Goal: Information Seeking & Learning: Learn about a topic

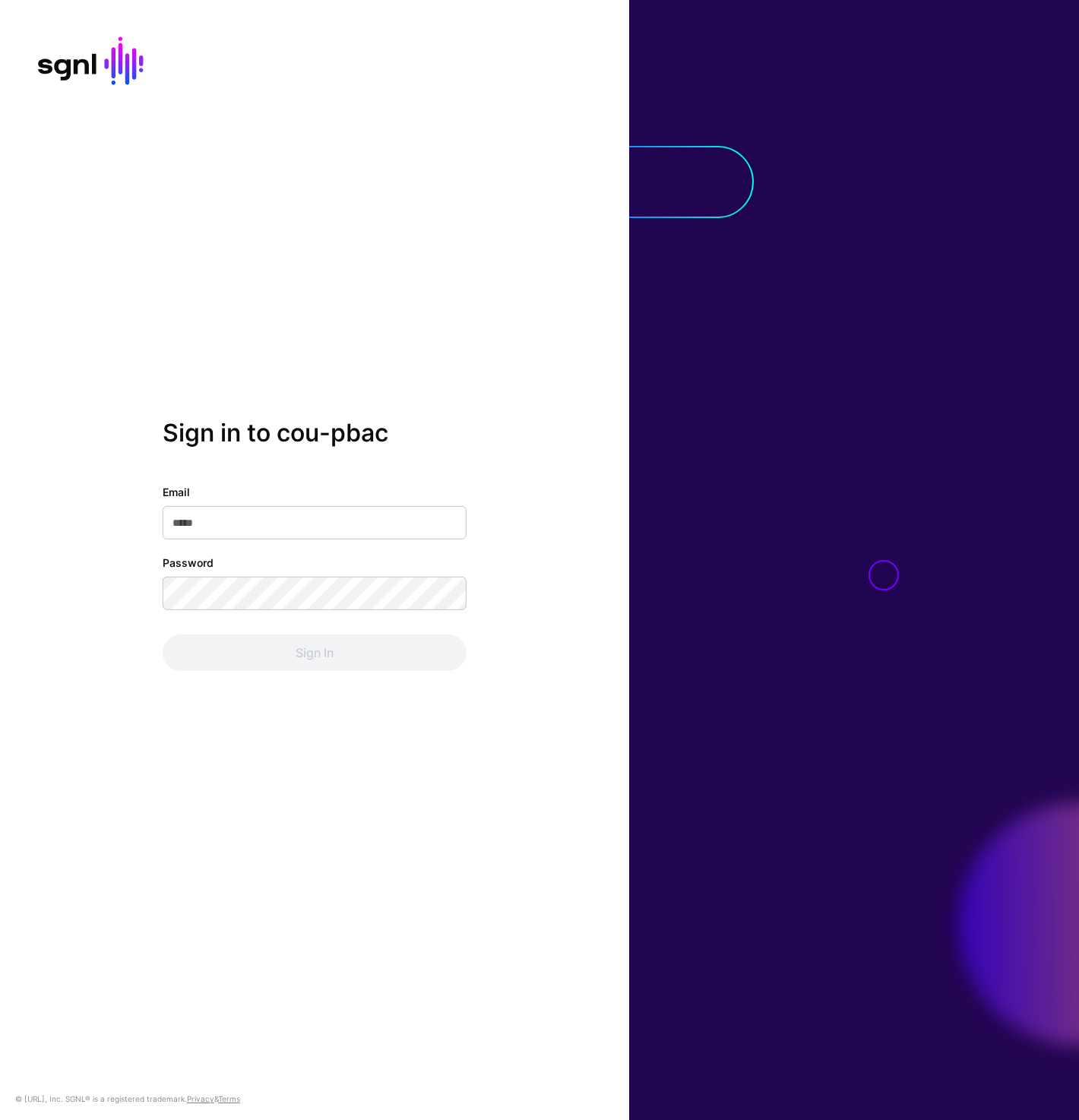
type input "**********"
click at [281, 639] on button "Sign In" at bounding box center [315, 652] width 304 height 36
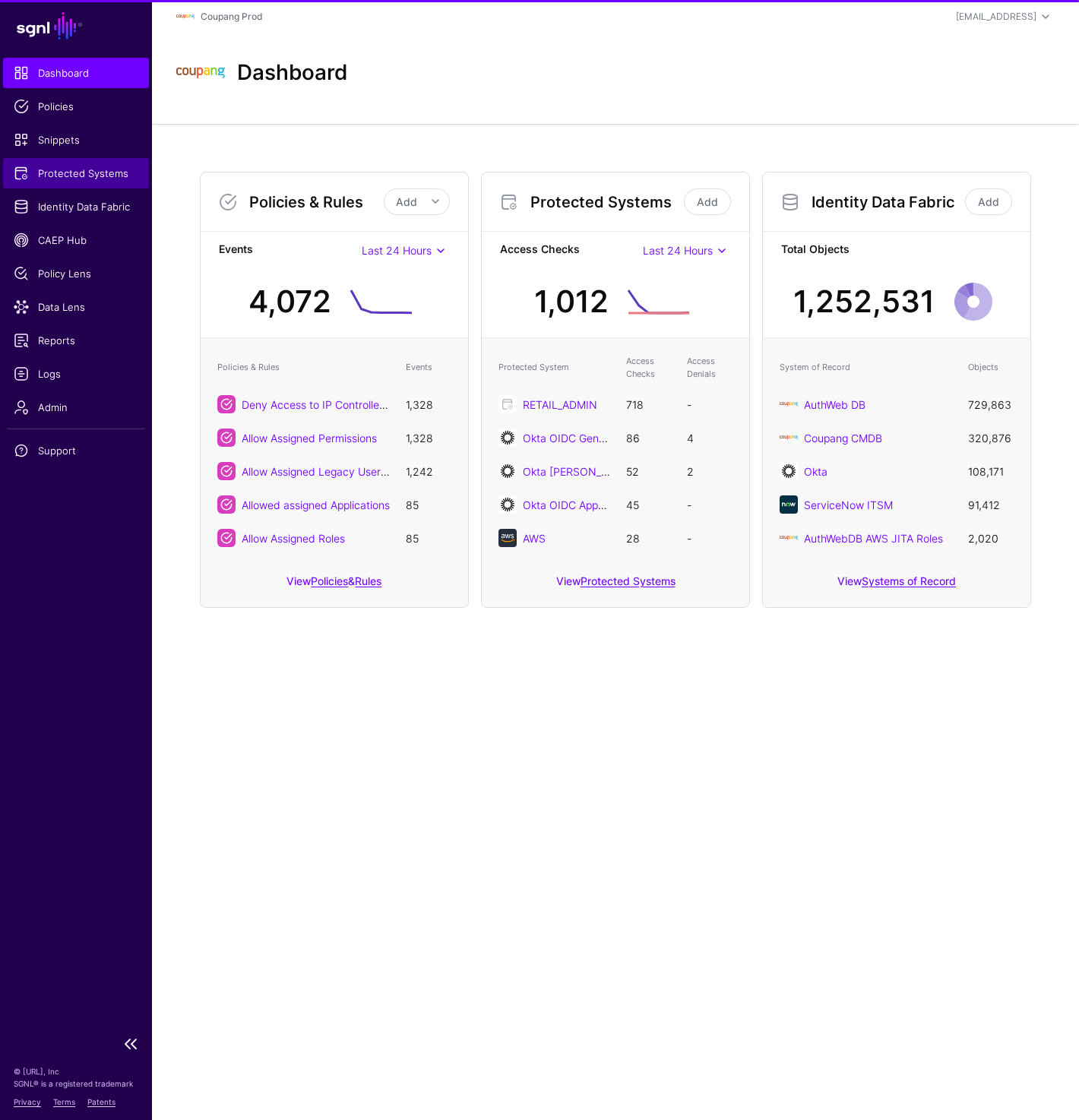
click at [69, 173] on span "Protected Systems" at bounding box center [76, 173] width 125 height 15
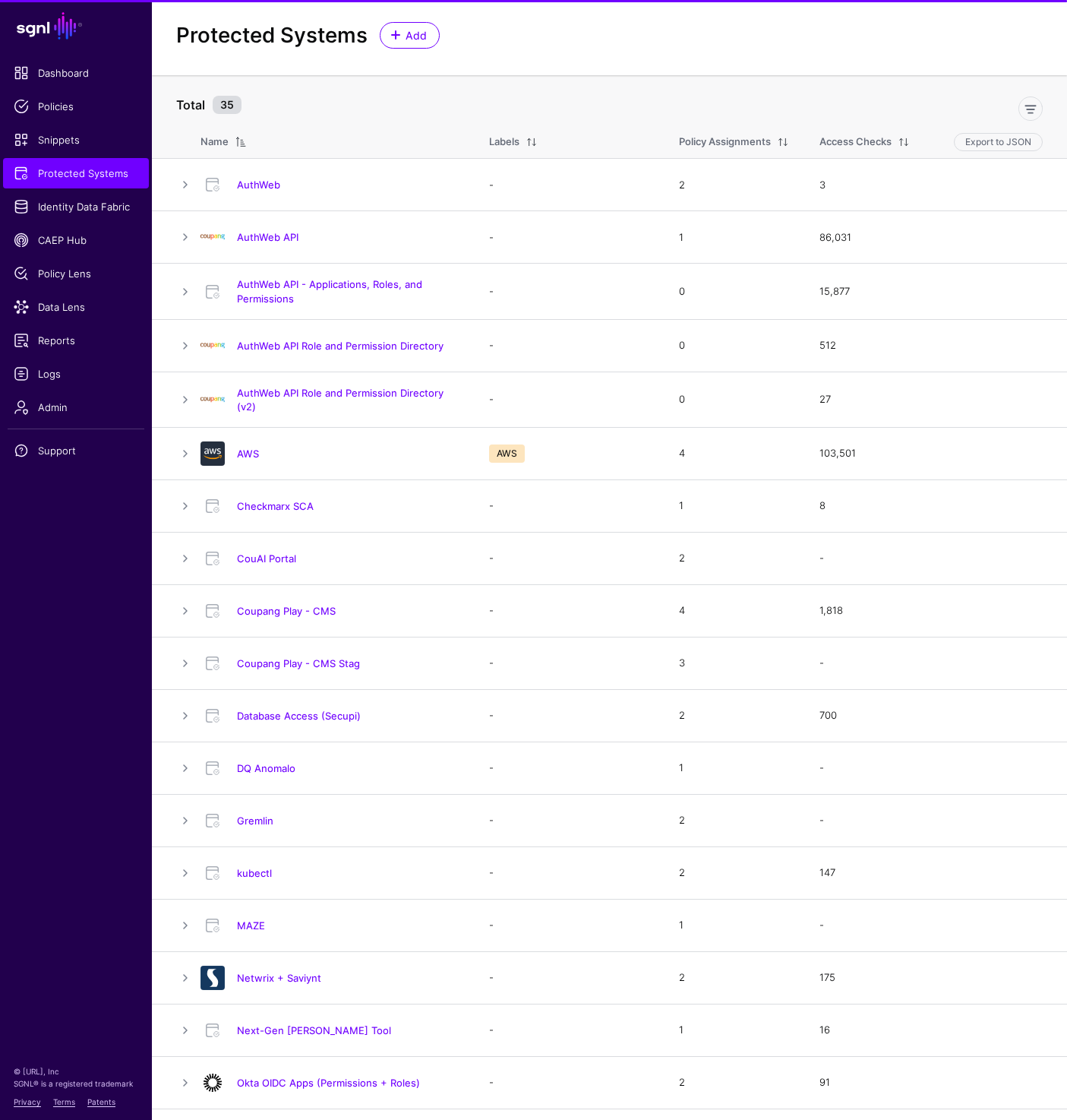
scroll to position [30, 0]
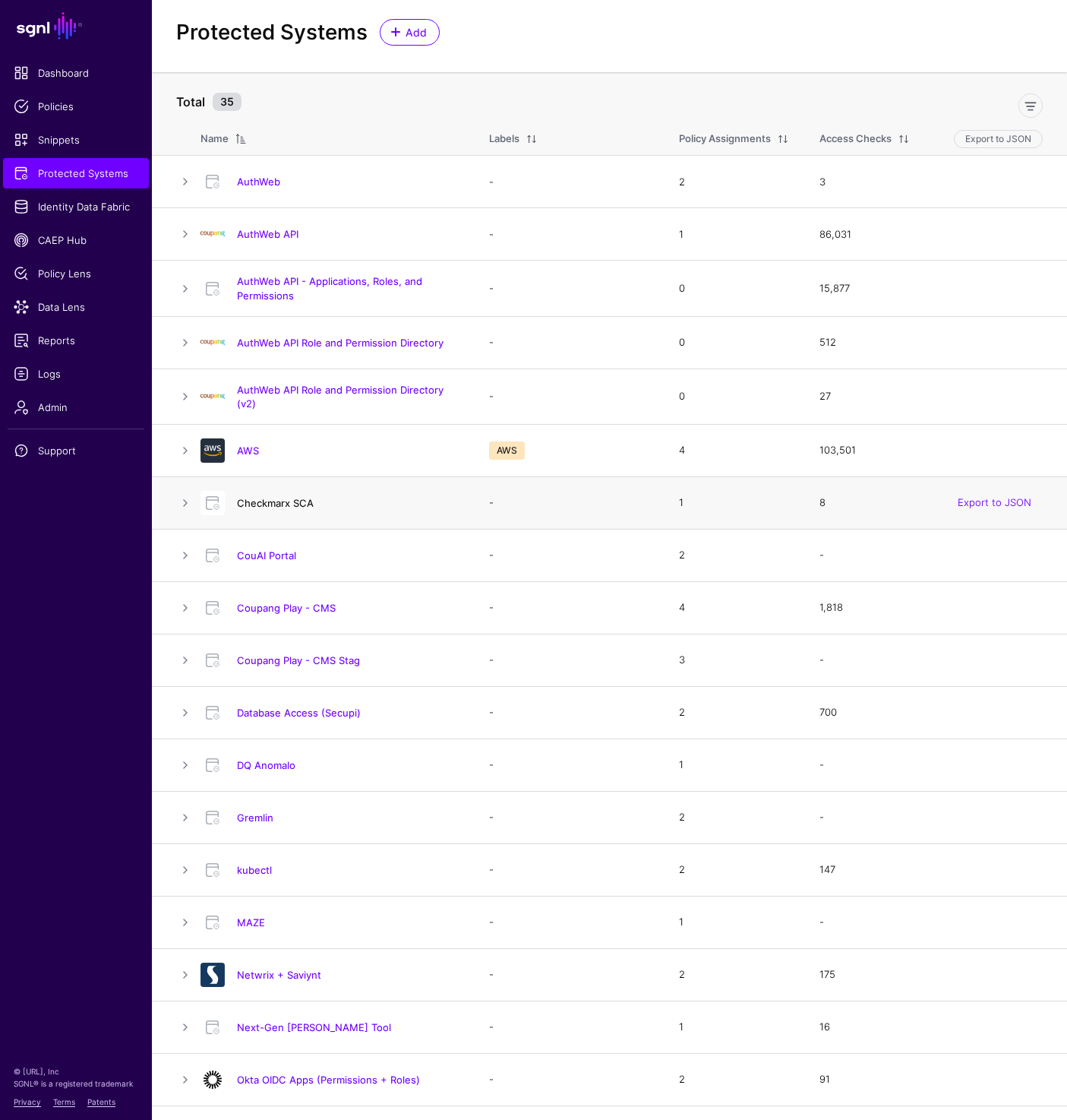
click at [268, 505] on link "Checkmarx SCA" at bounding box center [275, 502] width 77 height 12
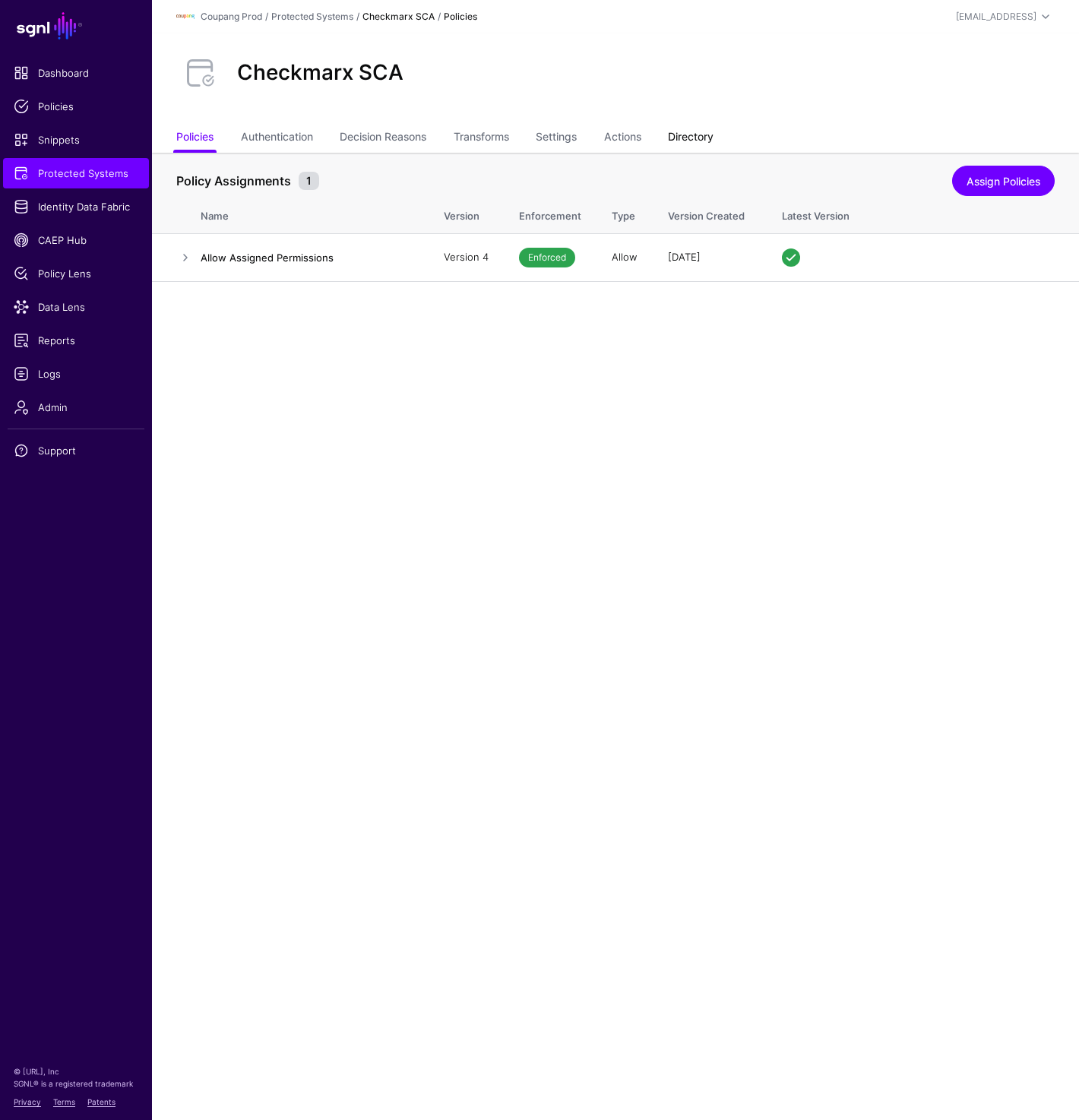
click at [708, 139] on link "Directory" at bounding box center [691, 139] width 45 height 29
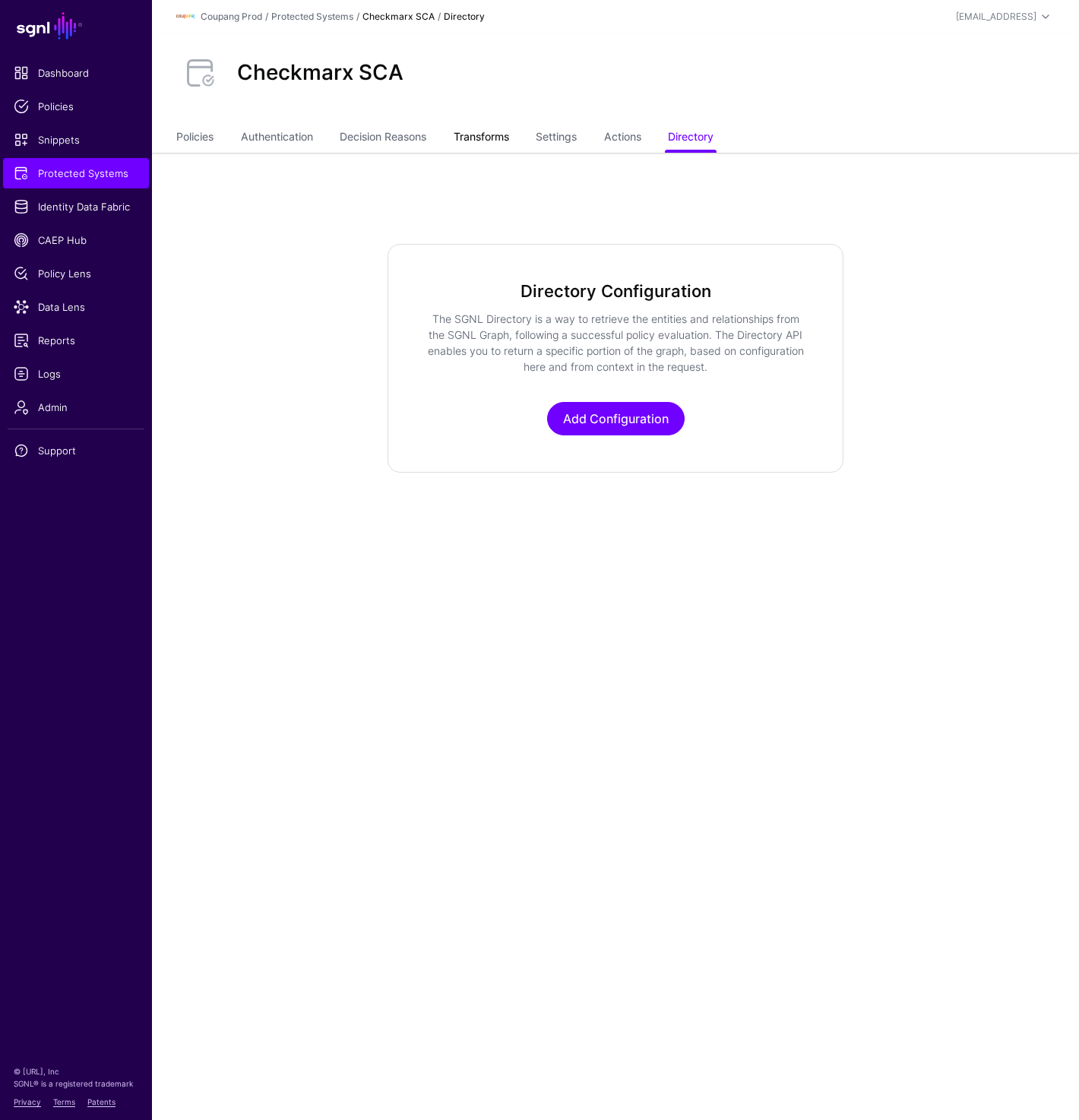
click at [501, 134] on link "Transforms" at bounding box center [482, 139] width 55 height 29
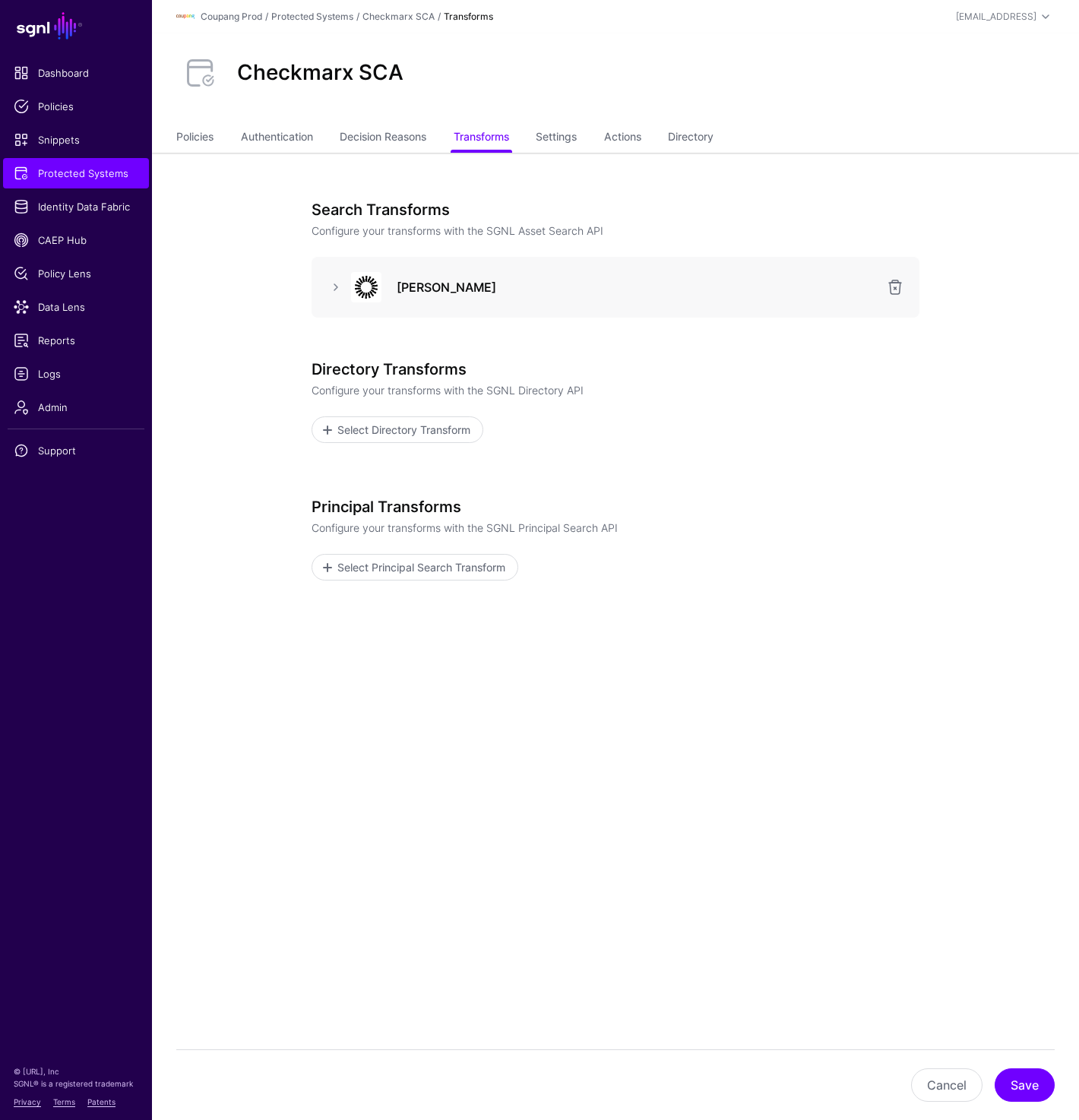
click at [511, 105] on div "Checkmarx SCA" at bounding box center [616, 79] width 927 height 91
click at [47, 404] on span "Admin" at bounding box center [76, 407] width 125 height 15
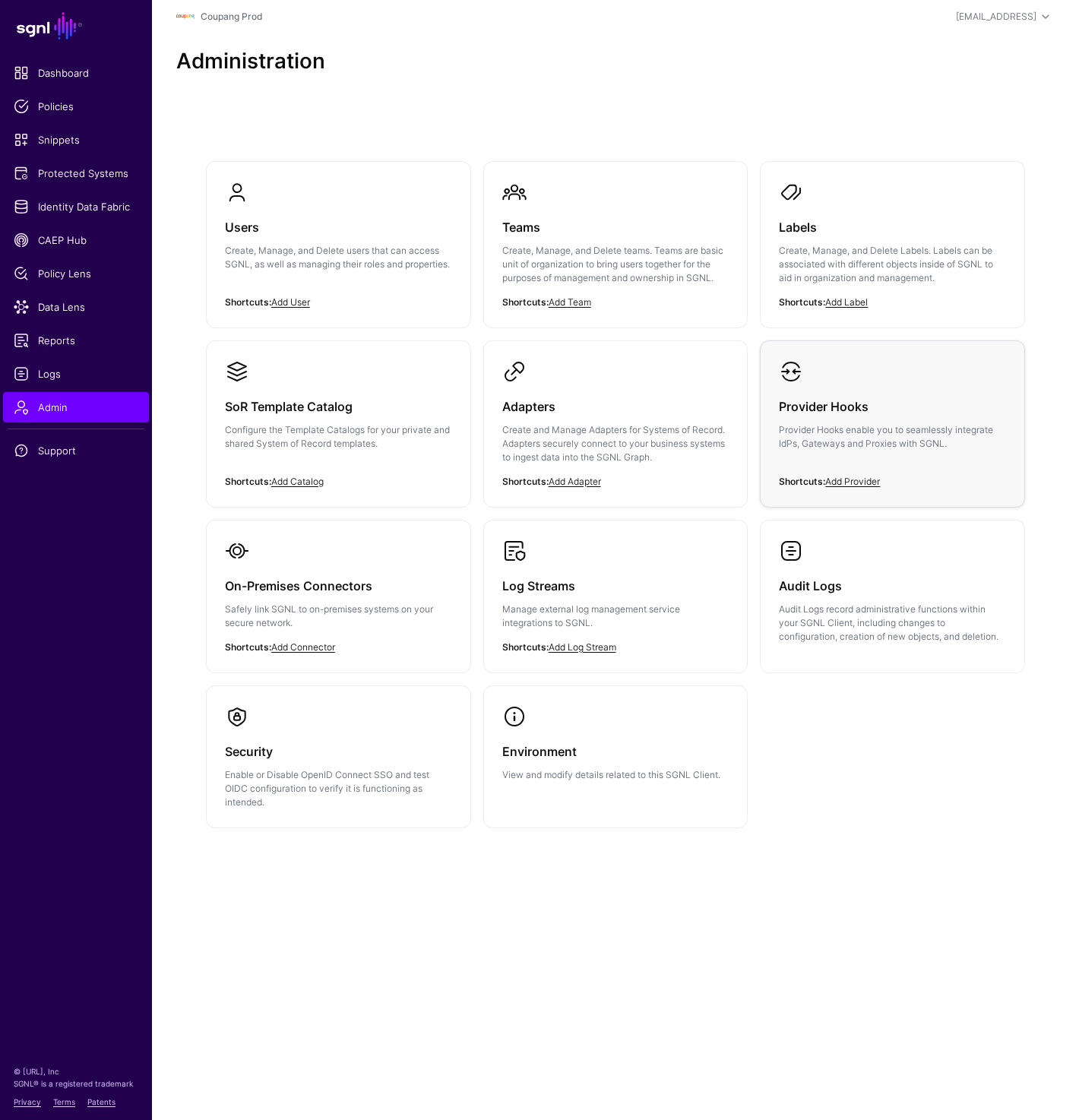
click at [944, 415] on h3 "Provider Hooks" at bounding box center [893, 406] width 227 height 21
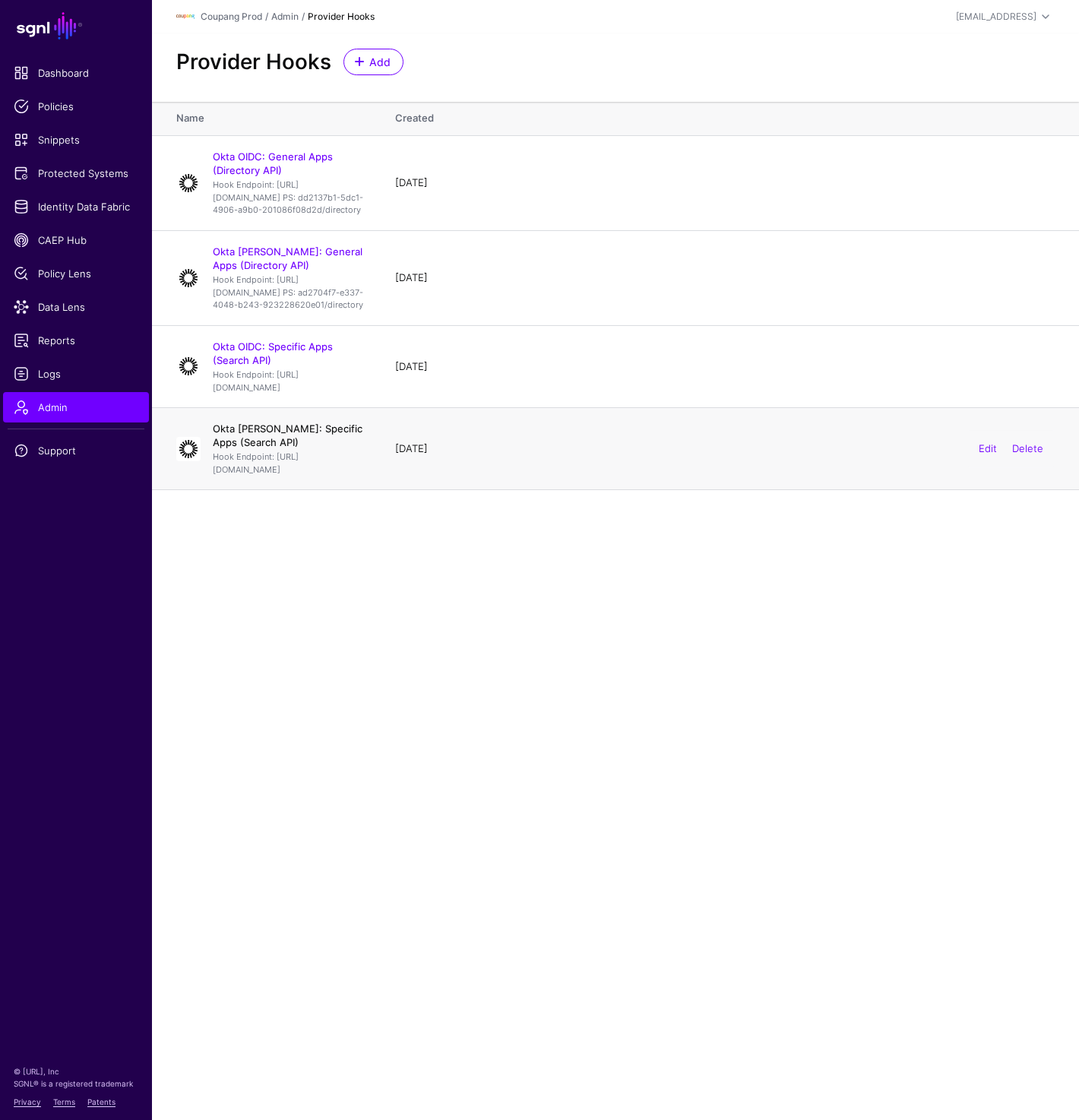
click at [313, 448] on link "Okta SAML: Specific Apps (Search API)" at bounding box center [288, 435] width 150 height 26
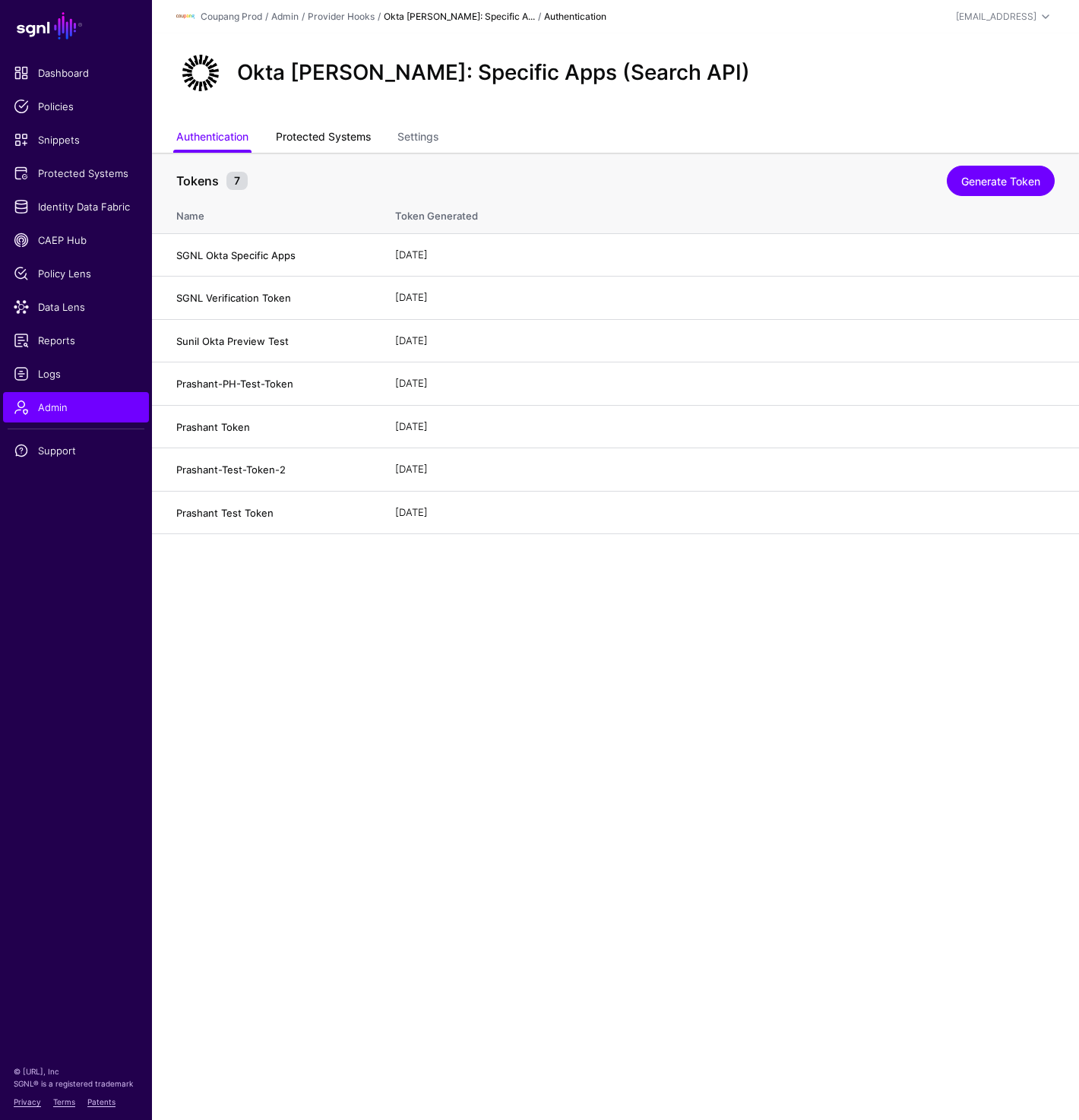
click at [326, 131] on link "Protected Systems" at bounding box center [323, 139] width 95 height 29
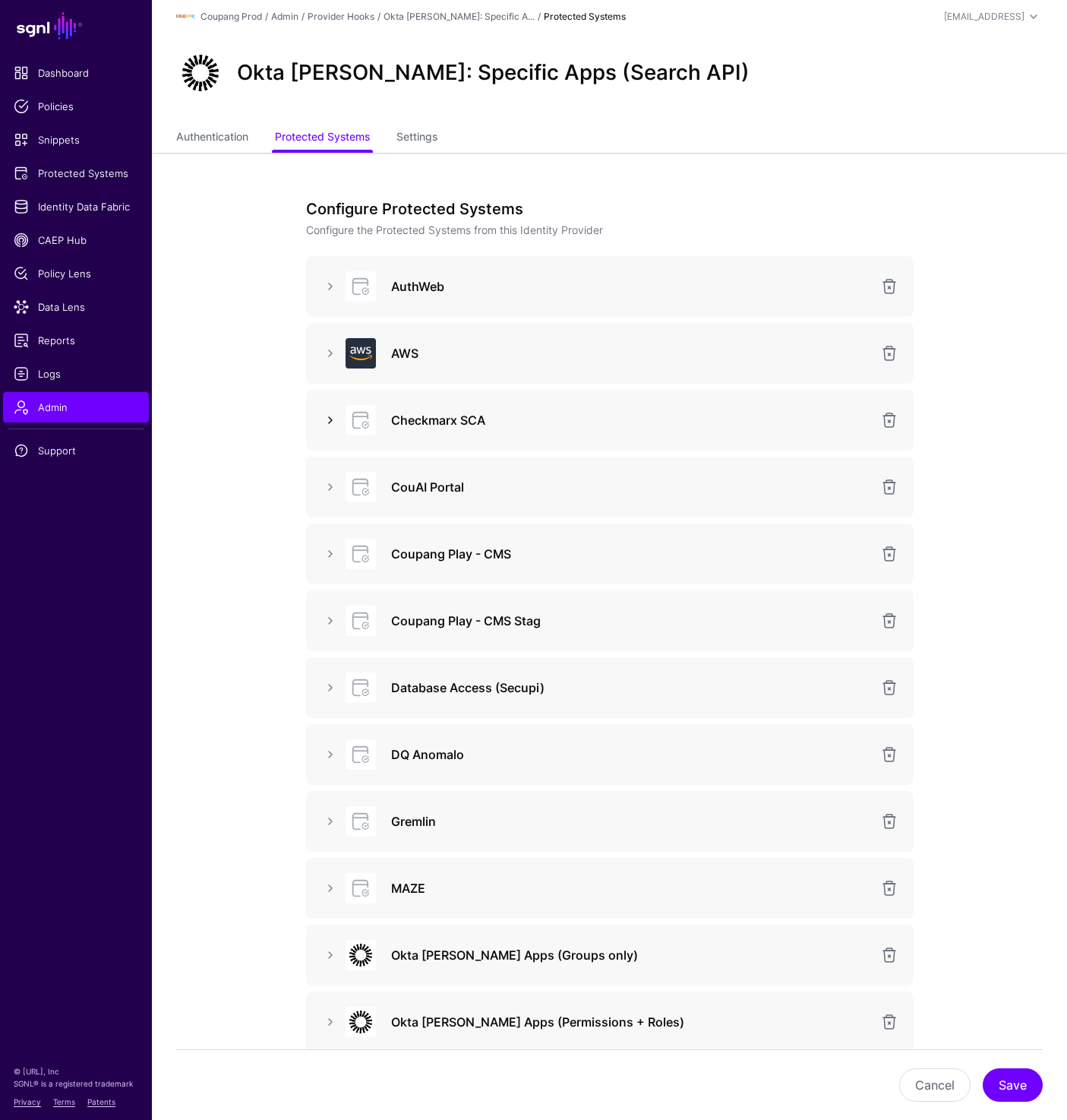
click at [327, 419] on link at bounding box center [331, 420] width 19 height 19
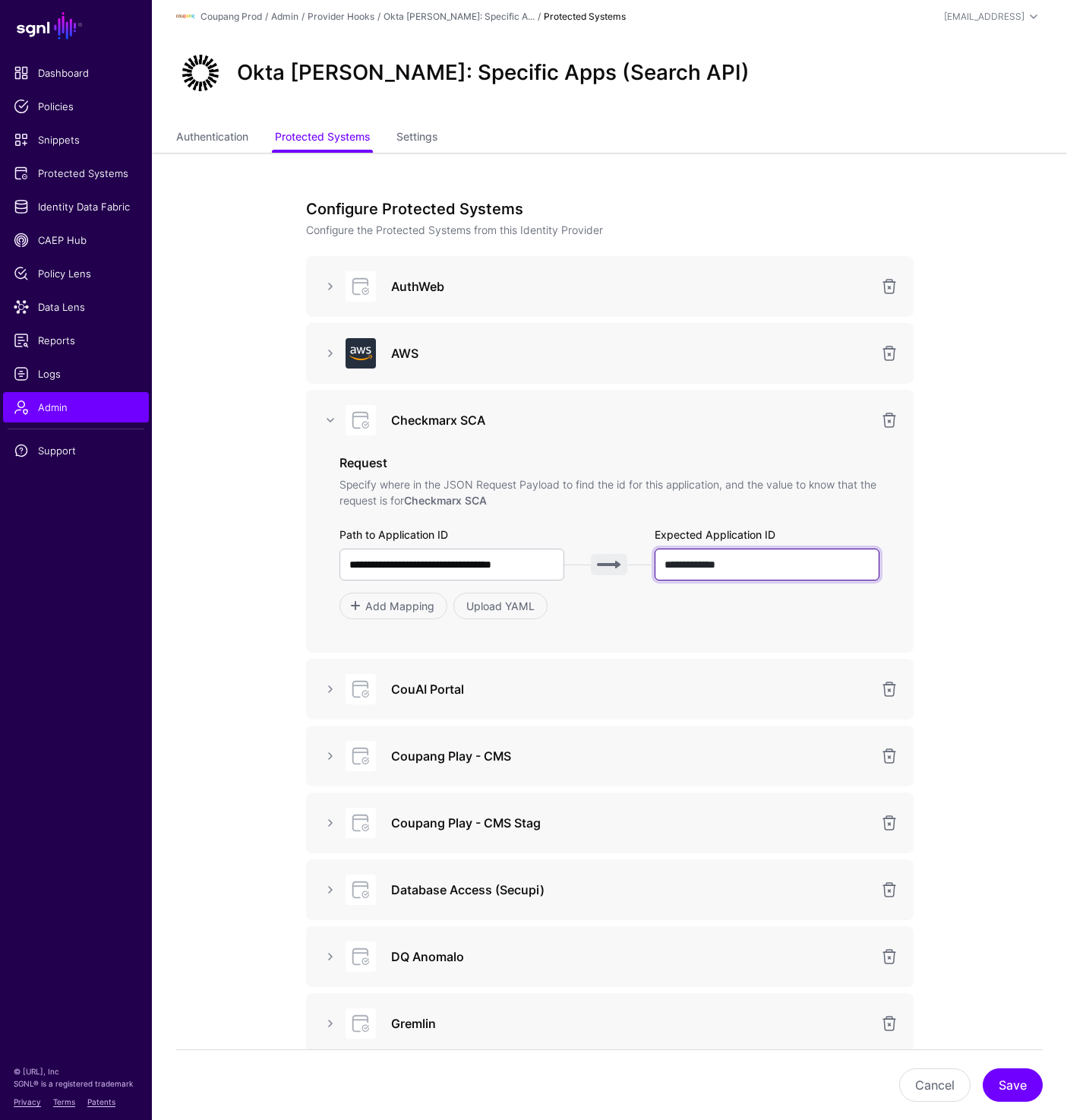
click at [766, 563] on input "**********" at bounding box center [767, 564] width 225 height 32
click at [331, 421] on link at bounding box center [331, 420] width 19 height 19
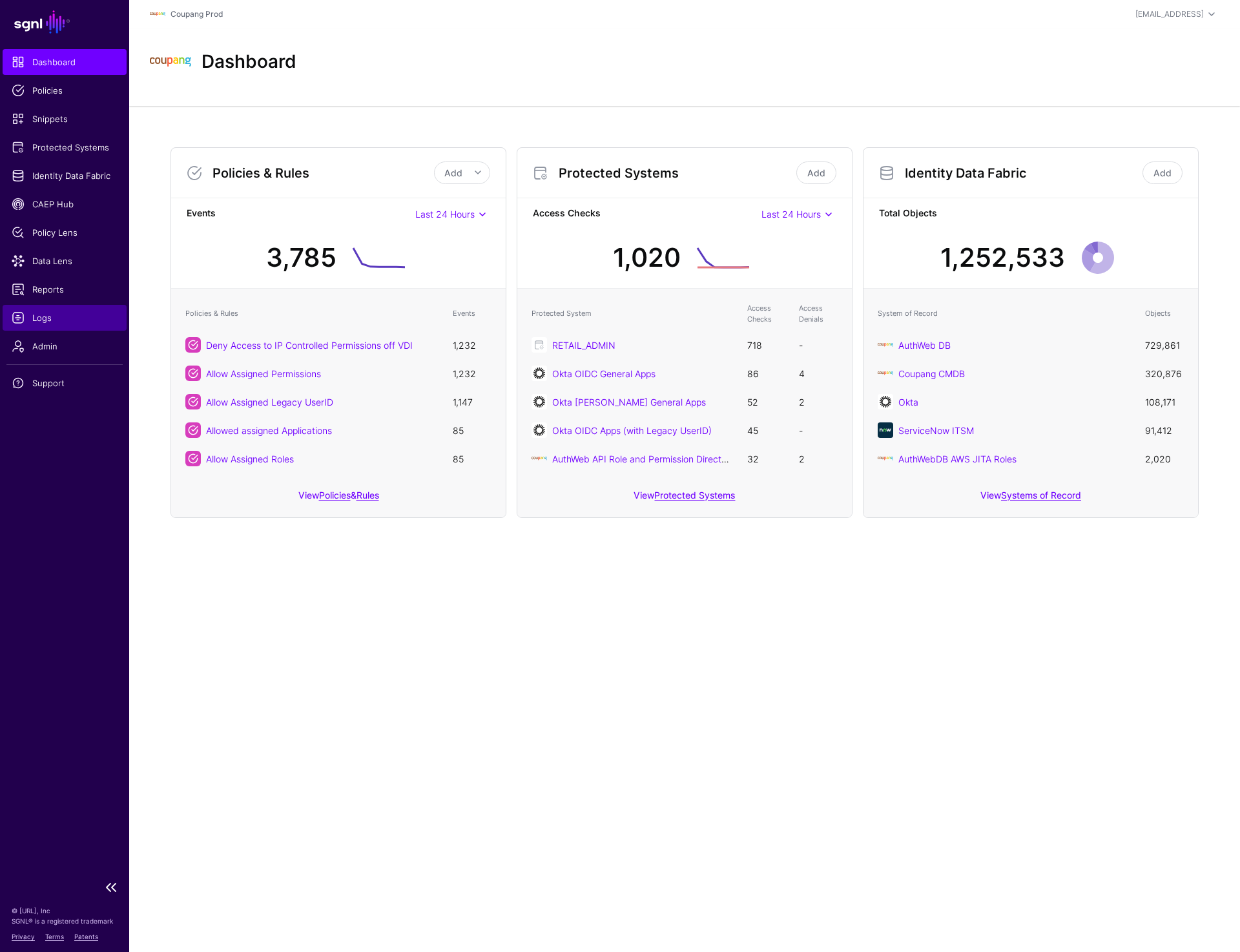
click at [32, 311] on span "Logs" at bounding box center [65, 318] width 106 height 13
click at [64, 140] on link "Protected Systems" at bounding box center [65, 147] width 124 height 26
click at [90, 142] on span "Protected Systems" at bounding box center [65, 147] width 106 height 13
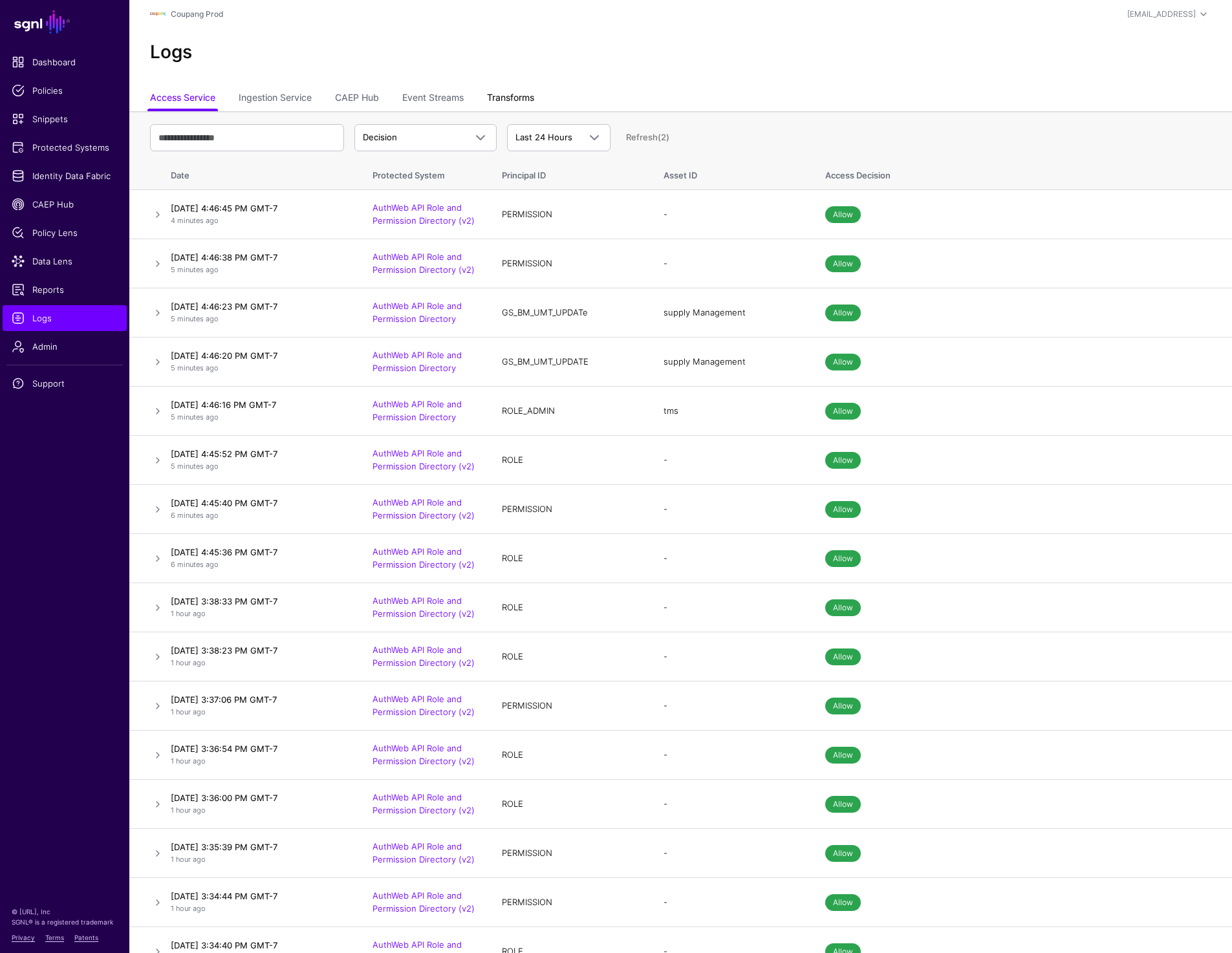
click at [513, 99] on link "Transforms" at bounding box center [510, 99] width 47 height 25
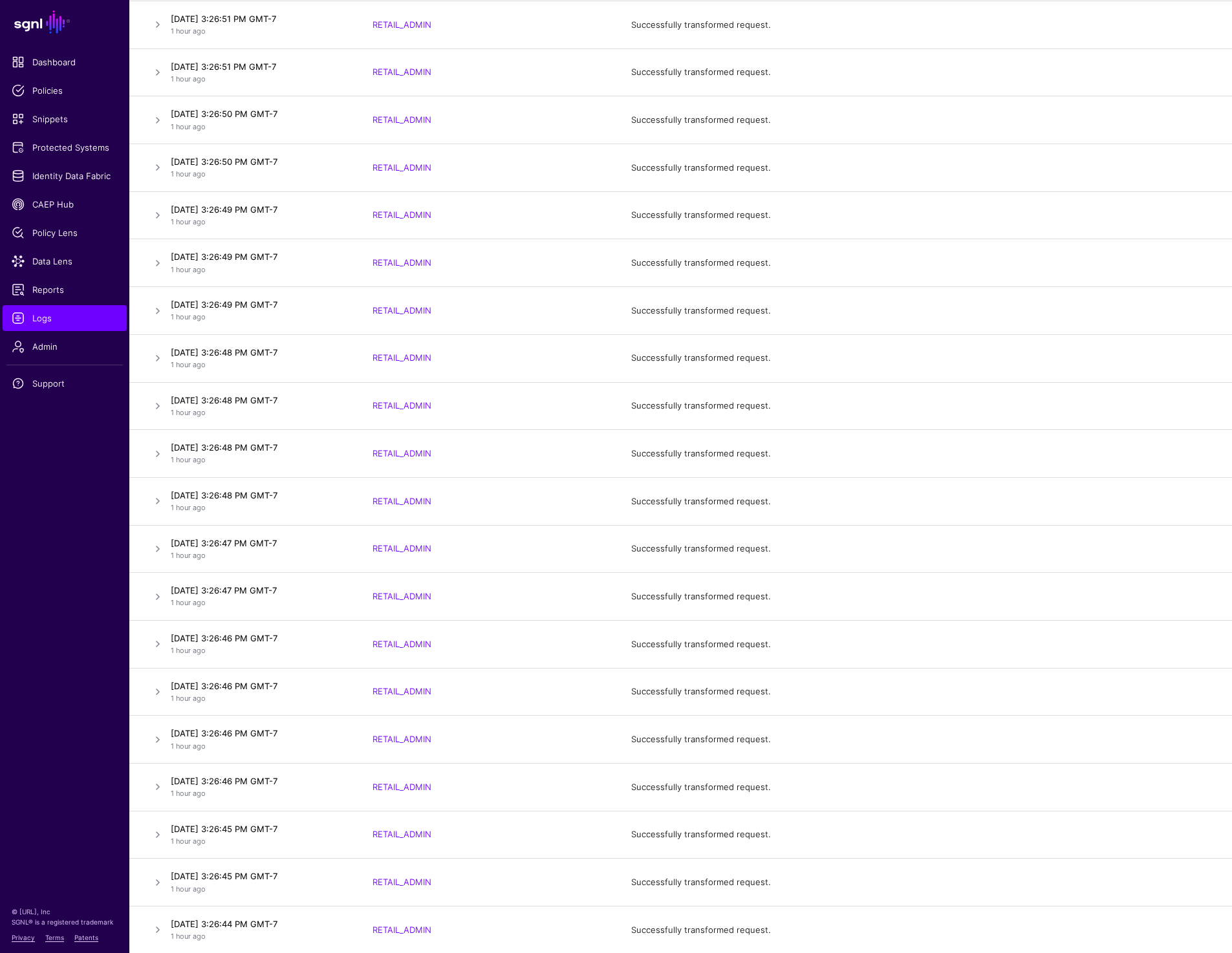
scroll to position [1501, 0]
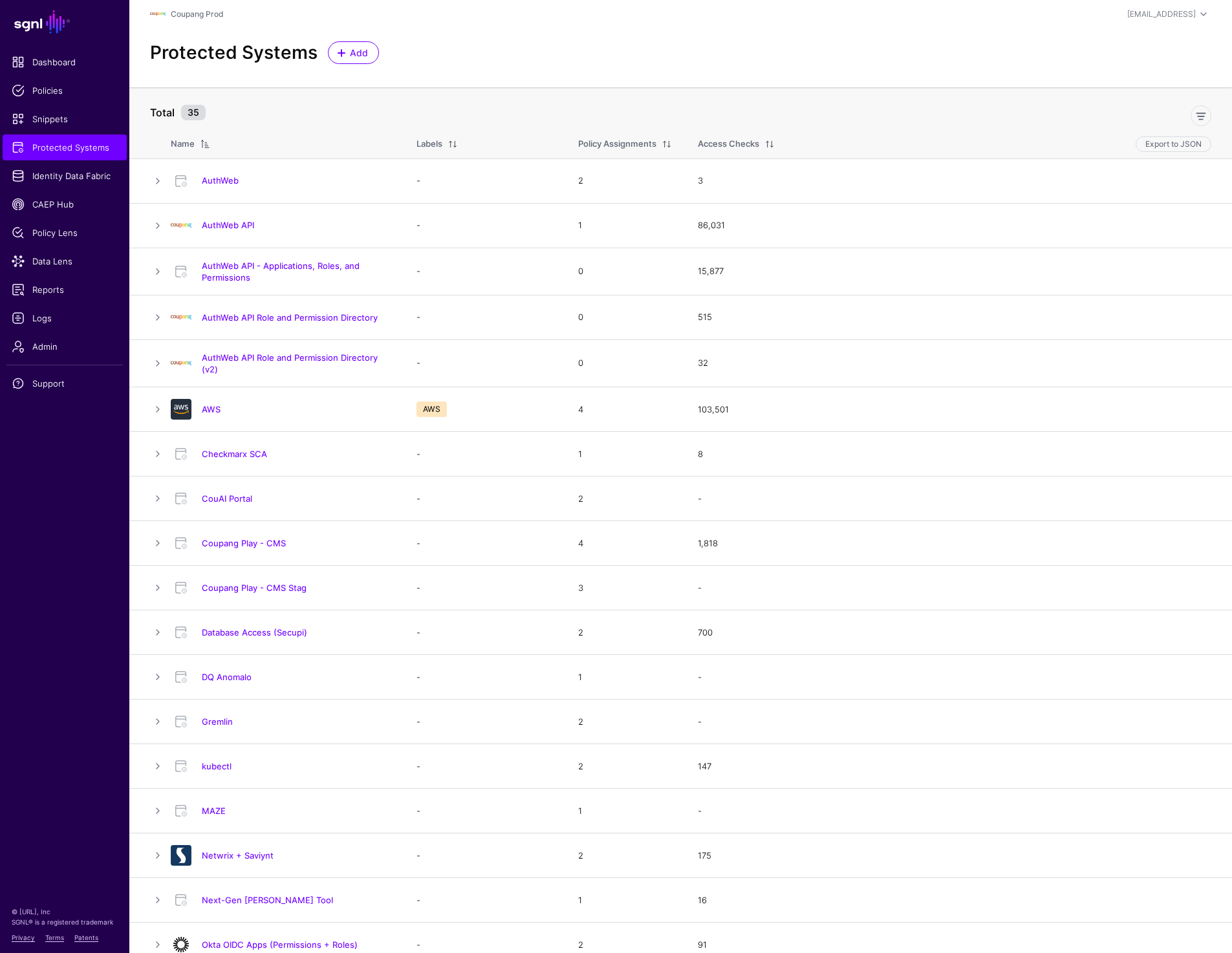
scroll to position [776, 0]
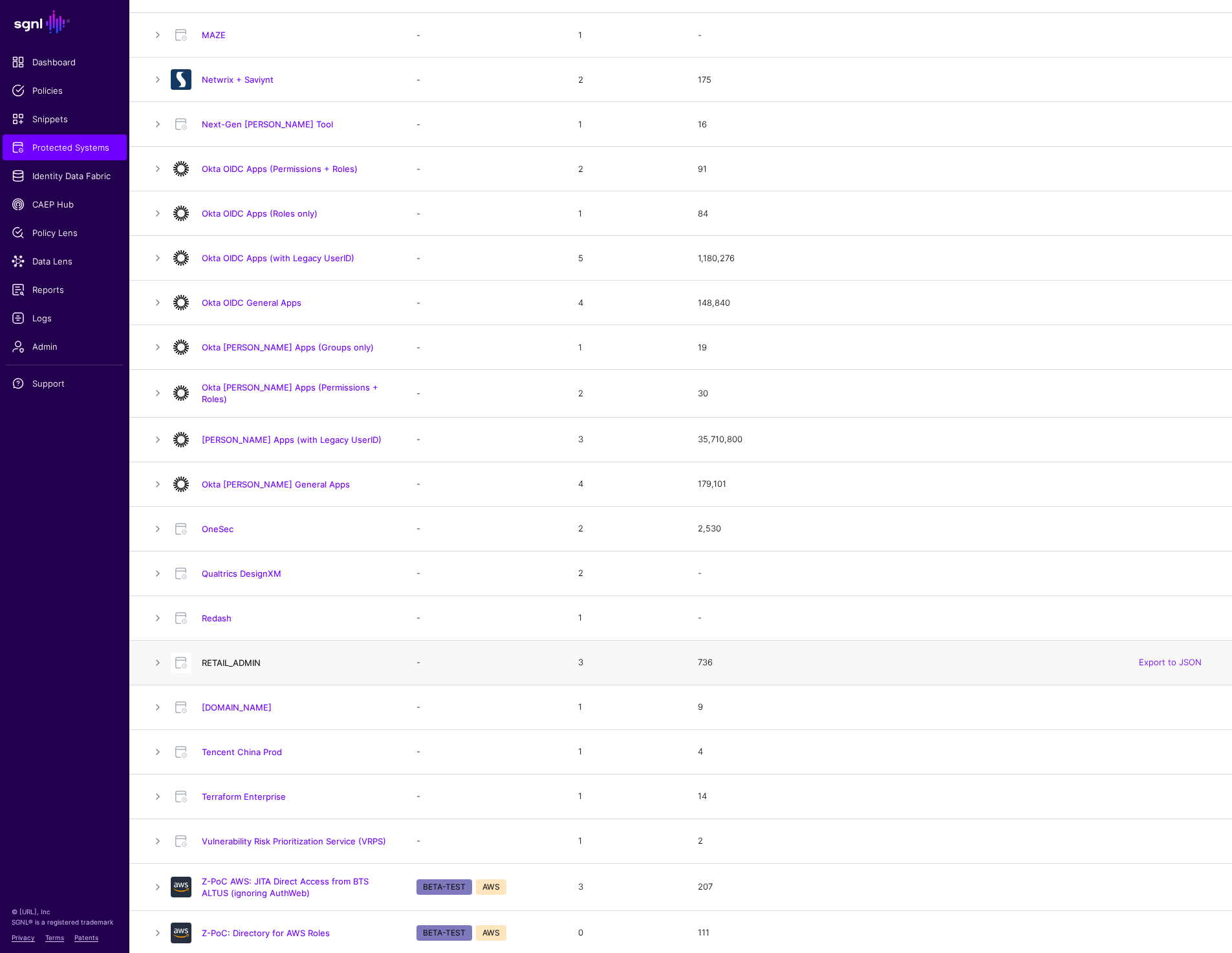
click at [217, 661] on link "RETAIL_ADMIN" at bounding box center [231, 663] width 59 height 10
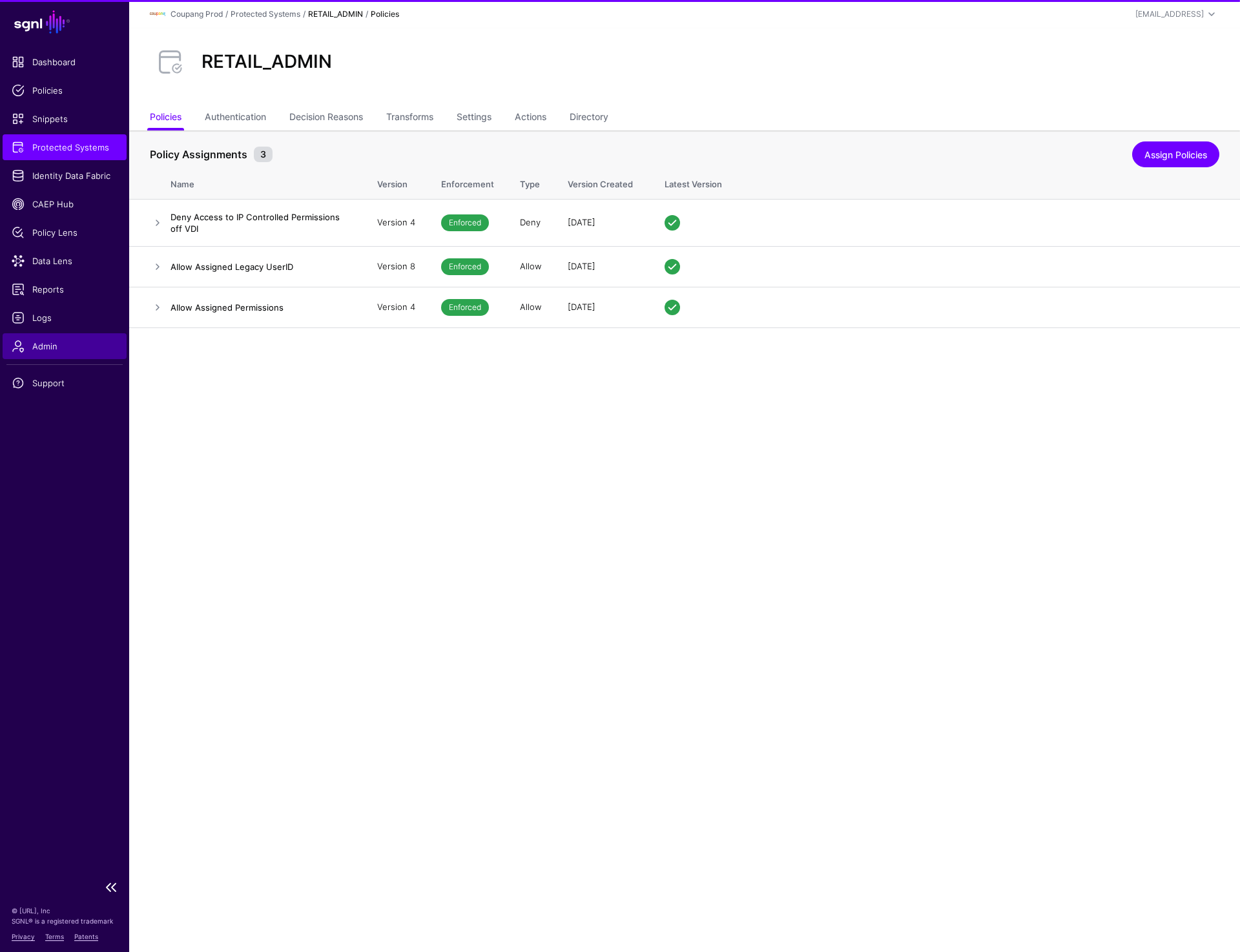
click at [50, 345] on span "Admin" at bounding box center [65, 346] width 106 height 13
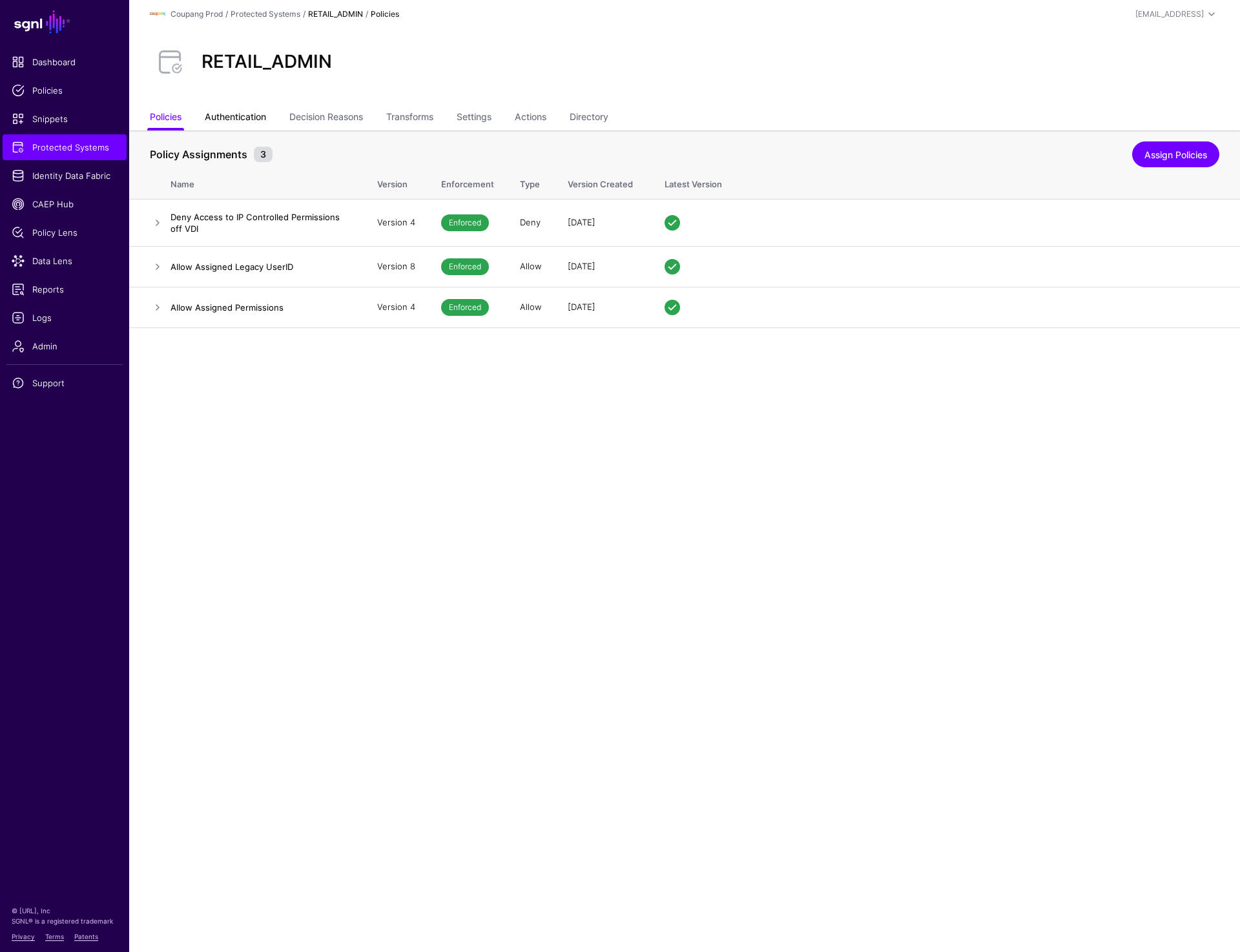
click at [254, 114] on link "Authentication" at bounding box center [235, 118] width 61 height 25
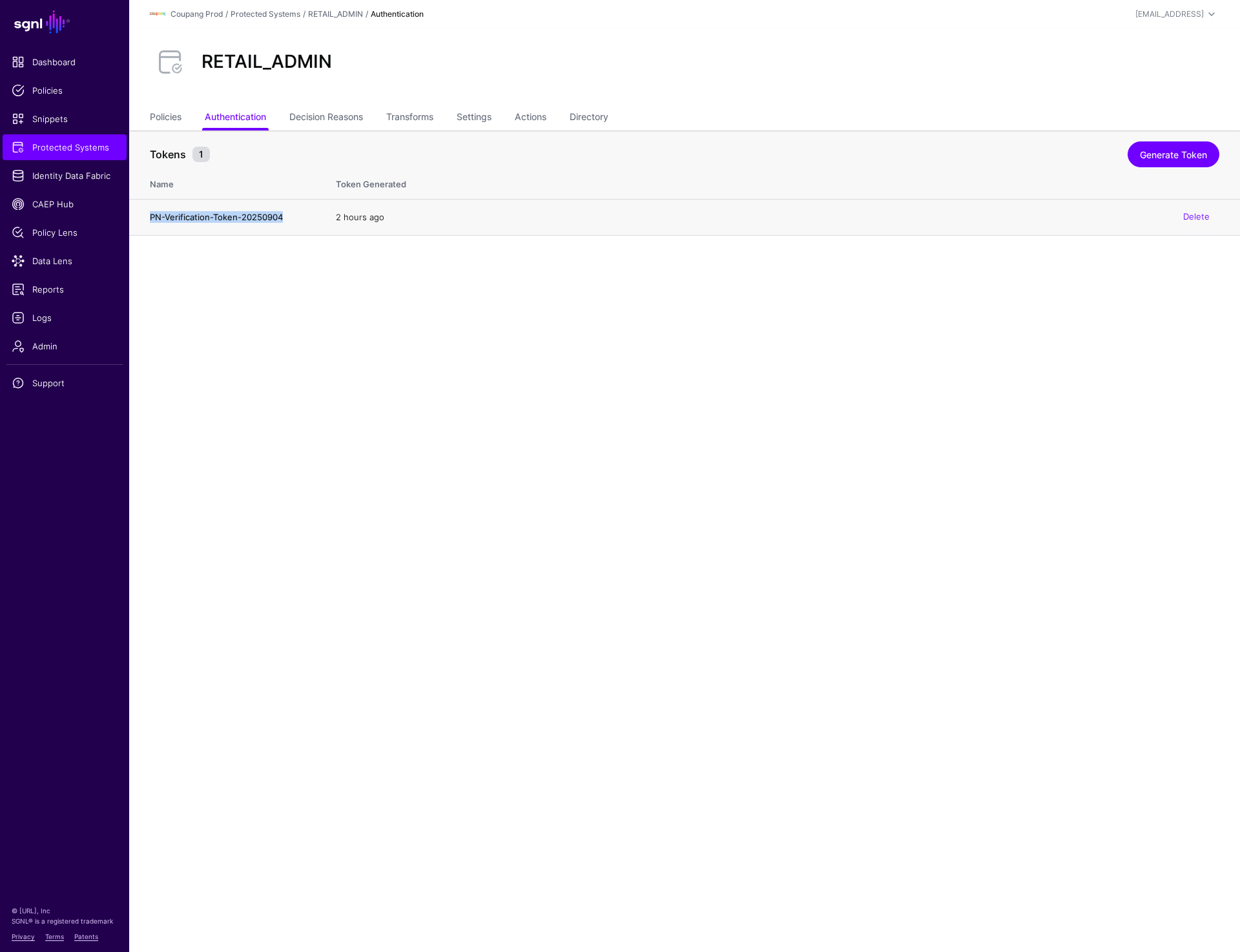
drag, startPoint x: 151, startPoint y: 216, endPoint x: 286, endPoint y: 216, distance: 135.0
click at [286, 216] on h4 "PN-Verification-Token-20250904" at bounding box center [230, 217] width 161 height 12
copy h4 "PN-Verification-Token-20250904"
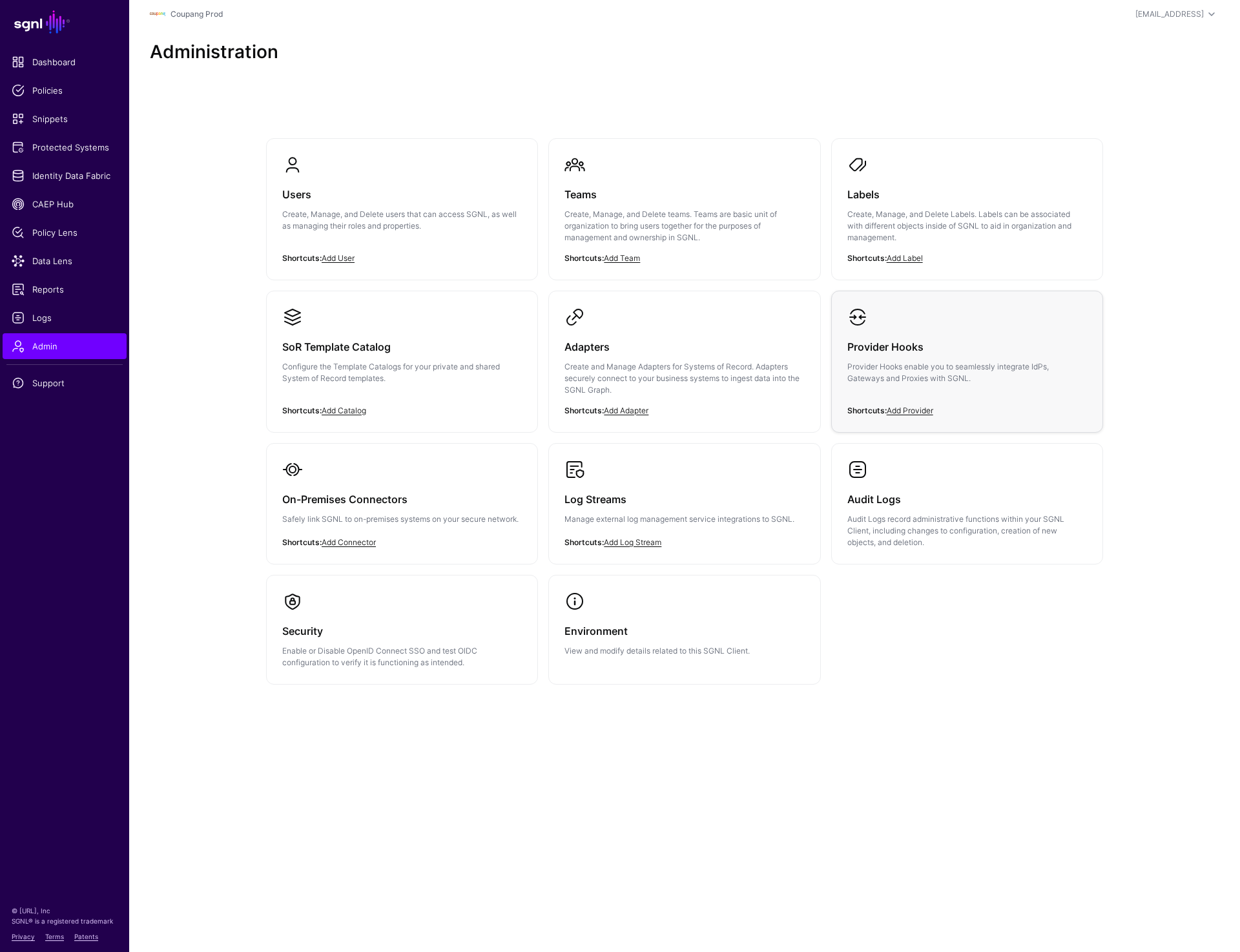
click at [901, 361] on p "Provider Hooks enable you to seamlessly integrate IdPs, Gateways and Proxies wi…" at bounding box center [967, 373] width 240 height 23
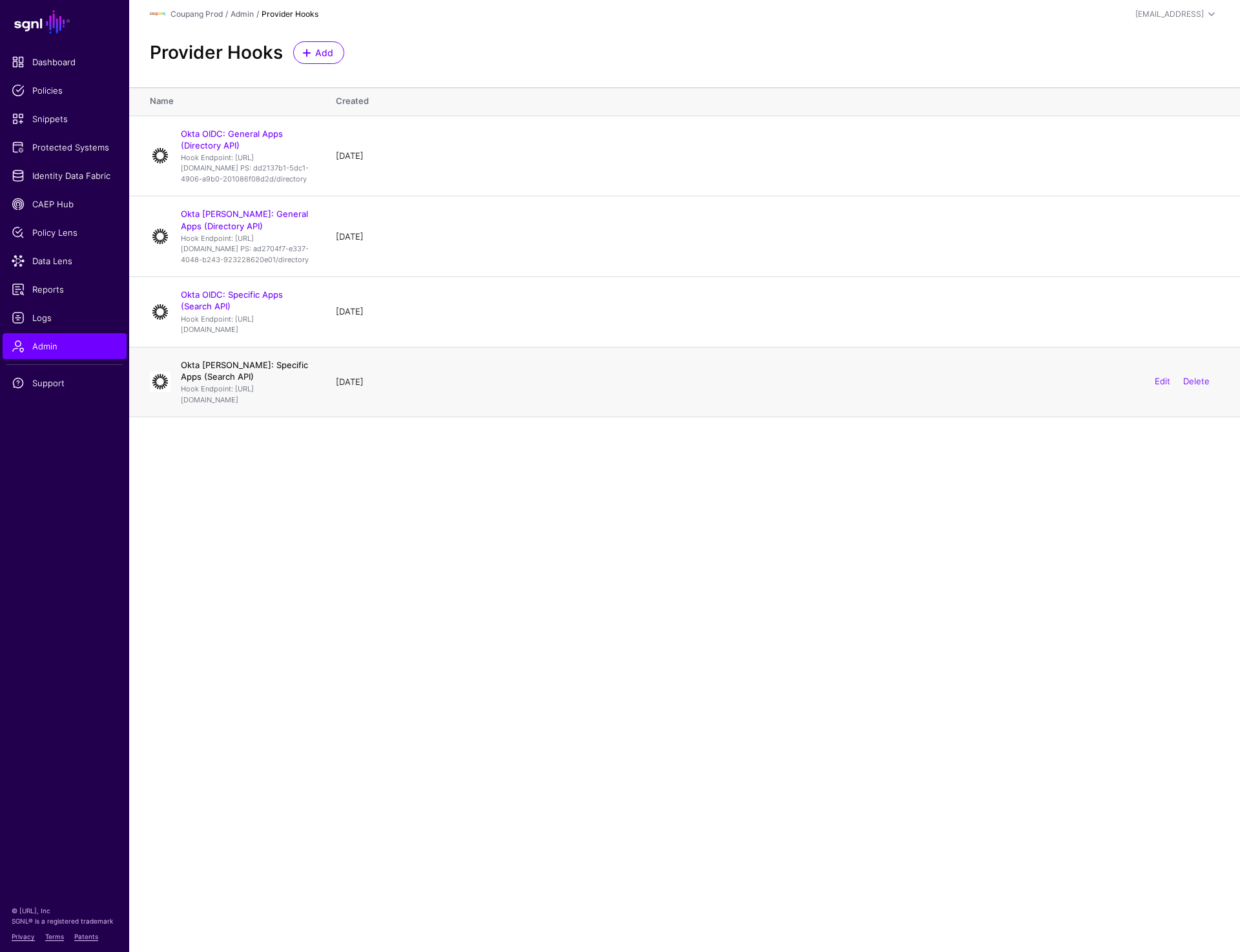
click at [285, 382] on link "Okta [PERSON_NAME]: Specific Apps (Search API)" at bounding box center [245, 371] width 127 height 22
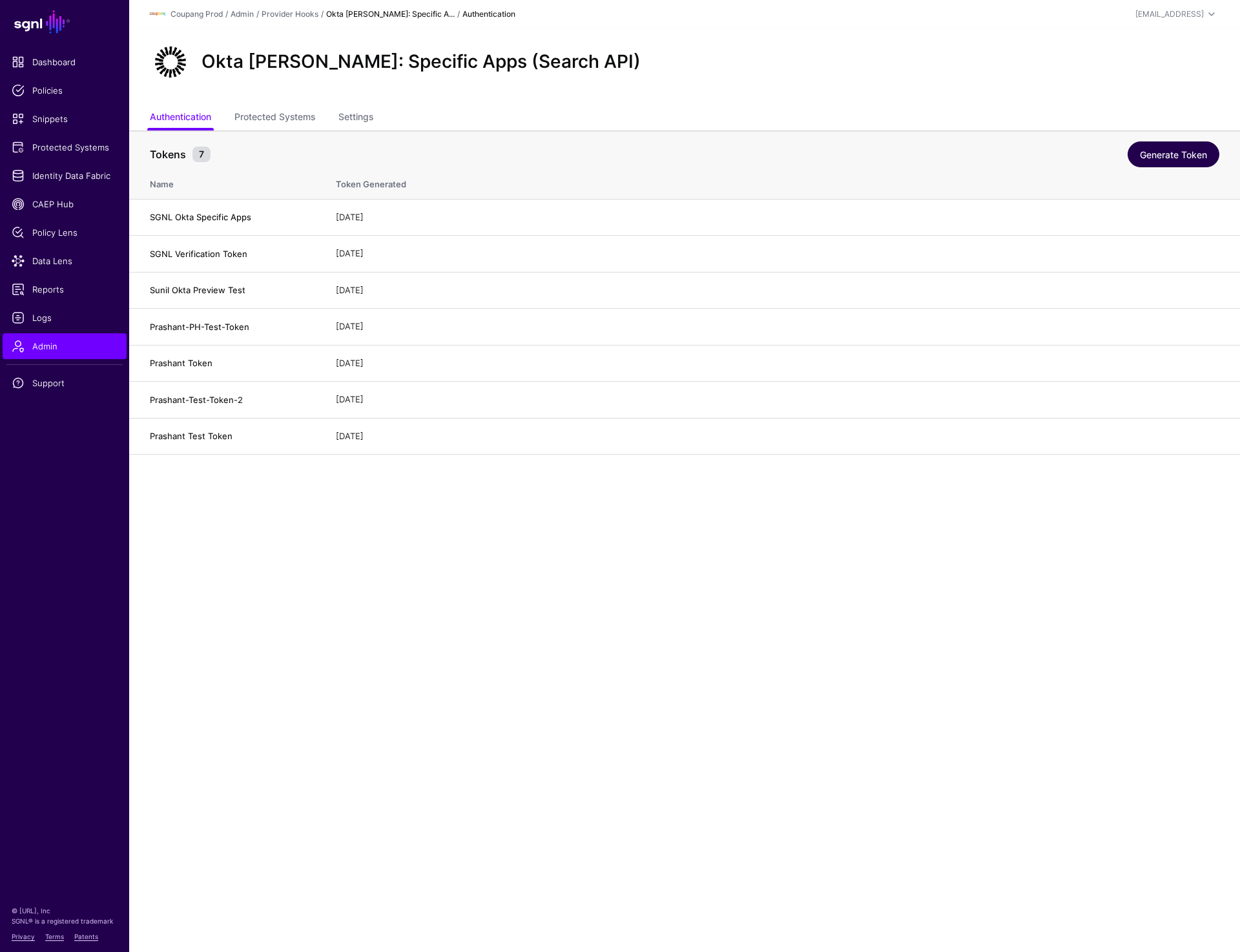
click at [1153, 155] on link "Generate Token" at bounding box center [1173, 154] width 92 height 26
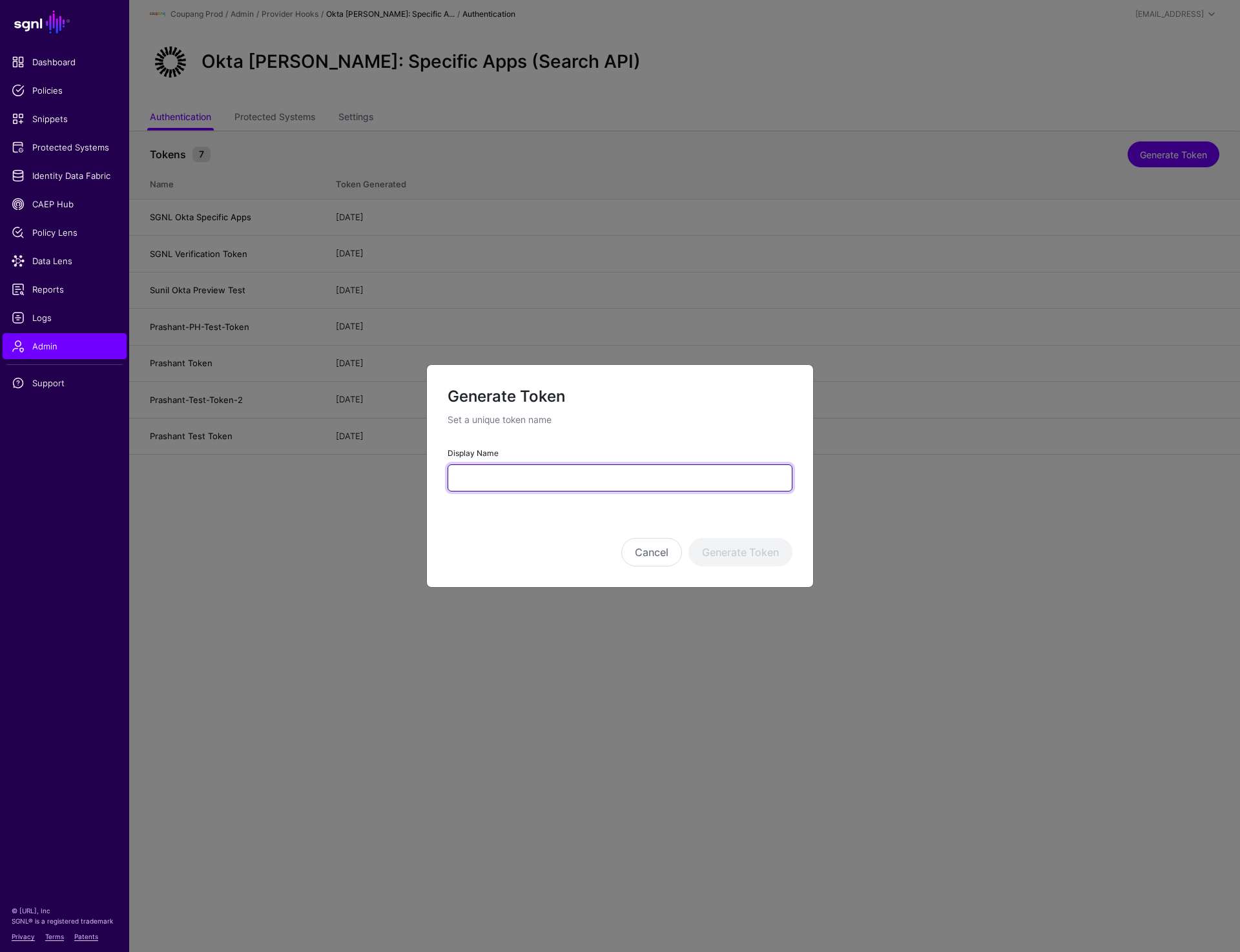
click at [516, 475] on input "Display Name" at bounding box center [620, 477] width 345 height 27
paste input "**********"
type input "**********"
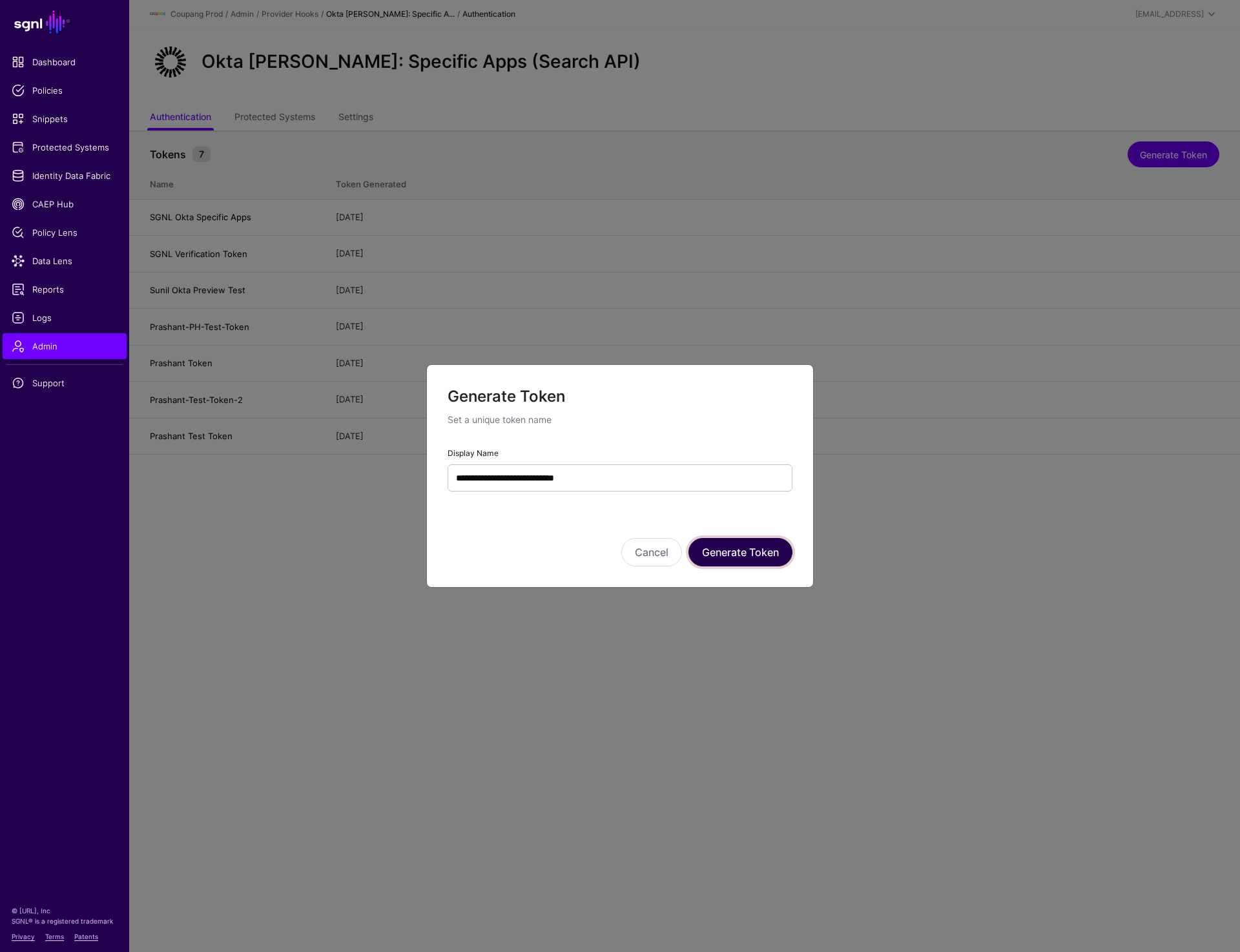
click at [744, 548] on button "Generate Token" at bounding box center [740, 552] width 104 height 28
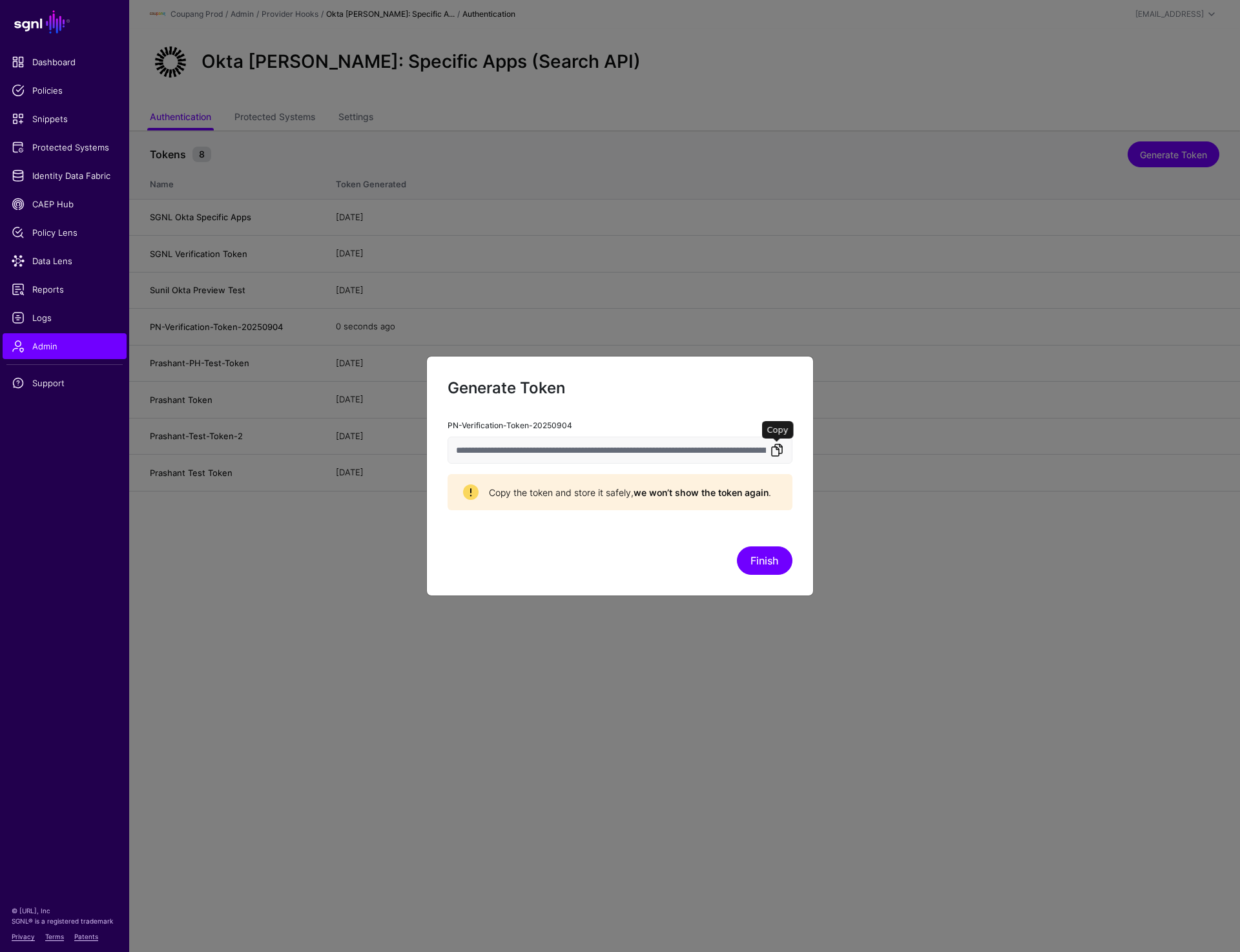
click at [774, 451] on link at bounding box center [777, 450] width 16 height 16
click at [774, 446] on link at bounding box center [777, 450] width 16 height 16
click at [768, 557] on button "Finish" at bounding box center [765, 560] width 56 height 28
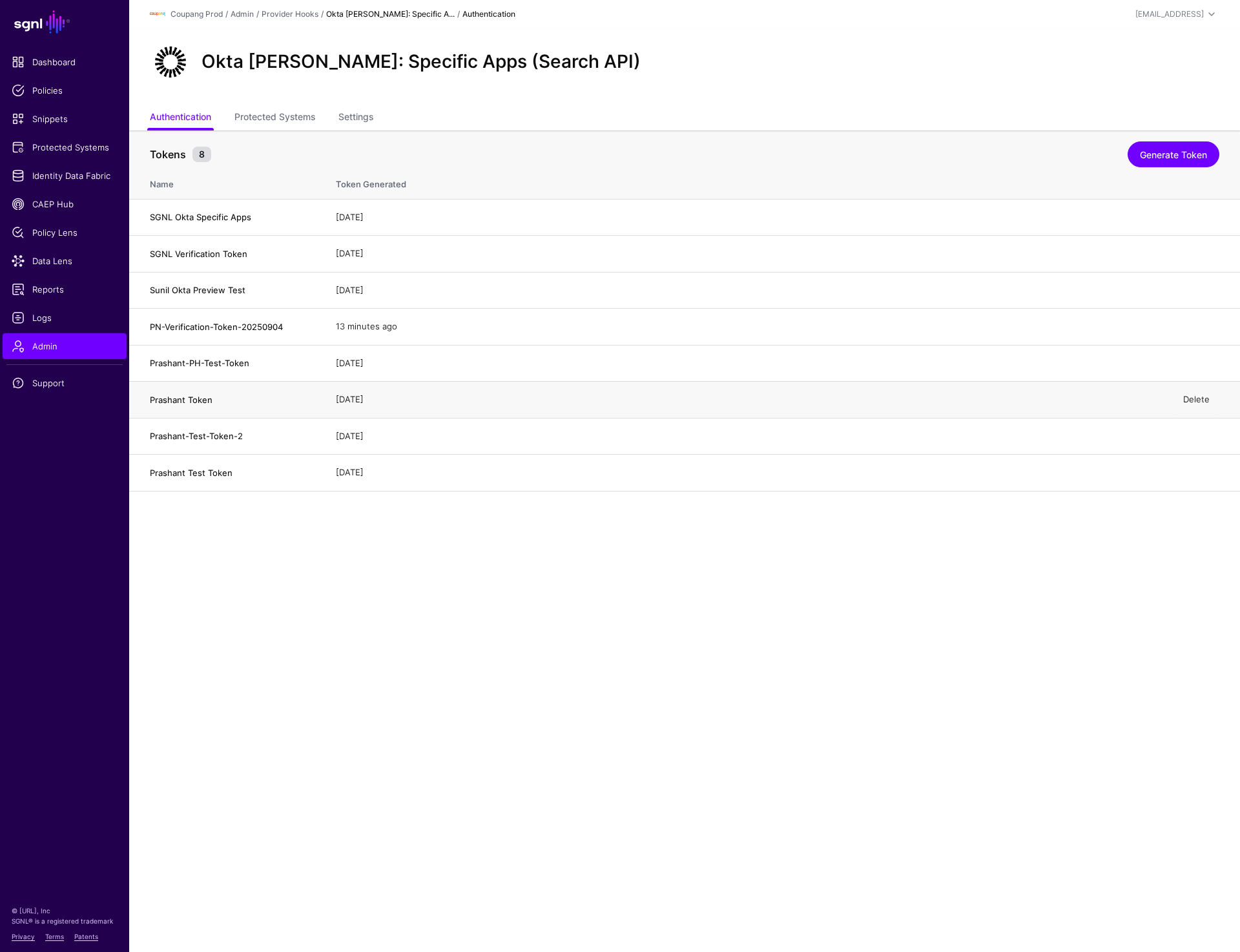
click at [1188, 396] on link "Delete" at bounding box center [1197, 399] width 26 height 10
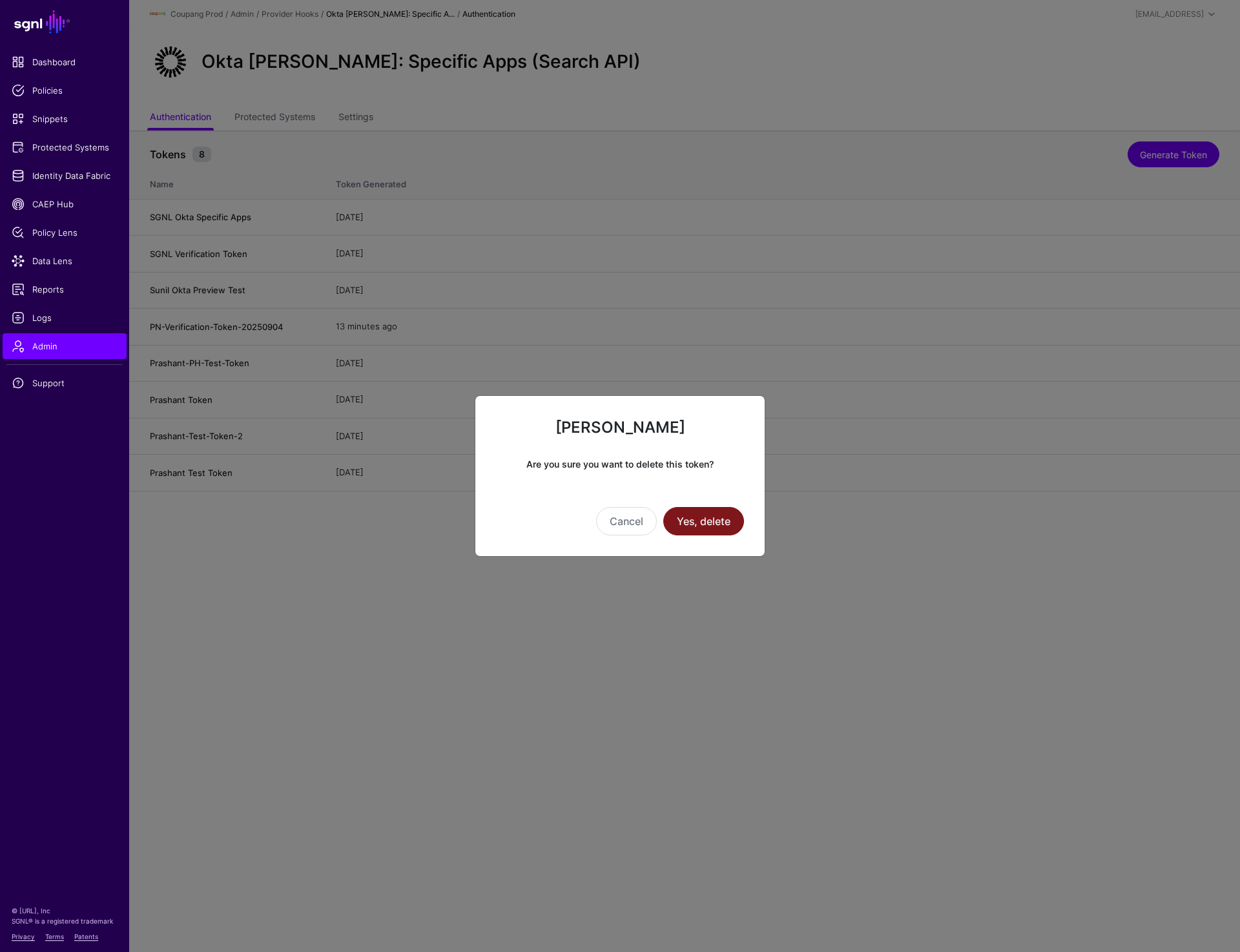
click at [710, 517] on button "Yes, delete" at bounding box center [703, 521] width 81 height 28
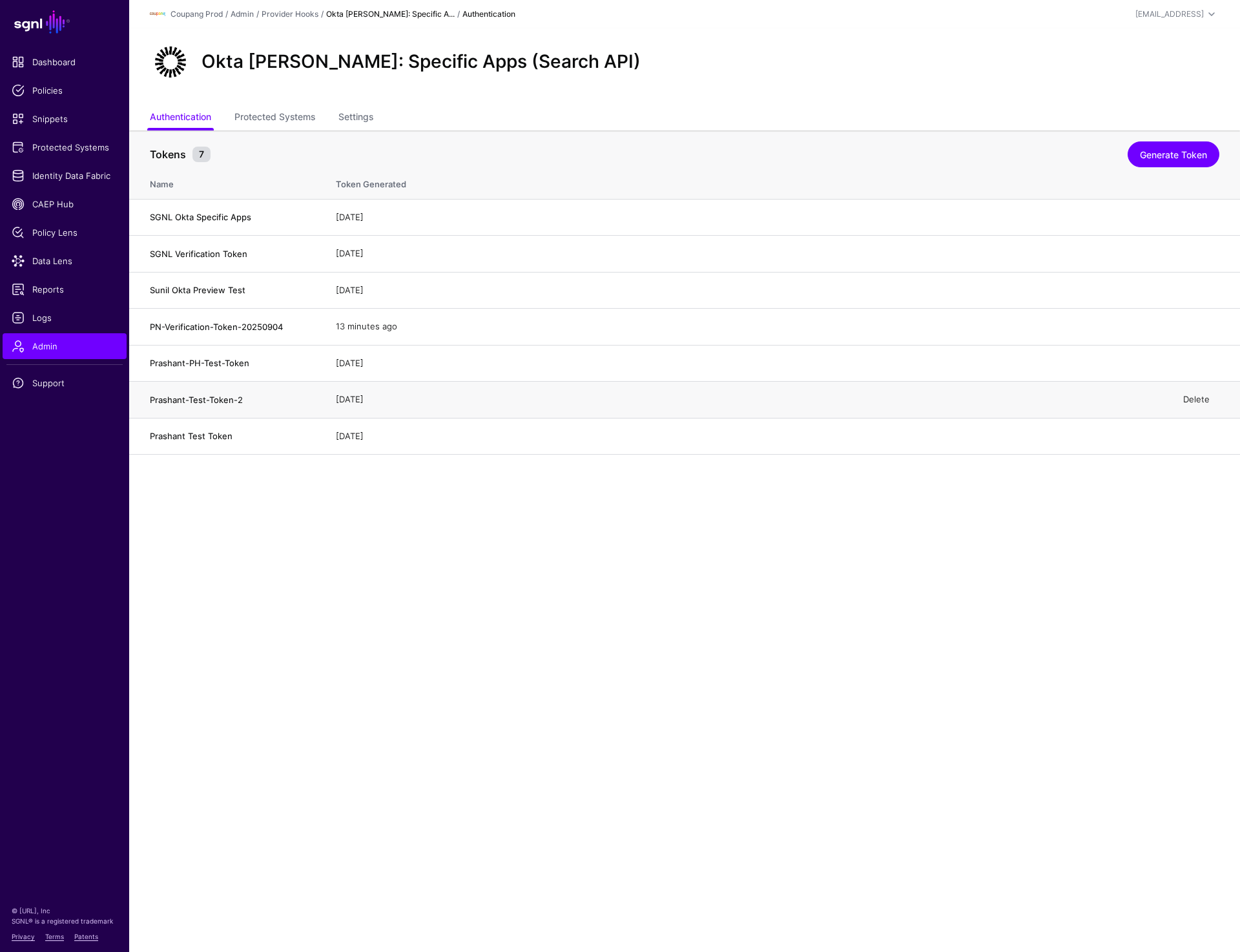
click at [1193, 396] on link "Delete" at bounding box center [1197, 399] width 26 height 10
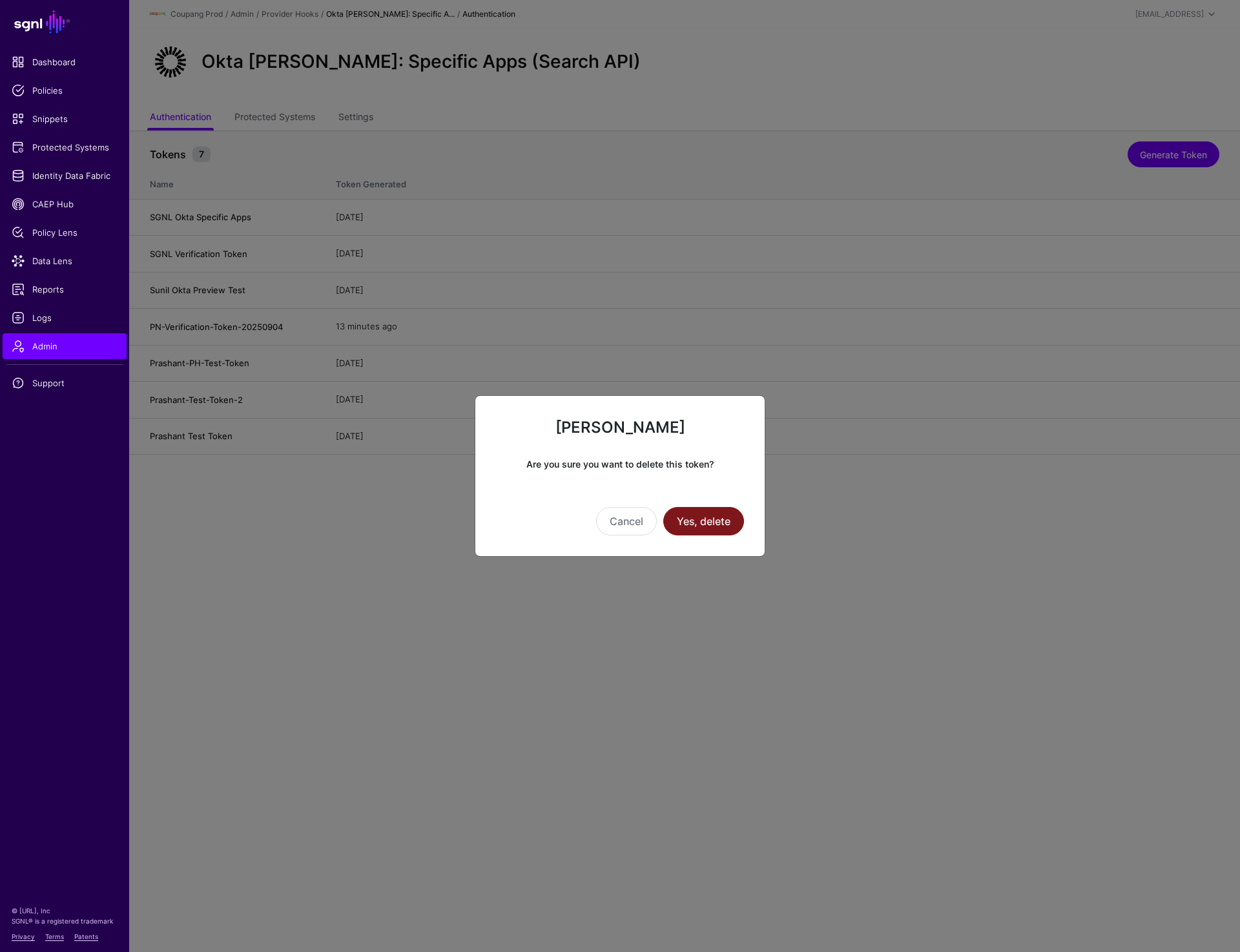
click at [719, 524] on button "Yes, delete" at bounding box center [703, 521] width 81 height 28
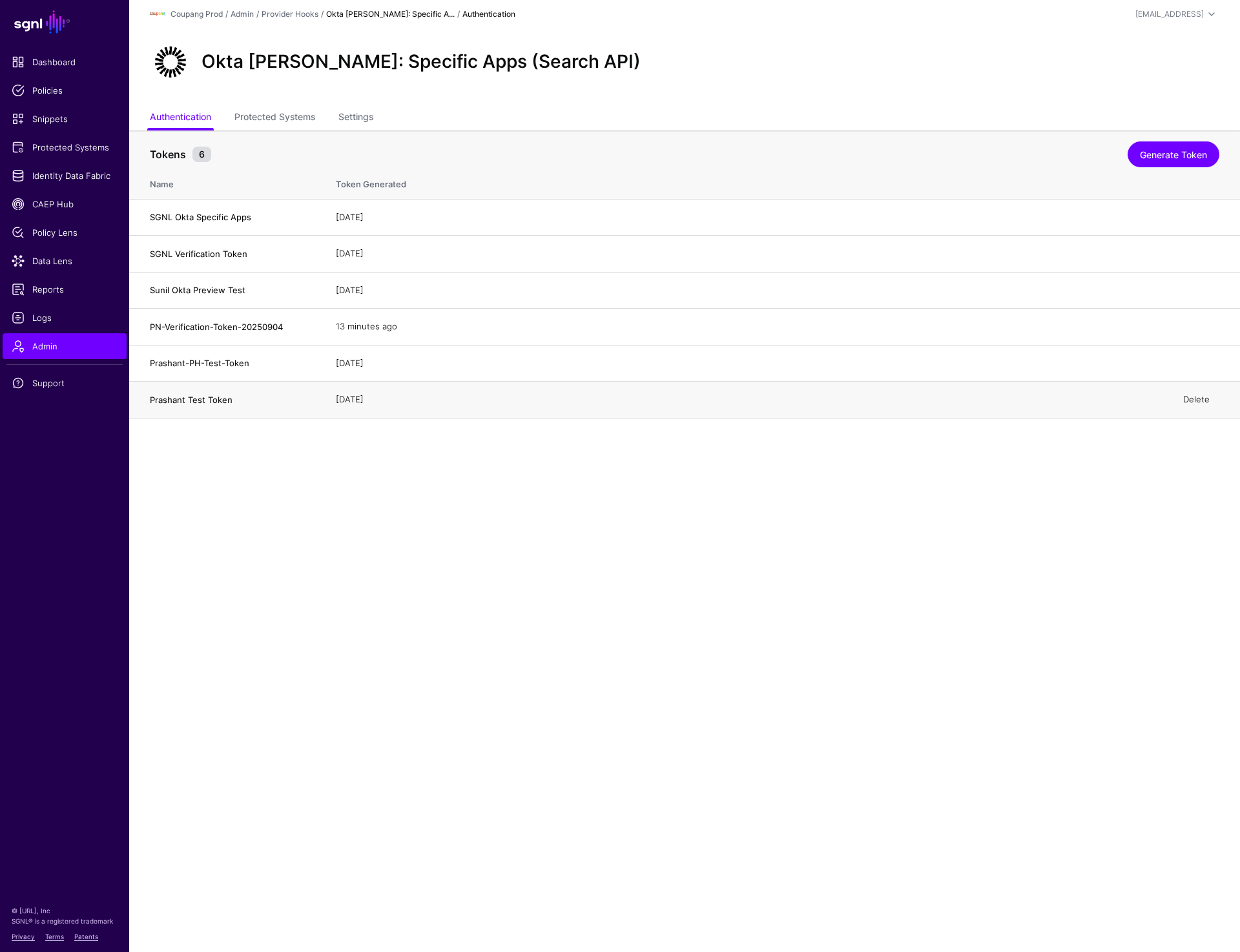
click at [1195, 399] on link "Delete" at bounding box center [1197, 399] width 26 height 10
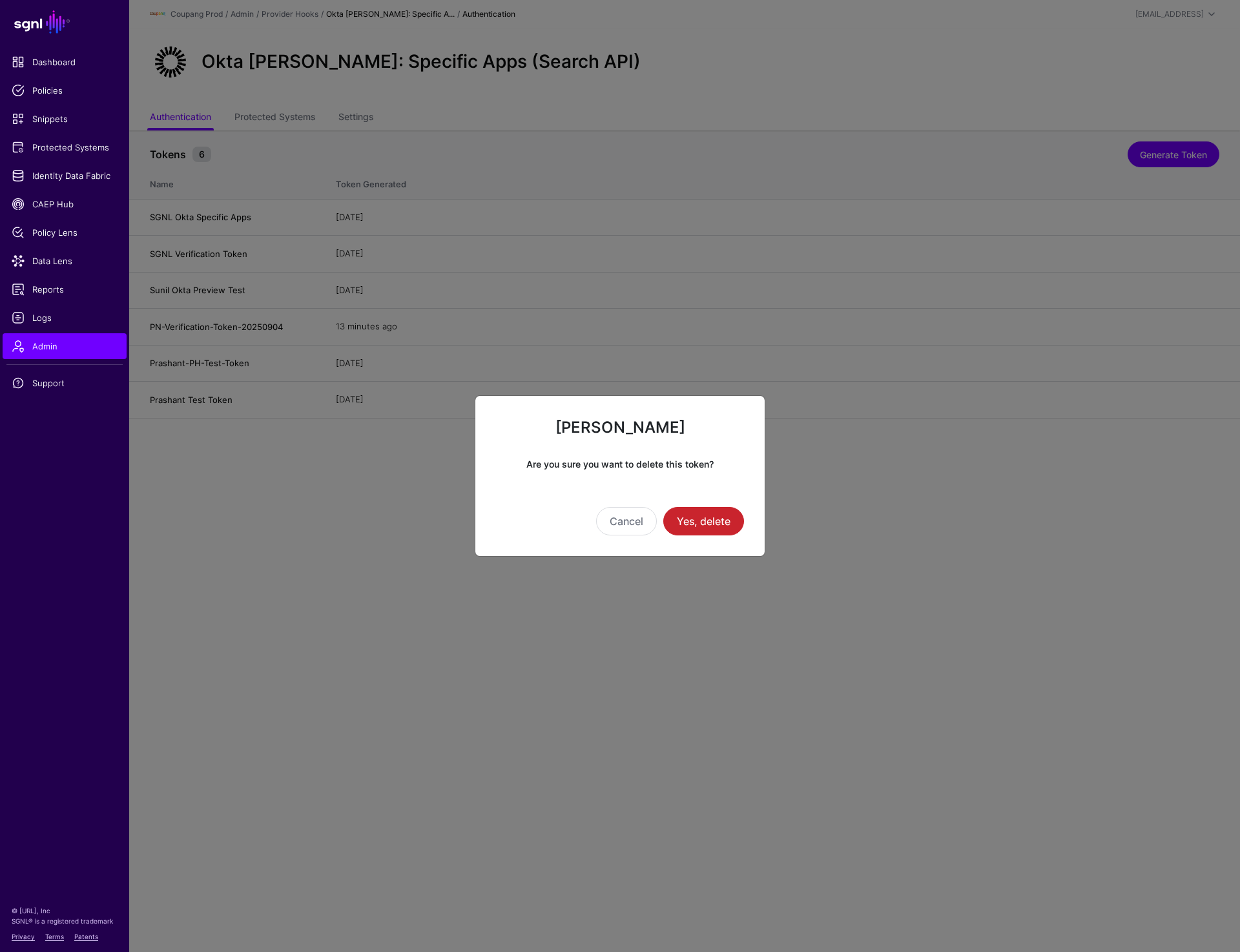
click at [820, 32] on ngb-modal-window "Delete Token Are you sure you want to delete this token? Cancel Yes, delete" at bounding box center [620, 476] width 1240 height 952
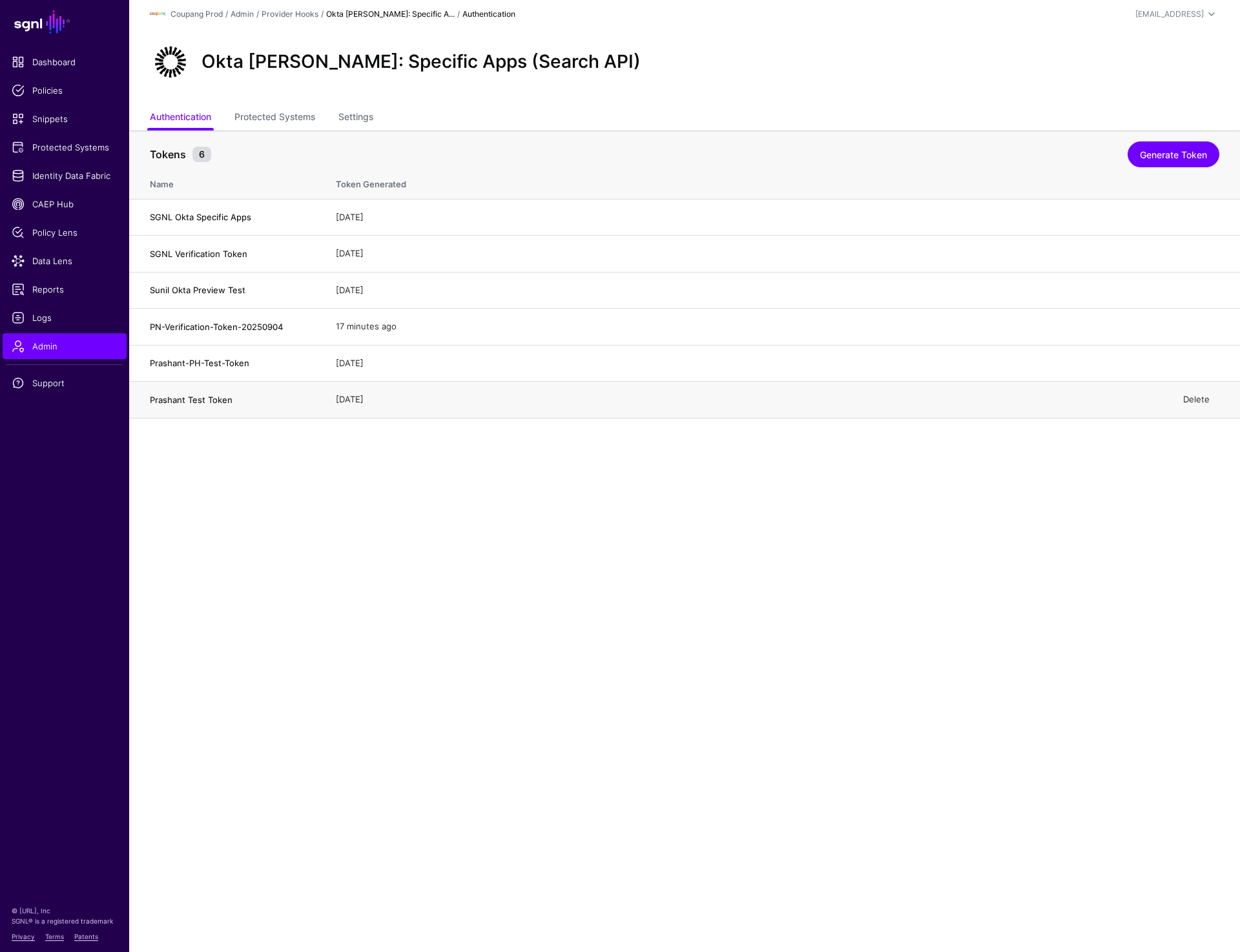
click at [1195, 397] on link "Delete" at bounding box center [1197, 399] width 26 height 10
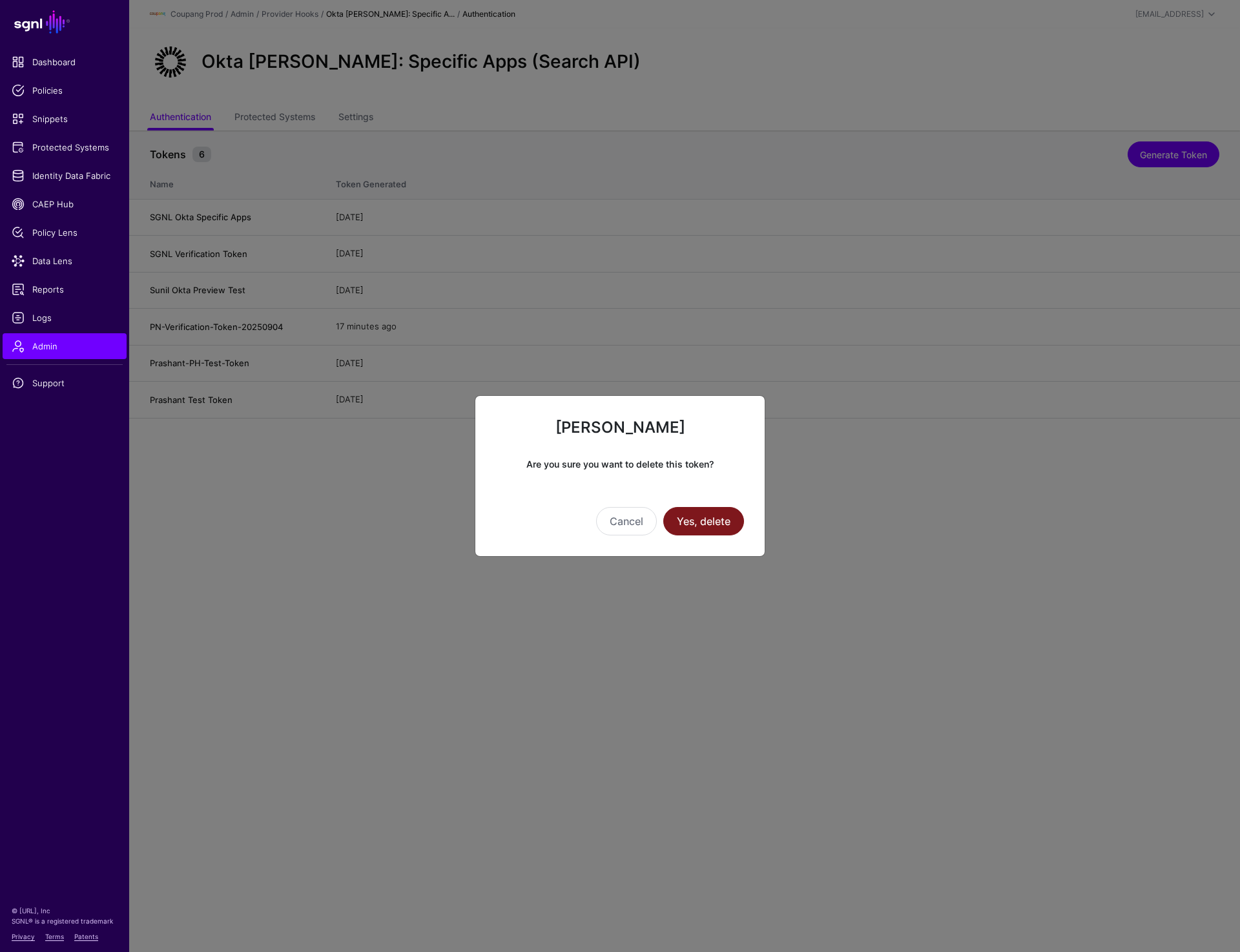
click at [709, 528] on button "Yes, delete" at bounding box center [703, 521] width 81 height 28
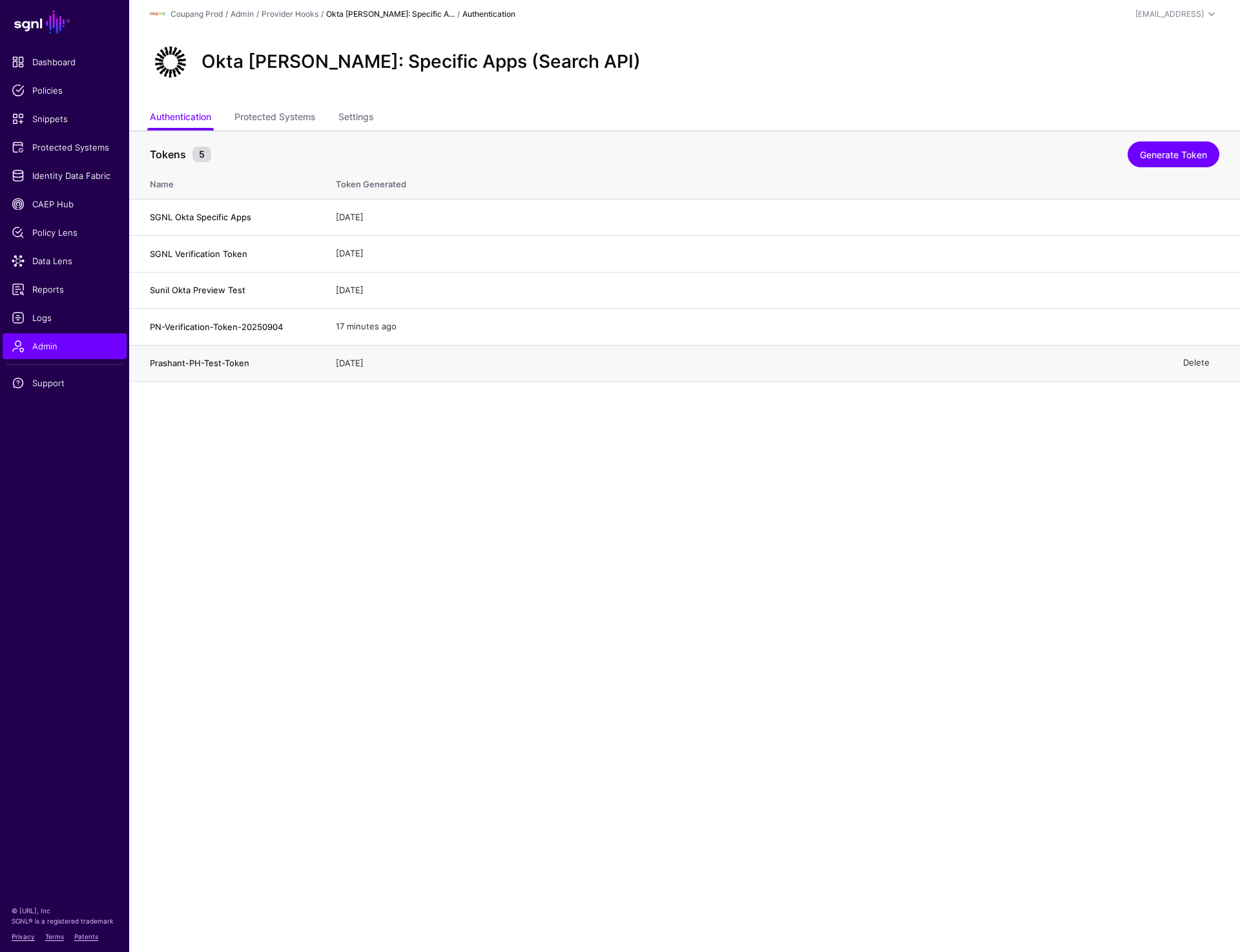
click at [1199, 364] on link "Delete" at bounding box center [1197, 362] width 26 height 10
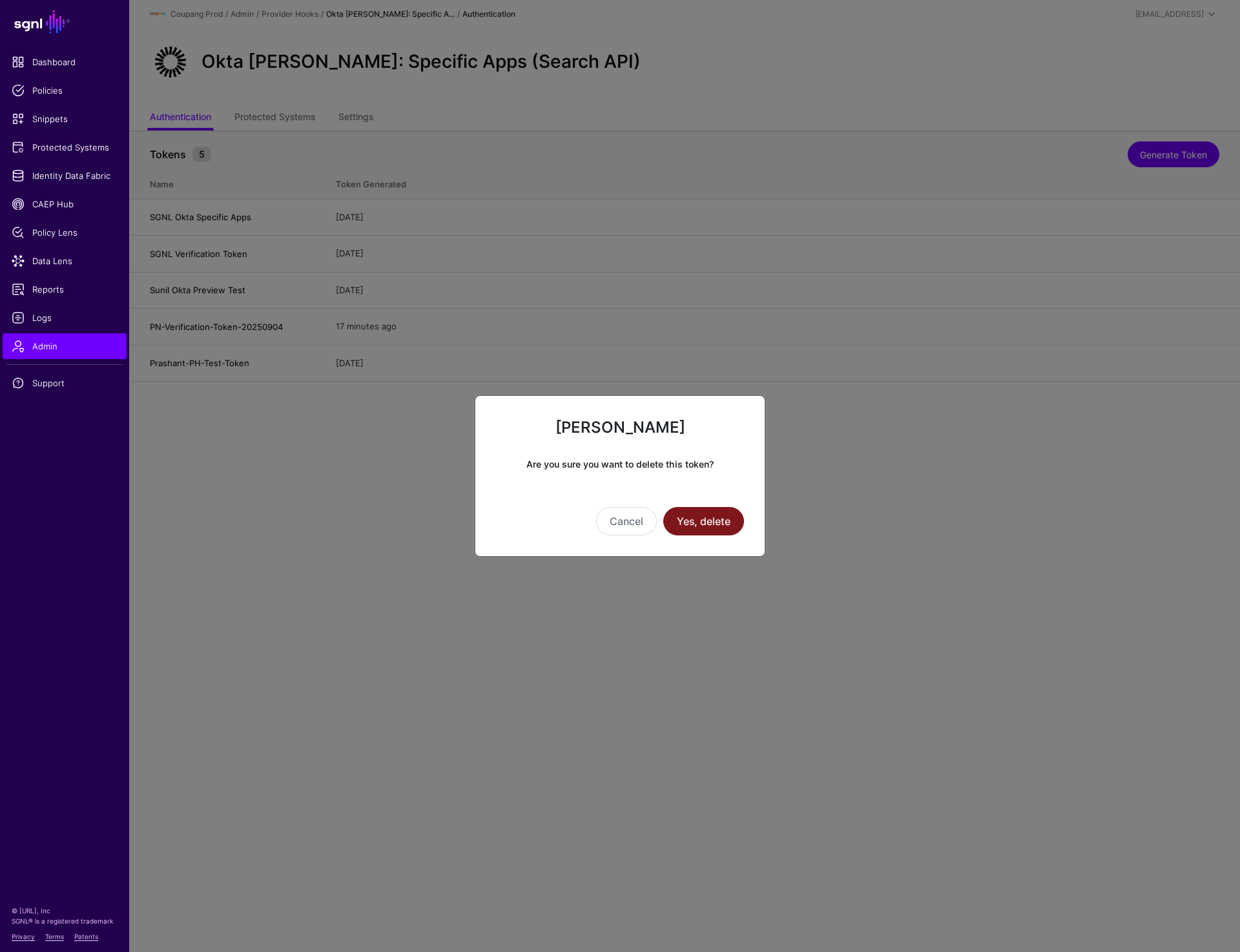
click at [723, 526] on button "Yes, delete" at bounding box center [703, 521] width 81 height 28
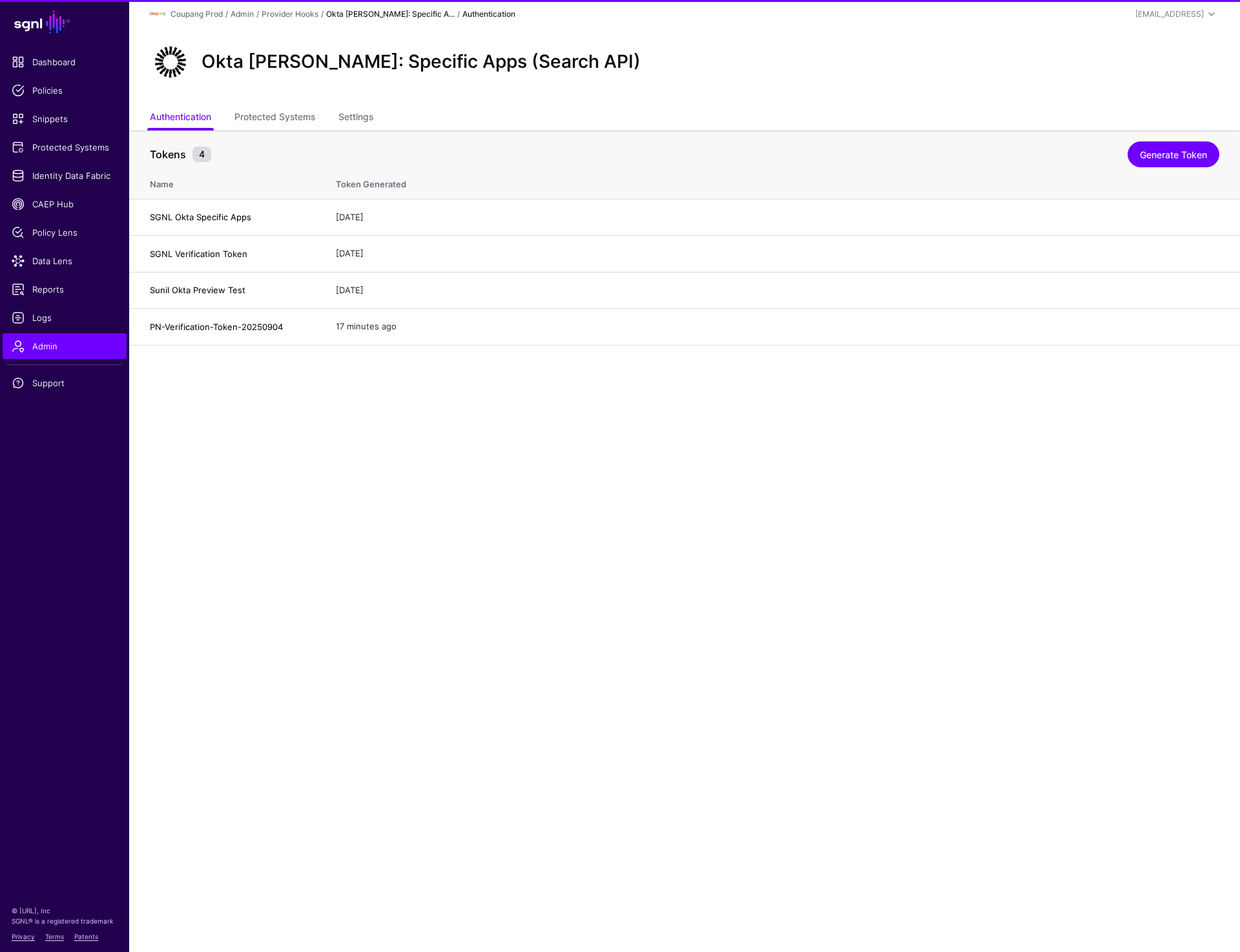
click at [575, 758] on main "SGNL Dashboard Policies Snippets Protected Systems Identity Data Fabric CAEP Hu…" at bounding box center [620, 476] width 1240 height 952
click at [338, 517] on main "SGNL Dashboard Policies Snippets Protected Systems Identity Data Fabric CAEP Hu…" at bounding box center [620, 476] width 1240 height 952
click at [676, 521] on main "SGNL Dashboard Policies Snippets Protected Systems Identity Data Fabric CAEP Hu…" at bounding box center [620, 476] width 1240 height 952
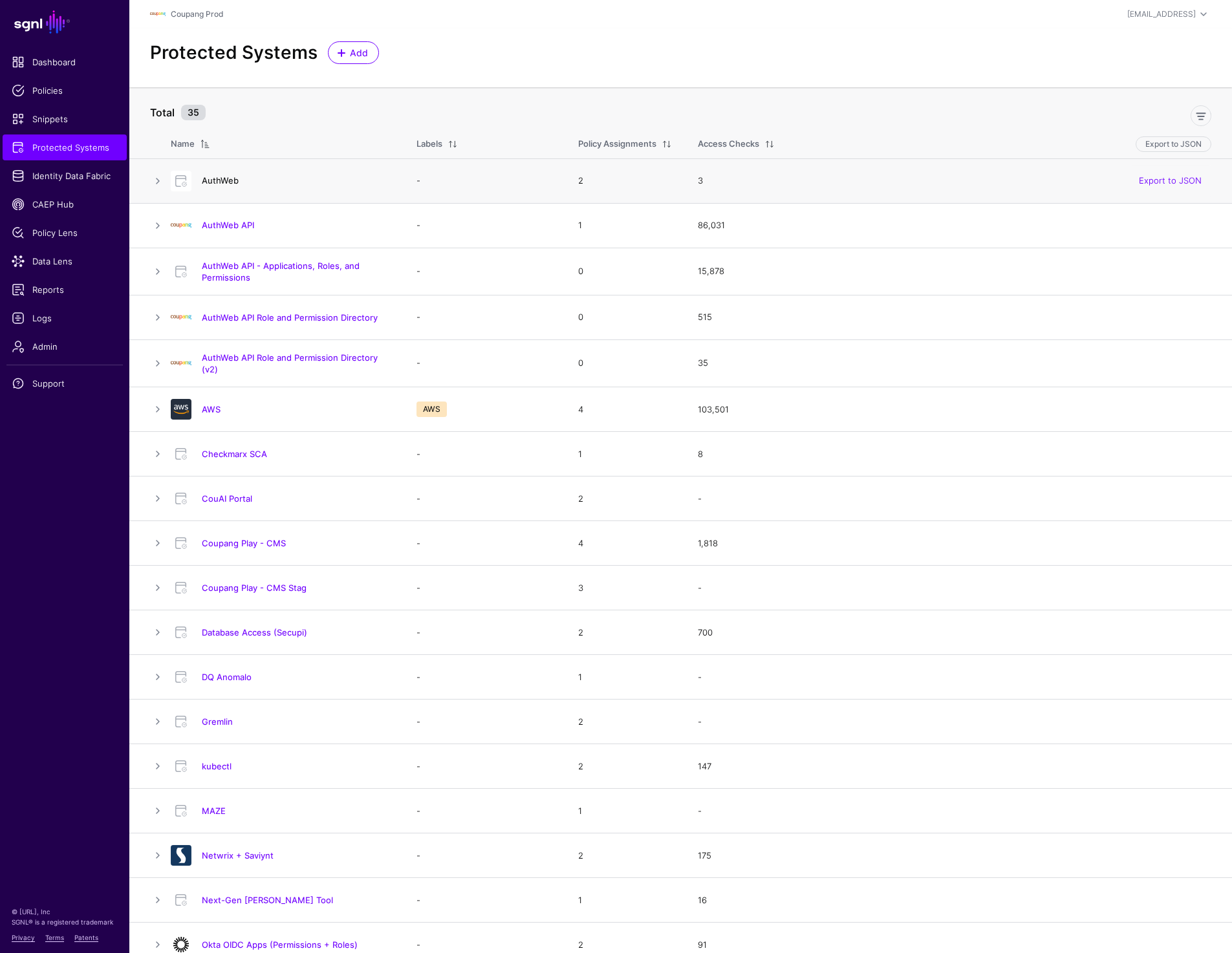
click at [218, 183] on link "AuthWeb" at bounding box center [220, 180] width 37 height 10
click at [233, 225] on link "AuthWeb API" at bounding box center [228, 225] width 52 height 10
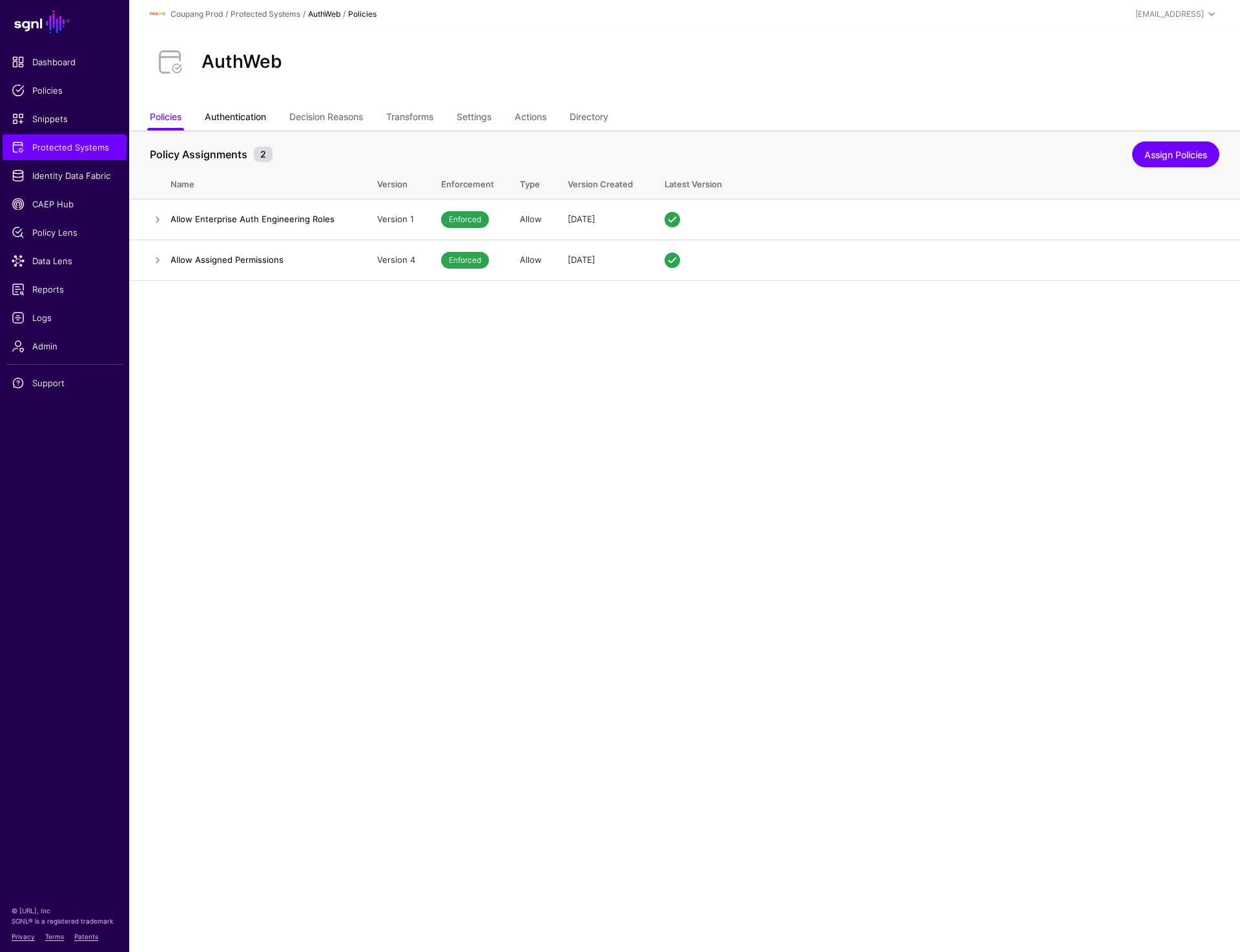
click at [238, 116] on link "Authentication" at bounding box center [235, 118] width 61 height 25
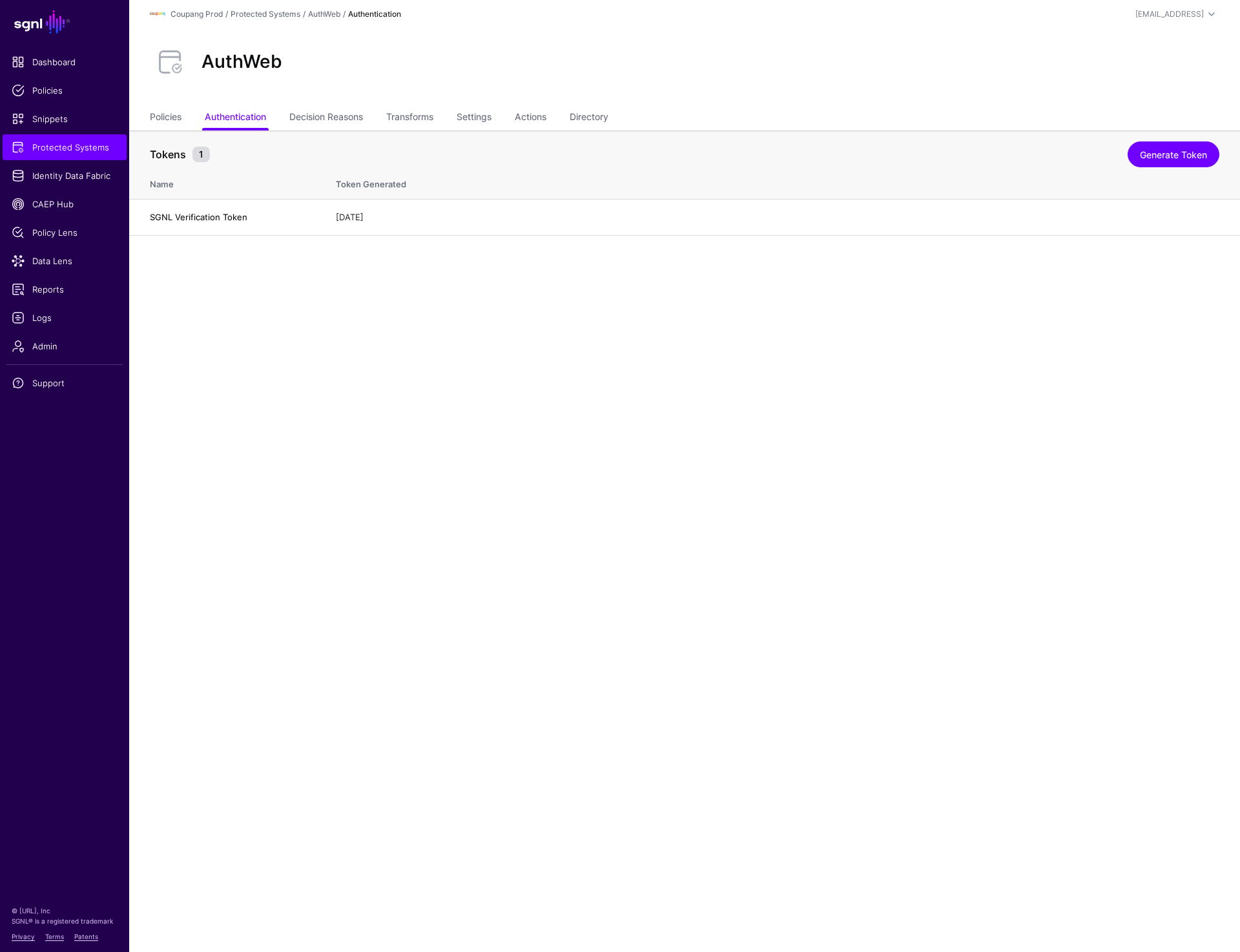
click at [645, 440] on main "SGNL Dashboard Policies Snippets Protected Systems Identity Data Fabric CAEP Hu…" at bounding box center [620, 476] width 1240 height 952
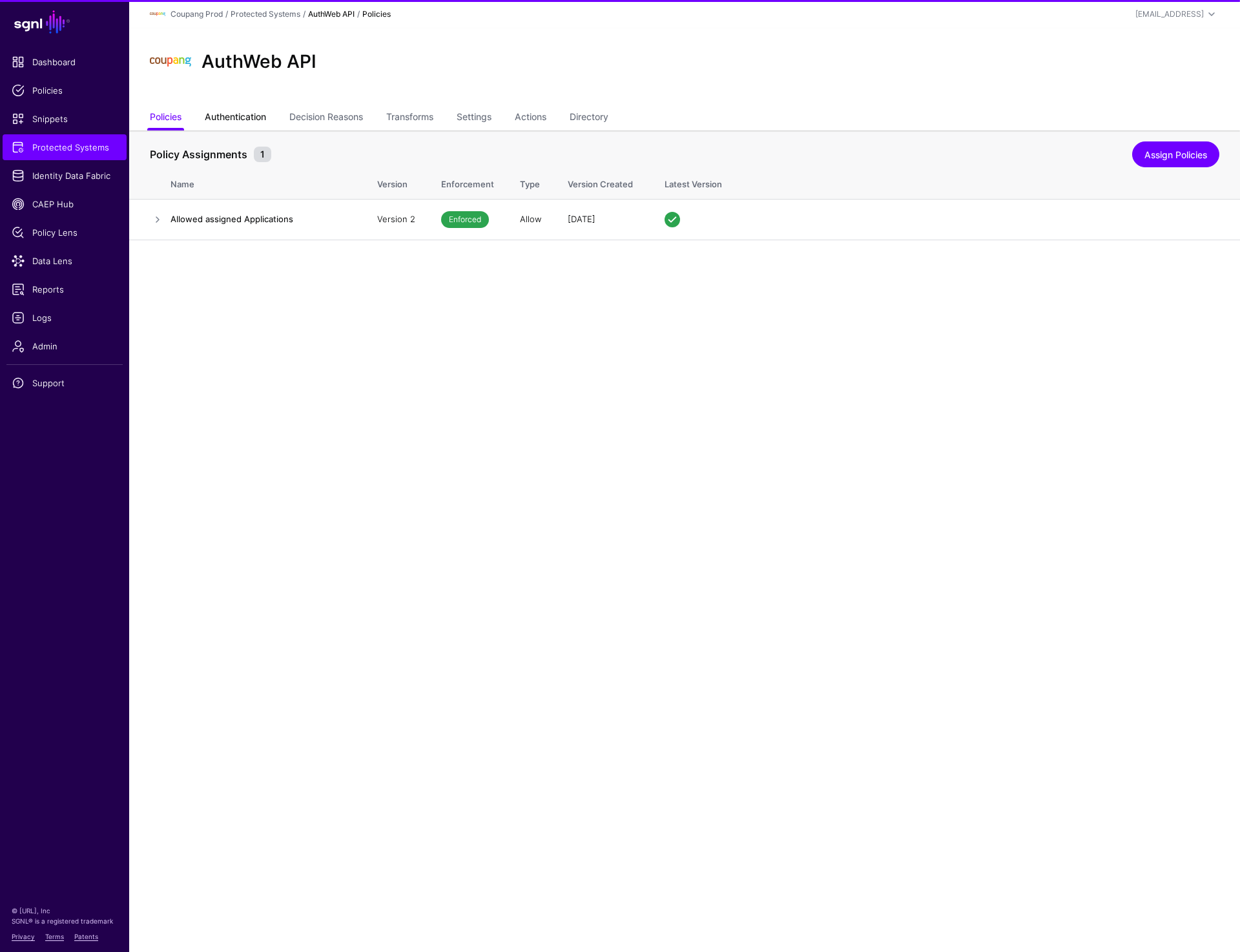
click at [234, 121] on link "Authentication" at bounding box center [235, 118] width 61 height 25
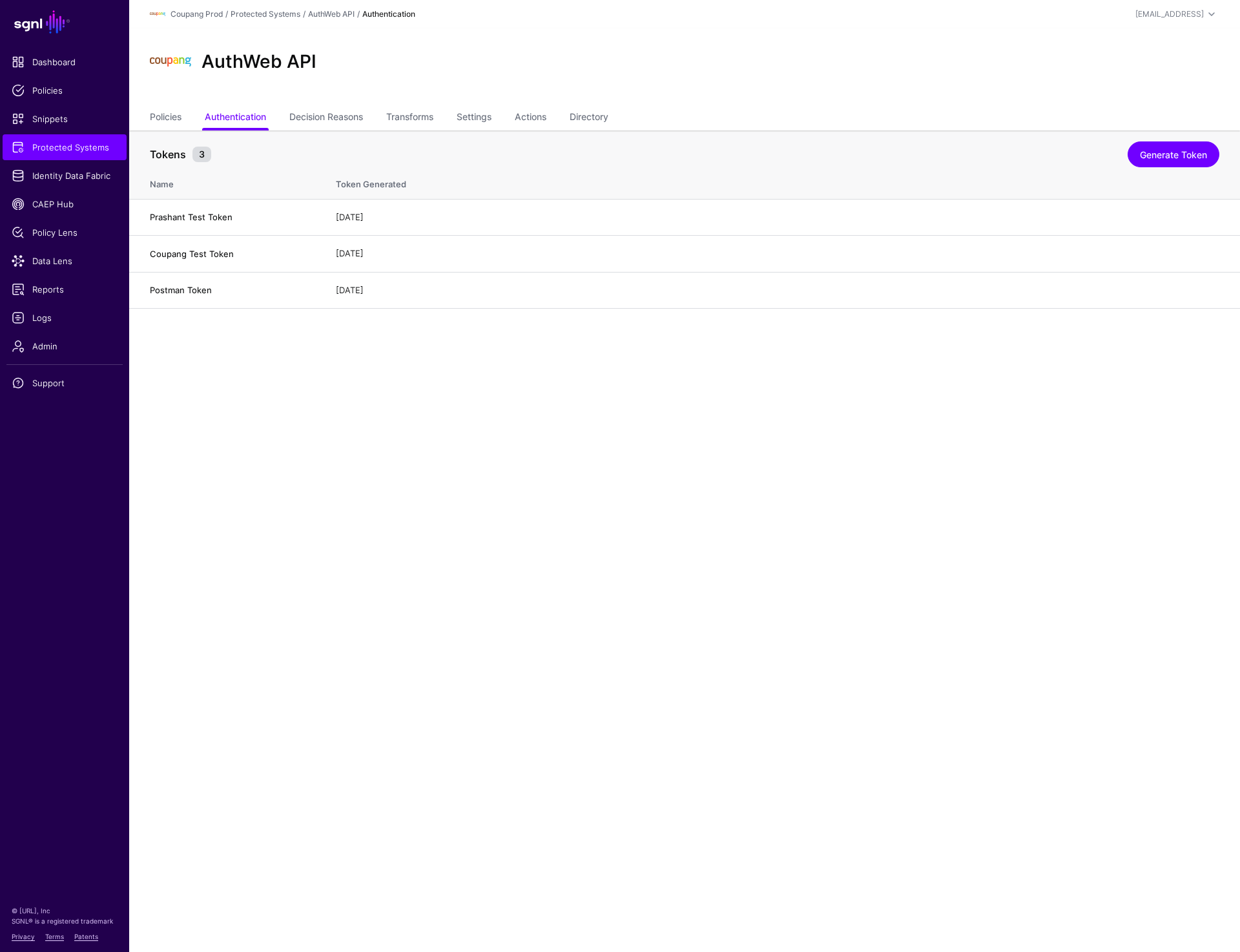
click at [212, 437] on main "SGNL Dashboard Policies Snippets Protected Systems Identity Data Fabric CAEP Hu…" at bounding box center [620, 476] width 1240 height 952
click at [593, 118] on link "Directory" at bounding box center [589, 118] width 39 height 25
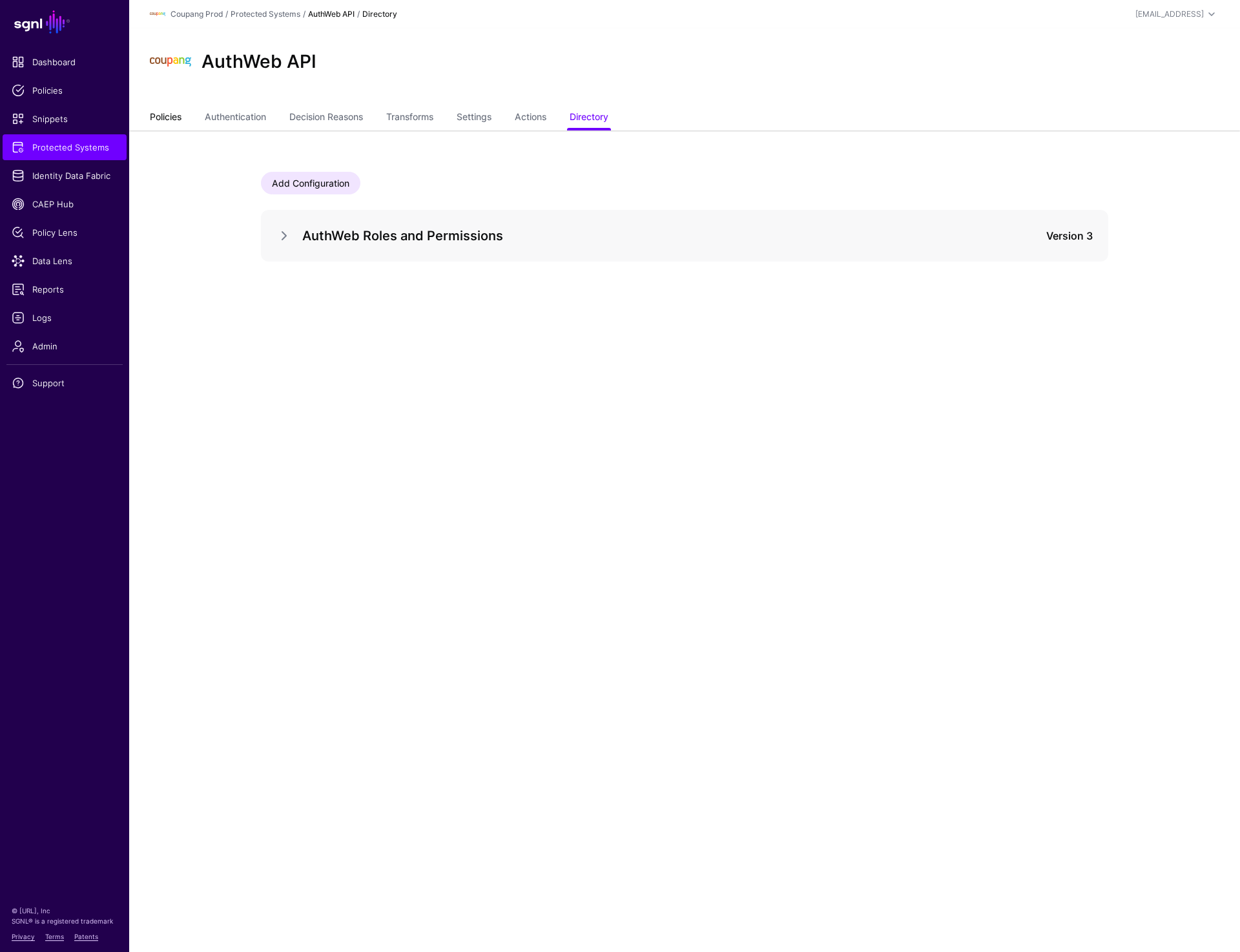
click at [158, 116] on link "Policies" at bounding box center [166, 118] width 32 height 25
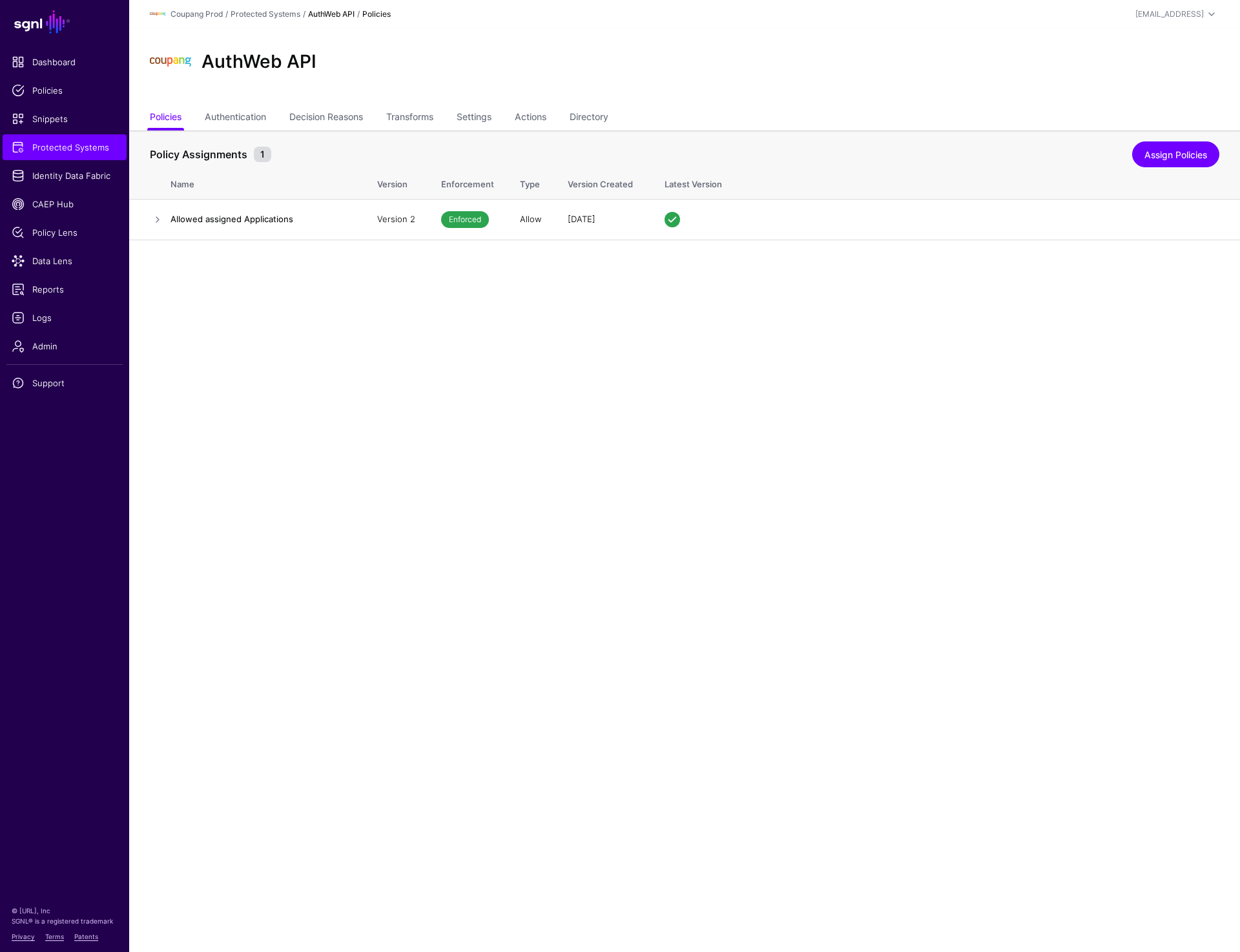
click at [741, 499] on main "SGNL Dashboard Policies Snippets Protected Systems Identity Data Fabric CAEP Hu…" at bounding box center [620, 476] width 1240 height 952
click at [240, 110] on link "Authentication" at bounding box center [235, 118] width 61 height 25
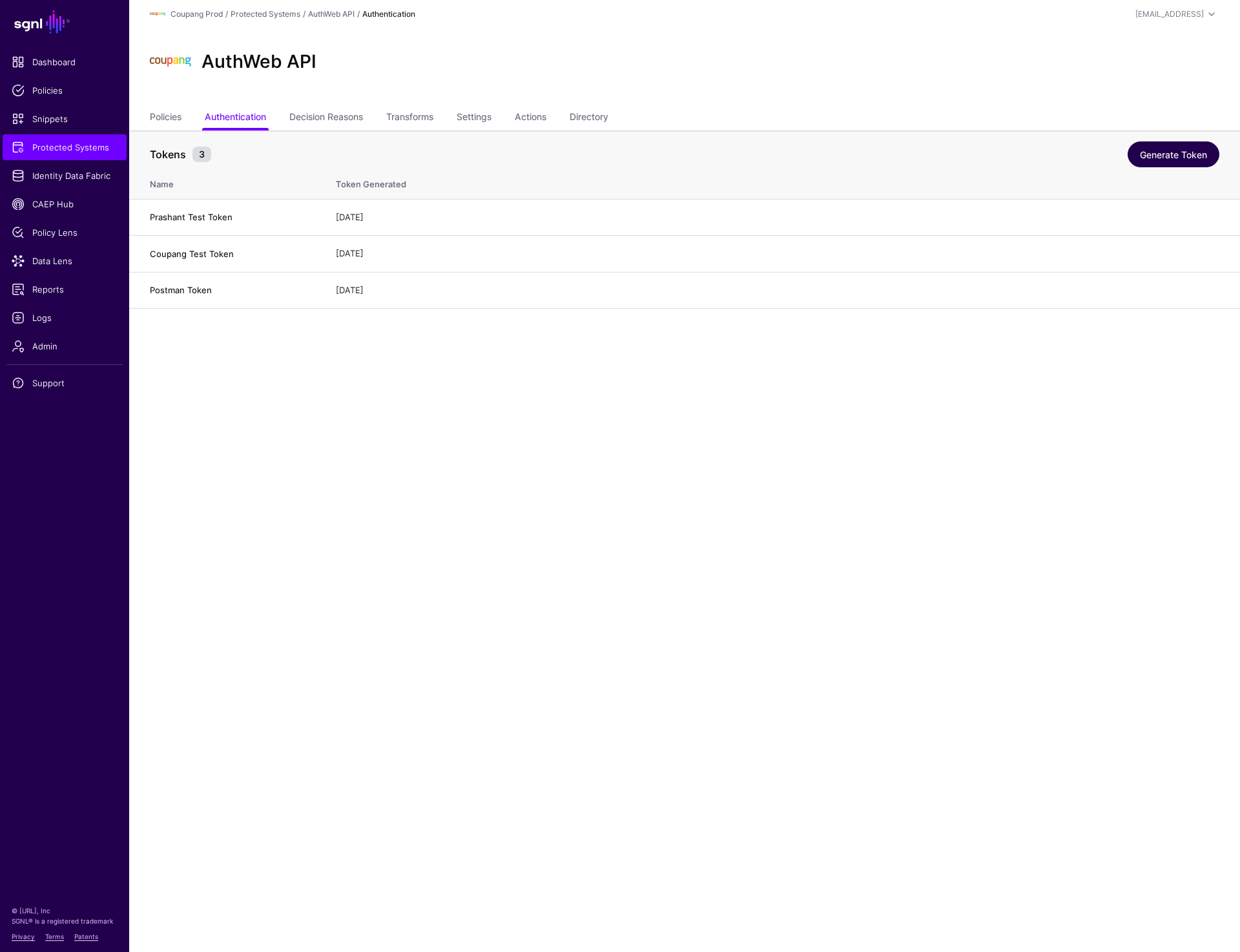
click at [1152, 147] on link "Generate Token" at bounding box center [1173, 154] width 92 height 26
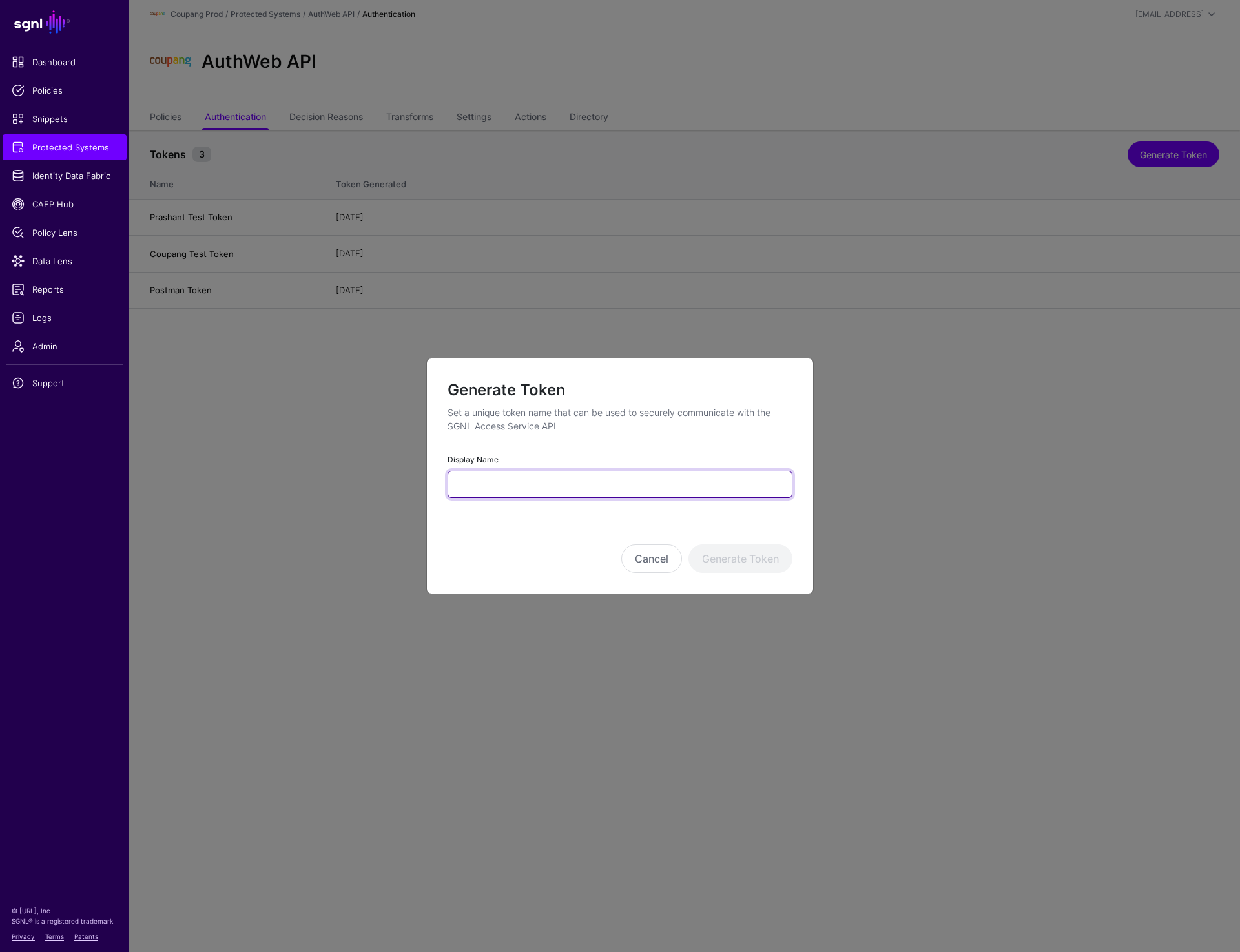
click at [523, 484] on input "Display Name" at bounding box center [620, 484] width 345 height 27
paste input "**********"
type input "**********"
click at [741, 558] on button "Generate Token" at bounding box center [740, 558] width 104 height 28
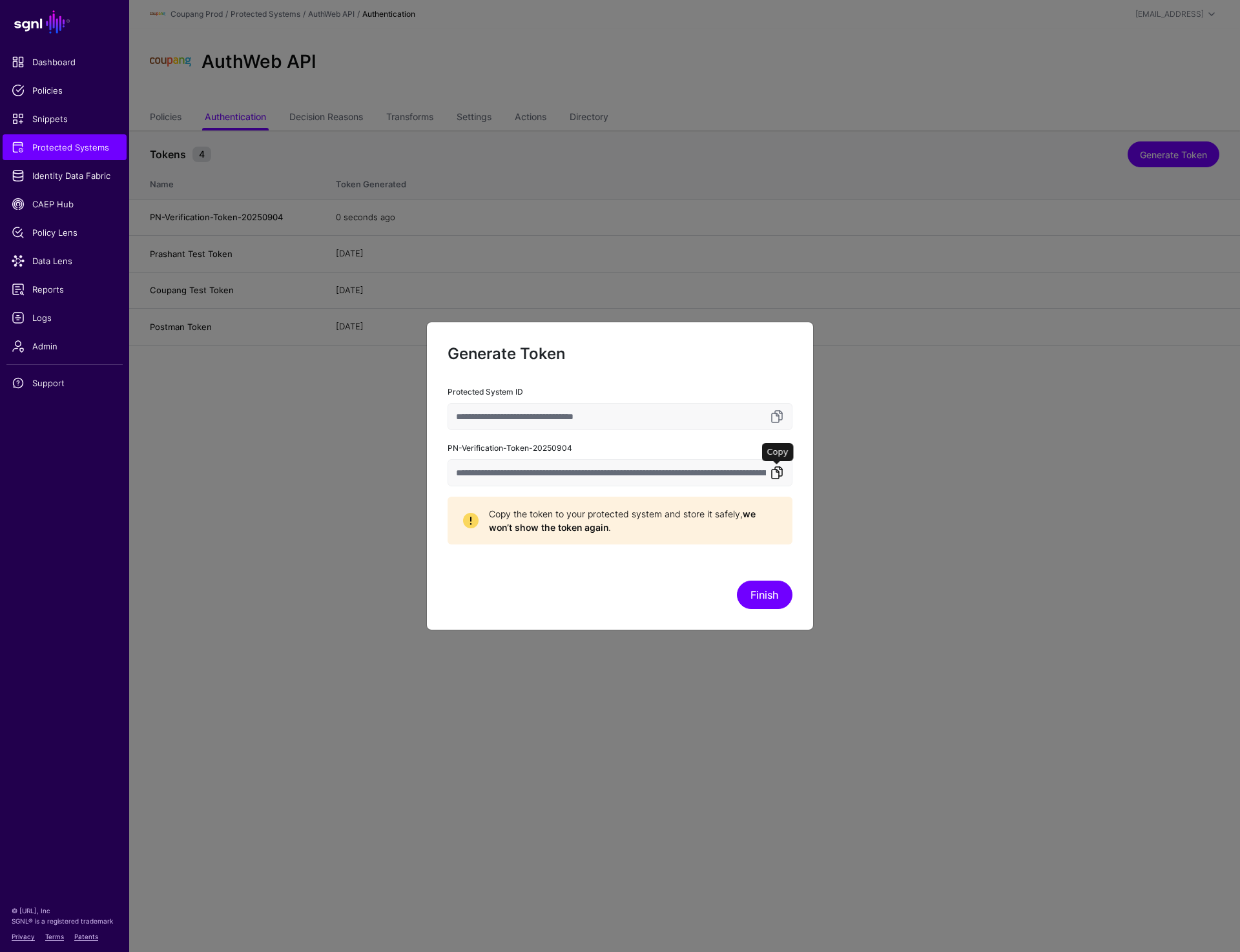
click at [776, 474] on link at bounding box center [777, 473] width 16 height 16
click at [746, 595] on button "Finish" at bounding box center [765, 594] width 56 height 28
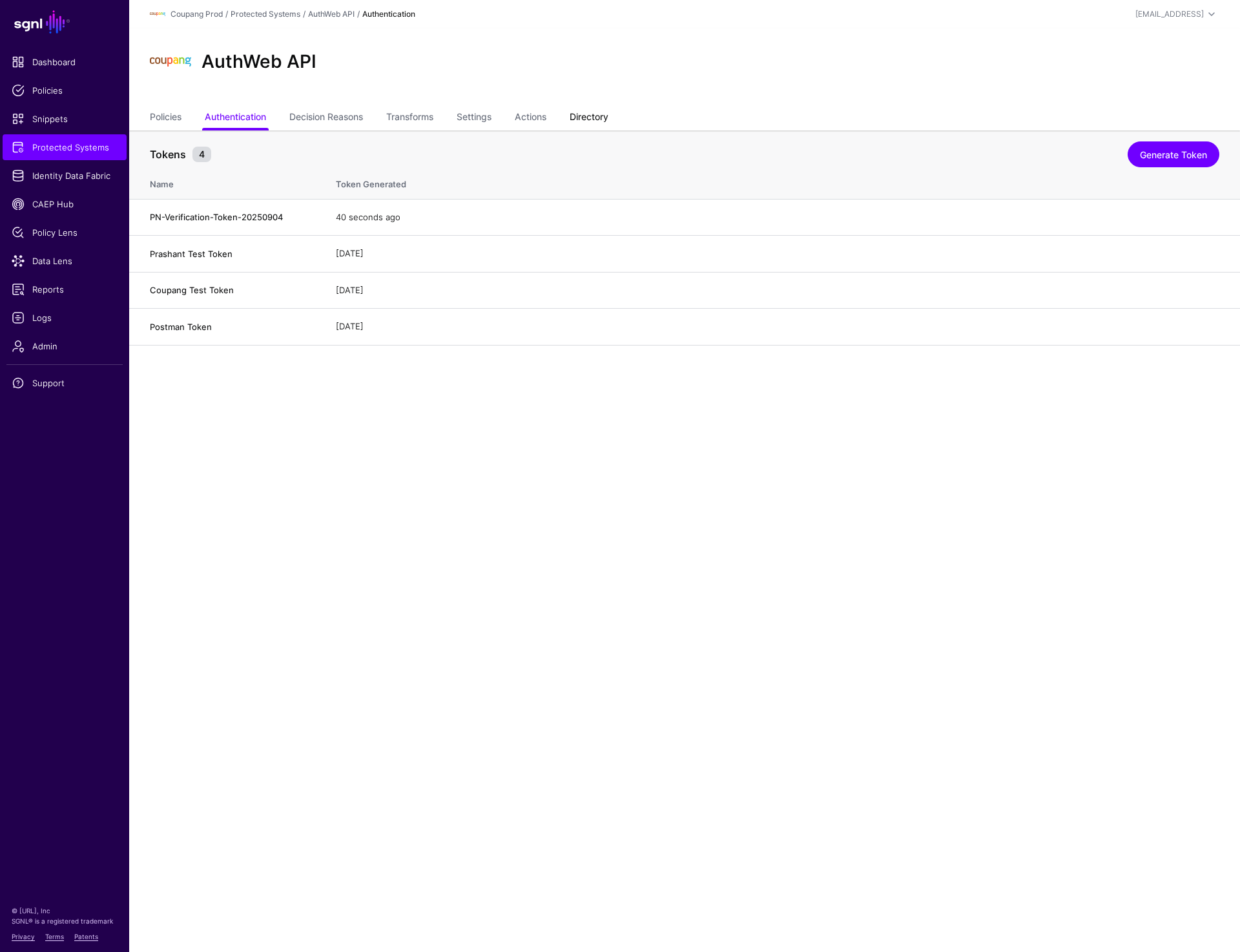
click at [608, 107] on link "Directory" at bounding box center [589, 118] width 39 height 25
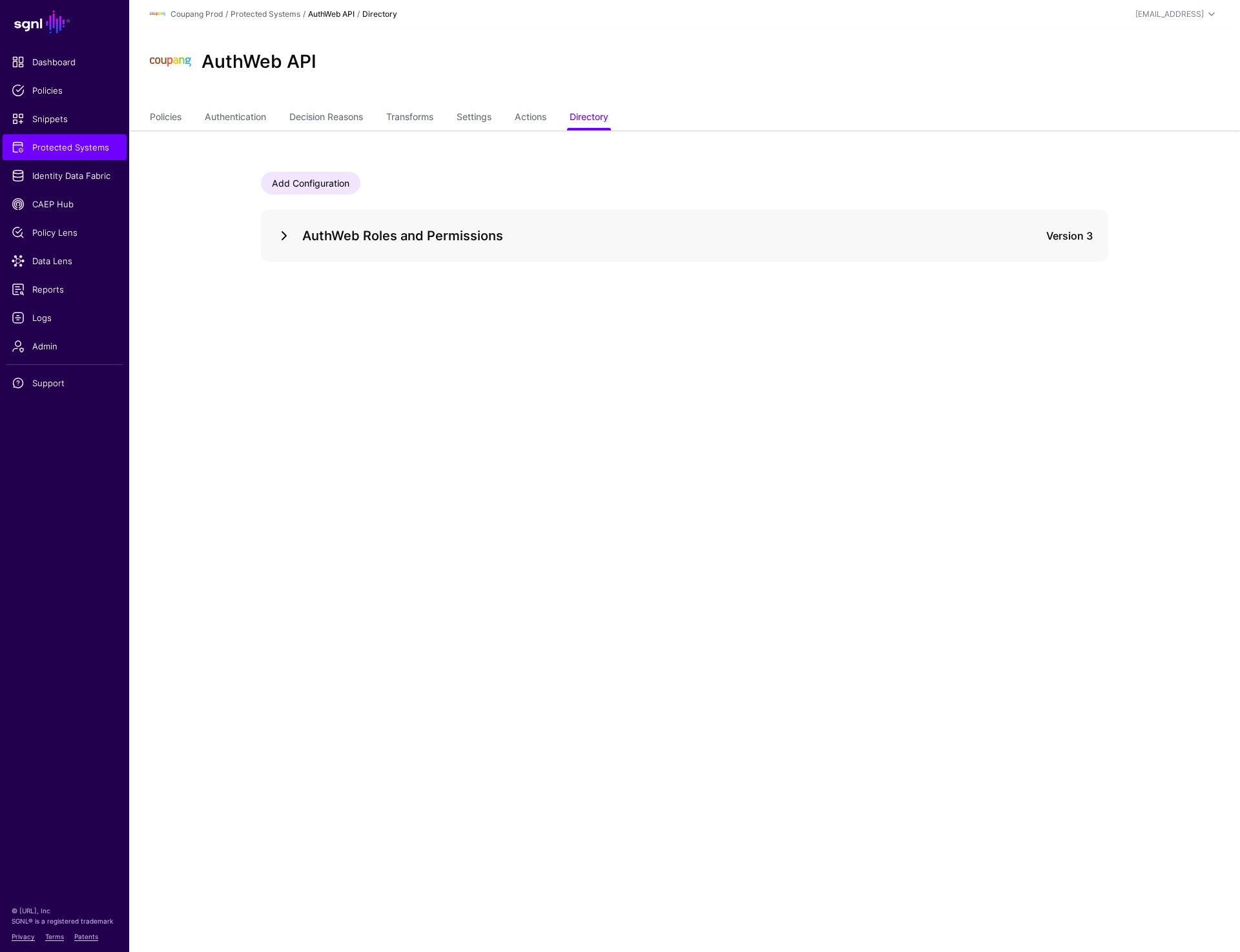
click at [291, 231] on link at bounding box center [284, 236] width 16 height 16
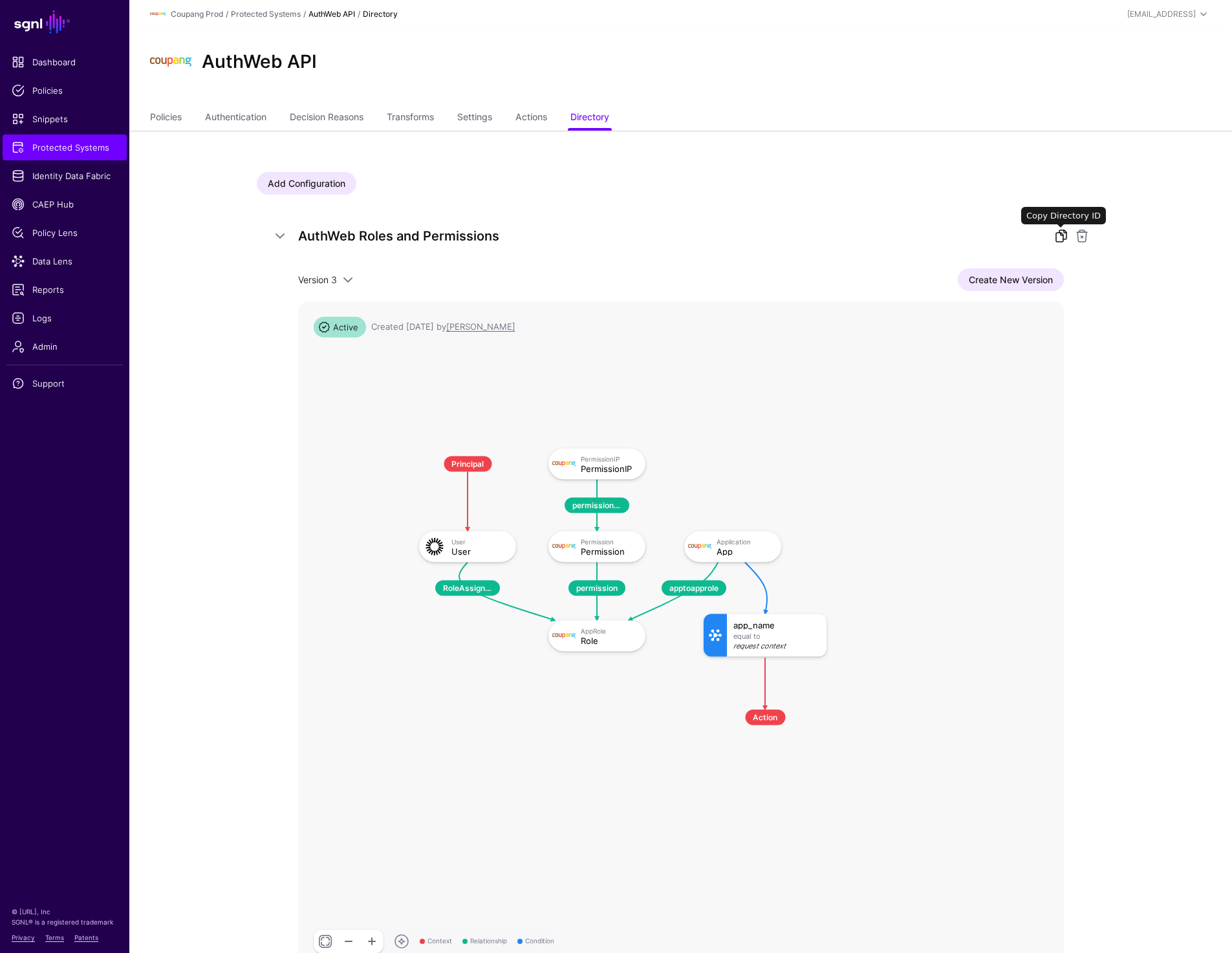
click at [1058, 234] on link at bounding box center [1061, 236] width 16 height 16
click at [209, 121] on link "Authentication" at bounding box center [235, 119] width 61 height 25
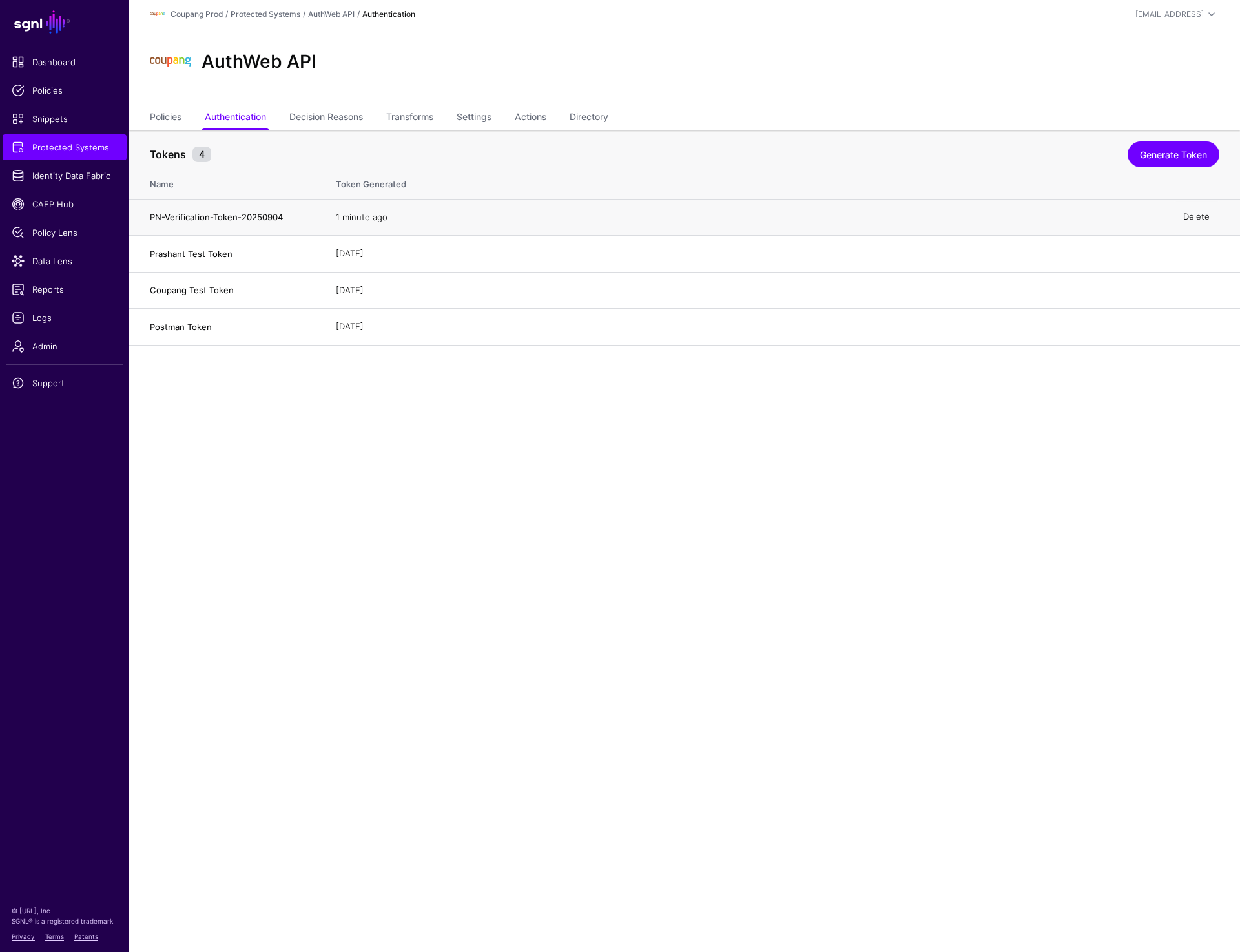
click at [1198, 212] on link "Delete" at bounding box center [1197, 217] width 26 height 10
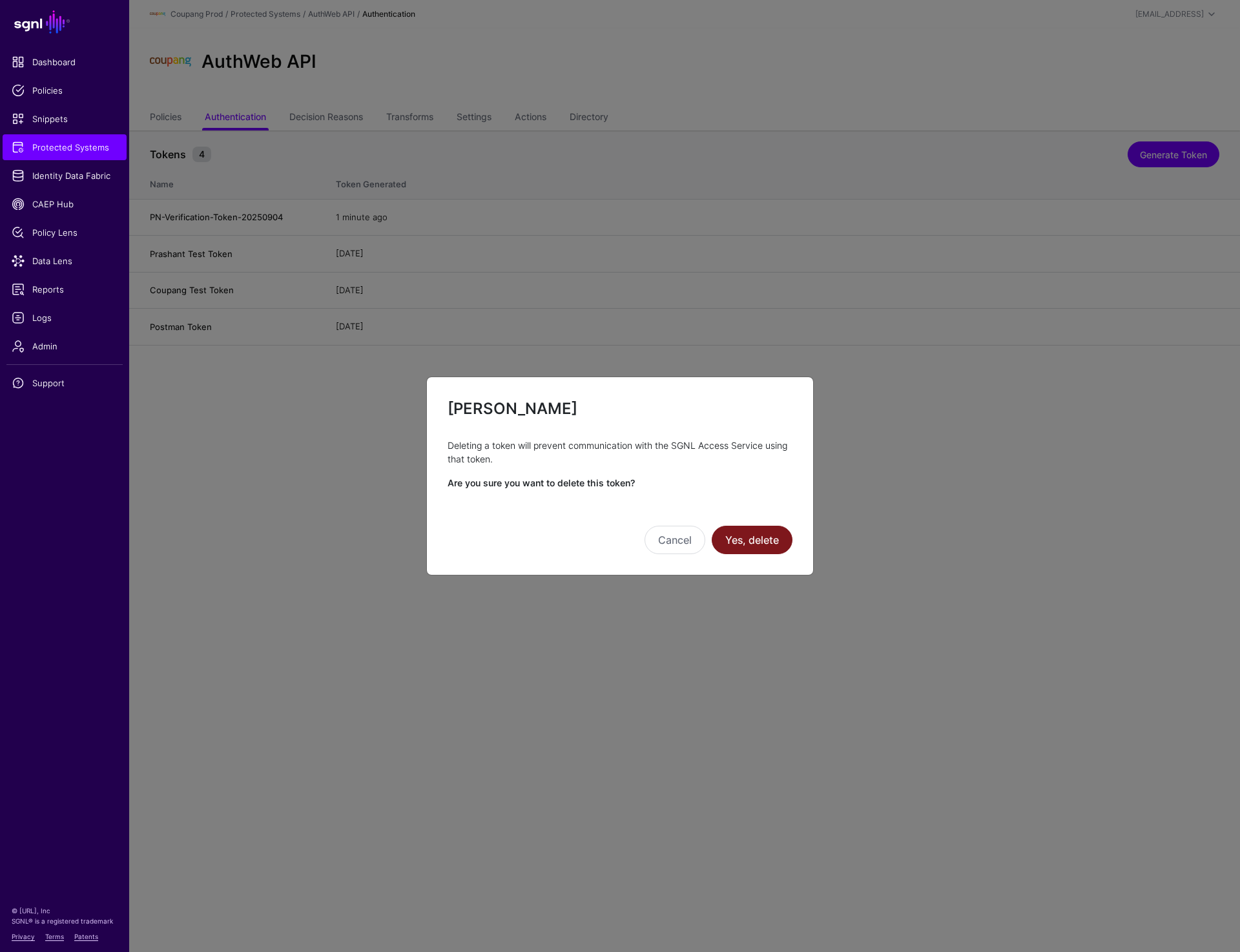
click at [767, 547] on button "Yes, delete" at bounding box center [752, 539] width 81 height 28
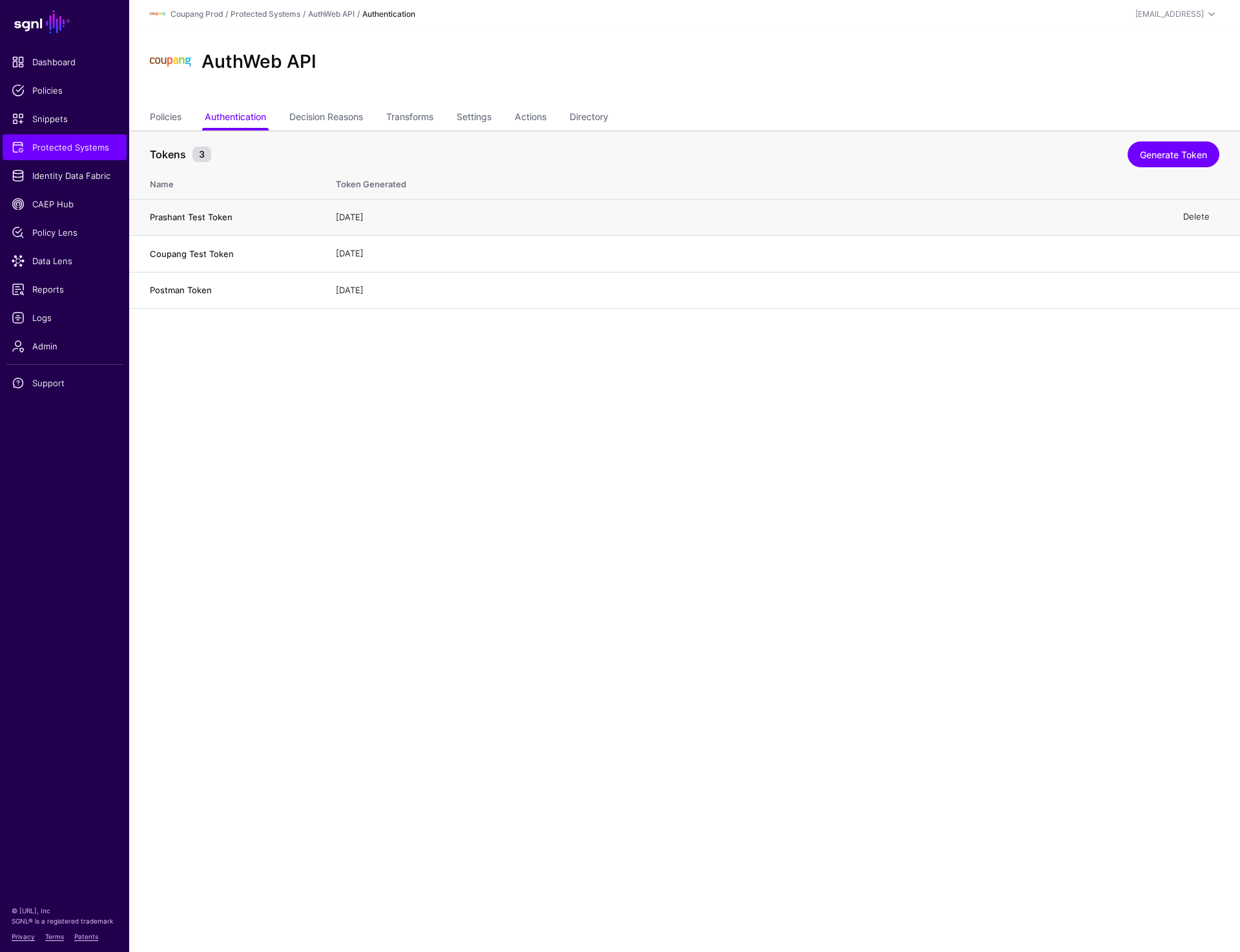
click at [1190, 214] on link "Delete" at bounding box center [1197, 217] width 26 height 10
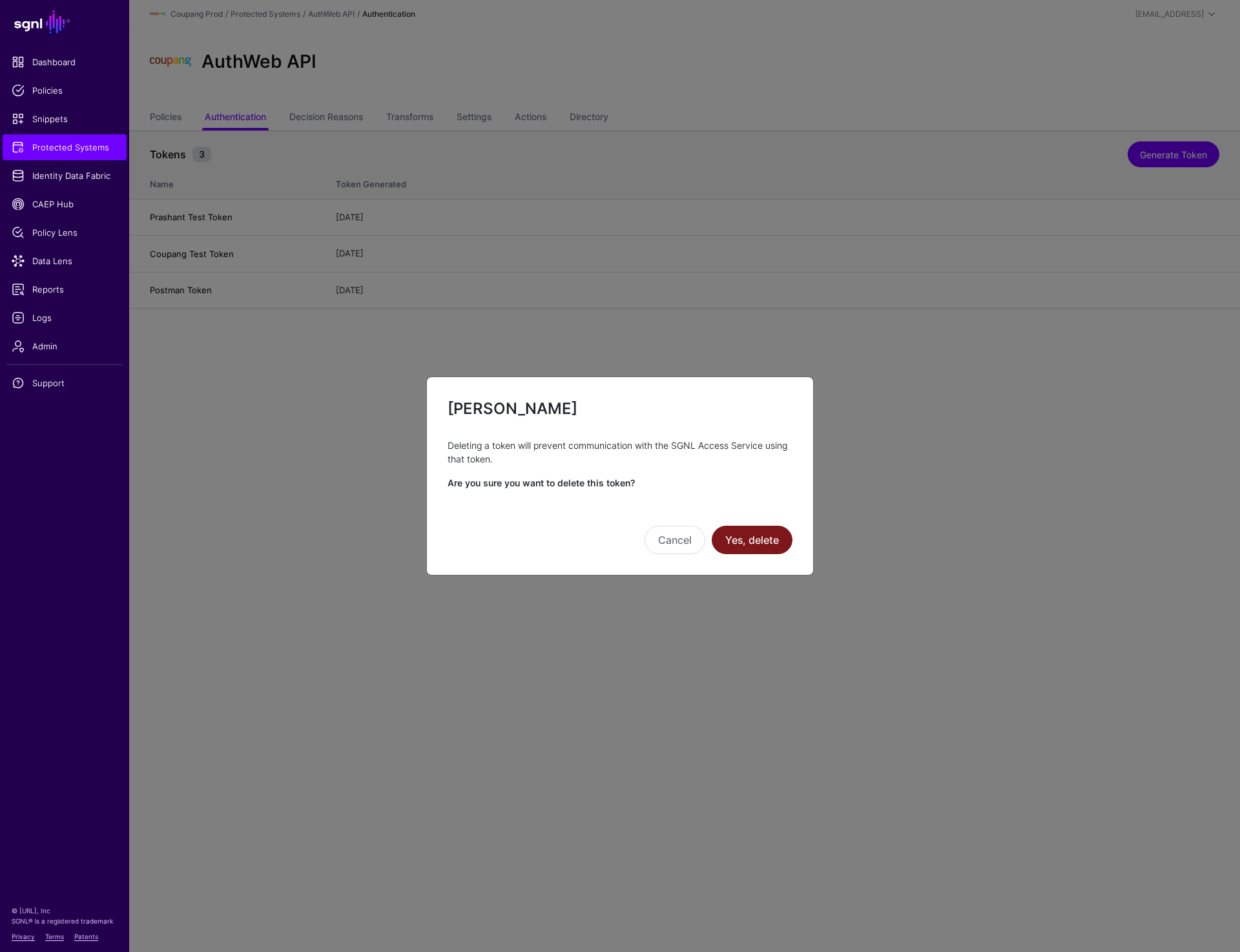
click at [758, 535] on button "Yes, delete" at bounding box center [752, 539] width 81 height 28
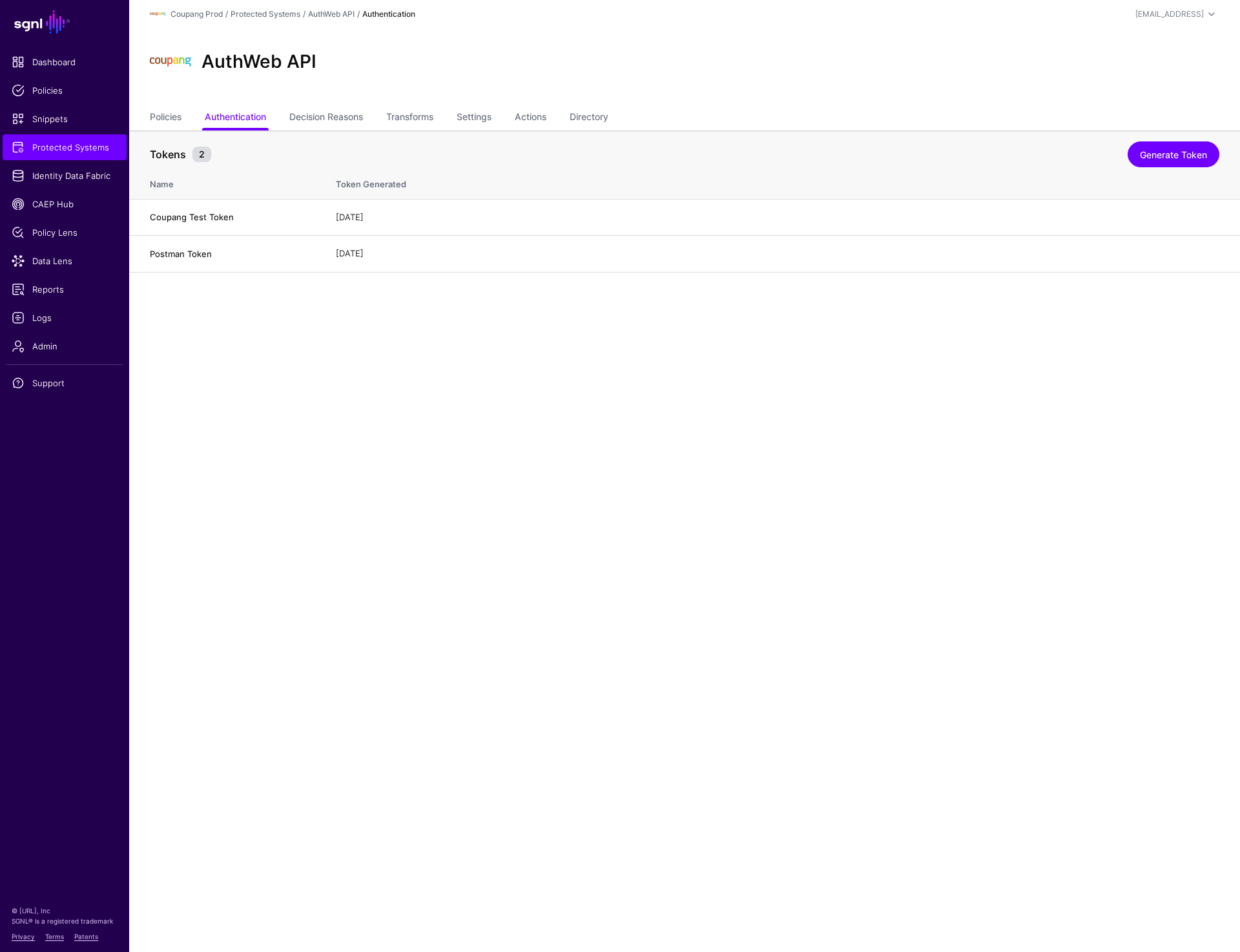
click at [1096, 114] on ul "Policies Authentication Decision Reasons Transforms Settings Actions Directory" at bounding box center [685, 118] width 1070 height 25
click at [1146, 152] on link "Generate Token" at bounding box center [1173, 154] width 92 height 26
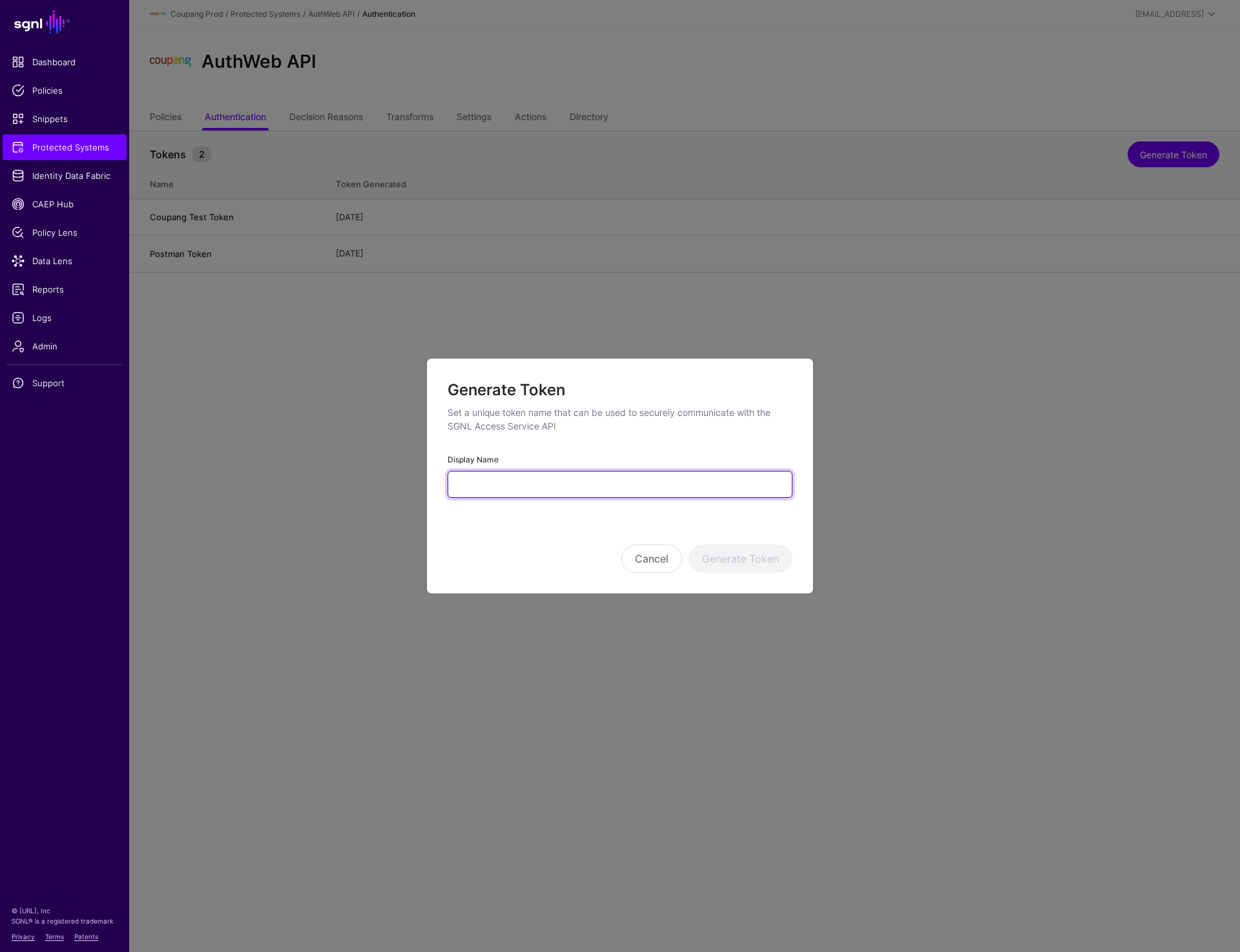
click at [519, 485] on input "Display Name" at bounding box center [620, 484] width 345 height 27
paste input "**********"
type input "**********"
click at [732, 565] on button "Generate Token" at bounding box center [740, 558] width 104 height 28
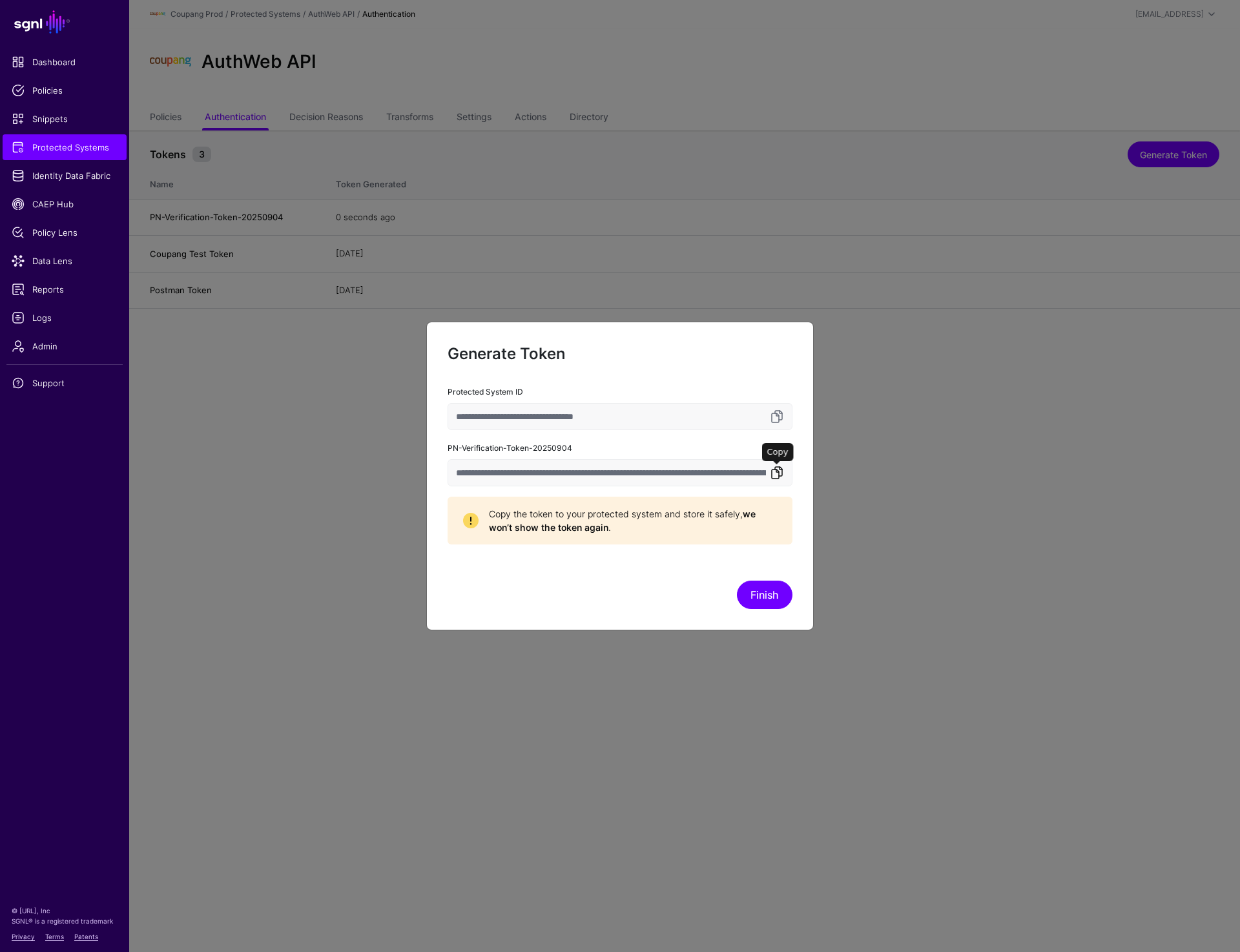
click at [778, 475] on link at bounding box center [777, 473] width 16 height 16
click at [774, 472] on link at bounding box center [777, 473] width 16 height 16
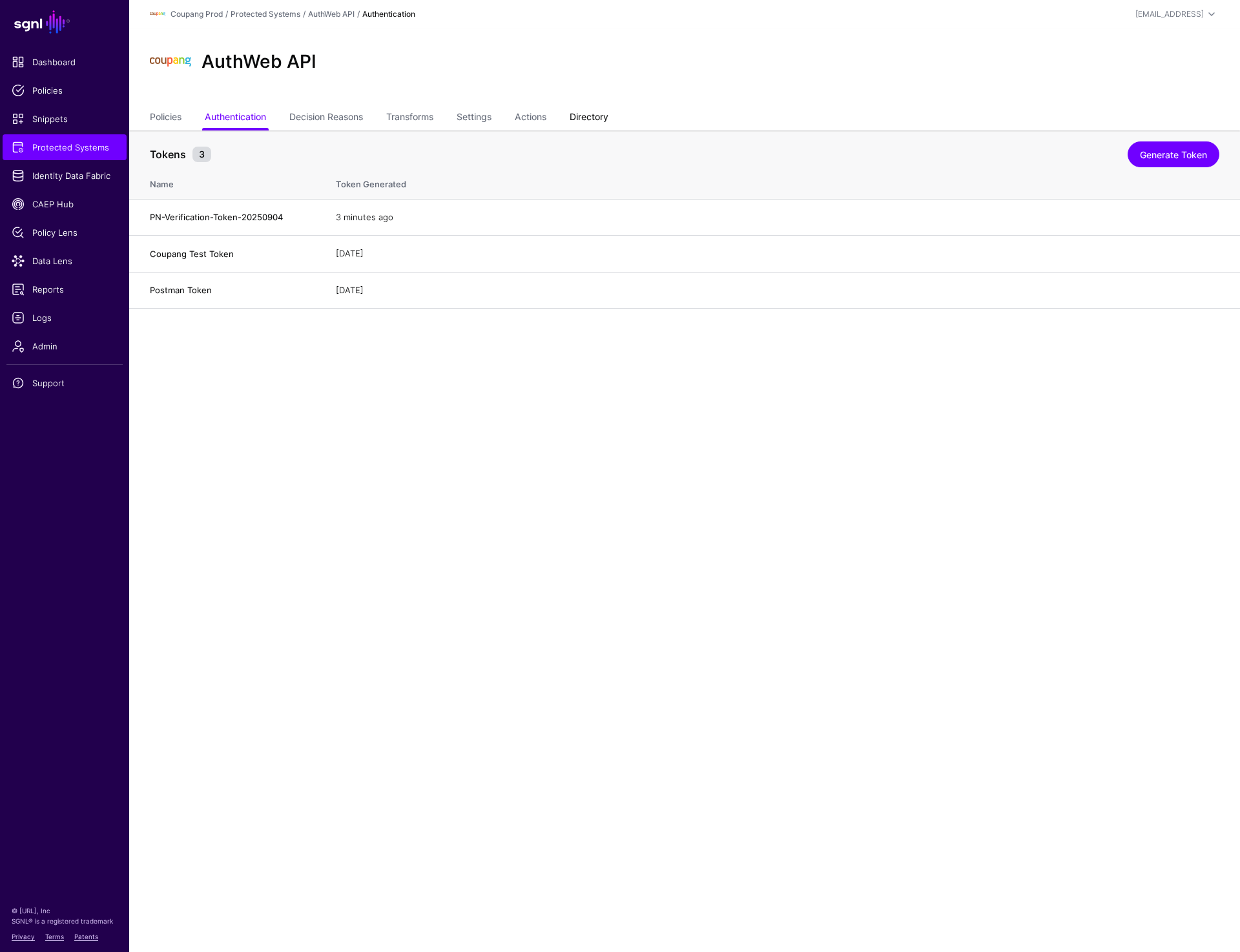
click at [583, 111] on link "Directory" at bounding box center [589, 118] width 39 height 25
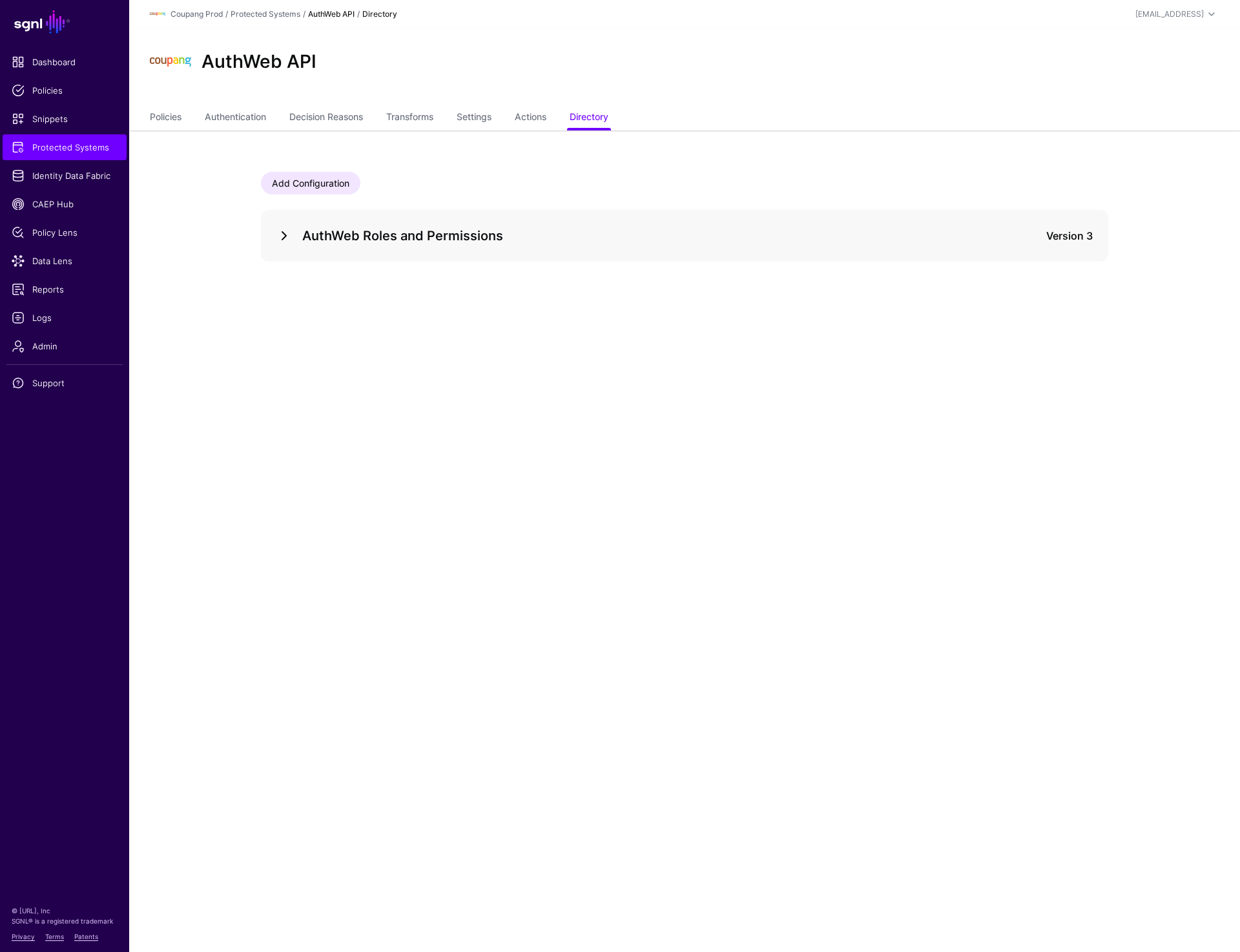
click at [279, 240] on link at bounding box center [284, 236] width 16 height 16
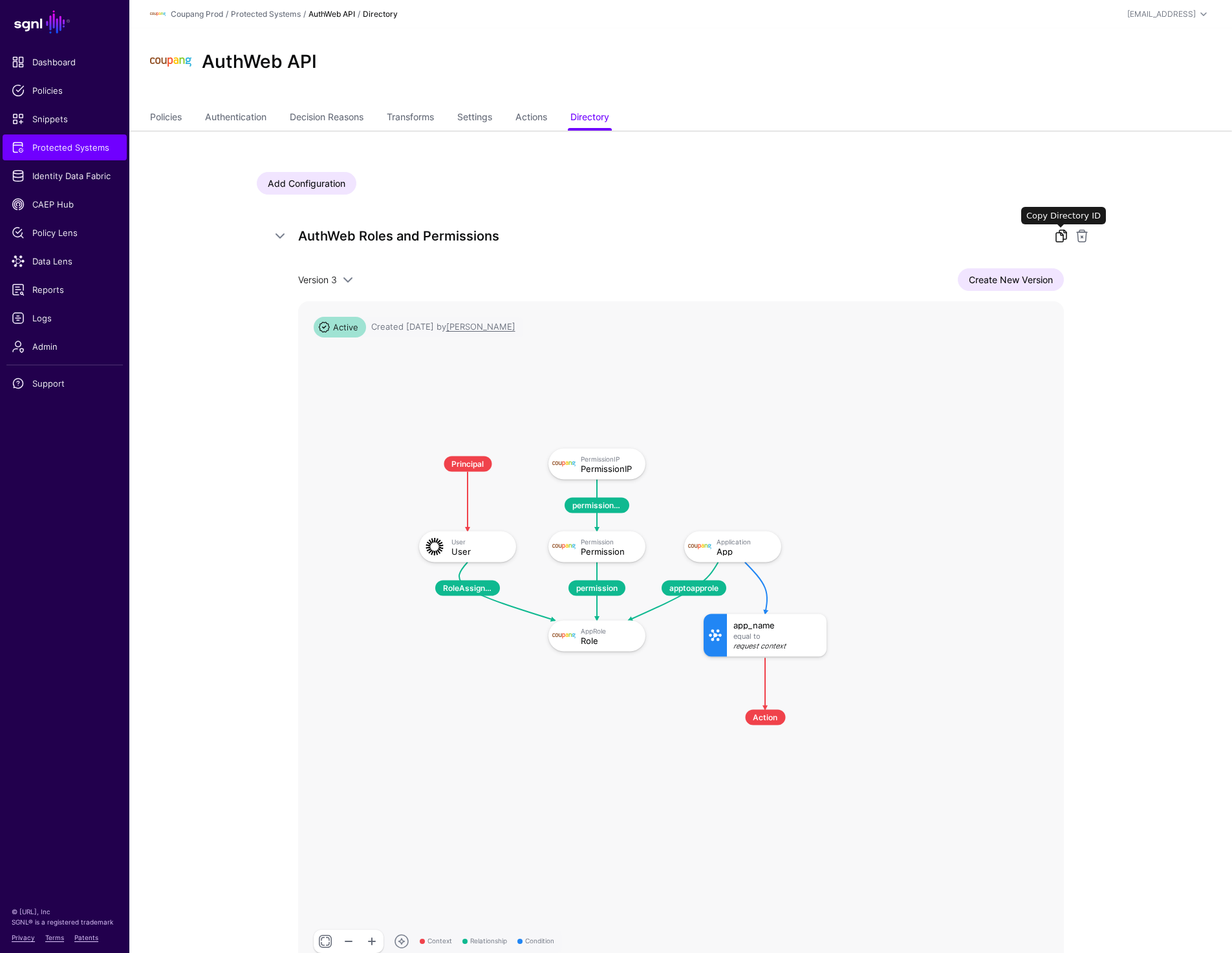
click at [1057, 237] on link at bounding box center [1061, 236] width 16 height 16
click at [1062, 228] on link at bounding box center [1061, 236] width 16 height 16
click at [308, 182] on link "Add Configuration" at bounding box center [306, 183] width 99 height 23
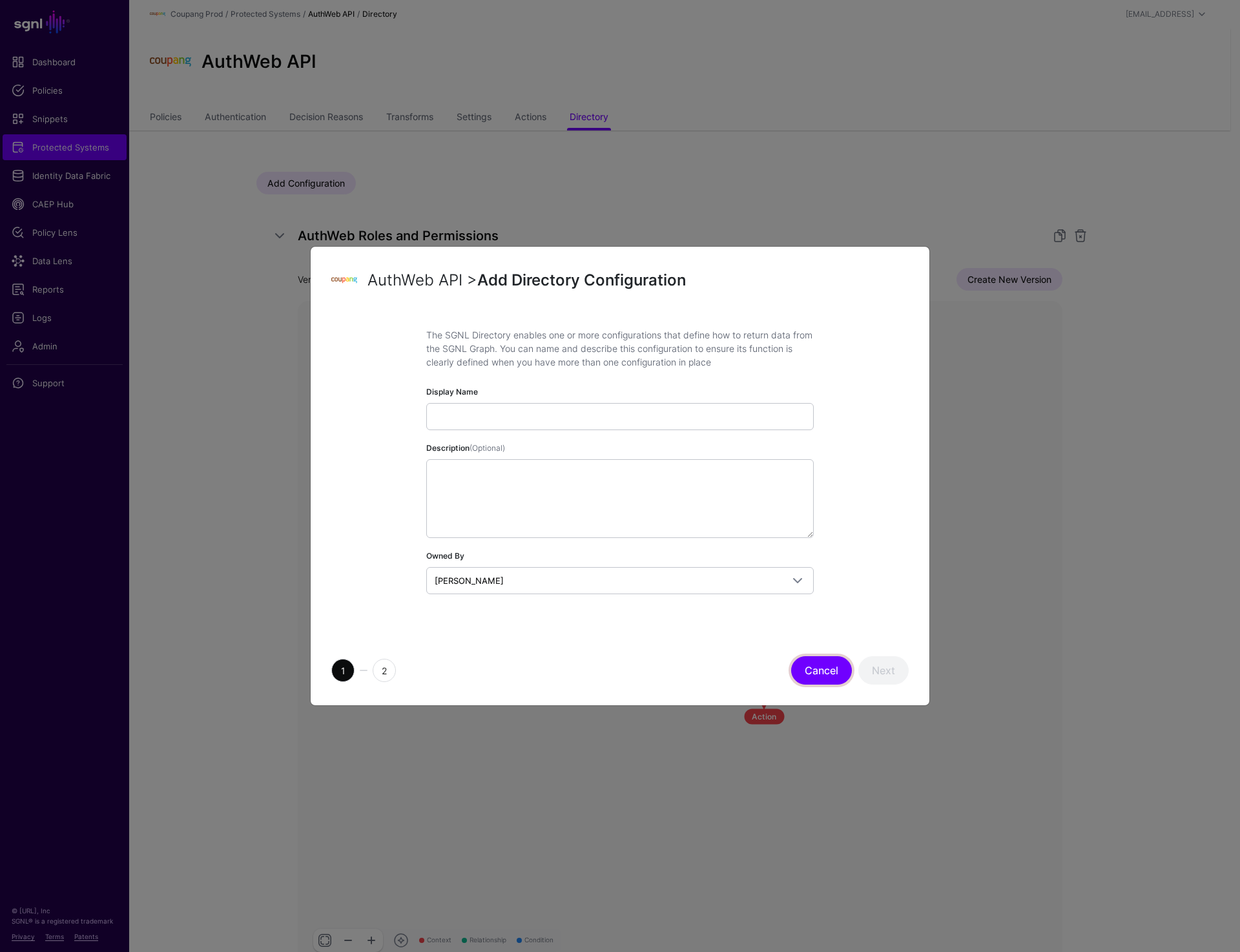
click at [818, 662] on button "Cancel" at bounding box center [822, 670] width 61 height 28
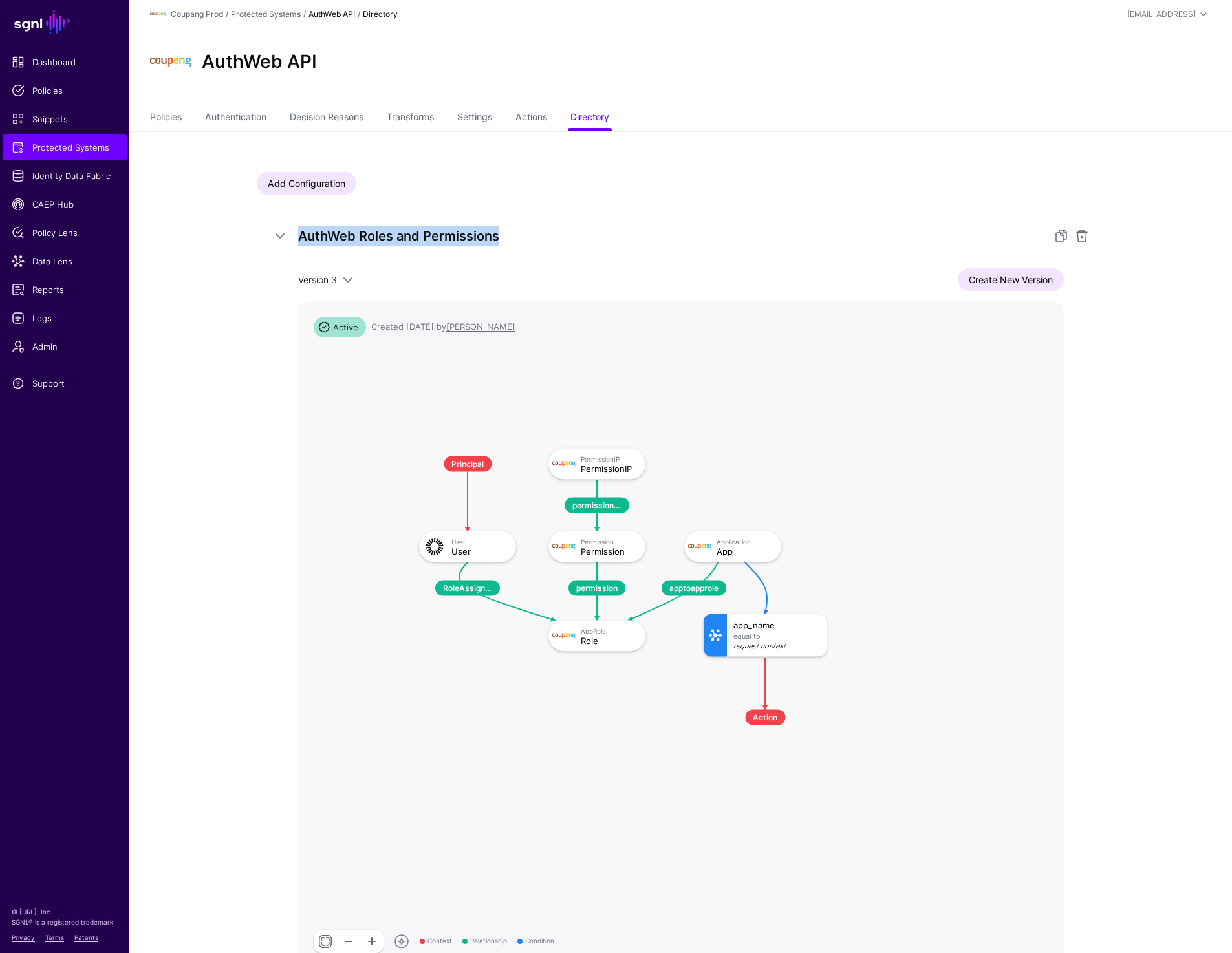
drag, startPoint x: 504, startPoint y: 237, endPoint x: 301, endPoint y: 237, distance: 203.0
click at [301, 237] on h5 "AuthWeb Roles and Permissions" at bounding box center [668, 236] width 740 height 21
copy h5 "AuthWeb Roles and Permissions"
click at [226, 113] on link "Authentication" at bounding box center [235, 119] width 61 height 25
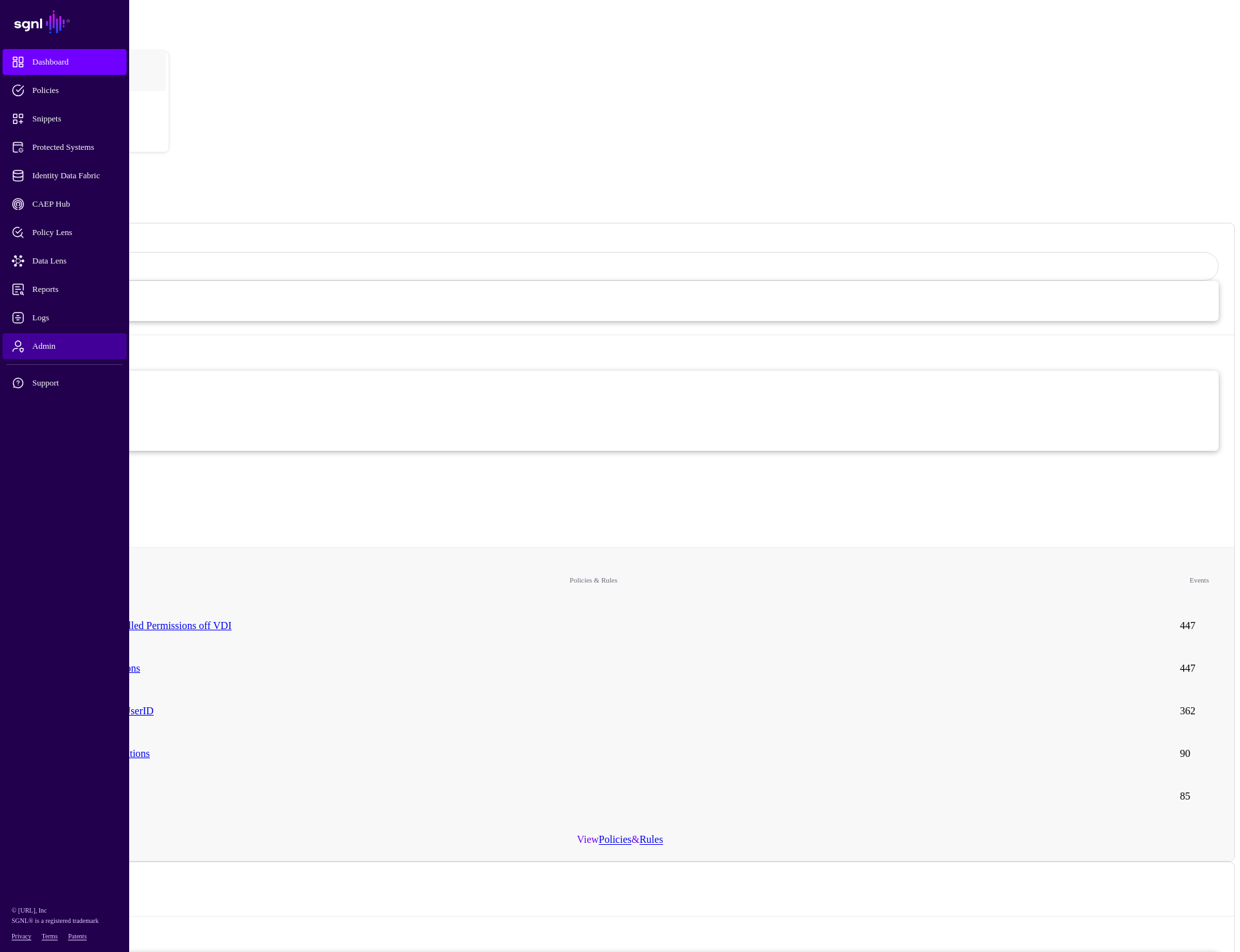
click at [38, 350] on span "Admin" at bounding box center [75, 346] width 127 height 13
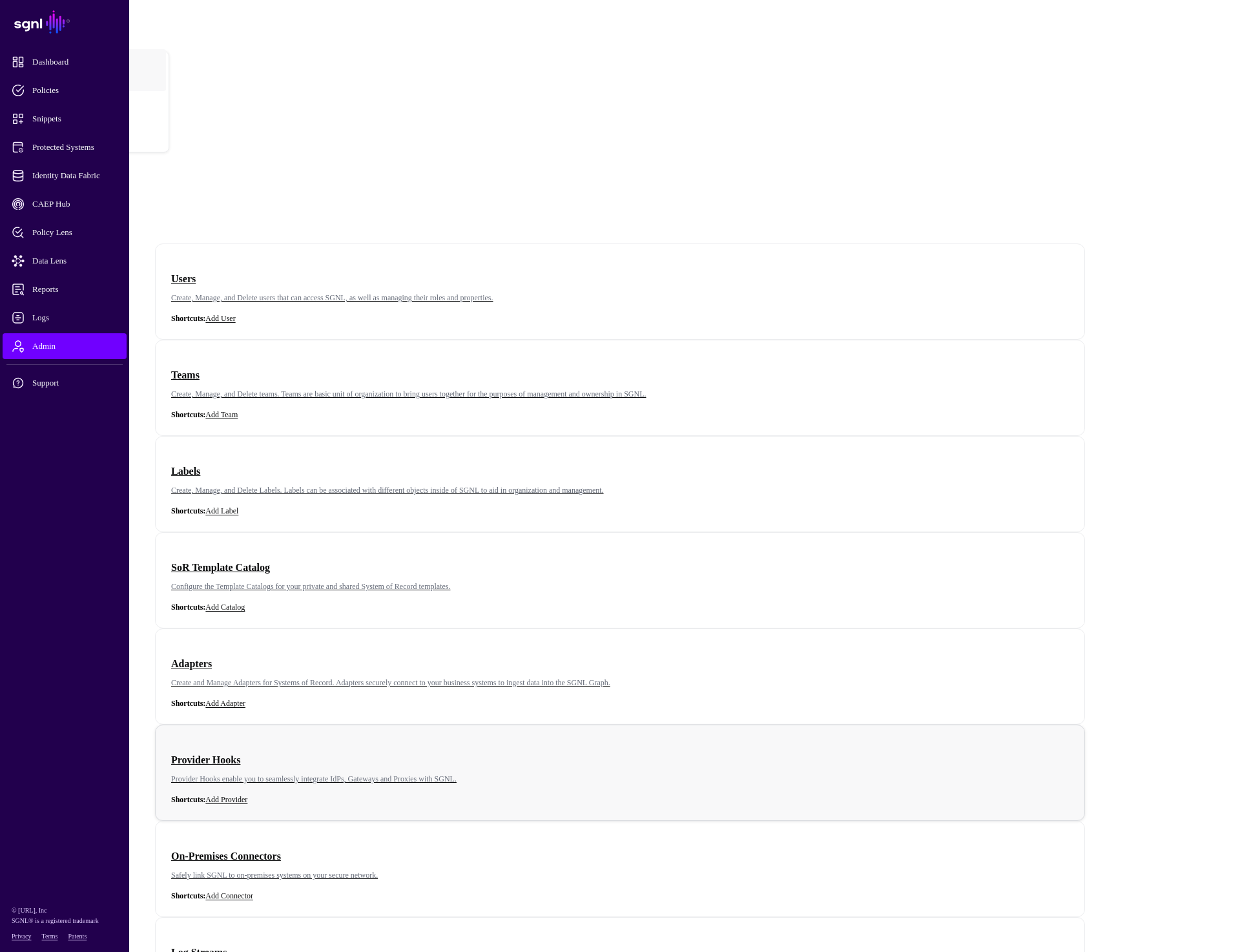
click at [929, 751] on h3 "Provider Hooks" at bounding box center [619, 760] width 898 height 18
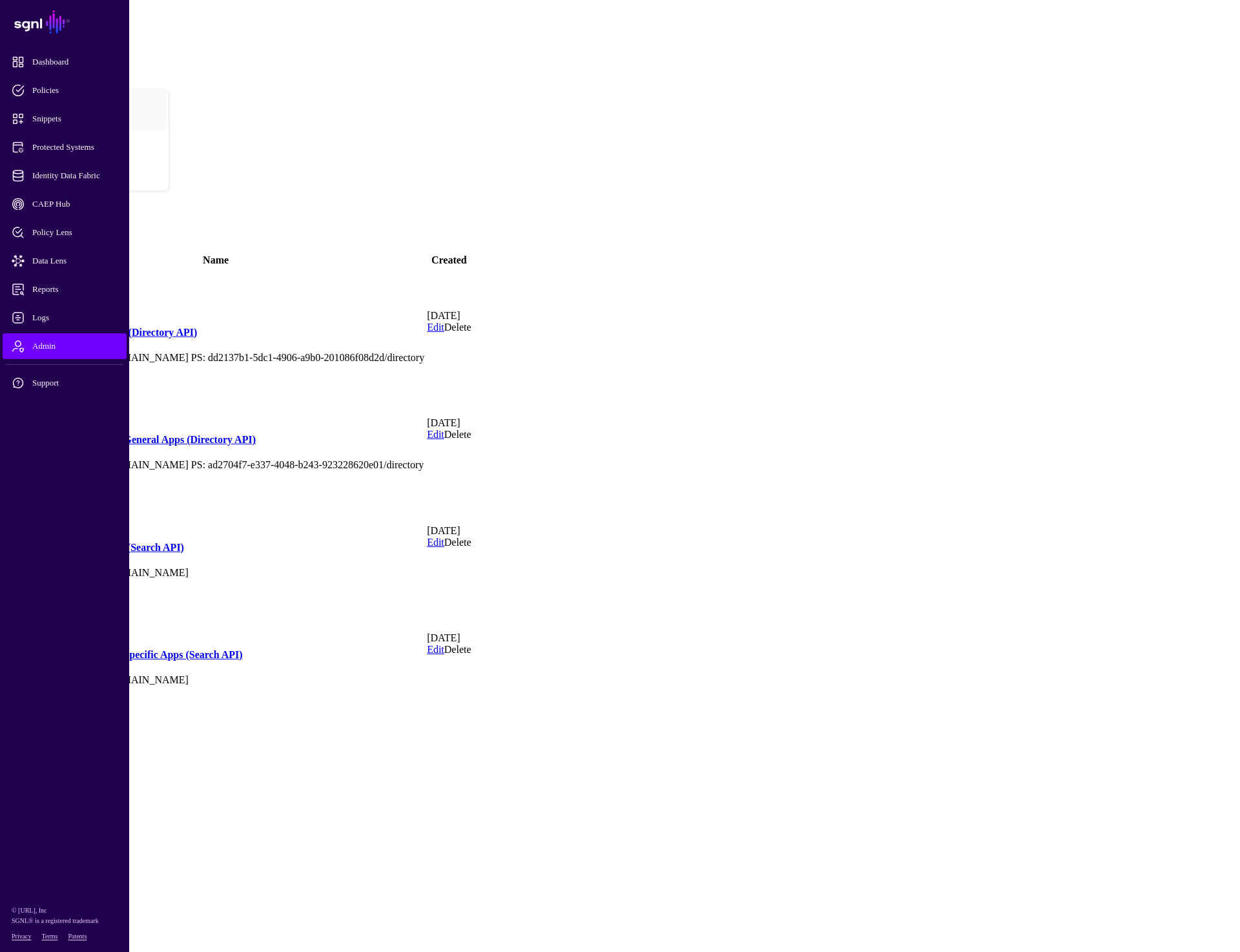
click at [243, 649] on link "Okta [PERSON_NAME]: Specific Apps (Search API)" at bounding box center [125, 654] width 236 height 11
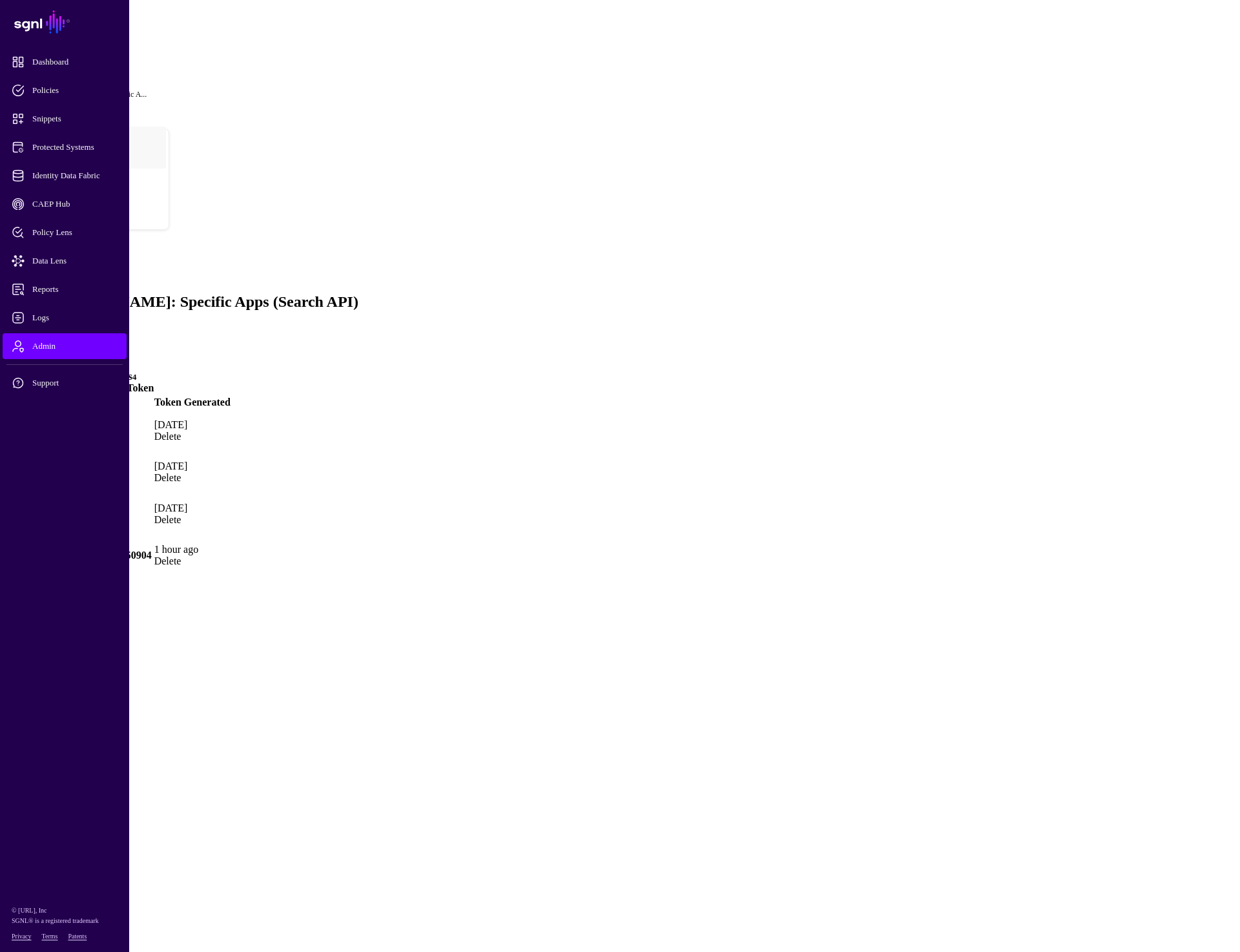
click at [107, 335] on link "Protected Systems" at bounding box center [69, 341] width 76 height 11
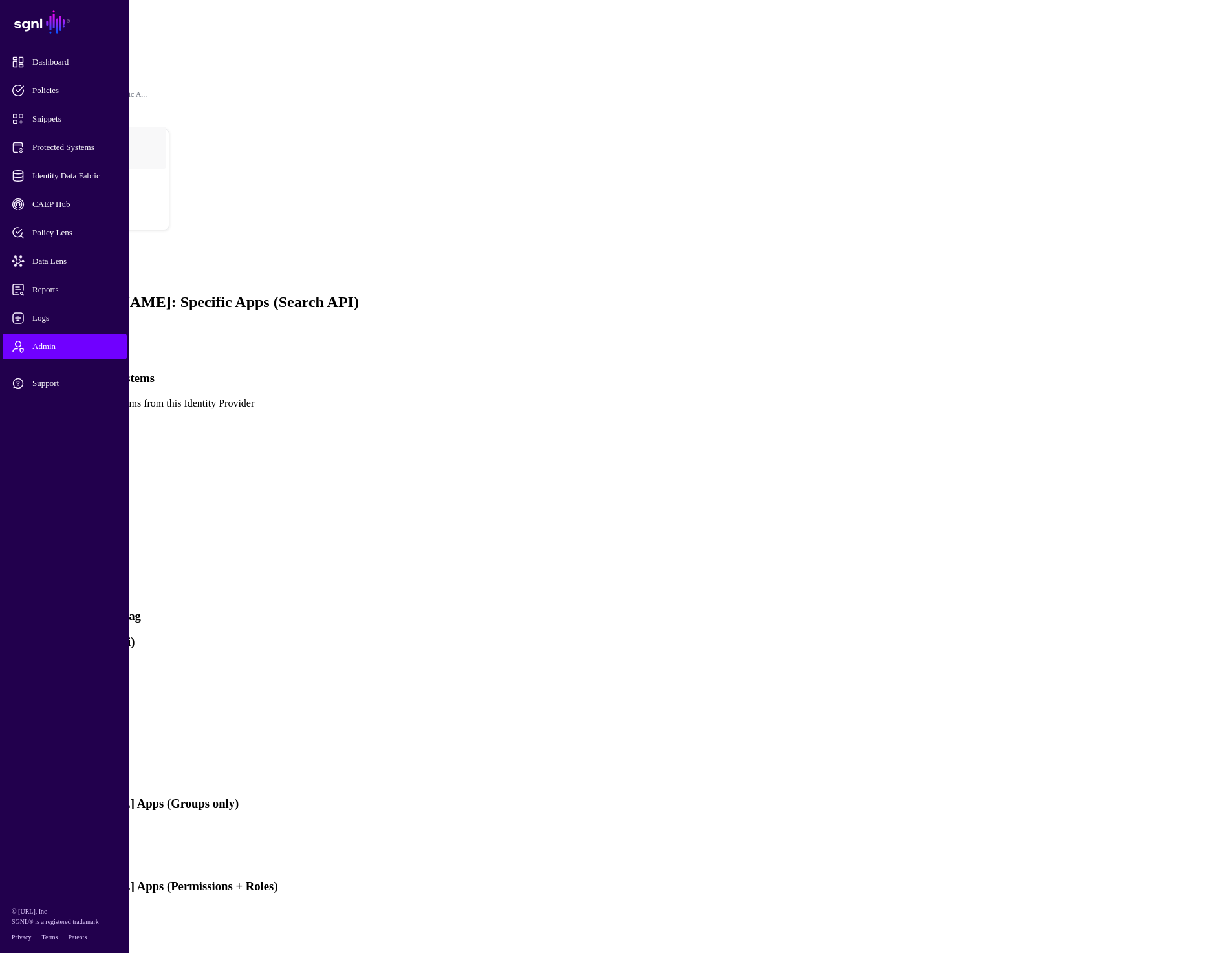
click at [6, 448] on link at bounding box center [6, 448] width 0 height 0
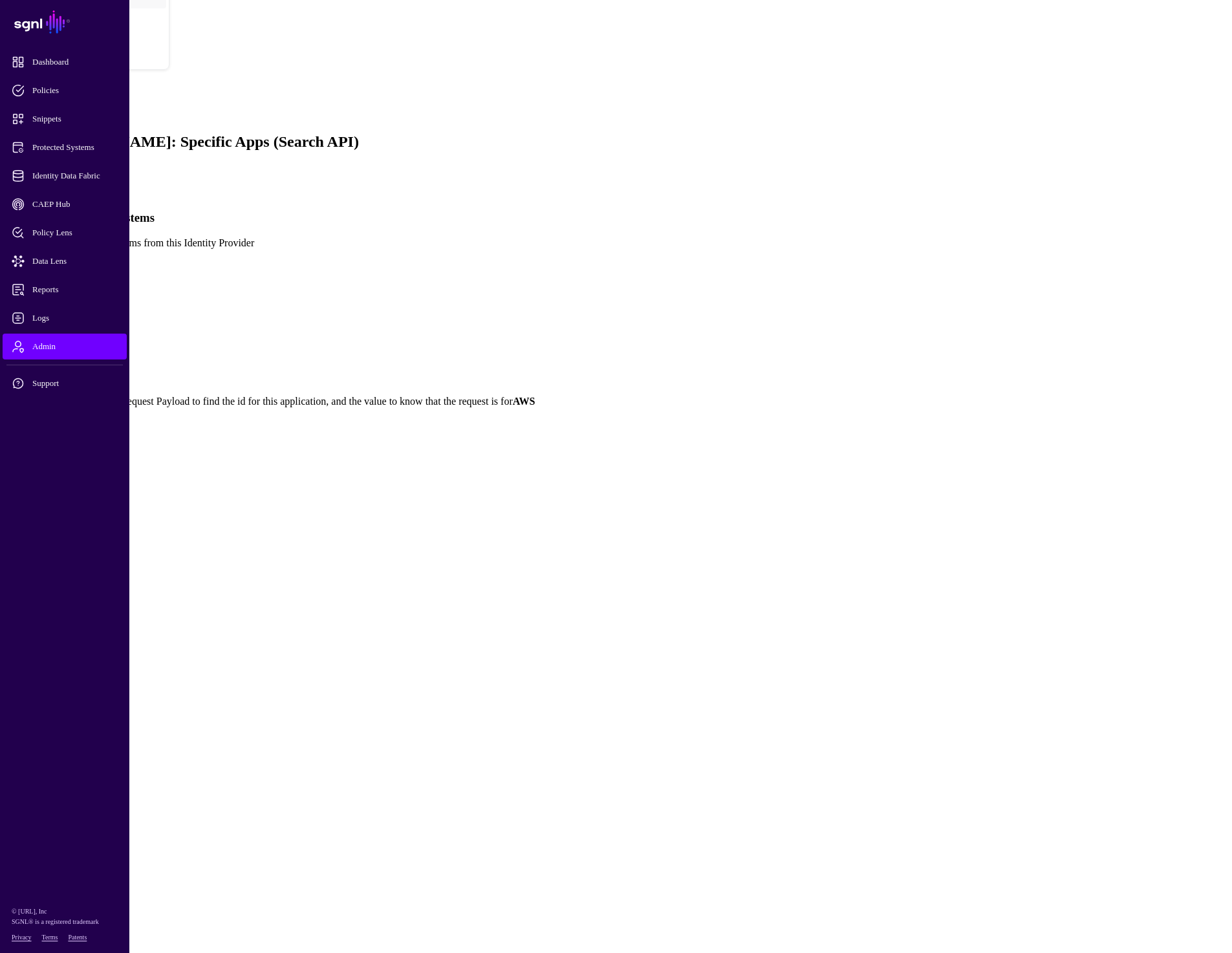
scroll to position [176, 0]
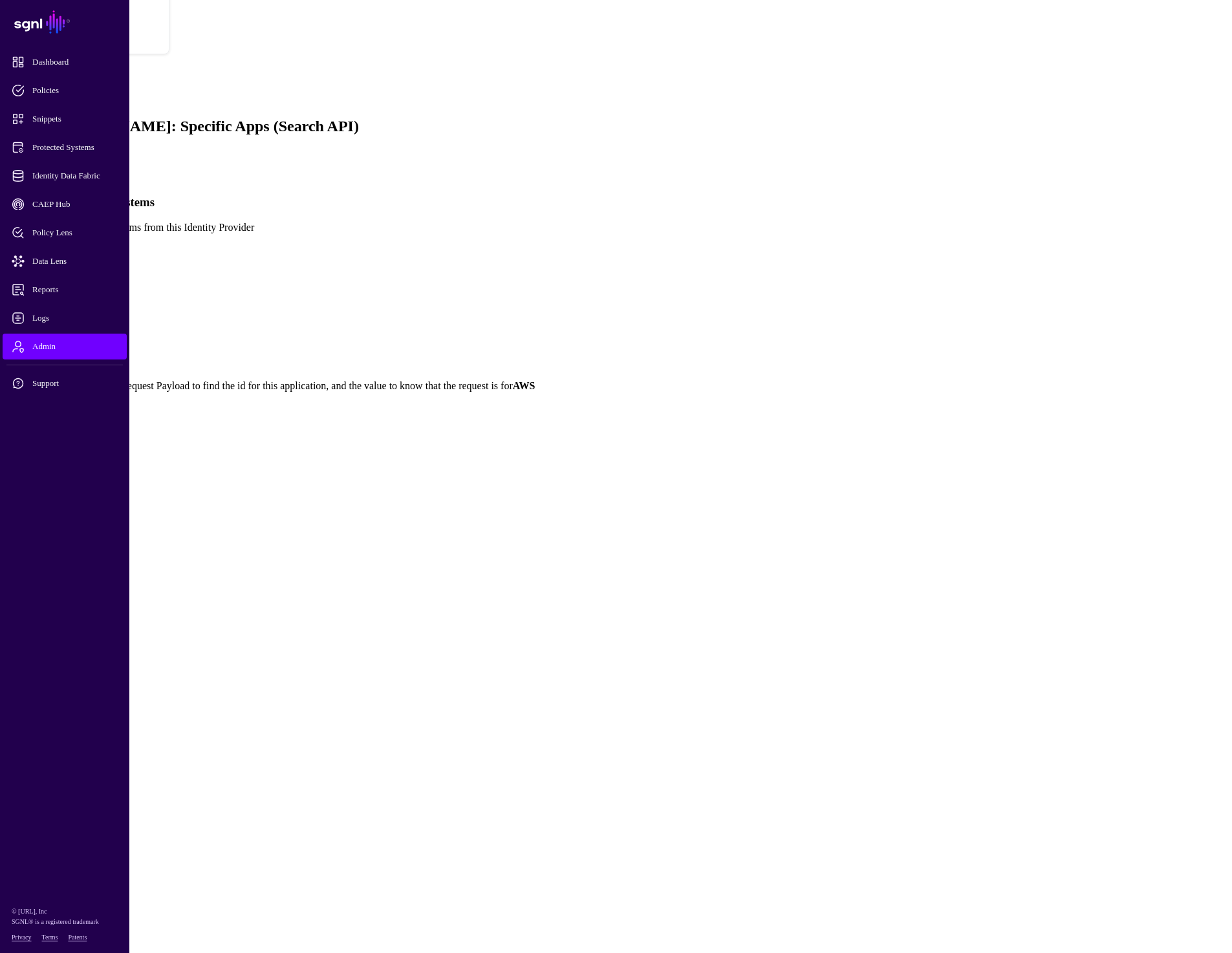
drag, startPoint x: 818, startPoint y: 670, endPoint x: 699, endPoint y: 668, distance: 119.0
click at [699, 779] on div "**********" at bounding box center [616, 792] width 1222 height 27
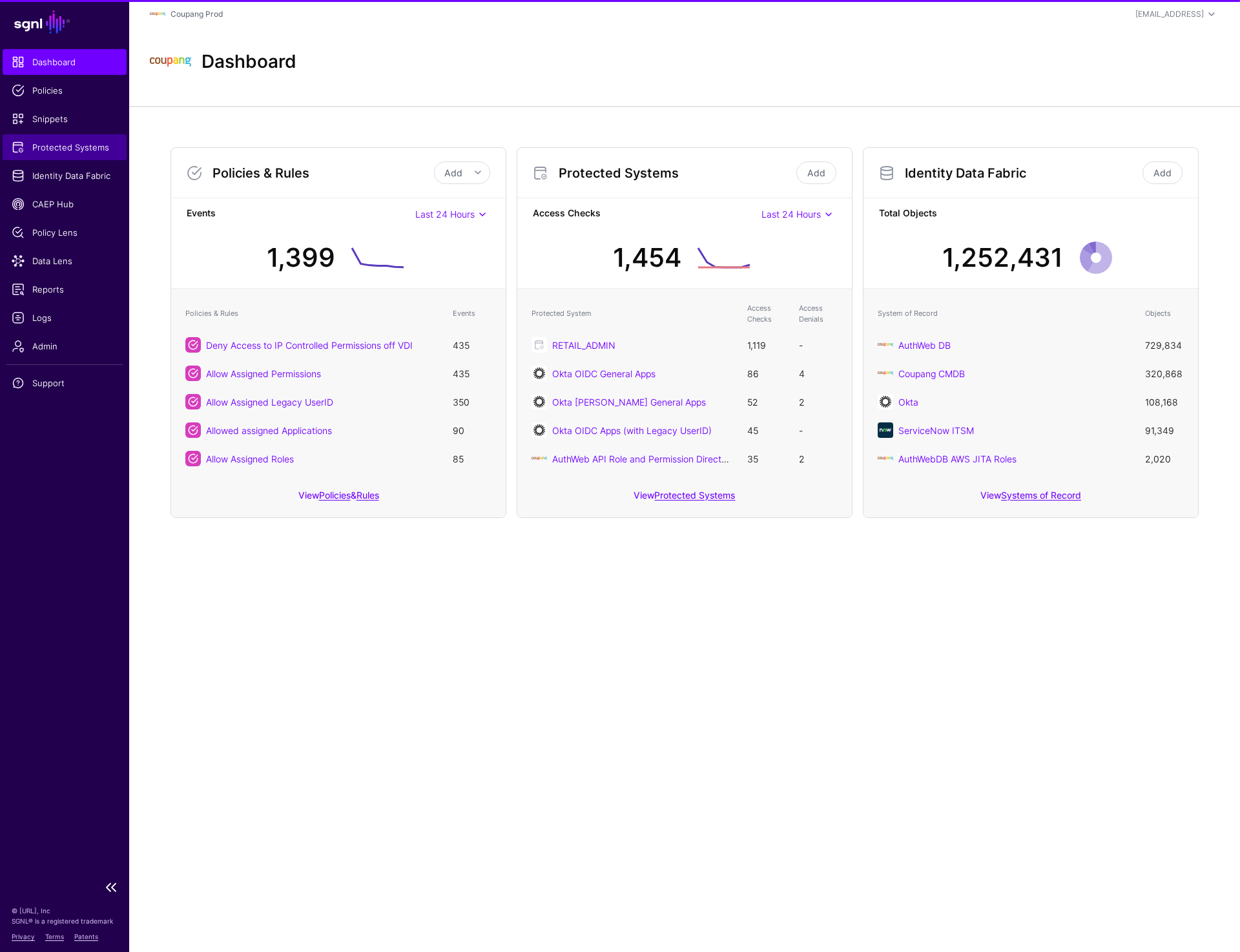
click at [68, 152] on span "Protected Systems" at bounding box center [65, 147] width 106 height 13
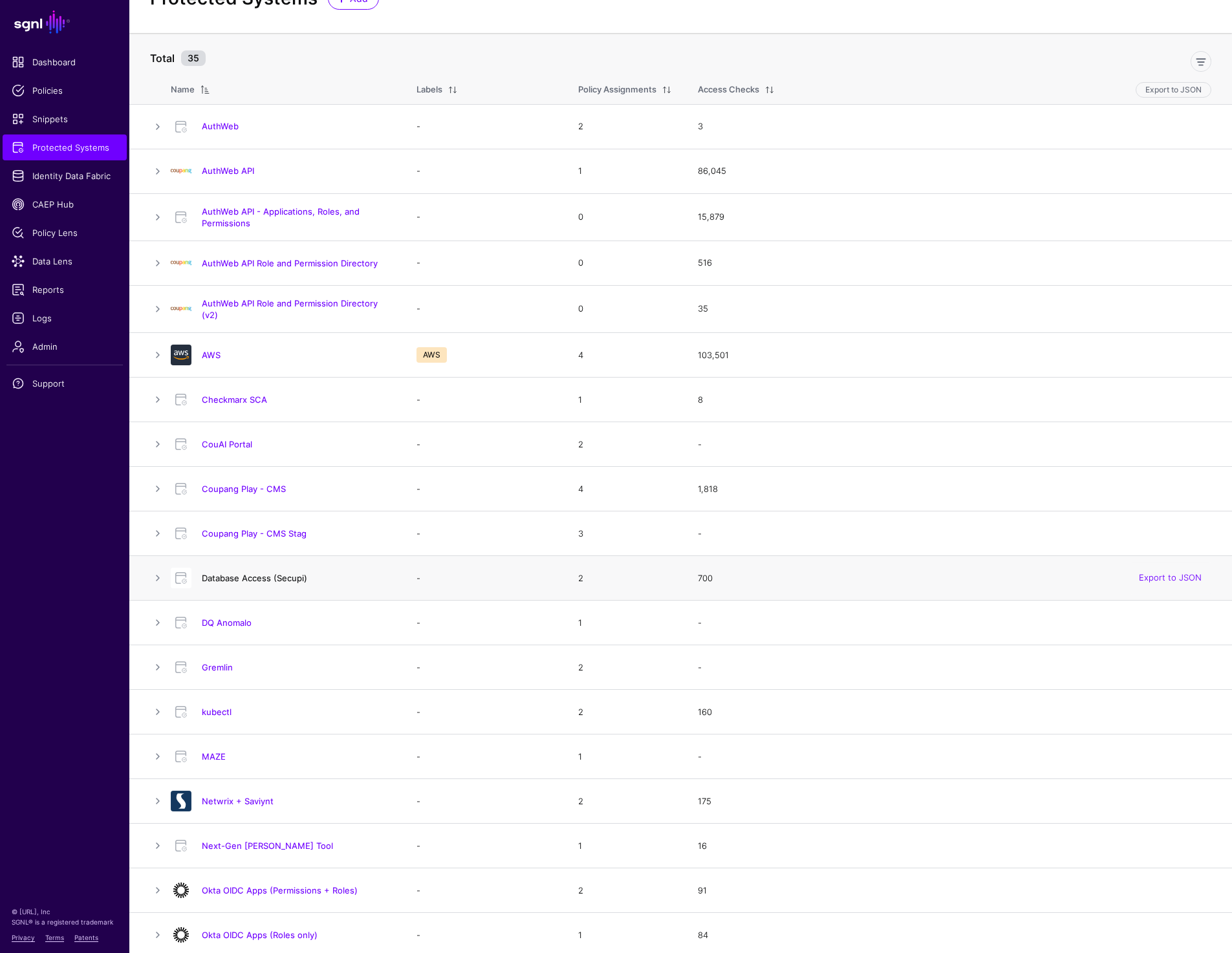
scroll to position [70, 0]
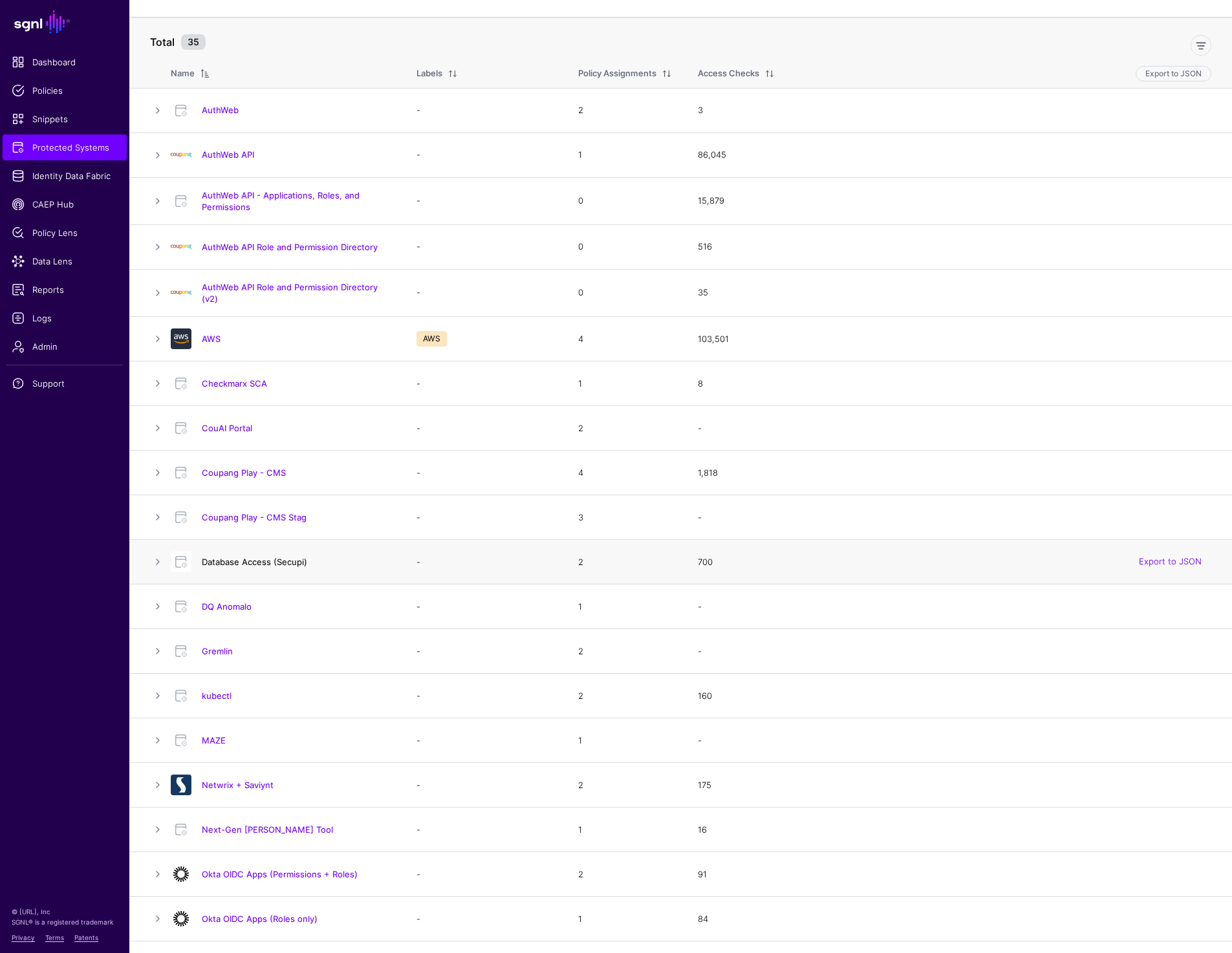
click at [240, 563] on link "Database Access (Secupi)" at bounding box center [255, 561] width 106 height 10
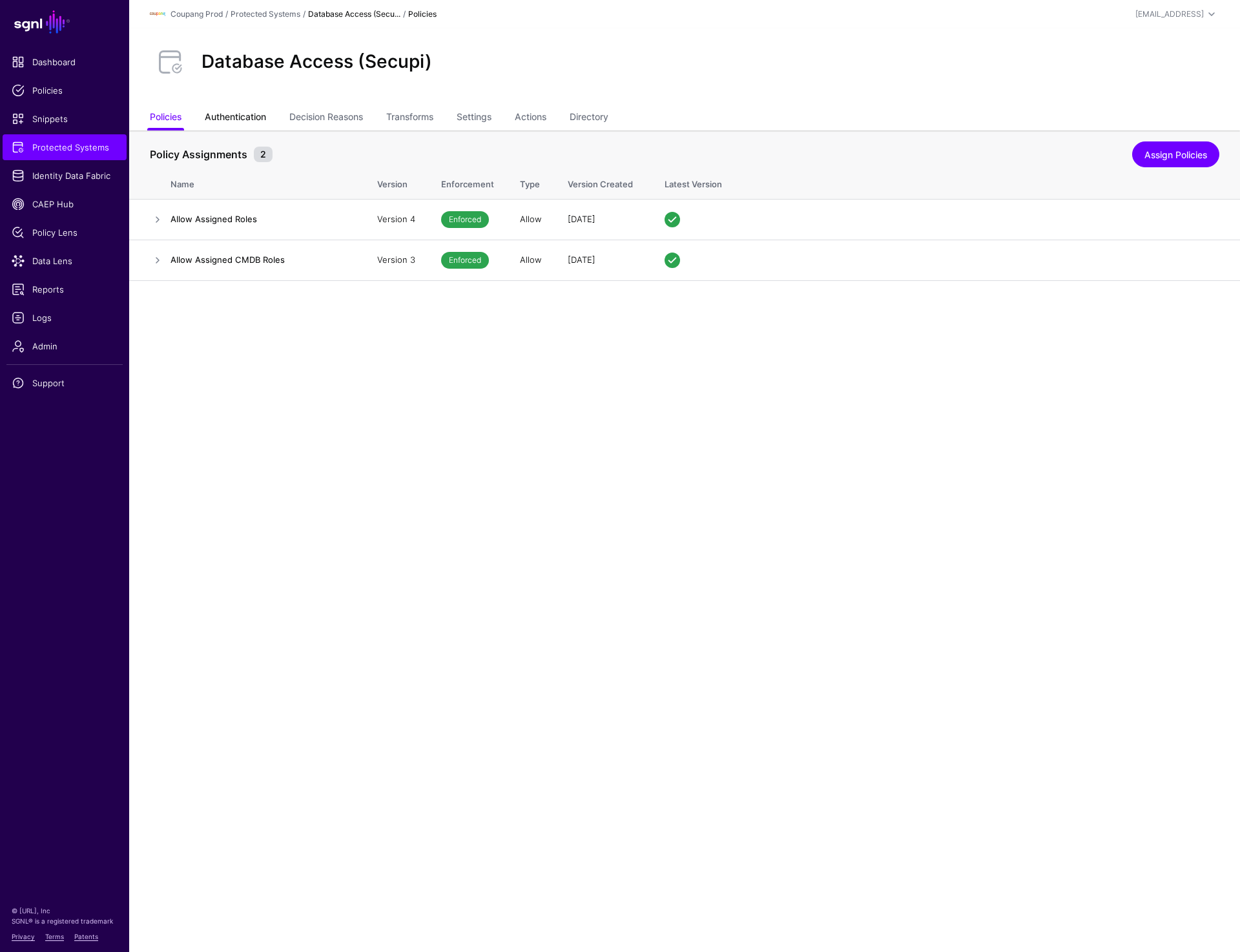
click at [250, 116] on link "Authentication" at bounding box center [235, 118] width 61 height 25
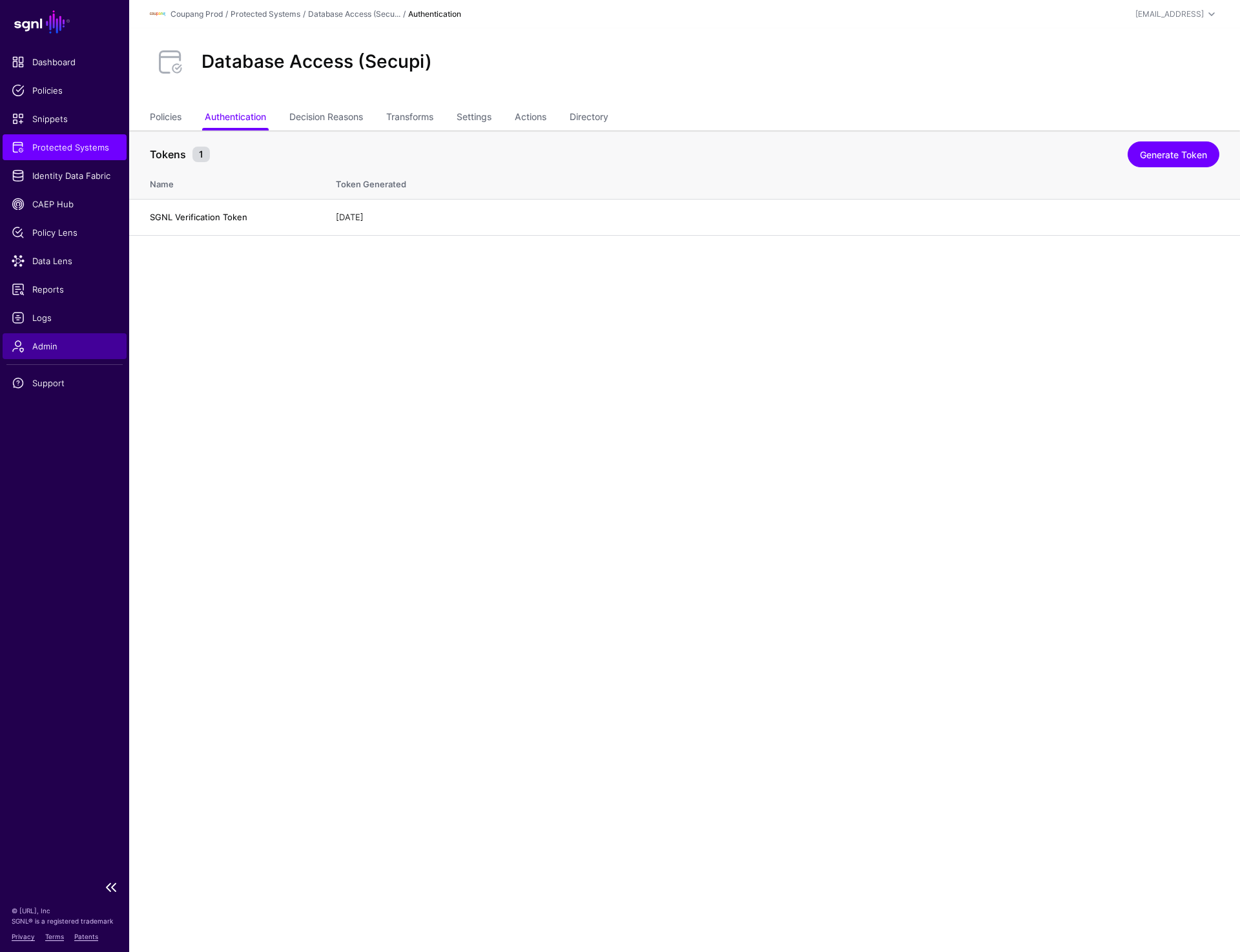
click at [56, 341] on span "Admin" at bounding box center [65, 346] width 106 height 13
click at [1149, 155] on link "Generate Token" at bounding box center [1173, 154] width 92 height 26
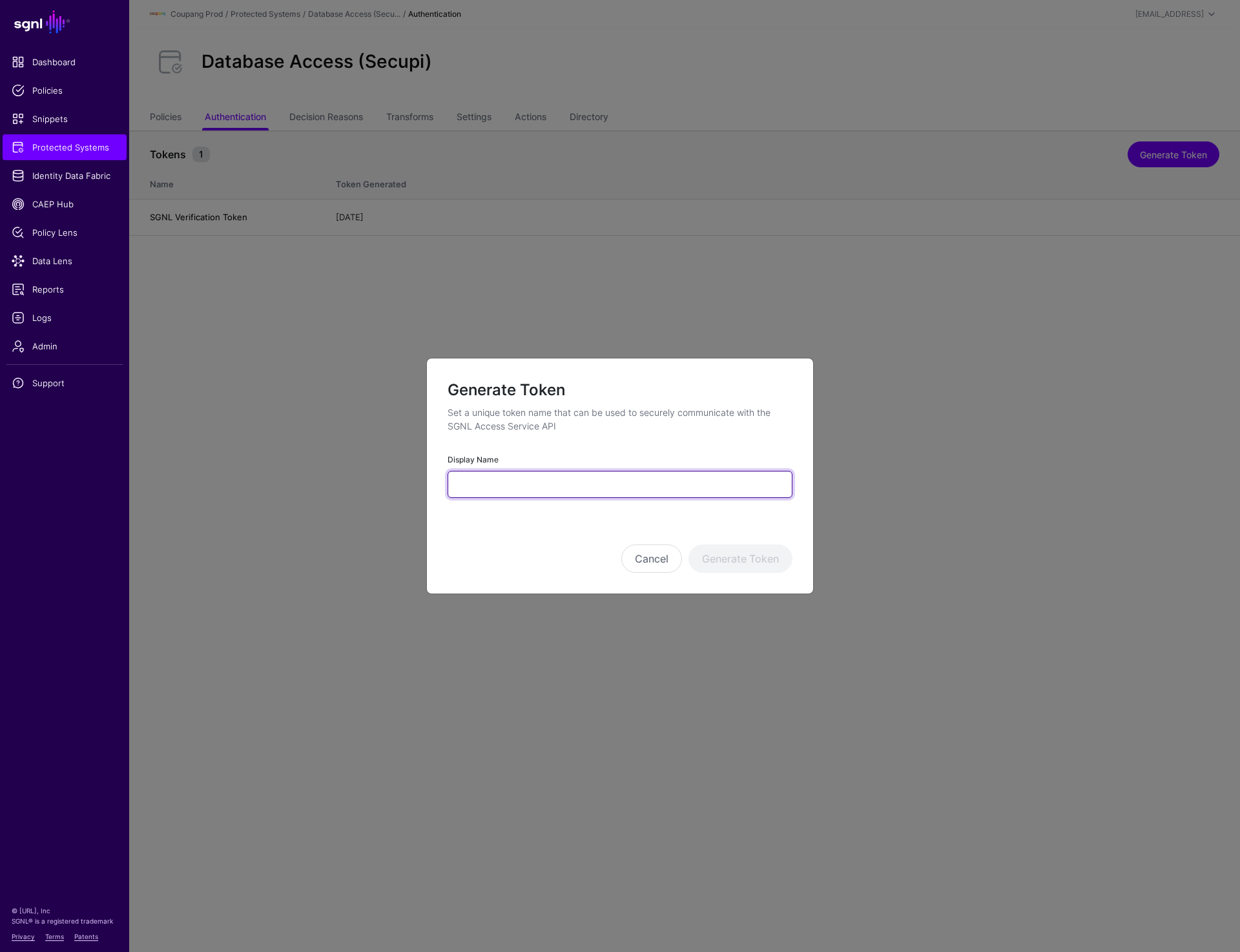
click at [590, 481] on input "Display Name" at bounding box center [620, 484] width 345 height 27
paste input "**********"
type input "**********"
click at [710, 550] on button "Generate Token" at bounding box center [740, 558] width 104 height 28
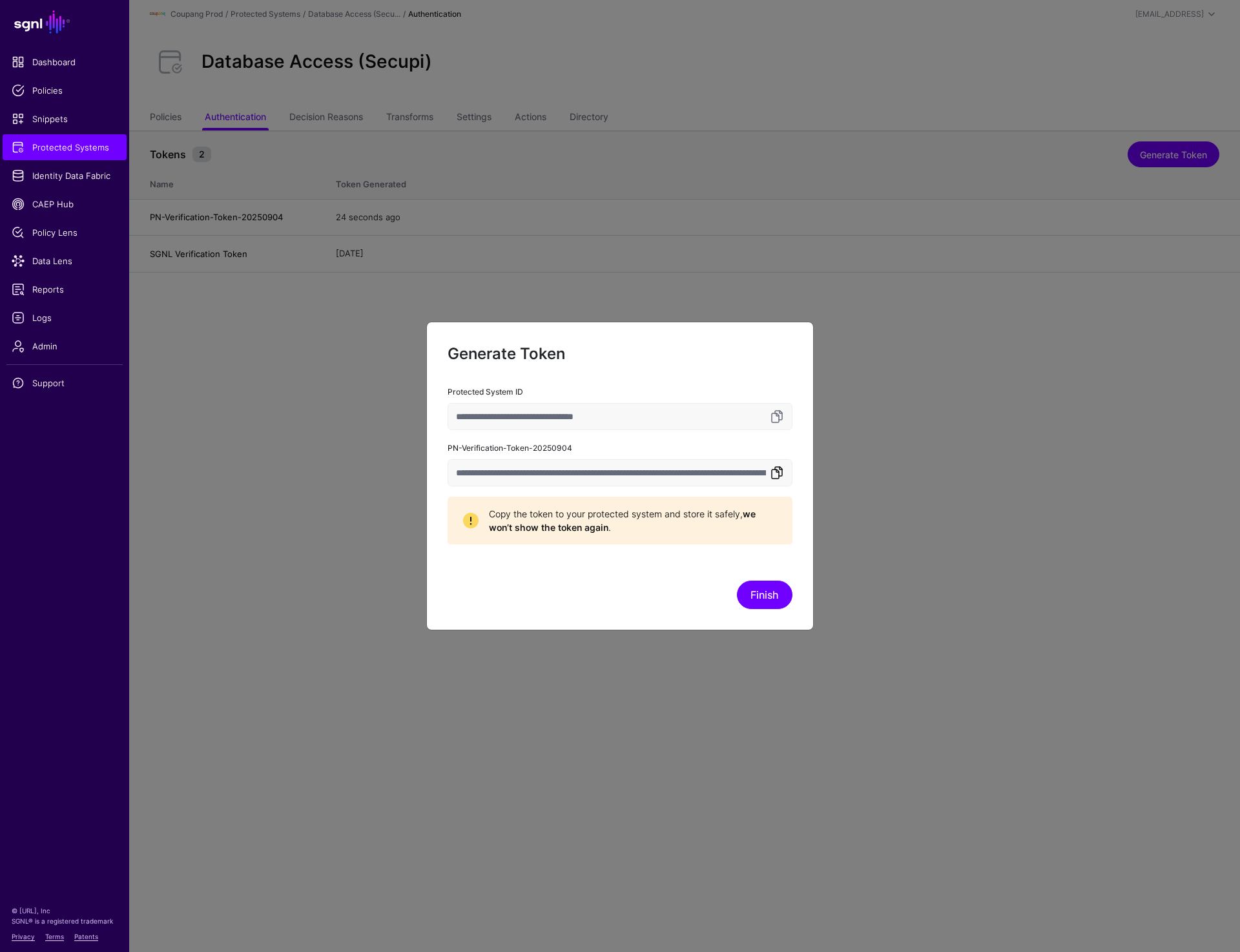
click at [777, 475] on link at bounding box center [777, 473] width 16 height 16
click at [780, 468] on link at bounding box center [777, 473] width 16 height 16
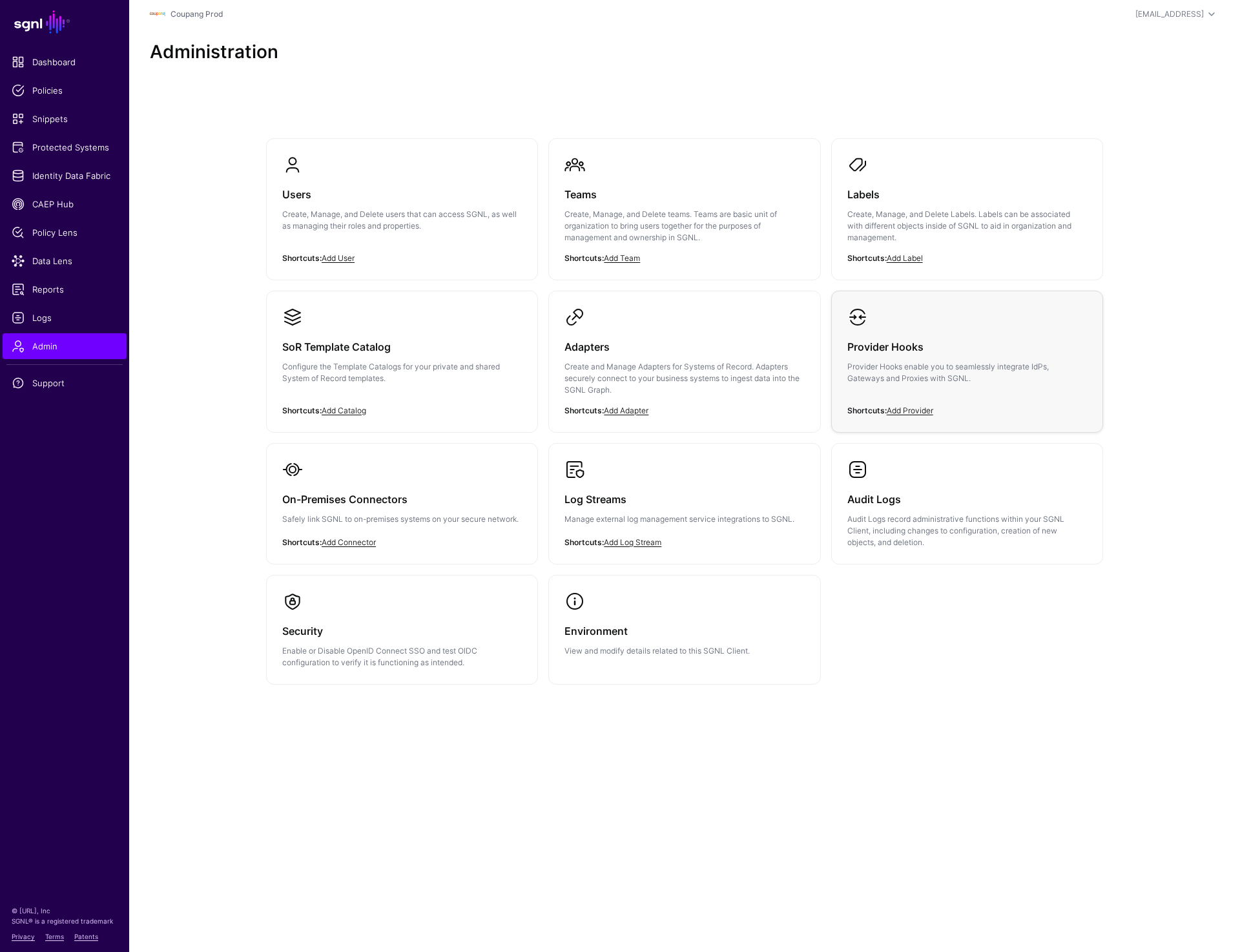
click at [880, 331] on div "Provider Hooks Provider Hooks enable you to seamlessly integrate IdPs, Gateways…" at bounding box center [967, 366] width 240 height 78
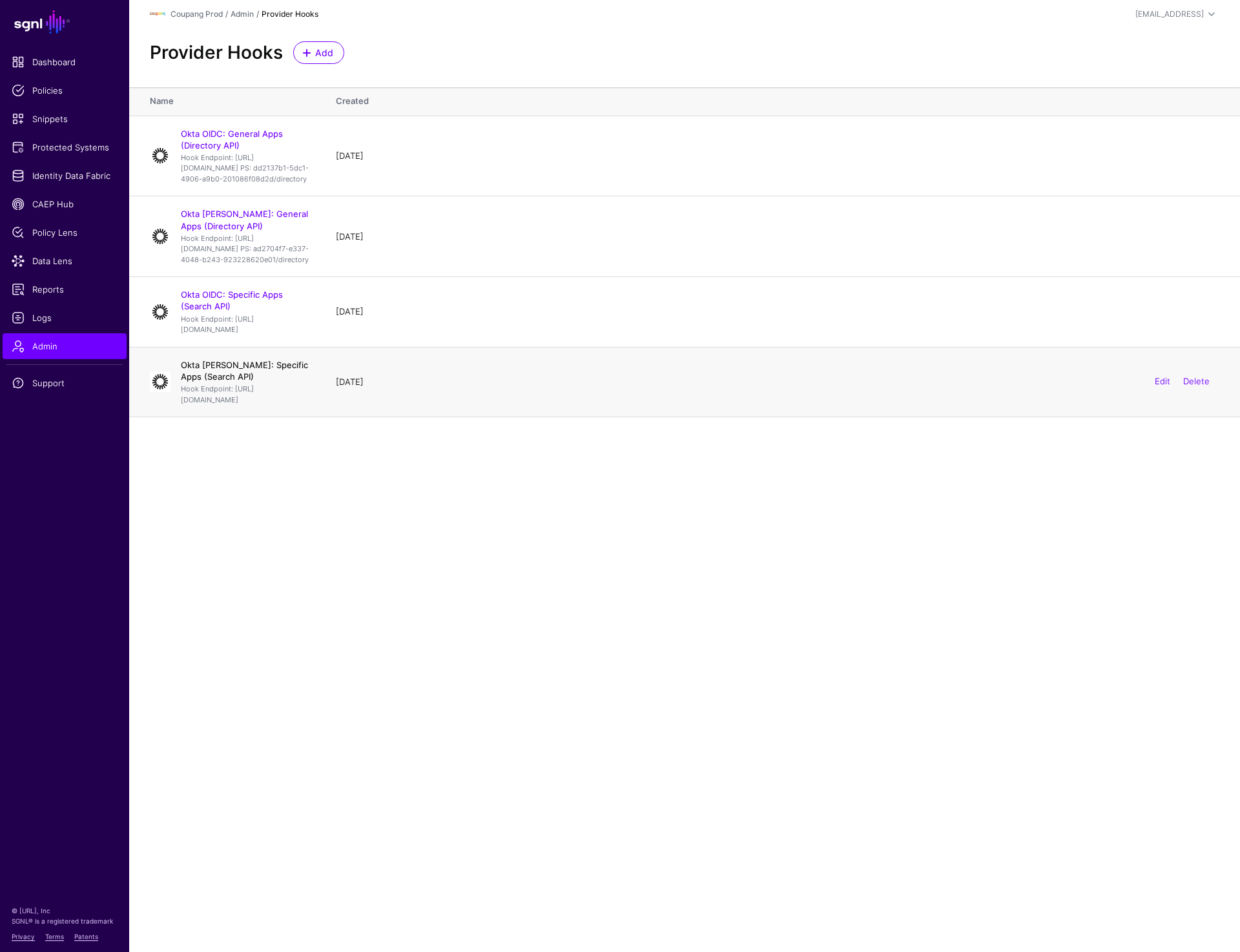
click at [199, 382] on link "Okta SAML: Specific Apps (Search API)" at bounding box center [245, 371] width 127 height 22
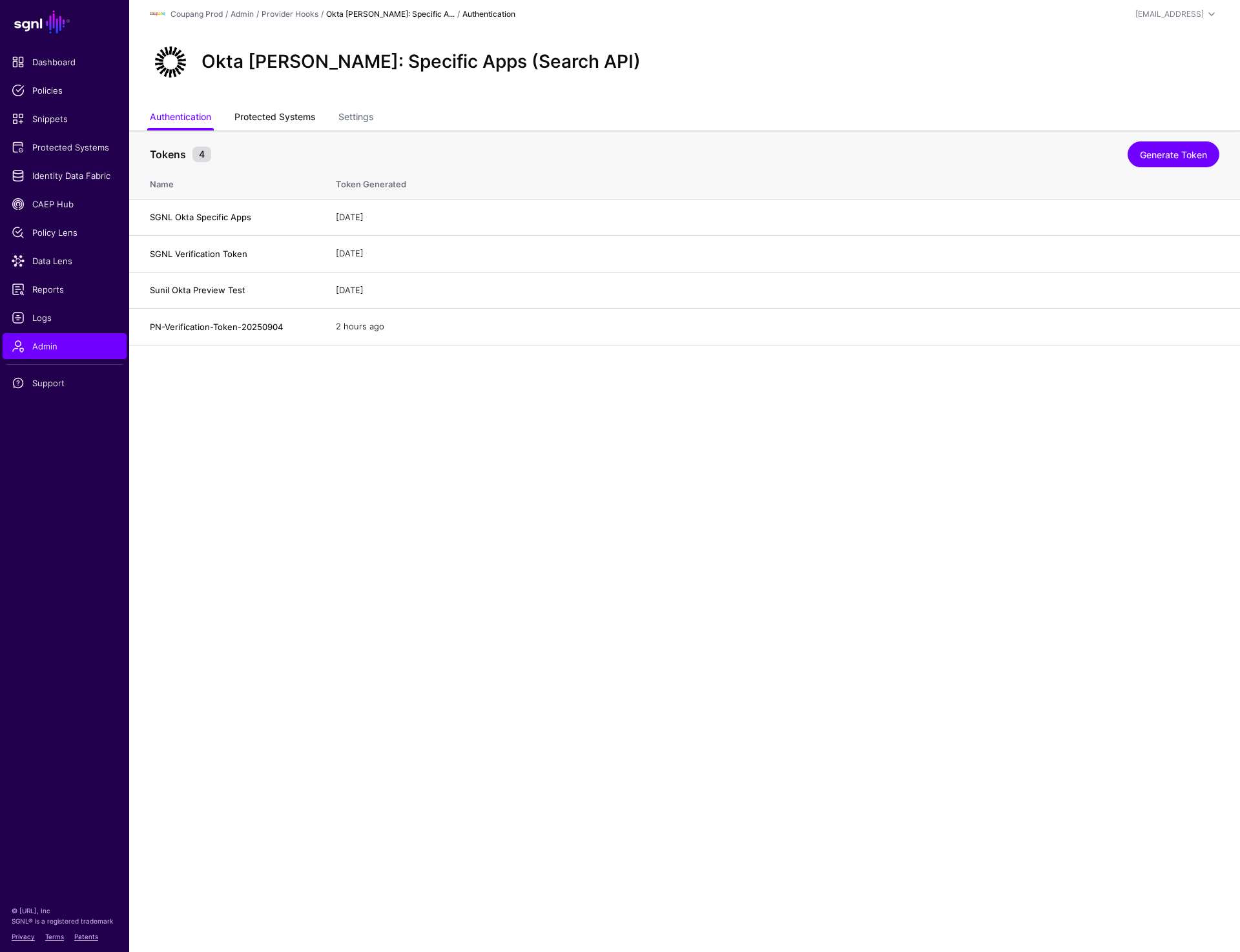
click at [273, 116] on link "Protected Systems" at bounding box center [274, 118] width 81 height 25
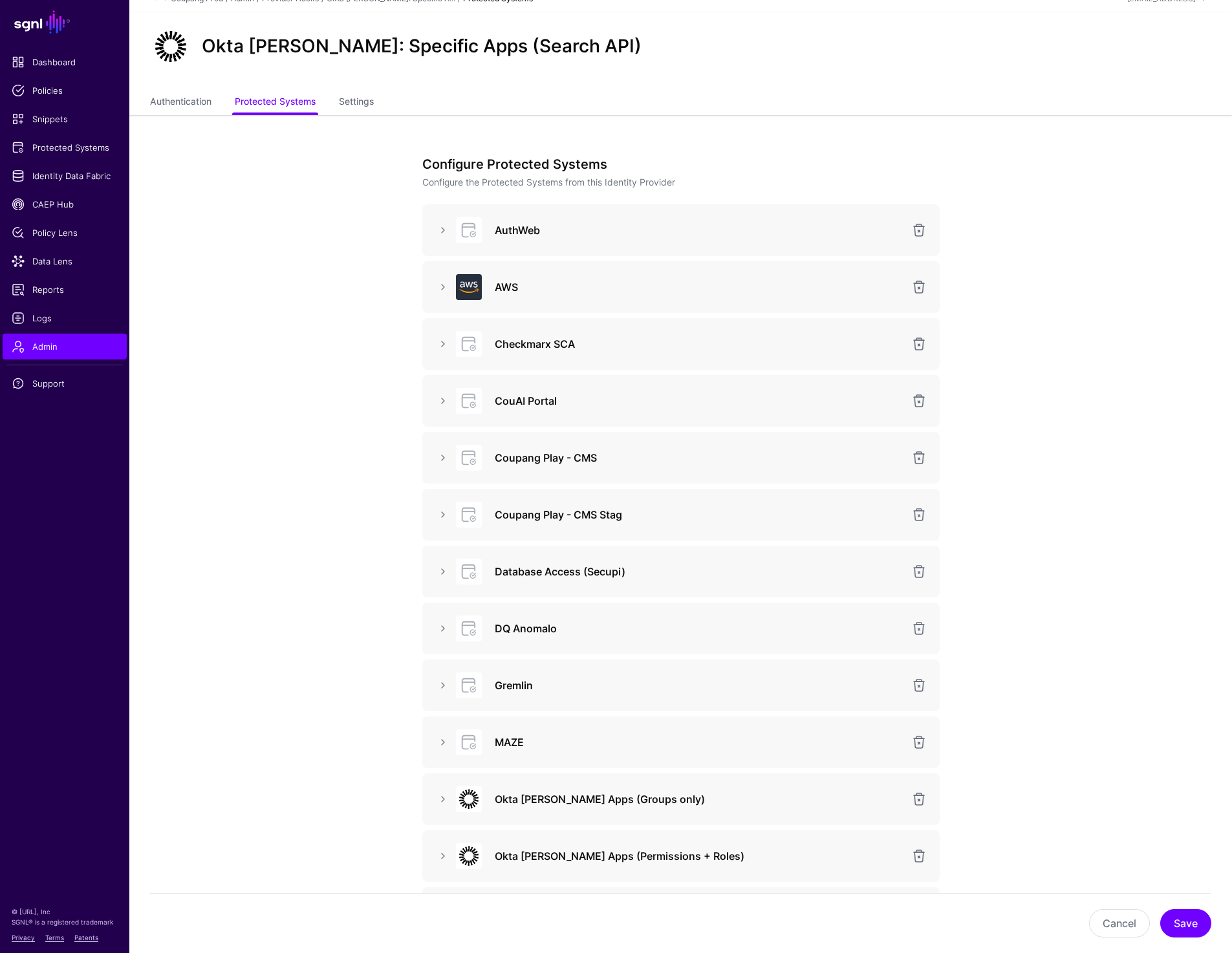
scroll to position [17, 0]
click at [445, 572] on link at bounding box center [443, 570] width 16 height 16
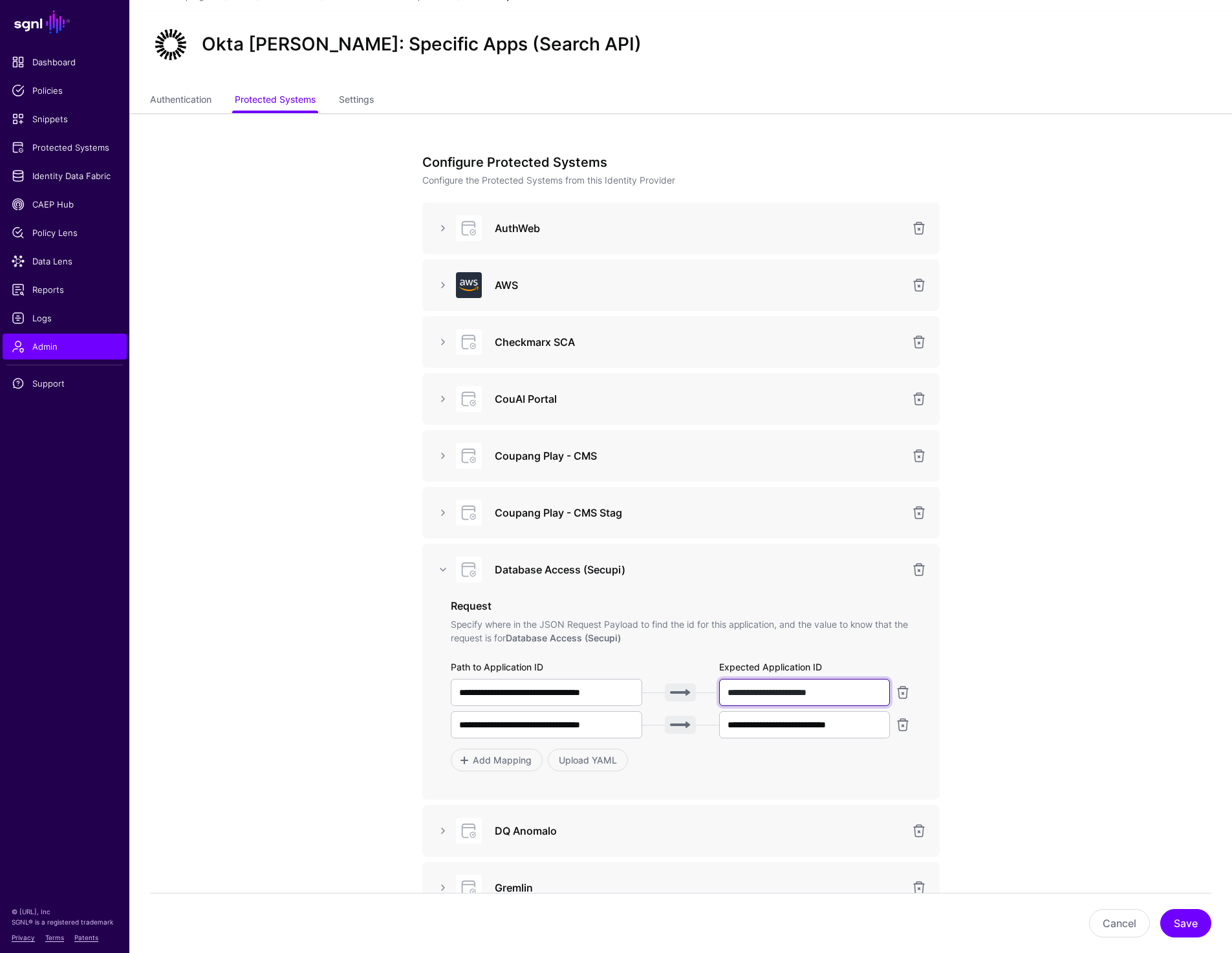
click at [823, 691] on input "**********" at bounding box center [805, 692] width 171 height 27
click at [199, 277] on app-admin-providers-item-integrations "**********" at bounding box center [681, 905] width 1103 height 1583
click at [824, 697] on input "**********" at bounding box center [805, 692] width 171 height 27
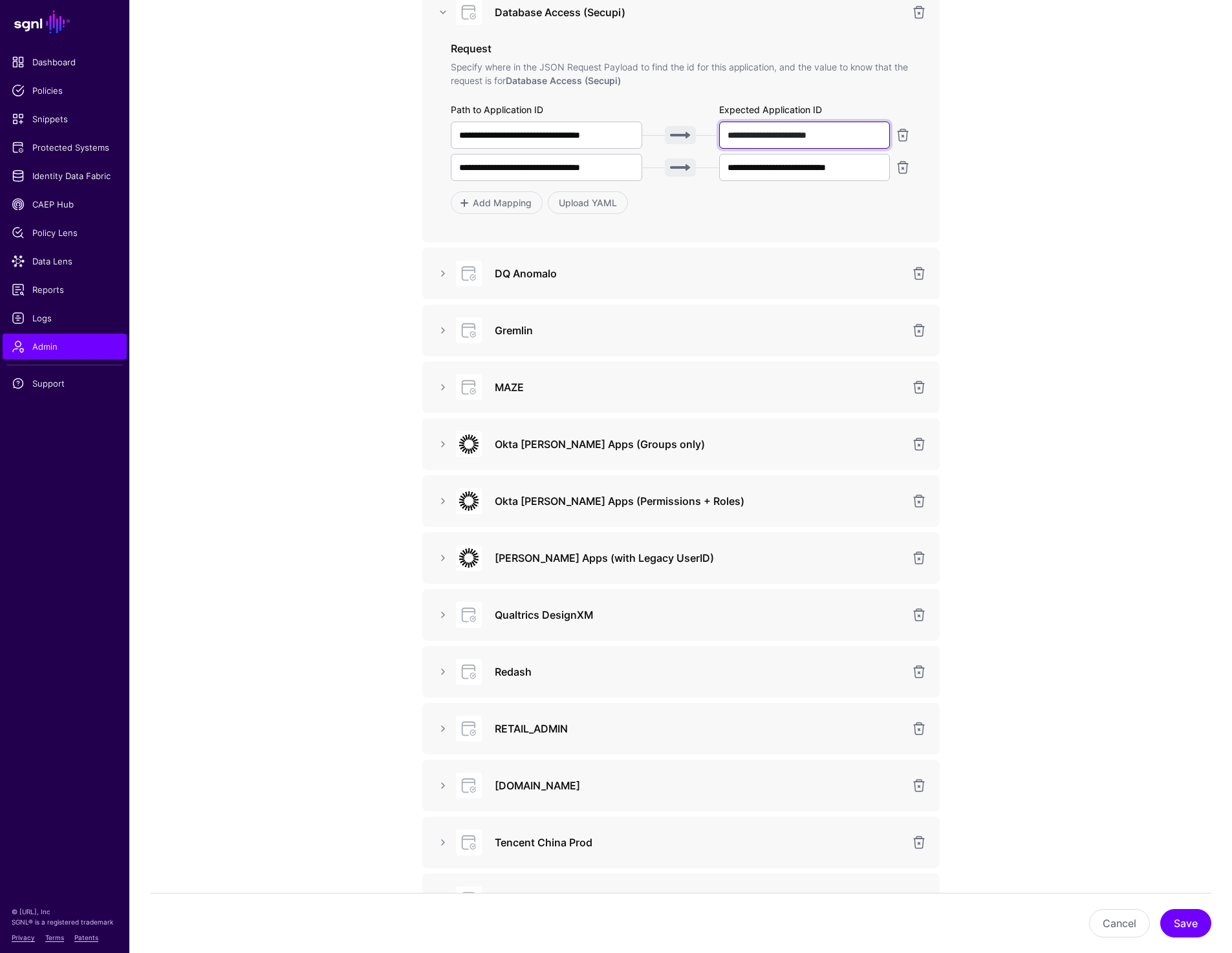
scroll to position [607, 0]
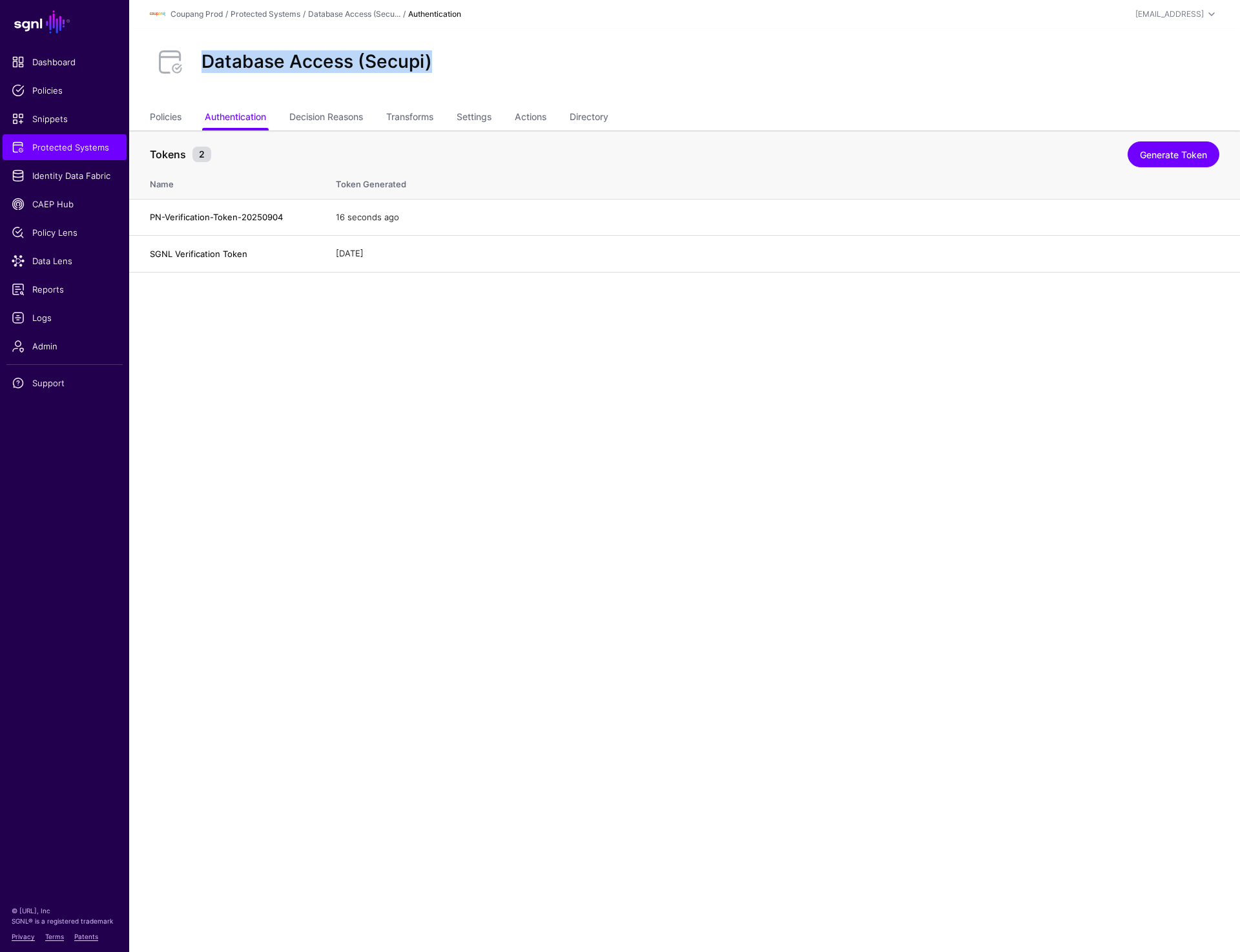
drag, startPoint x: 206, startPoint y: 59, endPoint x: 456, endPoint y: 59, distance: 250.0
click at [456, 59] on div "Database Access (Secupi)" at bounding box center [685, 62] width 1080 height 41
copy h2 "Database Access (Secupi)"
click at [317, 121] on link "Decision Reasons" at bounding box center [326, 118] width 74 height 25
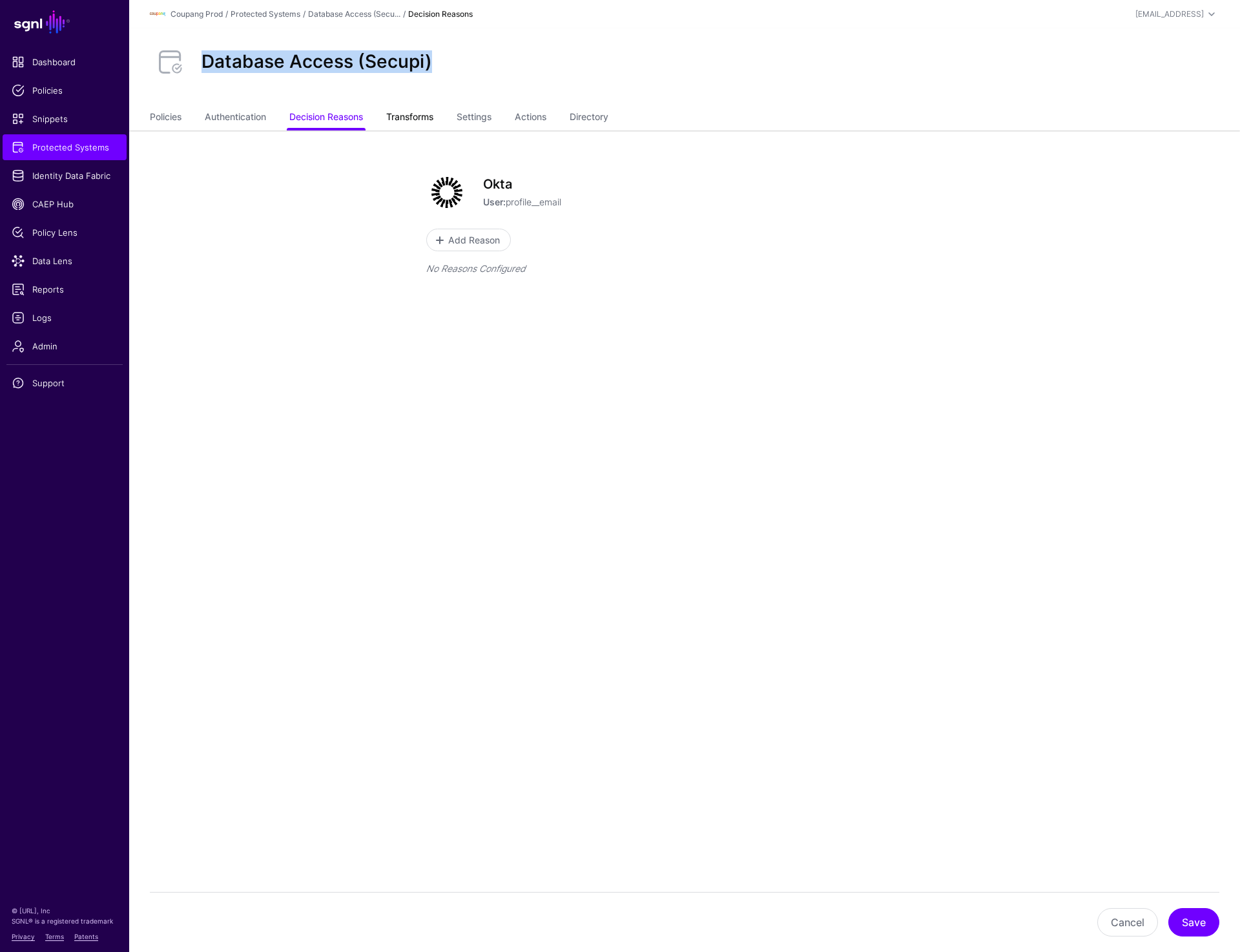
click at [424, 119] on link "Transforms" at bounding box center [410, 118] width 47 height 25
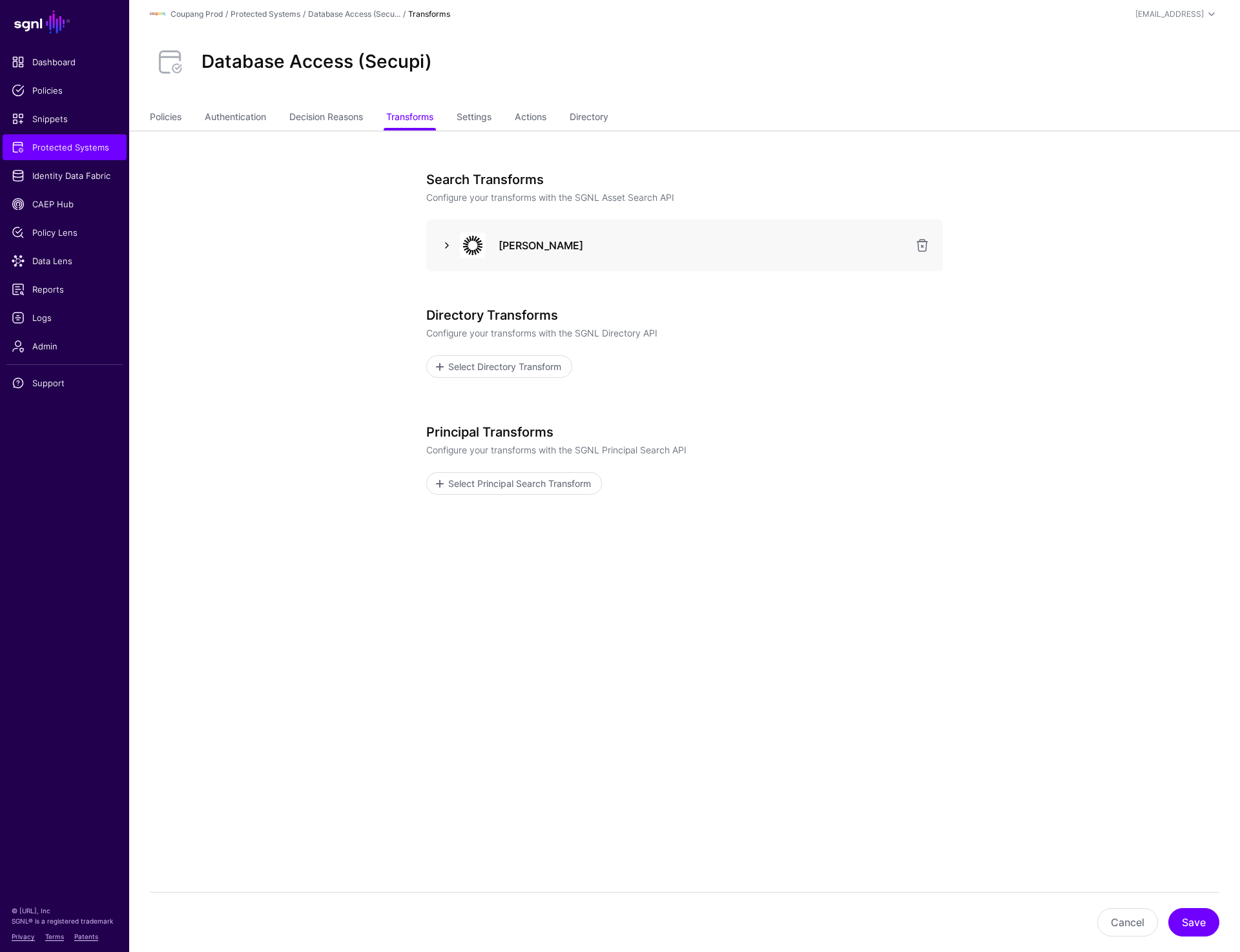
click at [449, 240] on link at bounding box center [447, 245] width 16 height 16
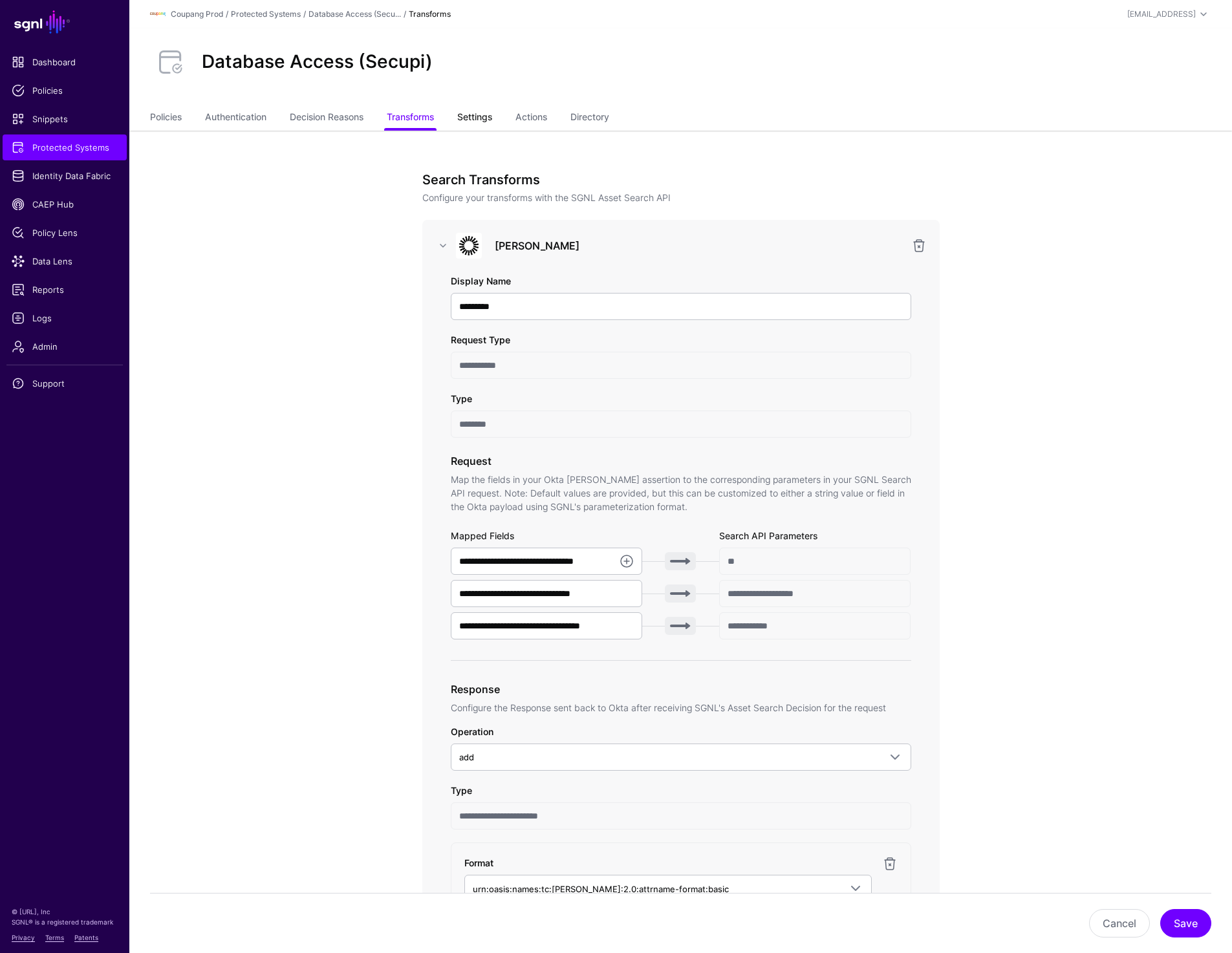
click at [476, 119] on link "Settings" at bounding box center [475, 119] width 35 height 25
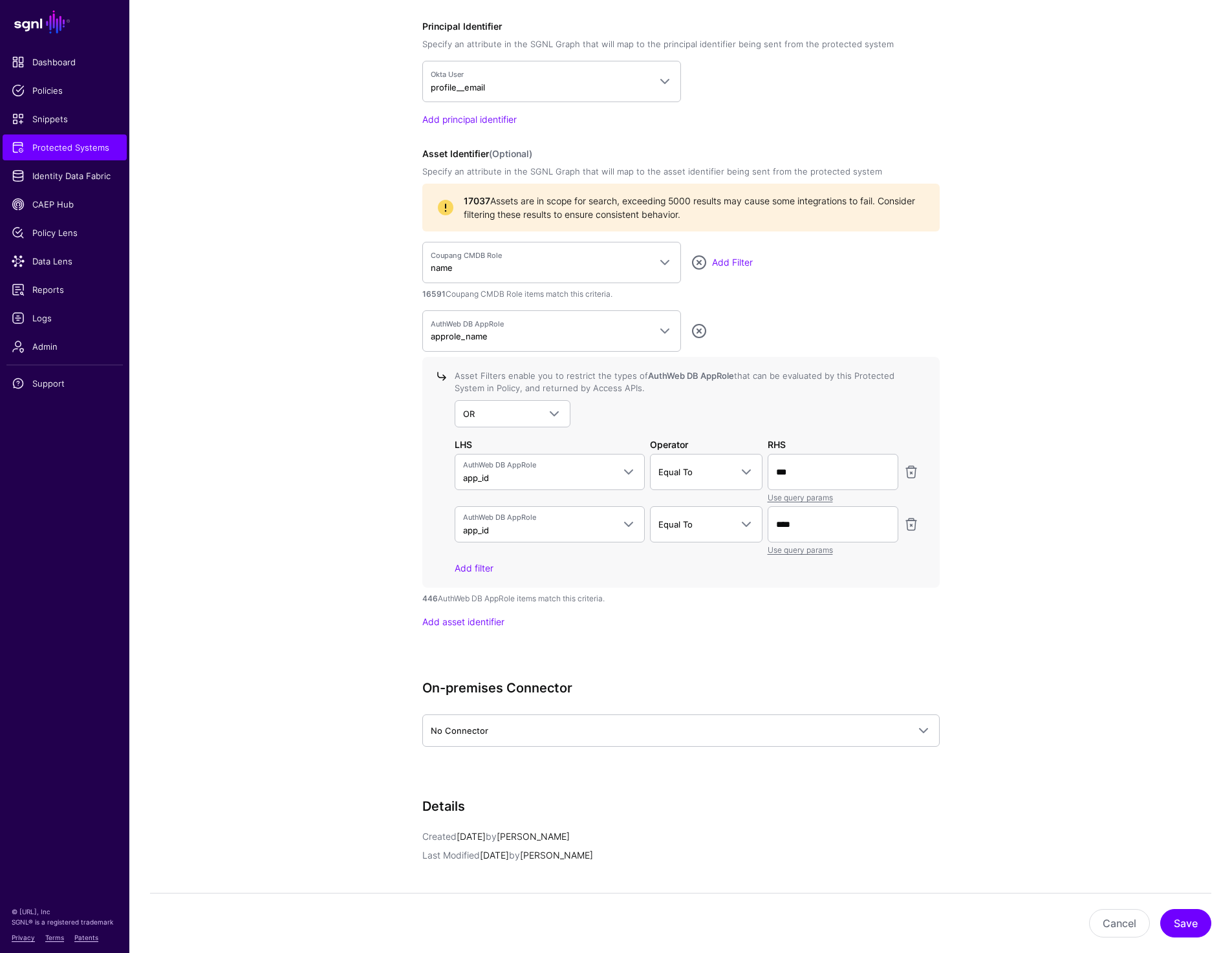
scroll to position [1110, 0]
click at [819, 475] on input "***" at bounding box center [833, 472] width 130 height 37
click at [806, 519] on input "****" at bounding box center [833, 525] width 130 height 37
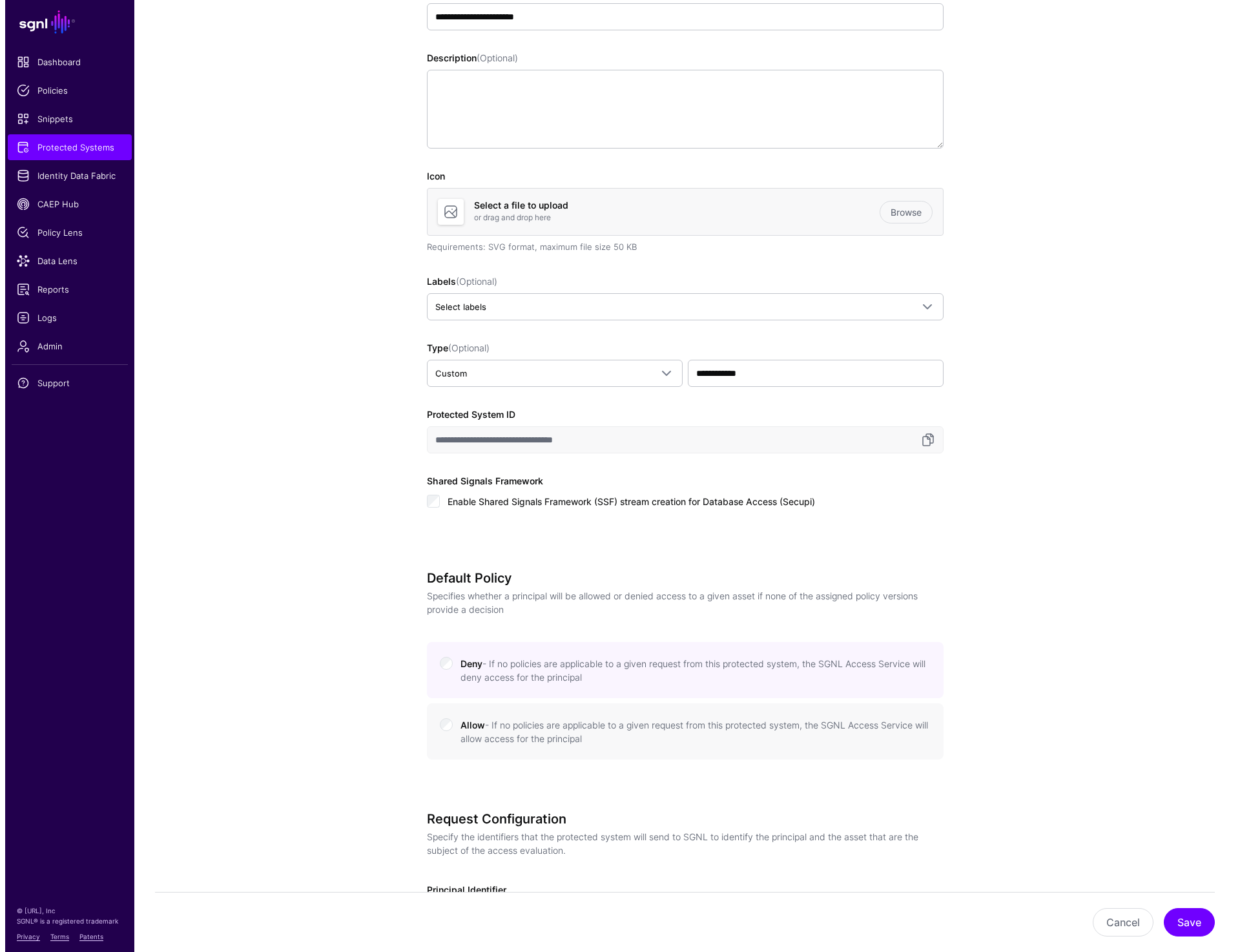
scroll to position [0, 0]
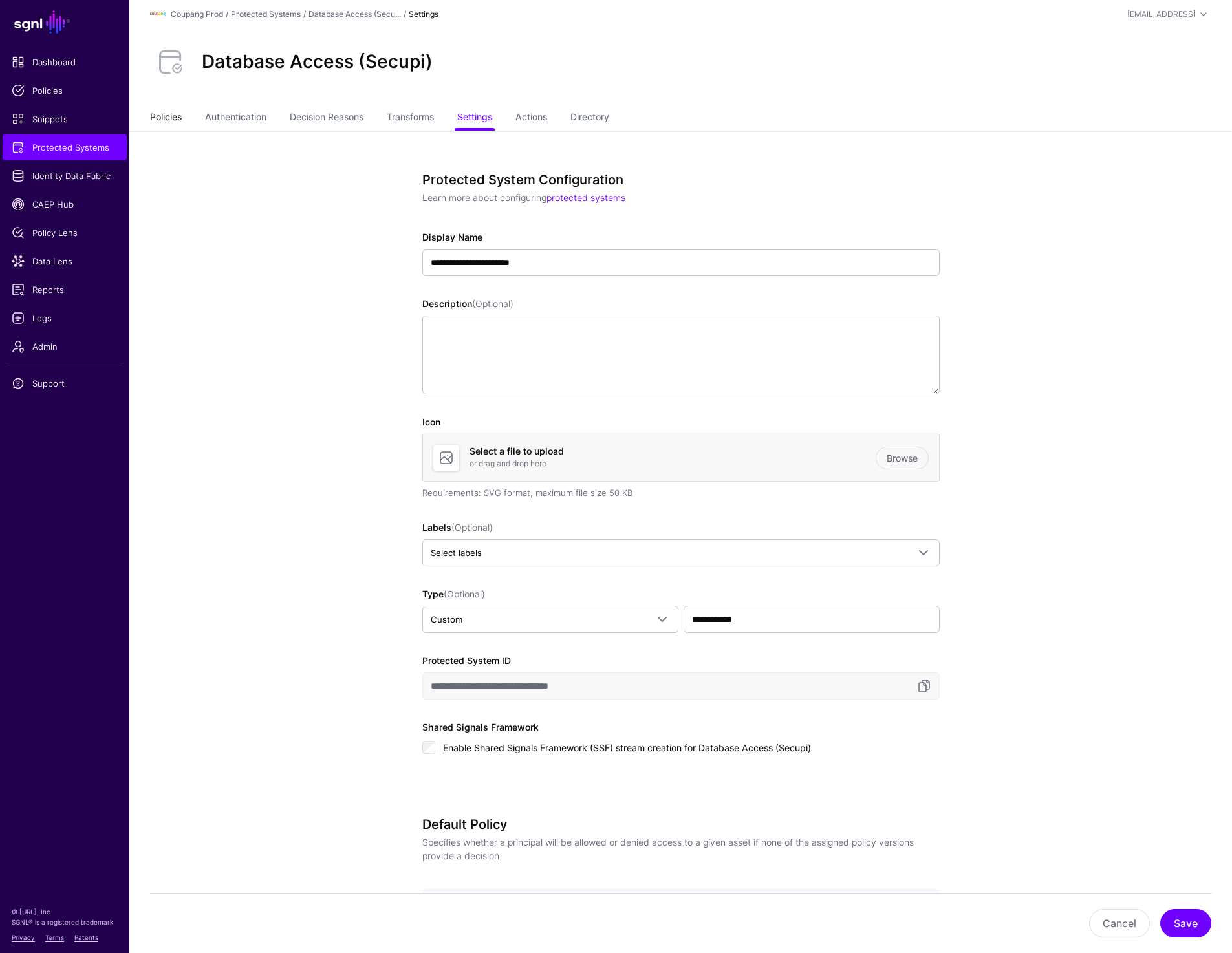
click at [155, 119] on link "Policies" at bounding box center [166, 119] width 32 height 25
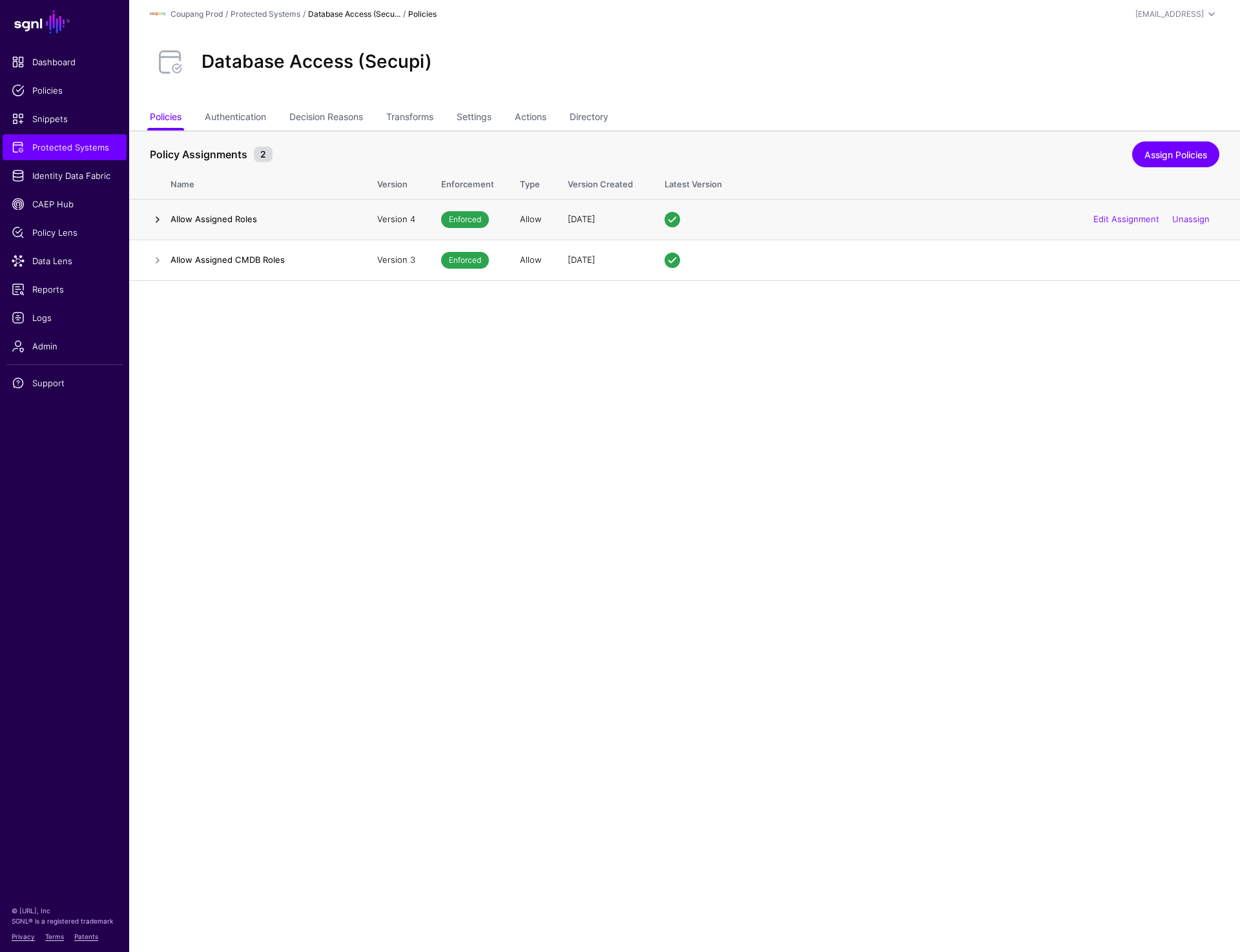
click at [161, 224] on link at bounding box center [158, 220] width 16 height 16
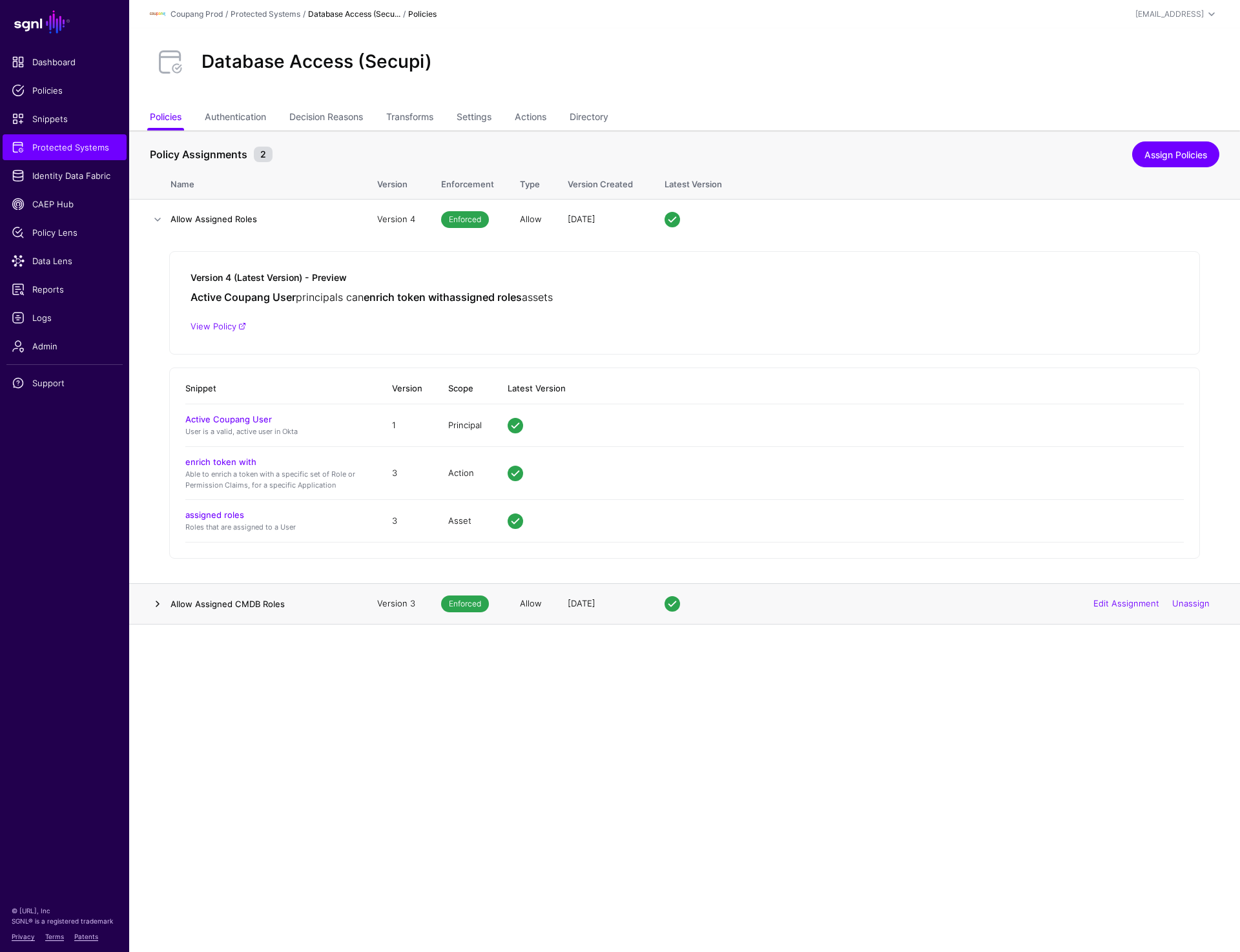
click at [161, 601] on link at bounding box center [158, 603] width 16 height 16
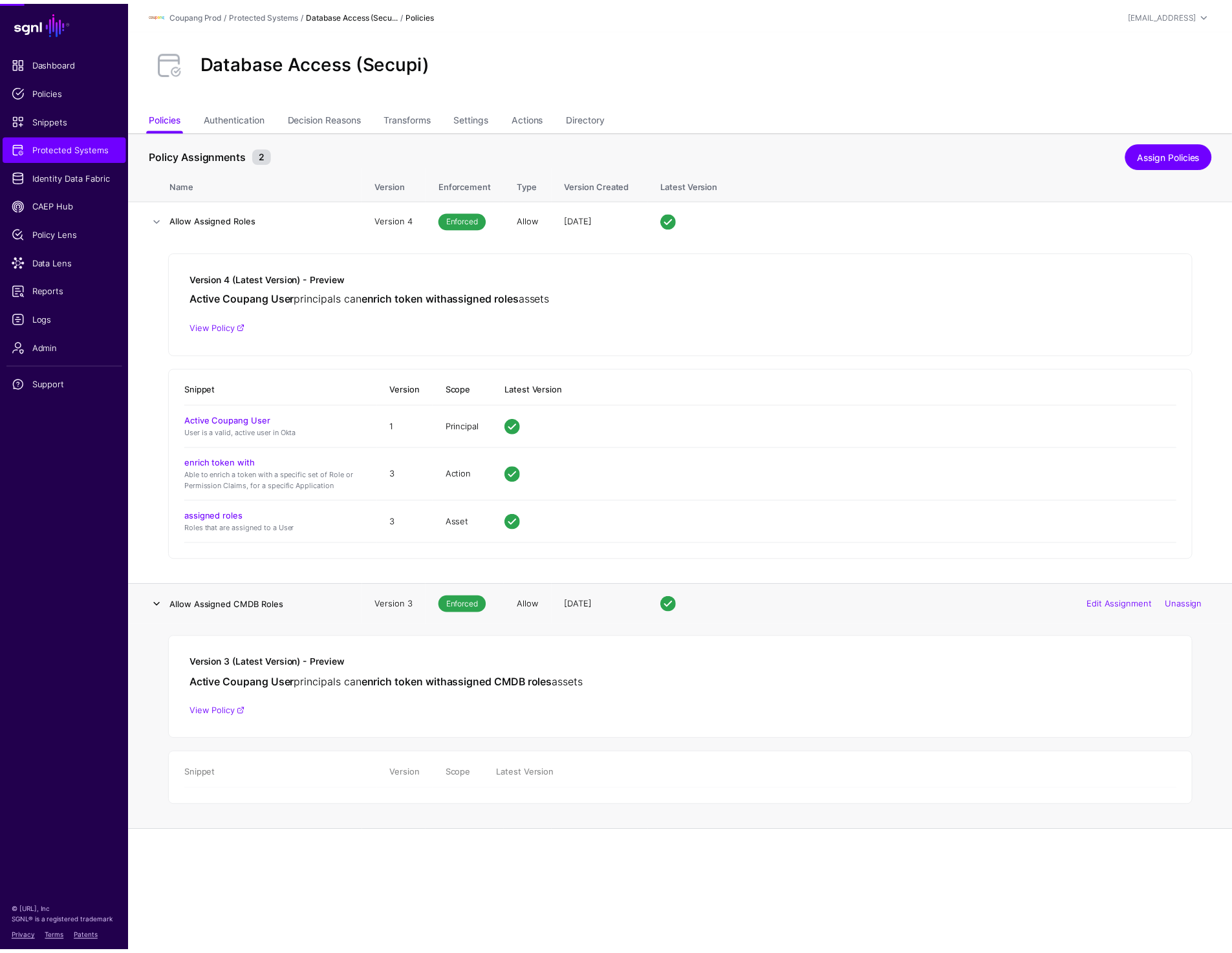
scroll to position [16, 0]
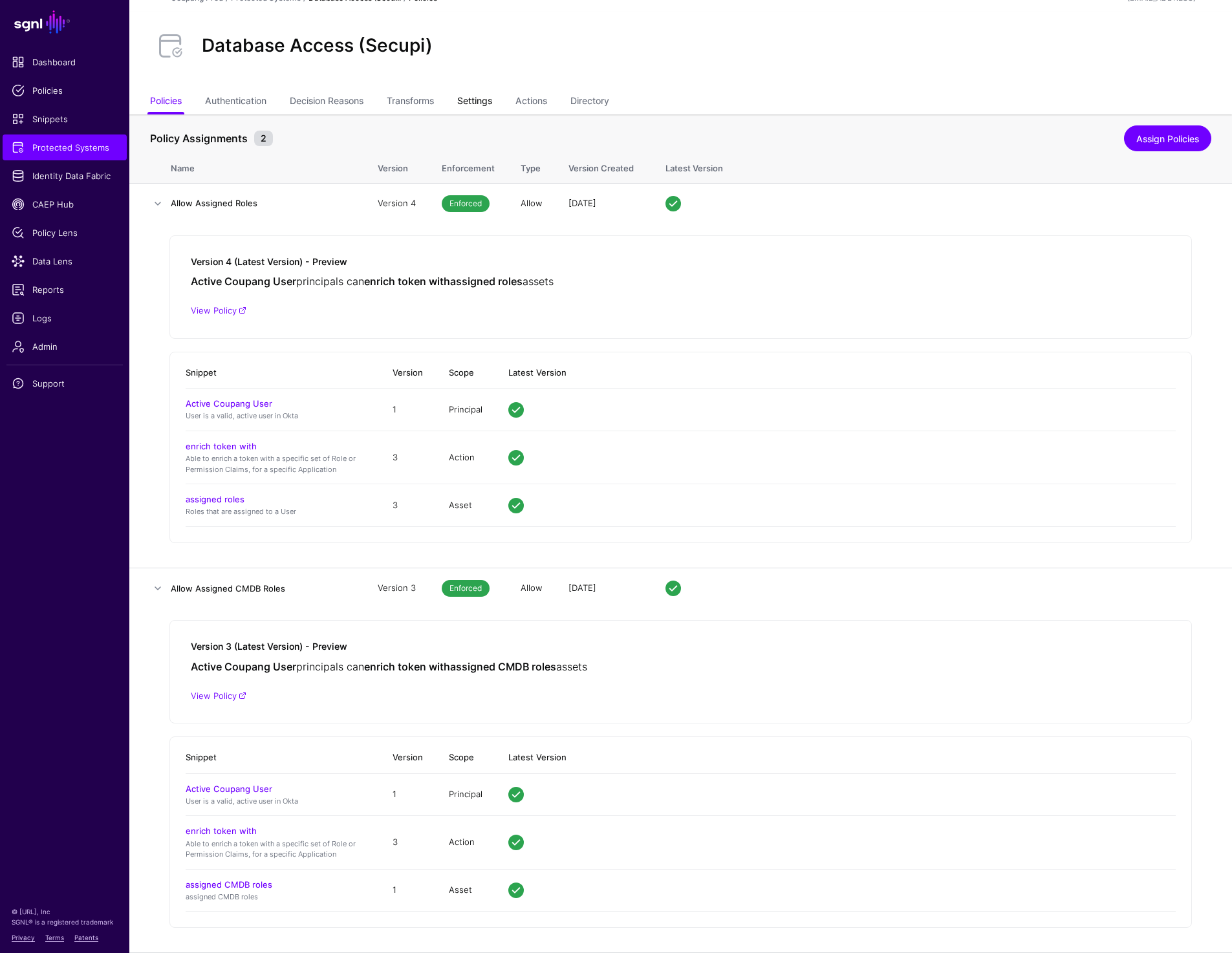
click at [481, 104] on link "Settings" at bounding box center [475, 102] width 35 height 25
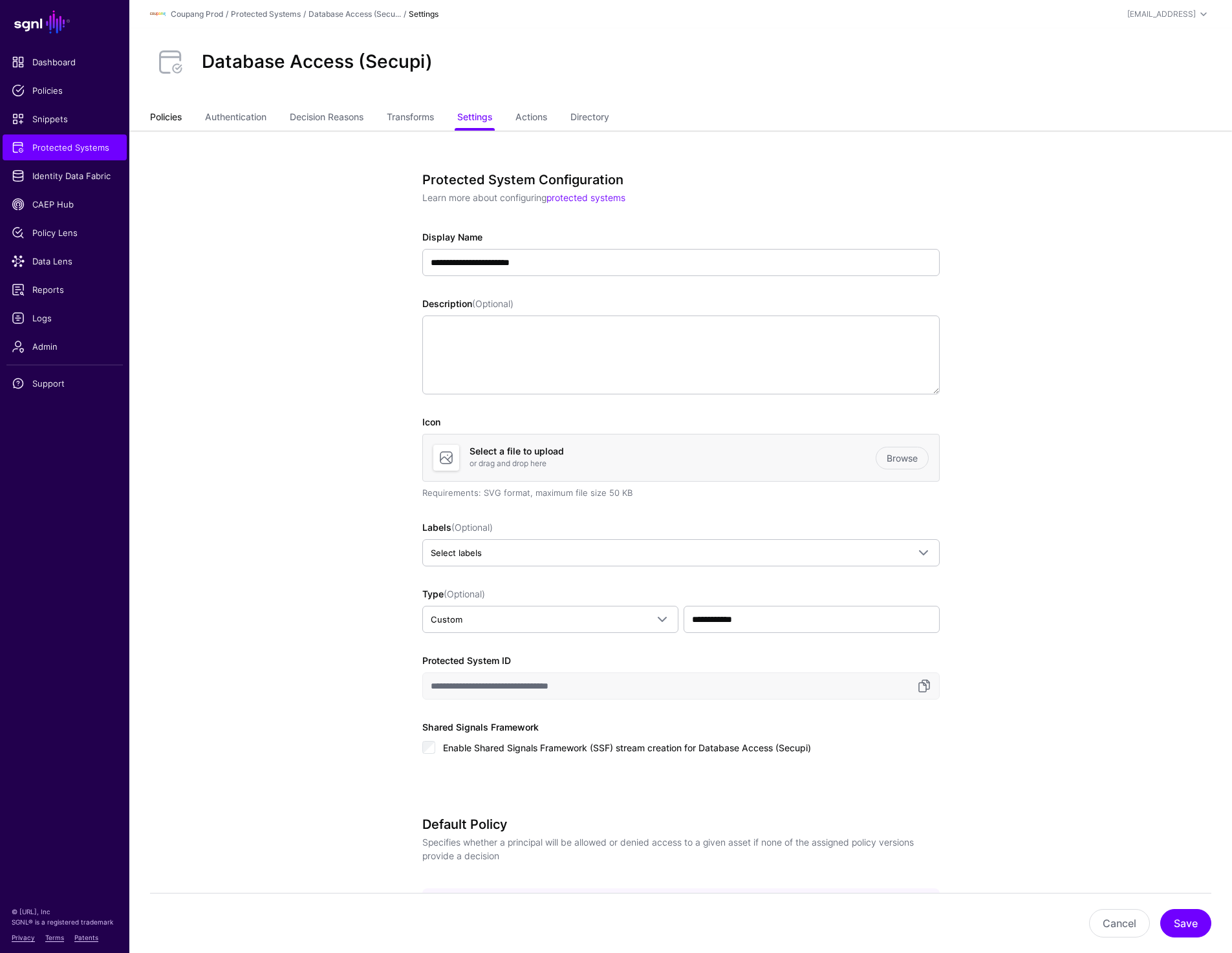
click at [166, 124] on link "Policies" at bounding box center [166, 119] width 32 height 25
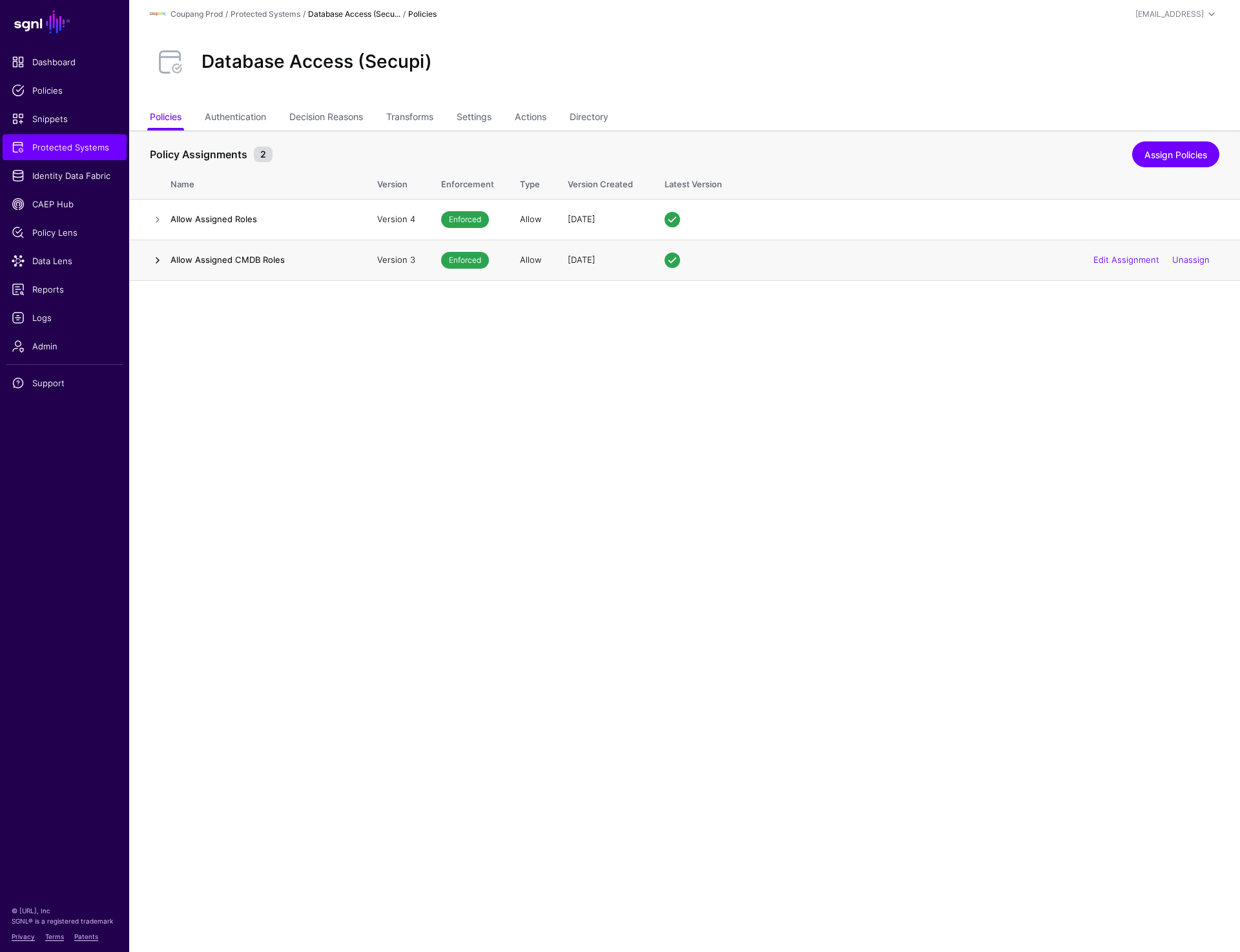
click at [161, 262] on link at bounding box center [158, 260] width 16 height 16
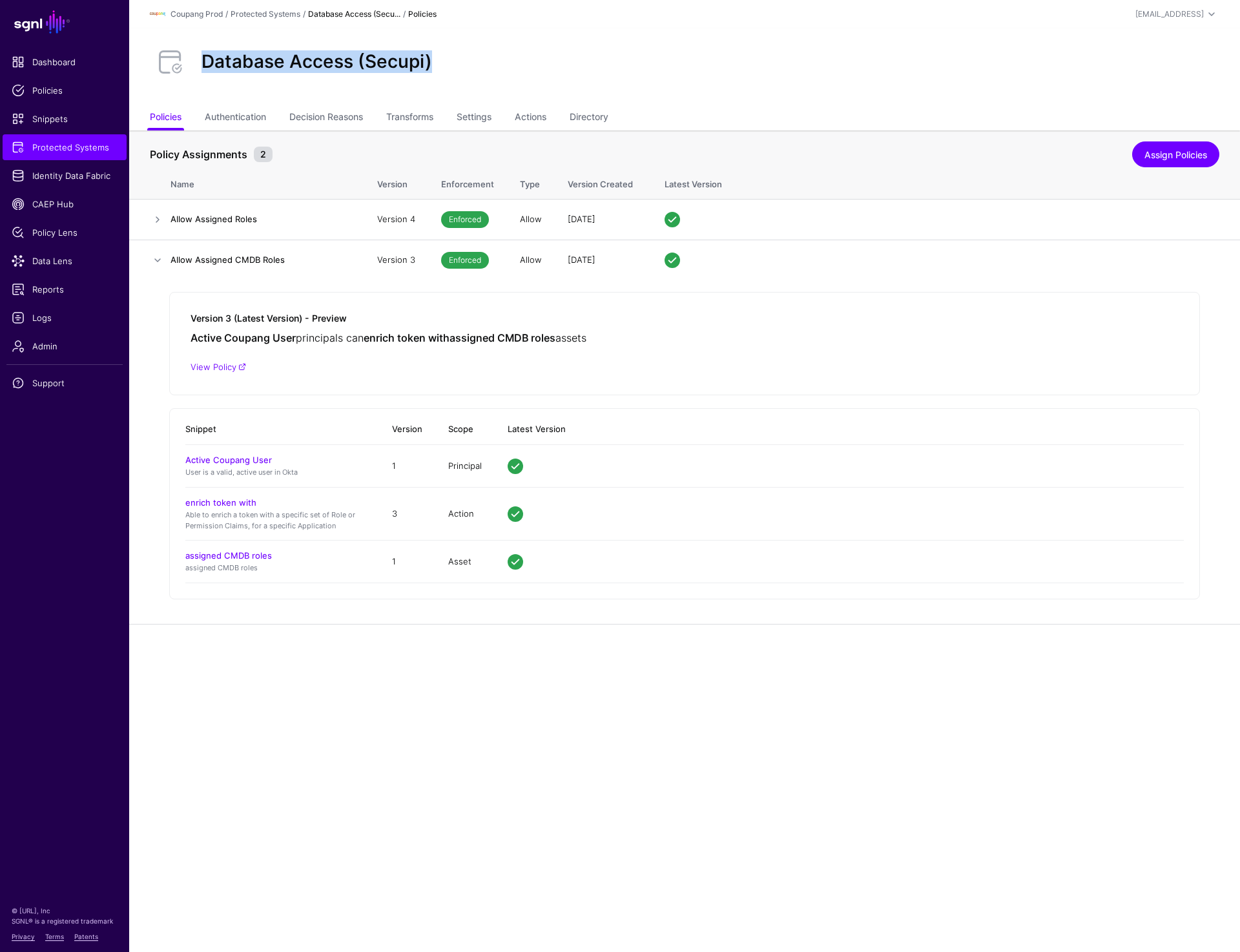
drag, startPoint x: 273, startPoint y: 60, endPoint x: 479, endPoint y: 69, distance: 206.2
click at [479, 69] on div "Database Access (Secupi)" at bounding box center [685, 62] width 1080 height 41
copy h2 "Database Access (Secupi)"
click at [649, 32] on div "Database Access (Secupi)" at bounding box center [685, 67] width 1111 height 78
click at [486, 114] on link "Settings" at bounding box center [474, 118] width 35 height 25
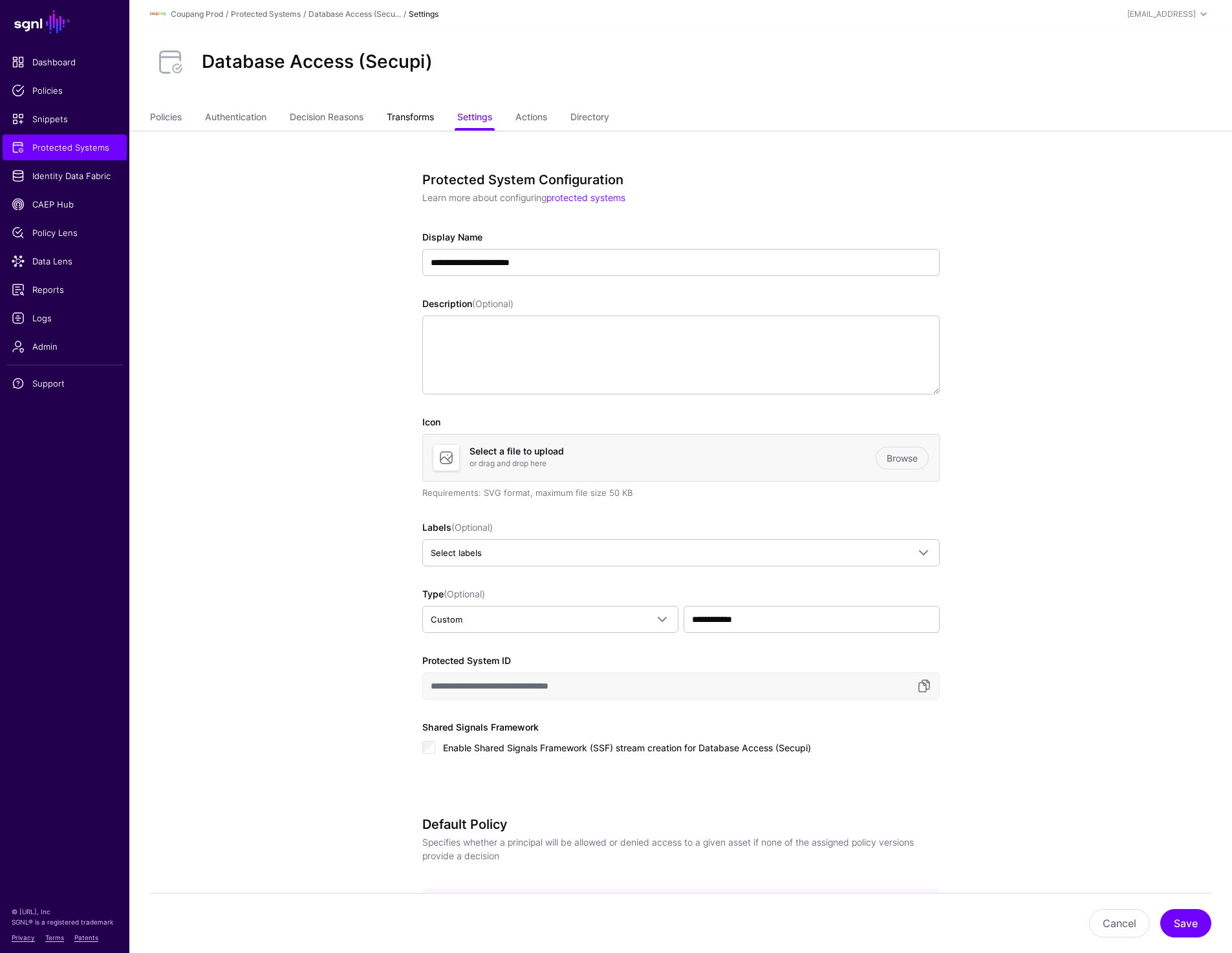
click at [401, 123] on link "Transforms" at bounding box center [410, 119] width 47 height 25
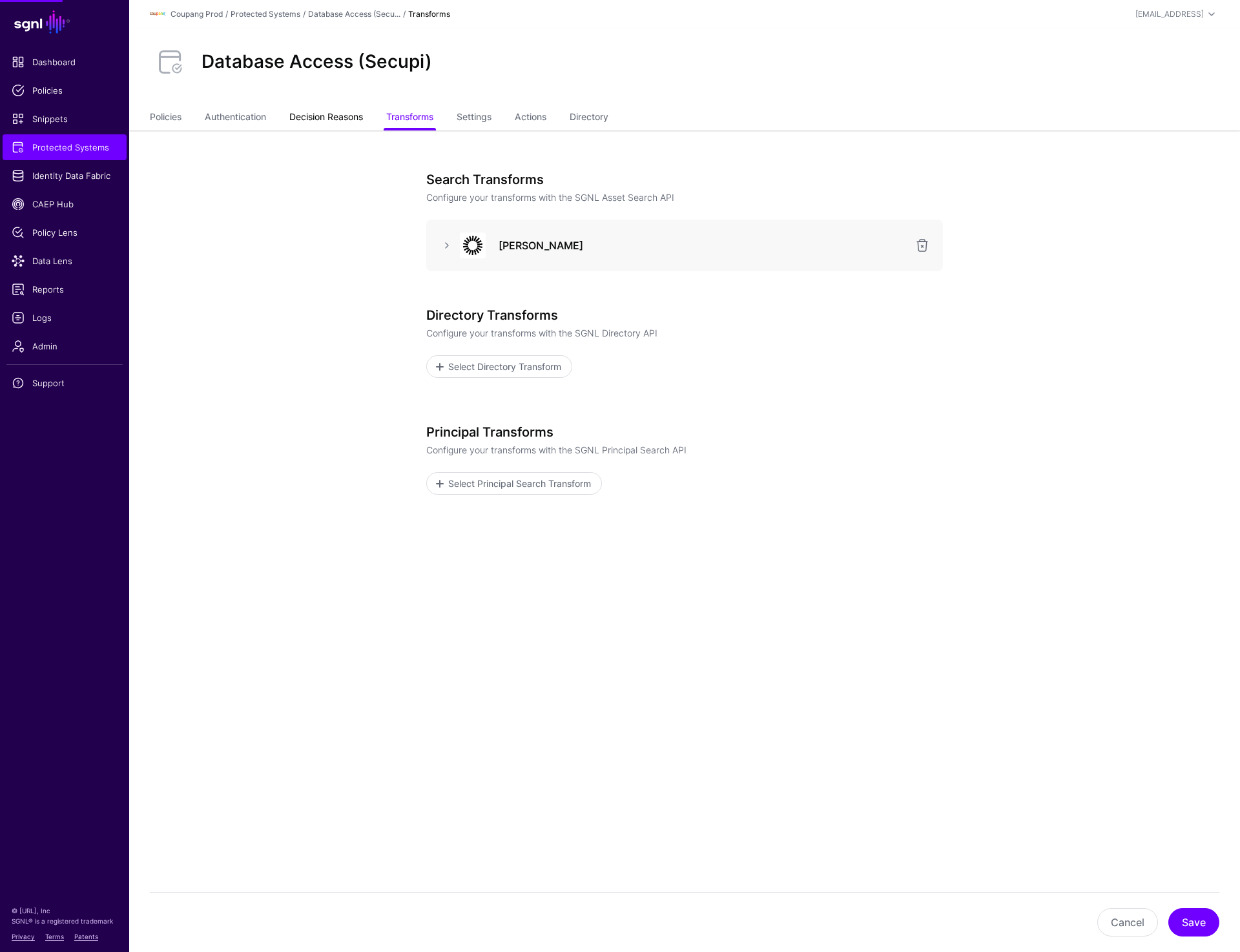
click at [333, 120] on link "Decision Reasons" at bounding box center [326, 118] width 74 height 25
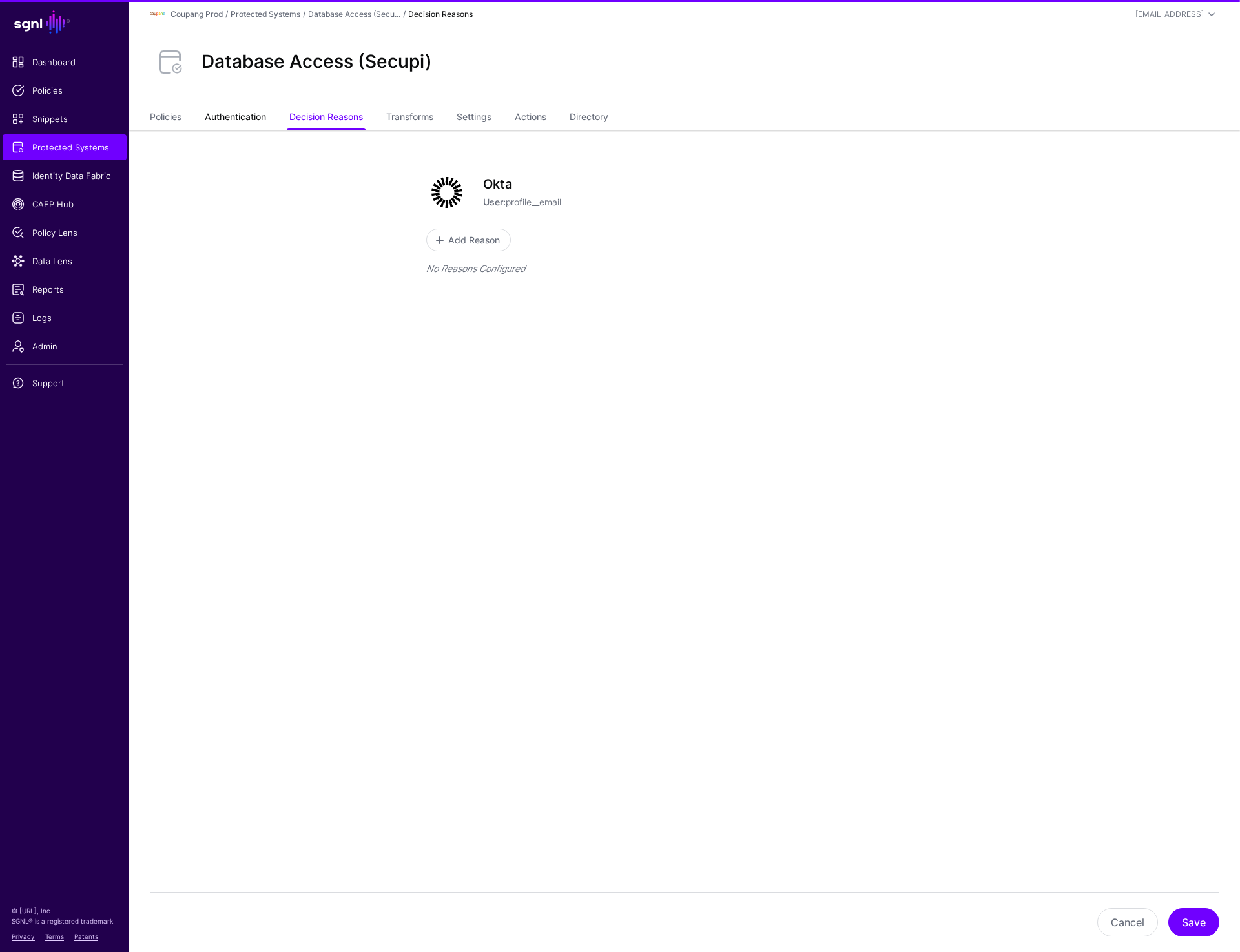
click at [231, 121] on link "Authentication" at bounding box center [235, 118] width 61 height 25
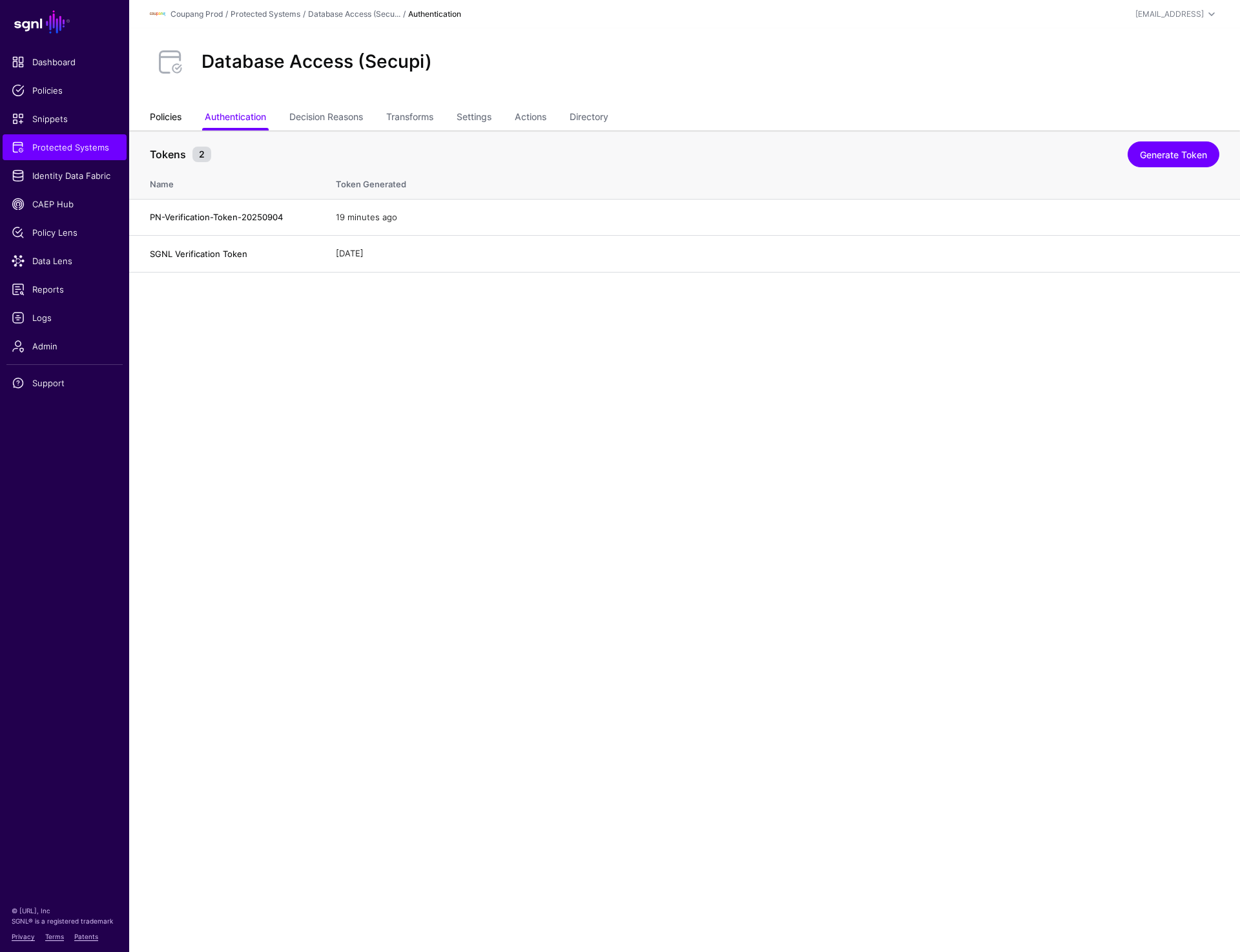
click at [169, 116] on link "Policies" at bounding box center [166, 118] width 32 height 25
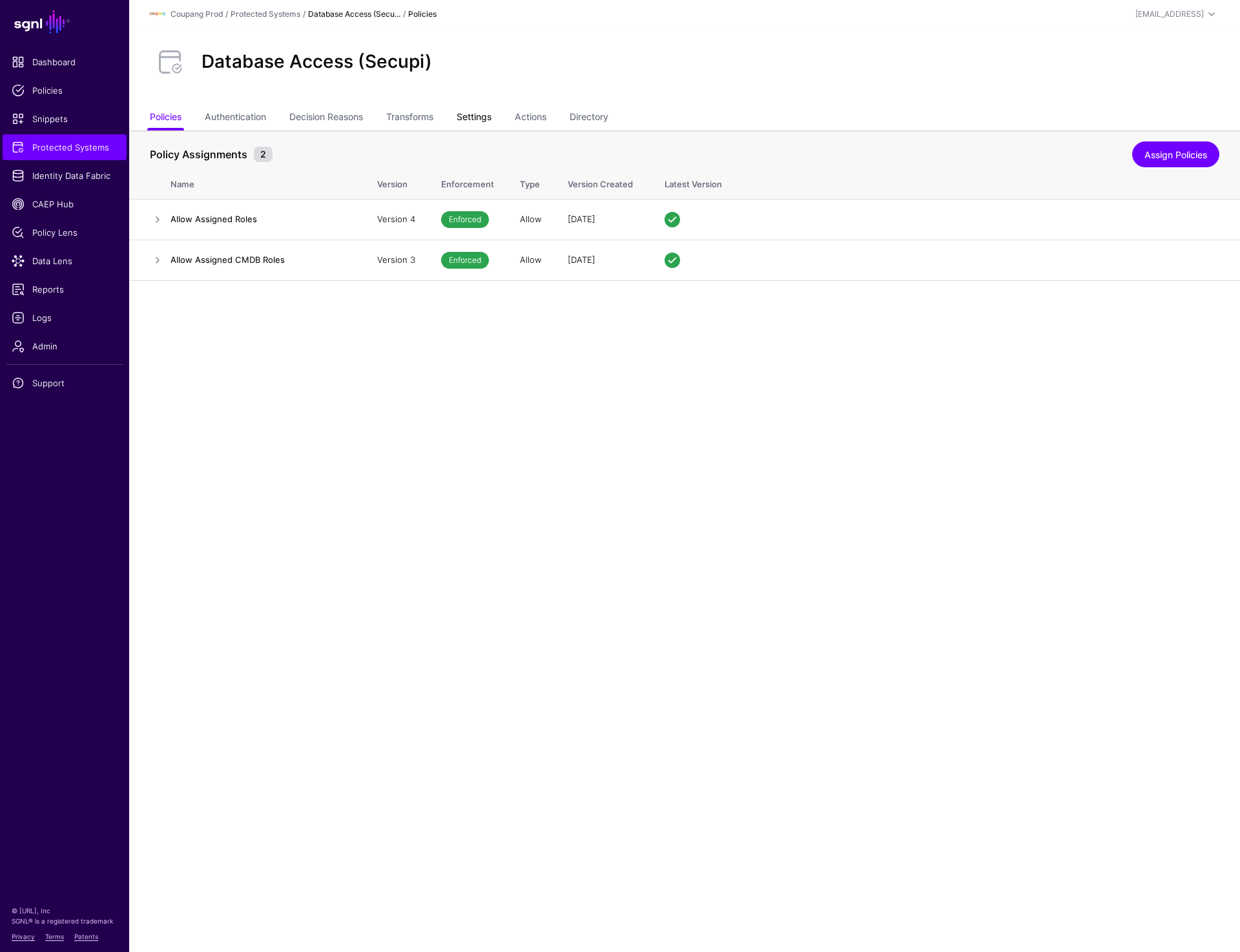
click at [492, 110] on link "Settings" at bounding box center [474, 118] width 35 height 25
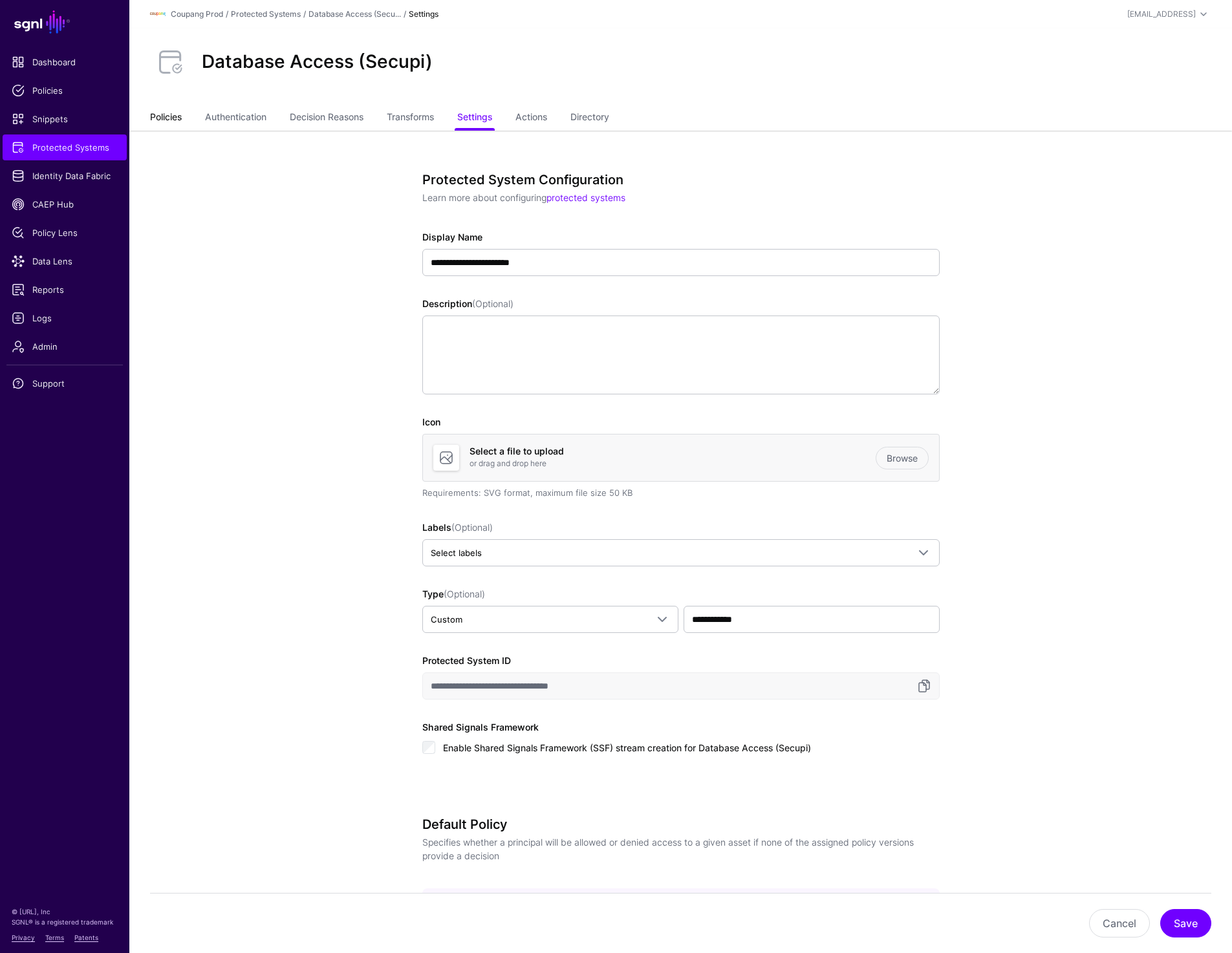
click at [171, 119] on link "Policies" at bounding box center [166, 119] width 32 height 25
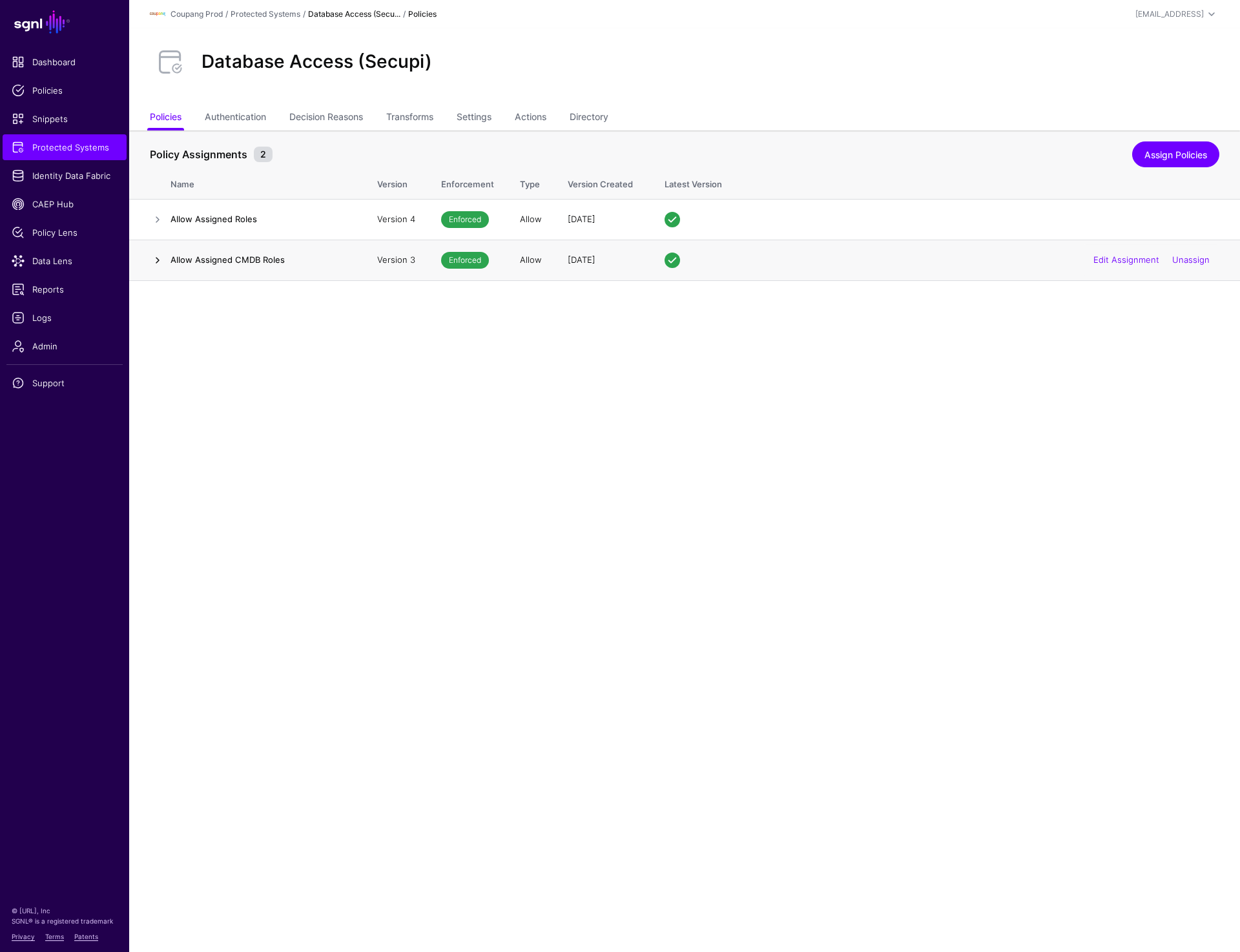
click at [154, 262] on link at bounding box center [158, 260] width 16 height 16
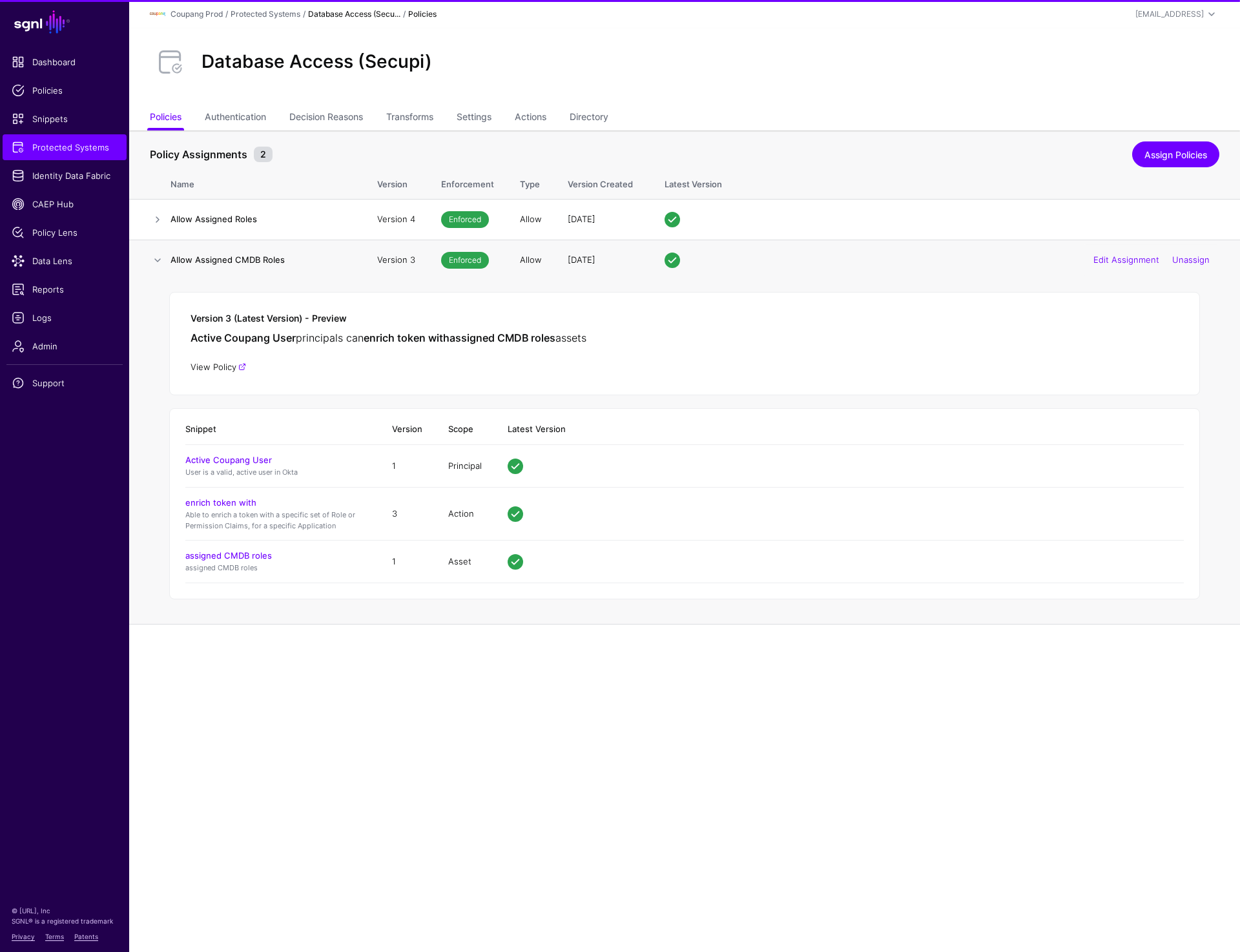
click at [217, 366] on link "View Policy" at bounding box center [218, 366] width 56 height 10
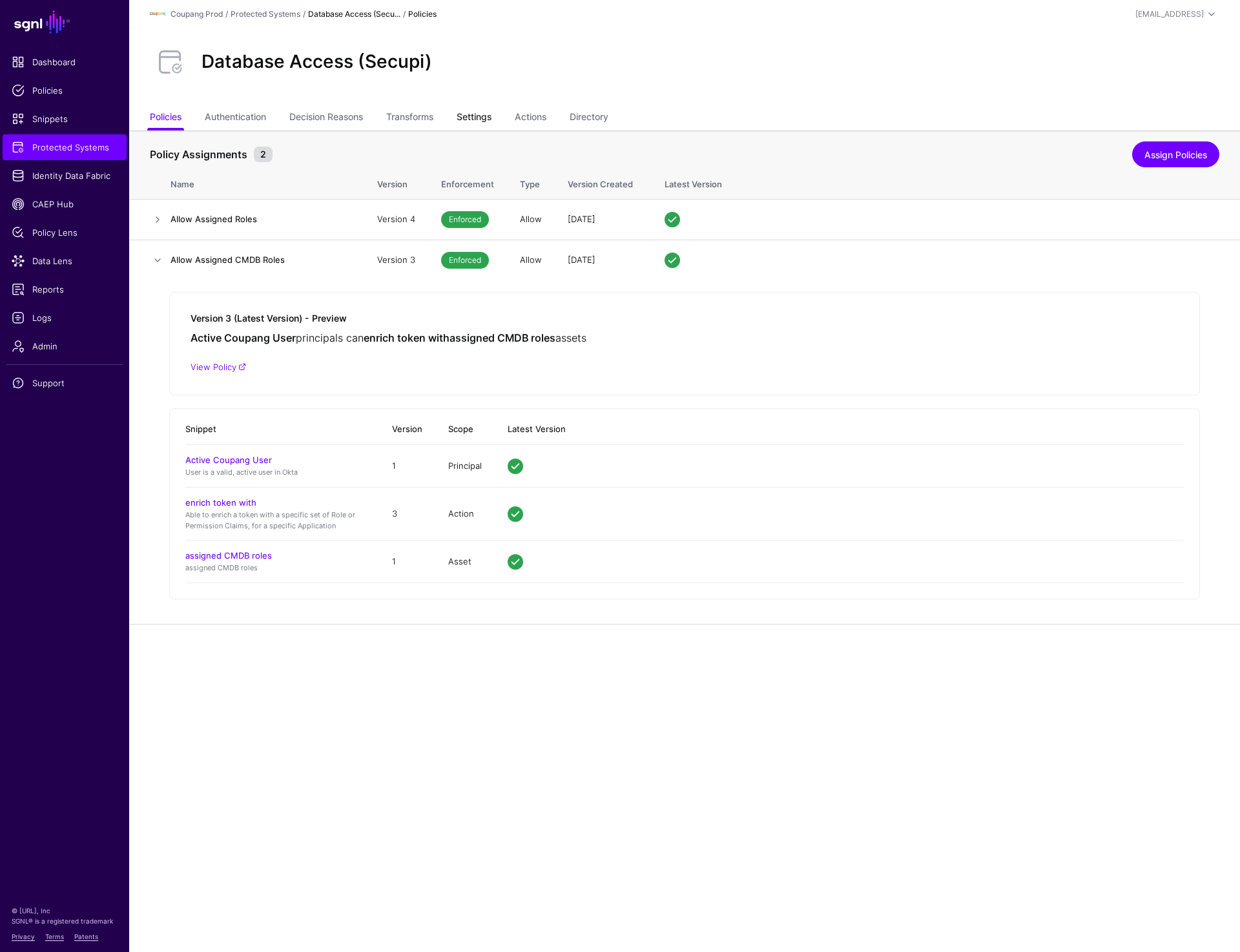
click at [471, 110] on link "Settings" at bounding box center [474, 118] width 35 height 25
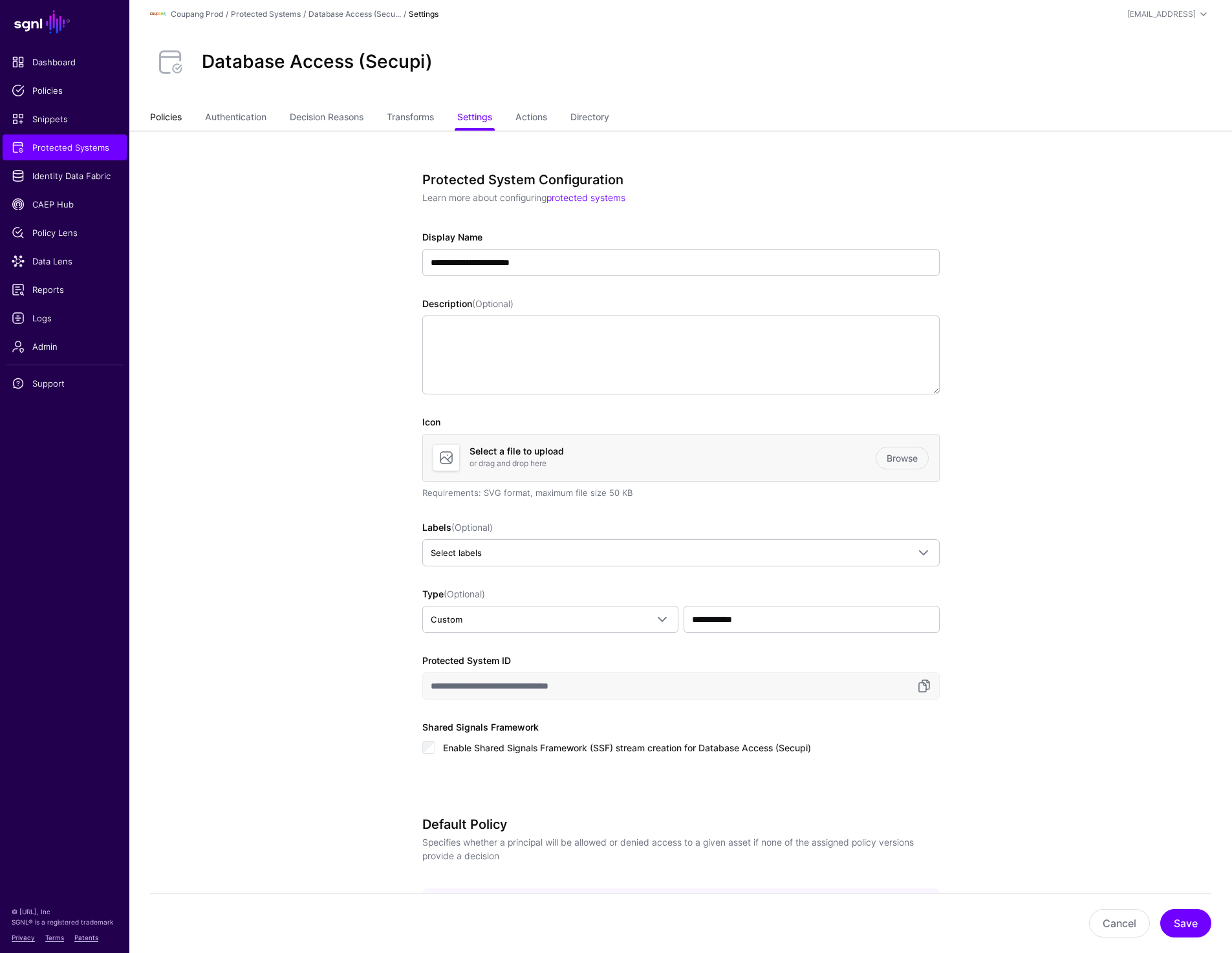
click at [165, 123] on link "Policies" at bounding box center [166, 119] width 32 height 25
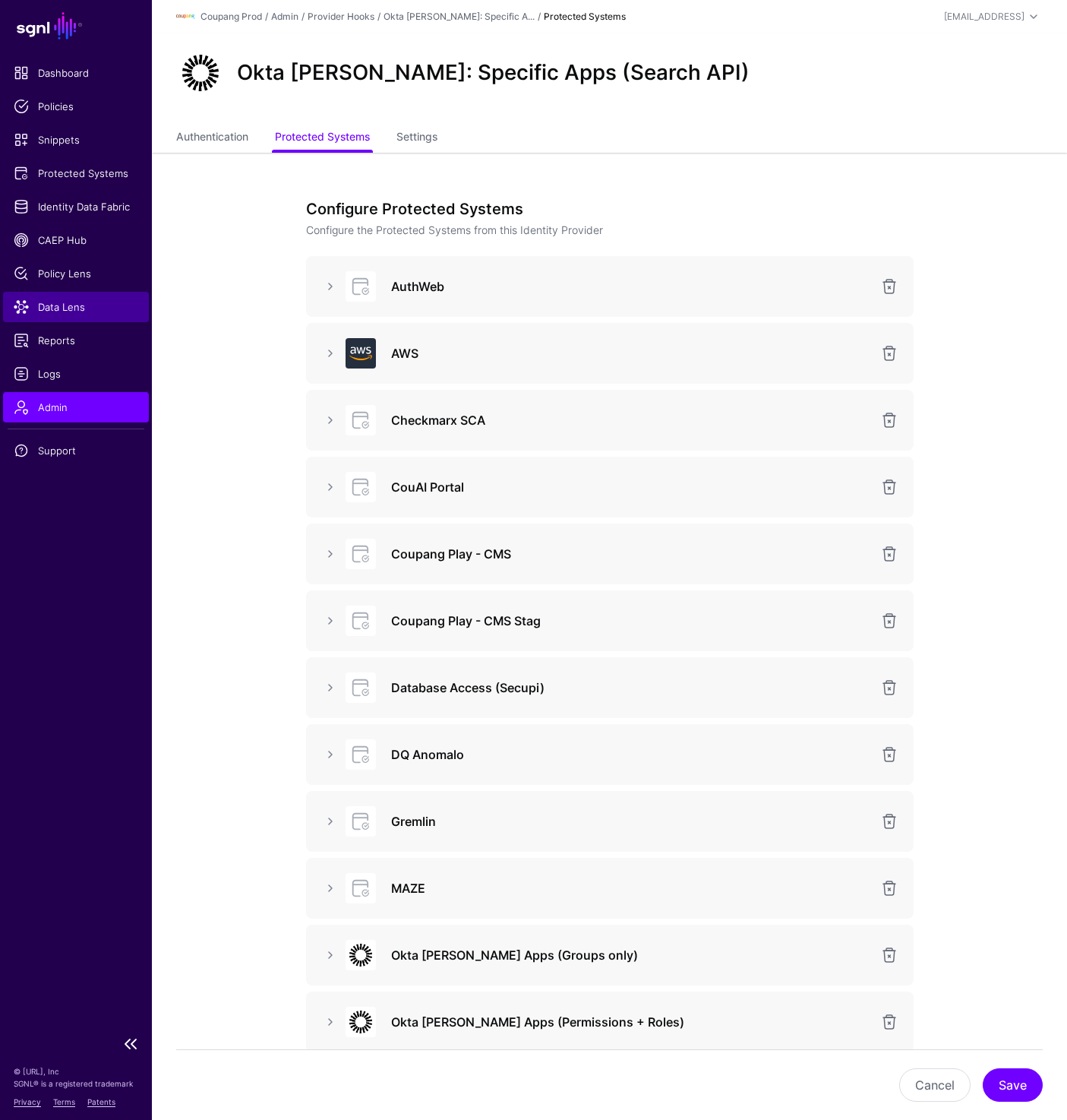
click at [46, 316] on link "Data Lens" at bounding box center [76, 307] width 146 height 31
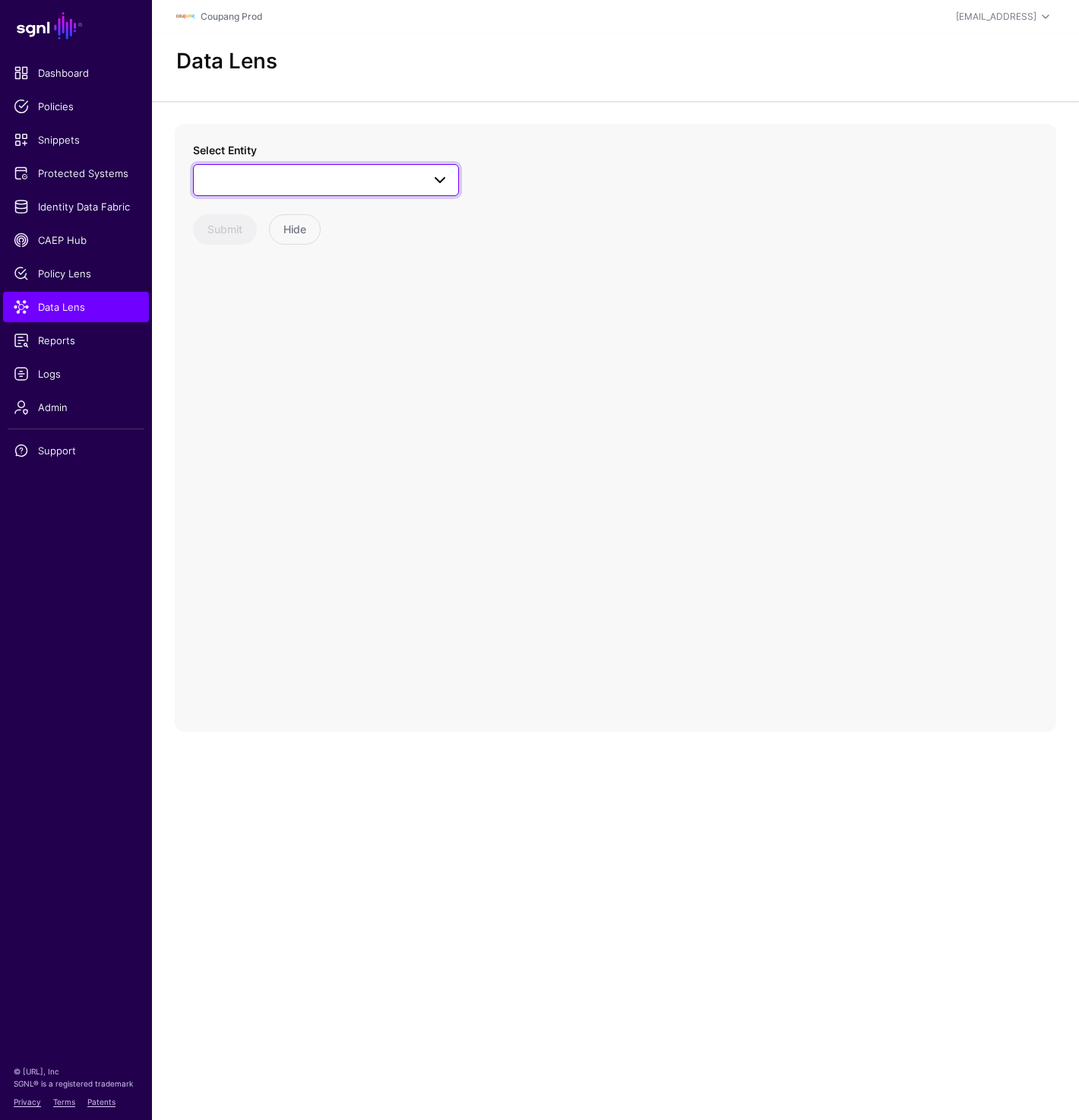
click at [285, 188] on span at bounding box center [326, 180] width 246 height 19
click at [321, 224] on input "****" at bounding box center [326, 225] width 242 height 32
type input "*"
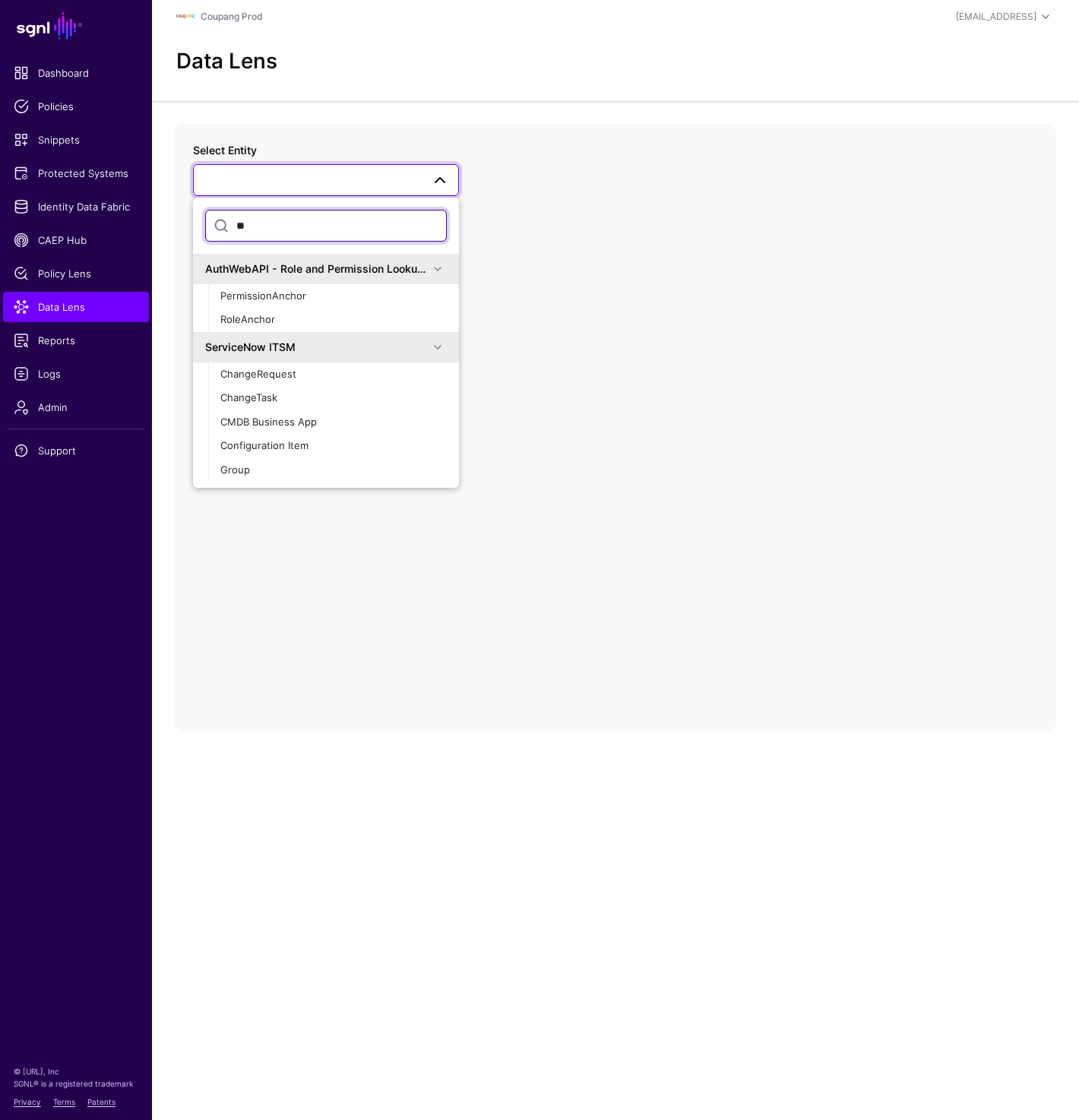
type input "*"
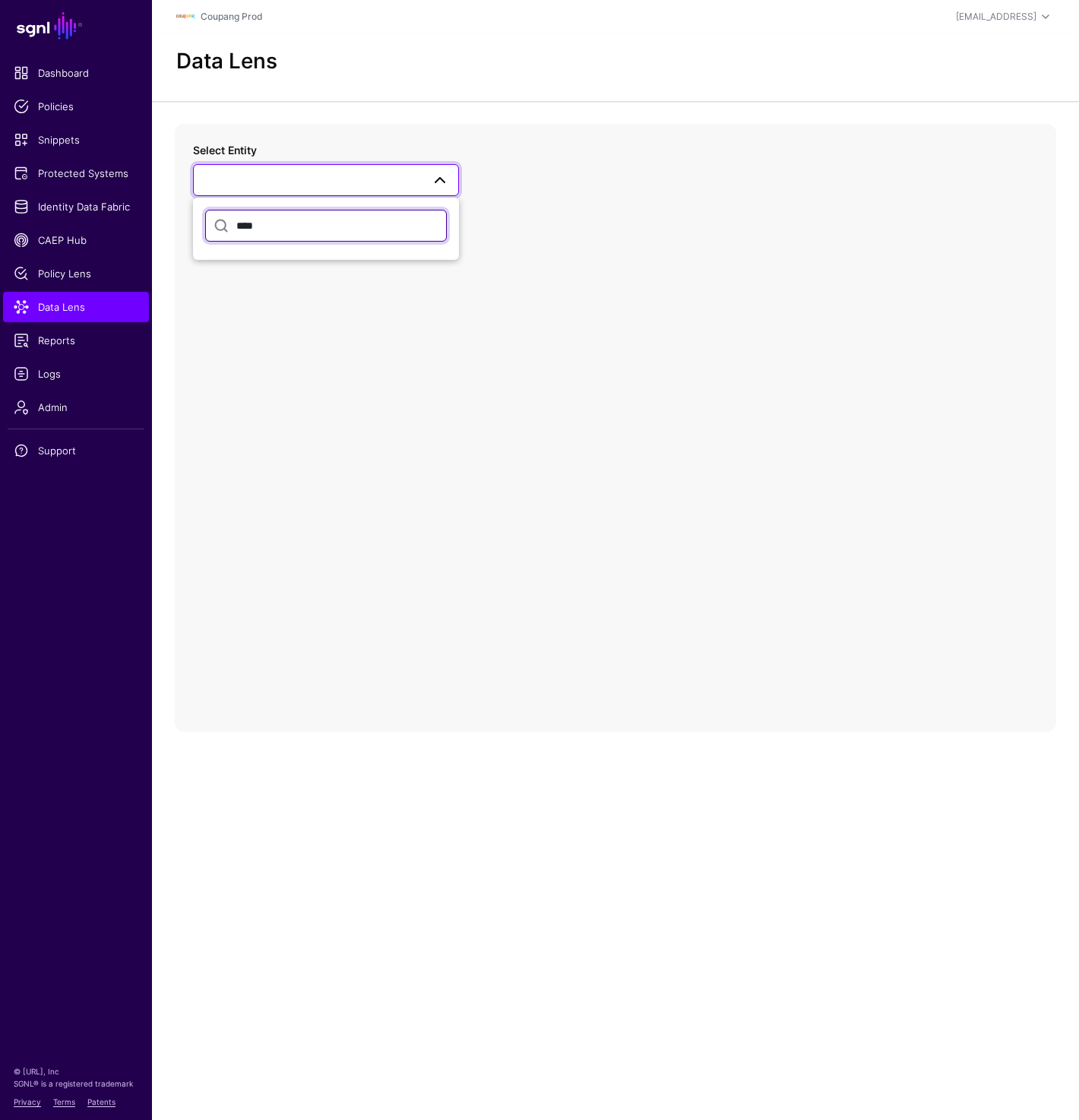
click at [274, 237] on input "****" at bounding box center [326, 225] width 242 height 32
type input "*"
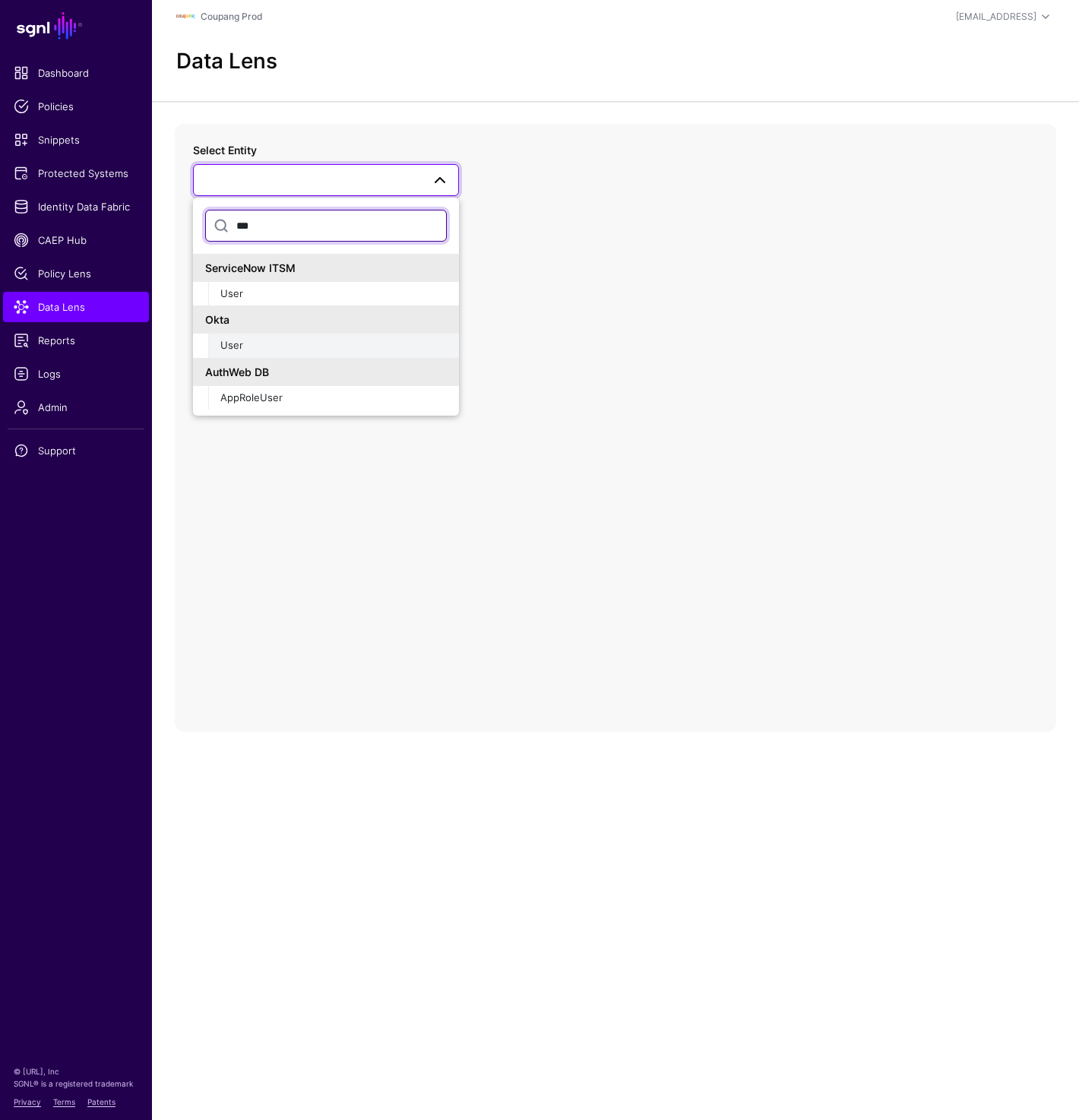
type input "***"
click at [267, 341] on div "User" at bounding box center [333, 345] width 226 height 15
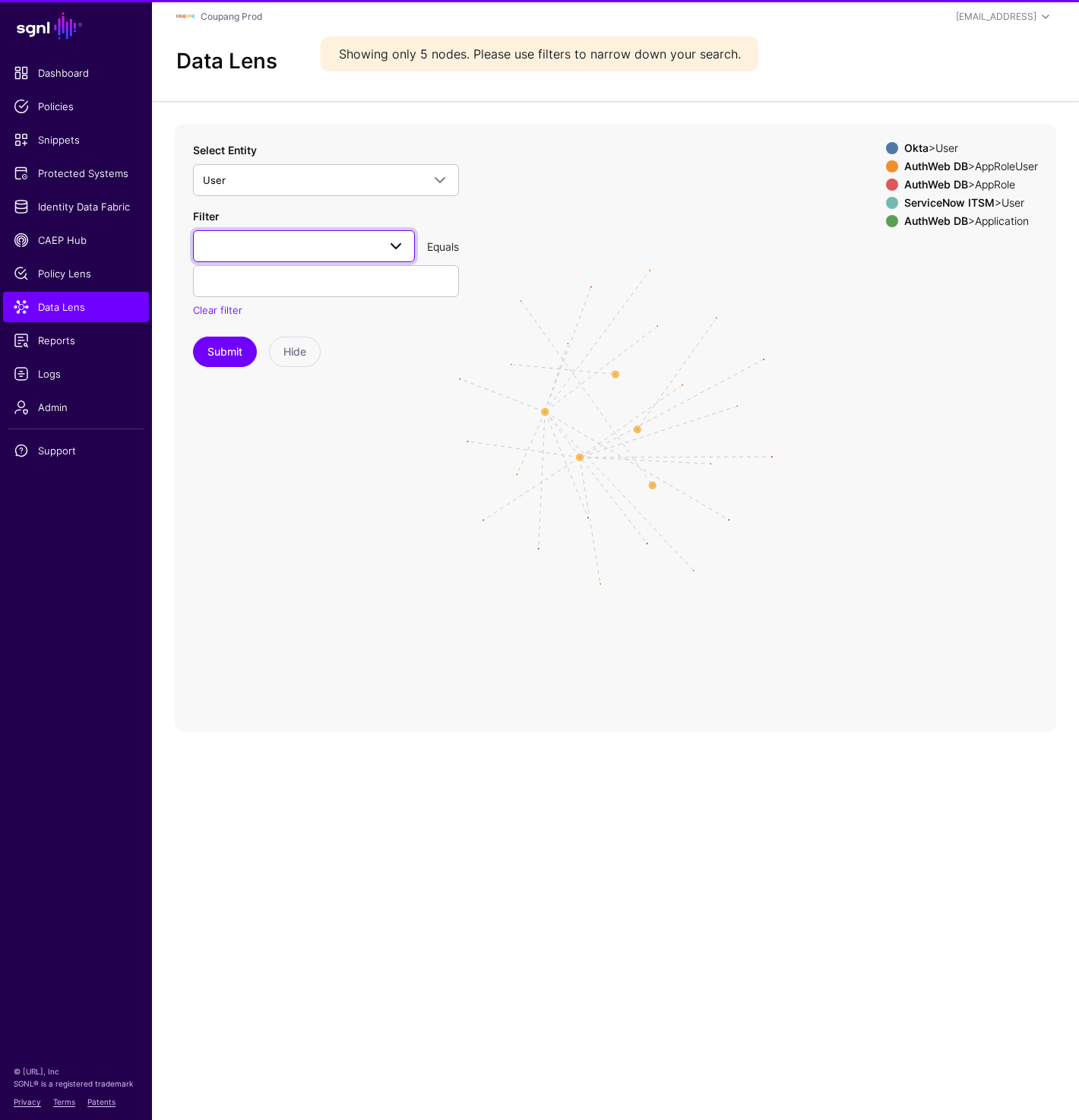
click at [287, 259] on link at bounding box center [304, 246] width 222 height 32
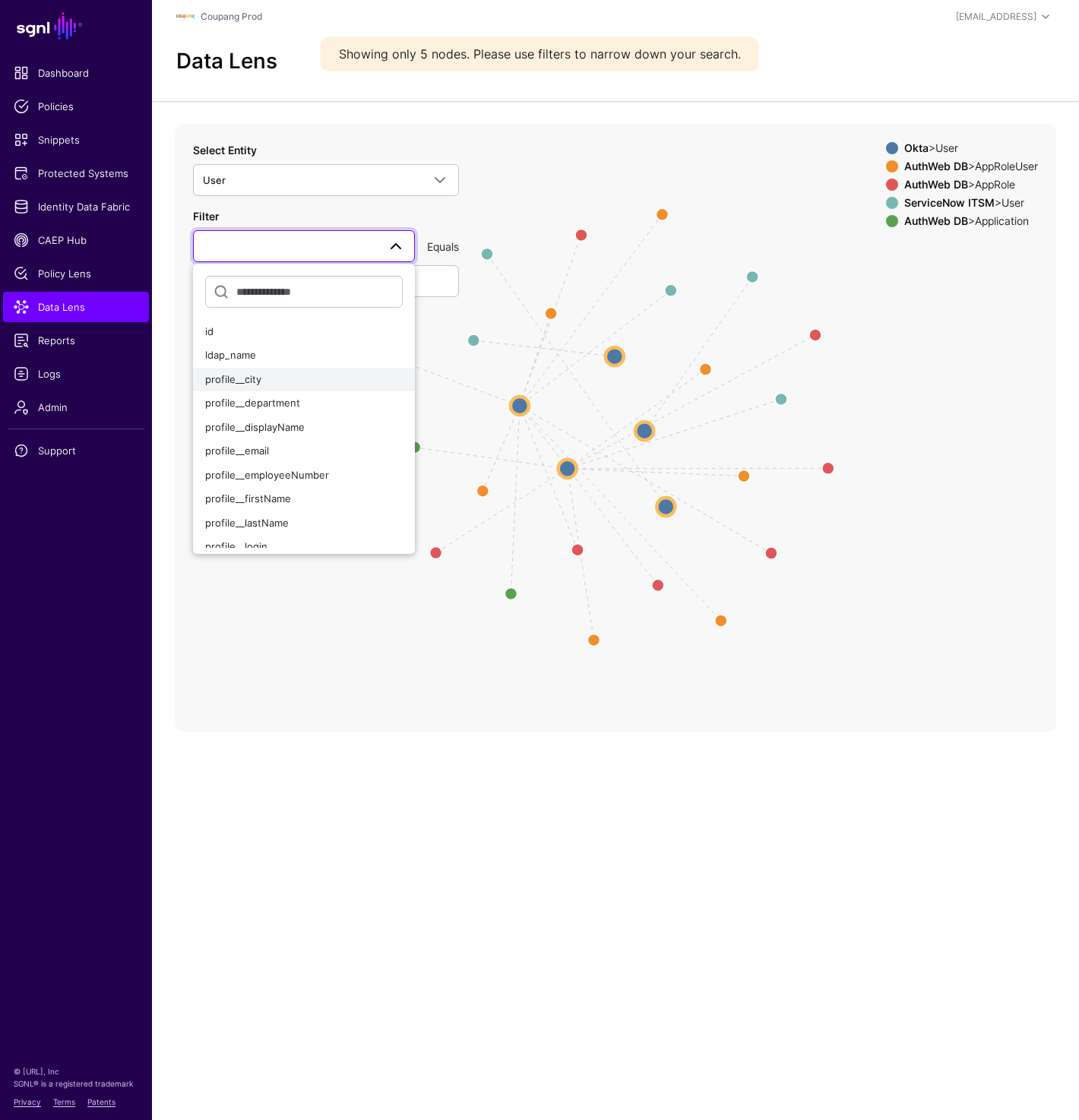
scroll to position [59, 0]
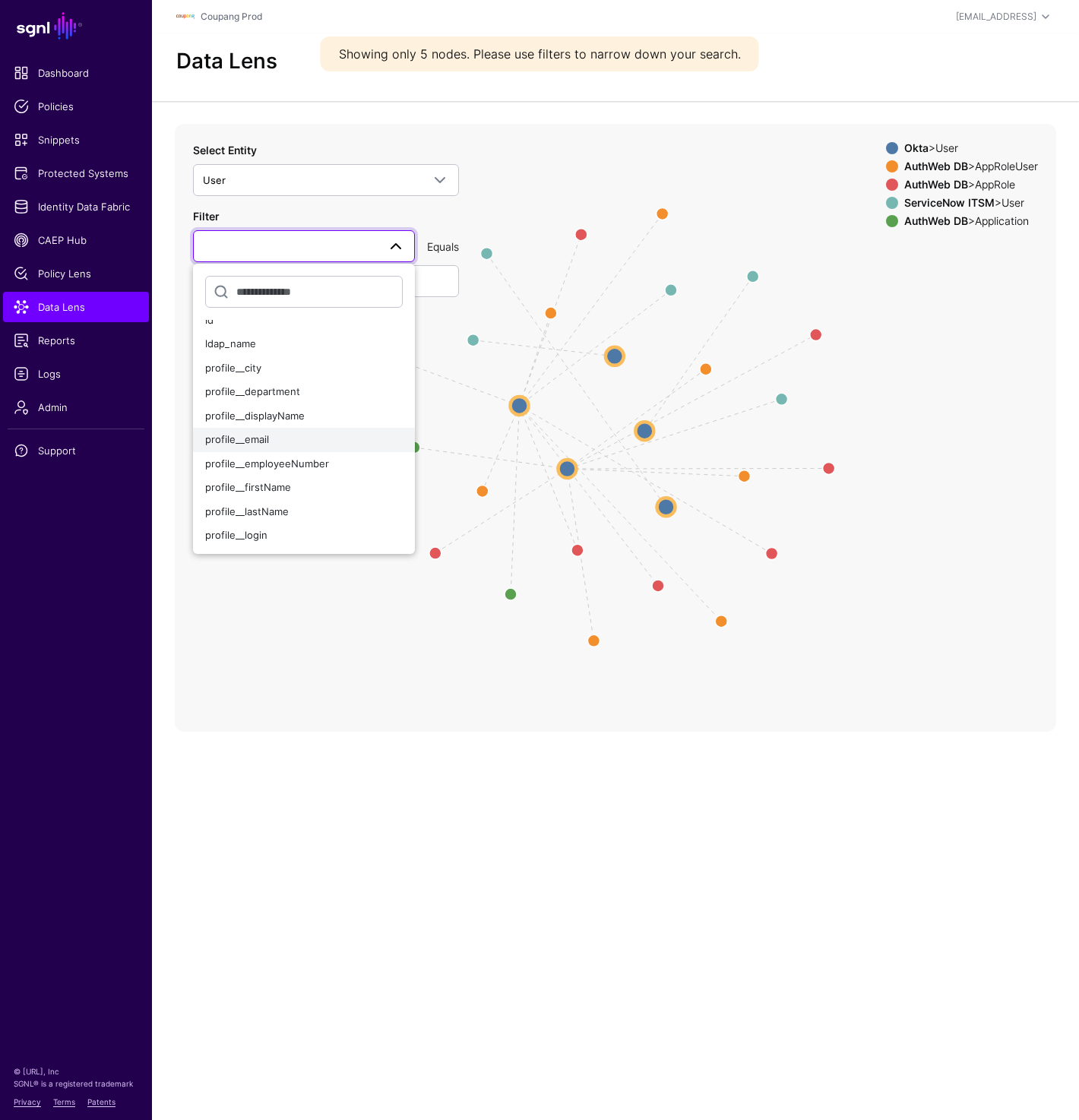
click at [266, 444] on span "profile__email" at bounding box center [237, 438] width 64 height 12
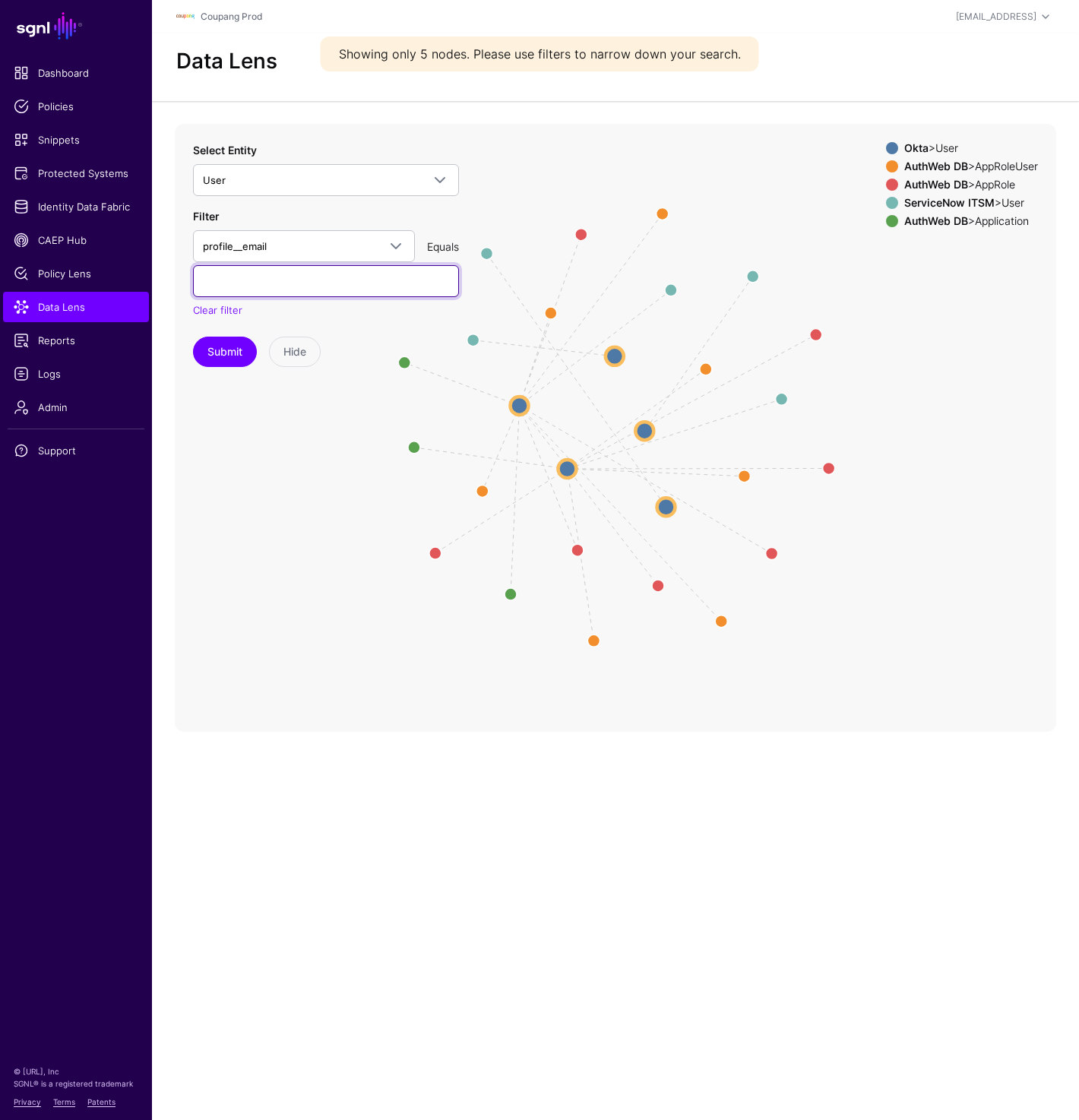
click at [320, 284] on input "text" at bounding box center [326, 280] width 266 height 32
paste input "**********"
type input "**********"
click at [236, 345] on button "Submit" at bounding box center [225, 352] width 64 height 31
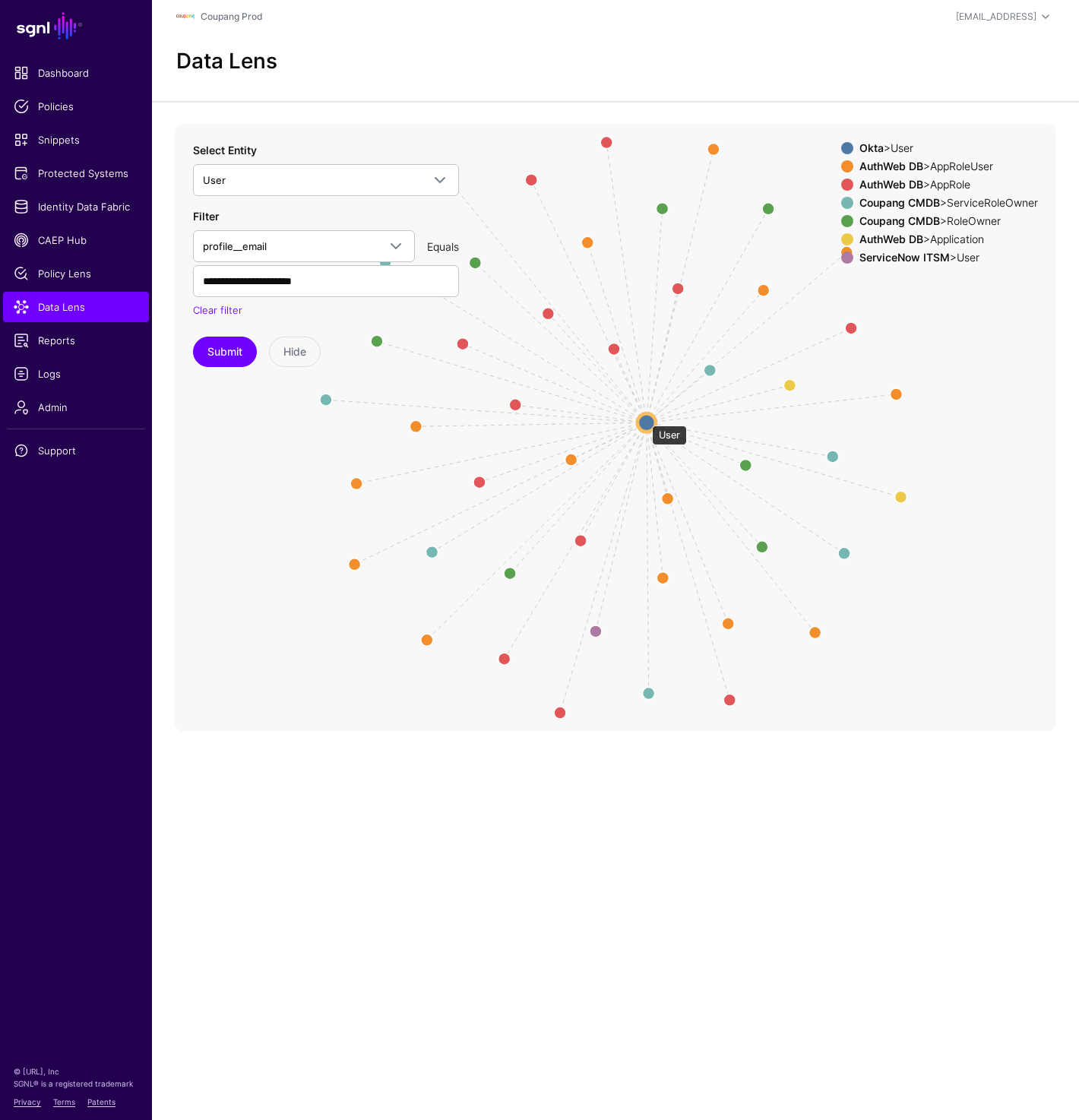
click at [644, 418] on circle at bounding box center [647, 422] width 19 height 19
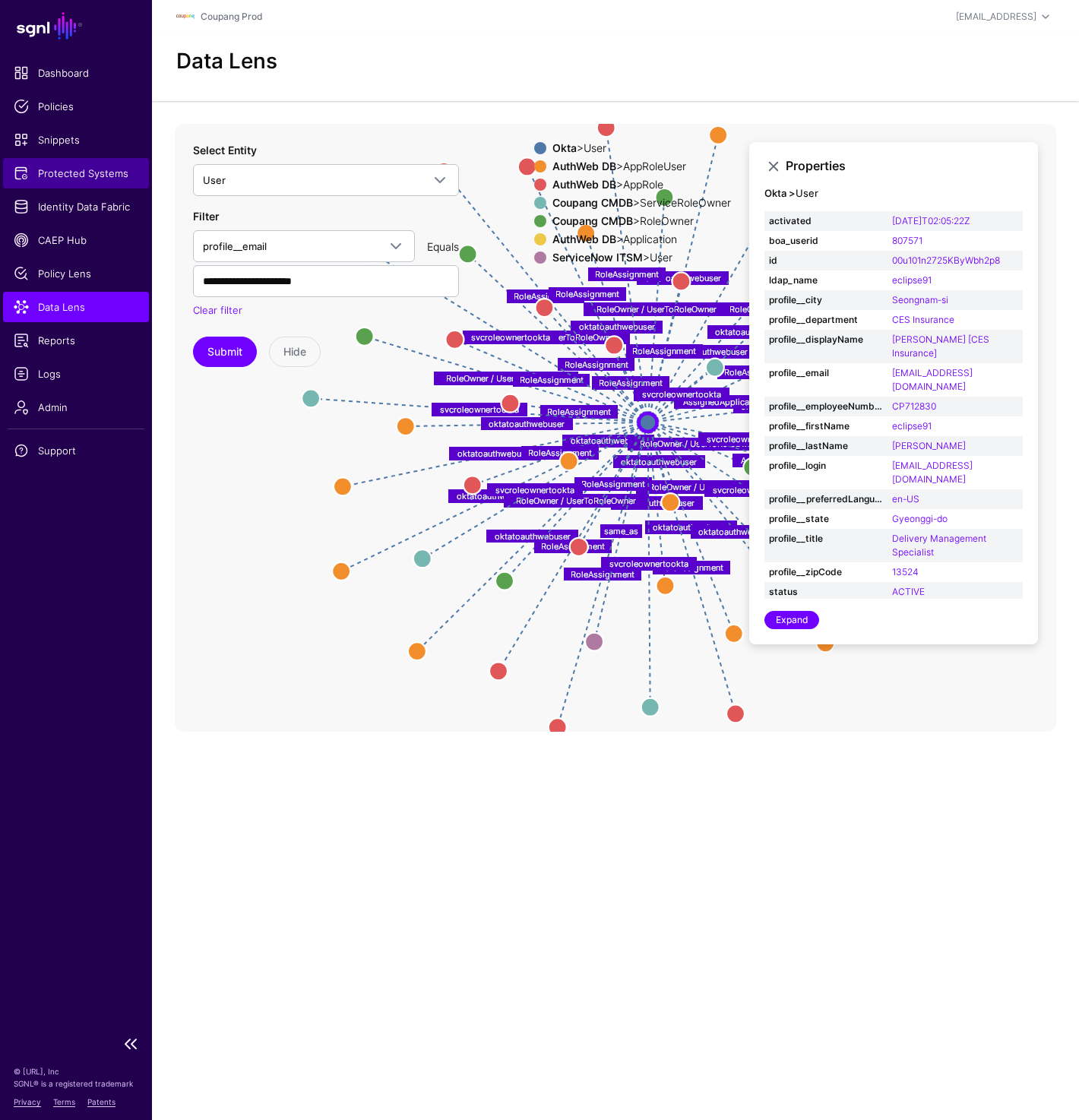
click at [96, 171] on span "Protected Systems" at bounding box center [76, 173] width 125 height 15
click at [66, 311] on span "Data Lens" at bounding box center [76, 306] width 125 height 15
click at [421, 659] on circle at bounding box center [417, 651] width 19 height 19
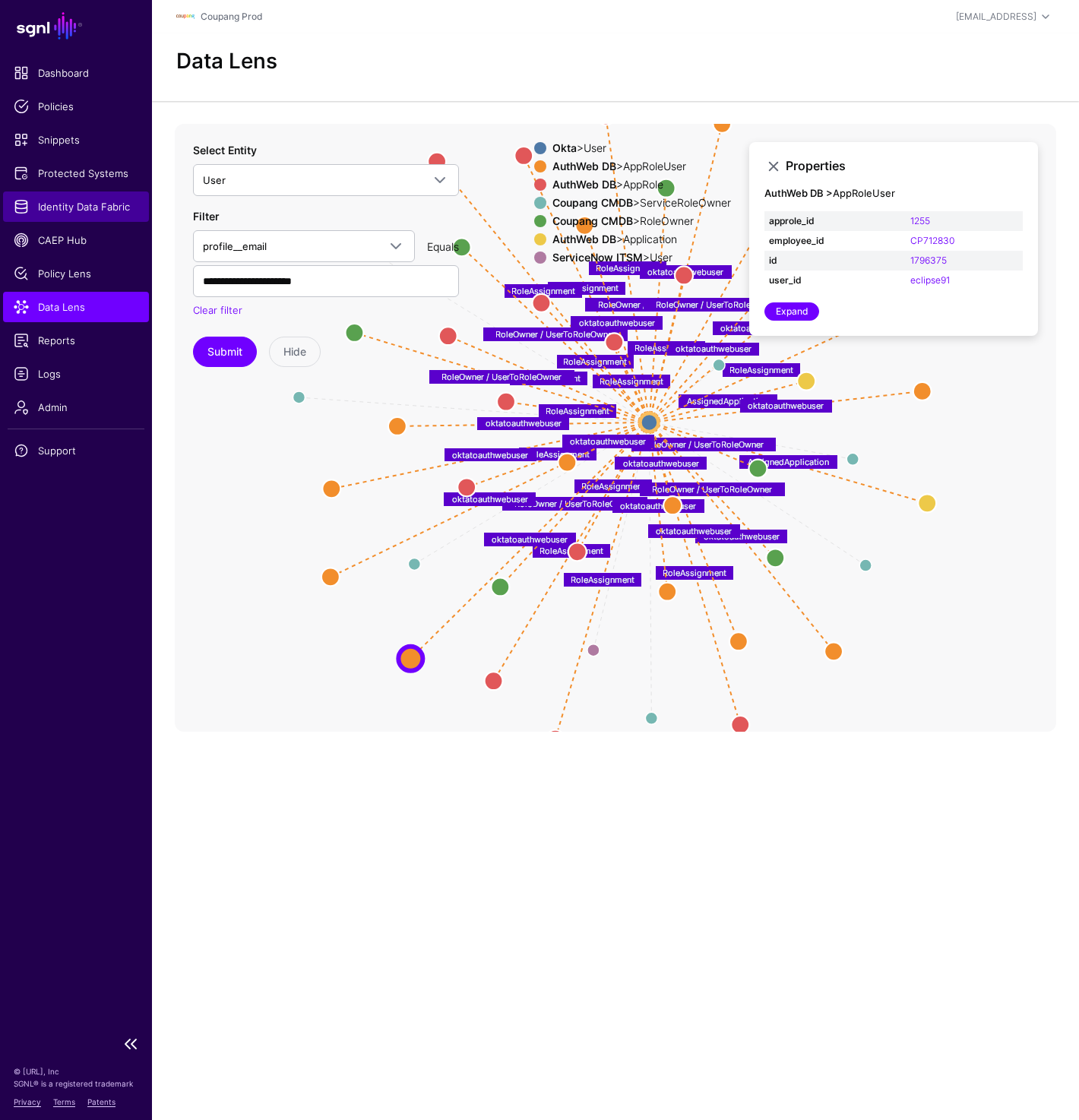
click at [71, 207] on span "Identity Data Fabric" at bounding box center [76, 207] width 125 height 15
click at [232, 341] on button "Submit" at bounding box center [225, 352] width 64 height 31
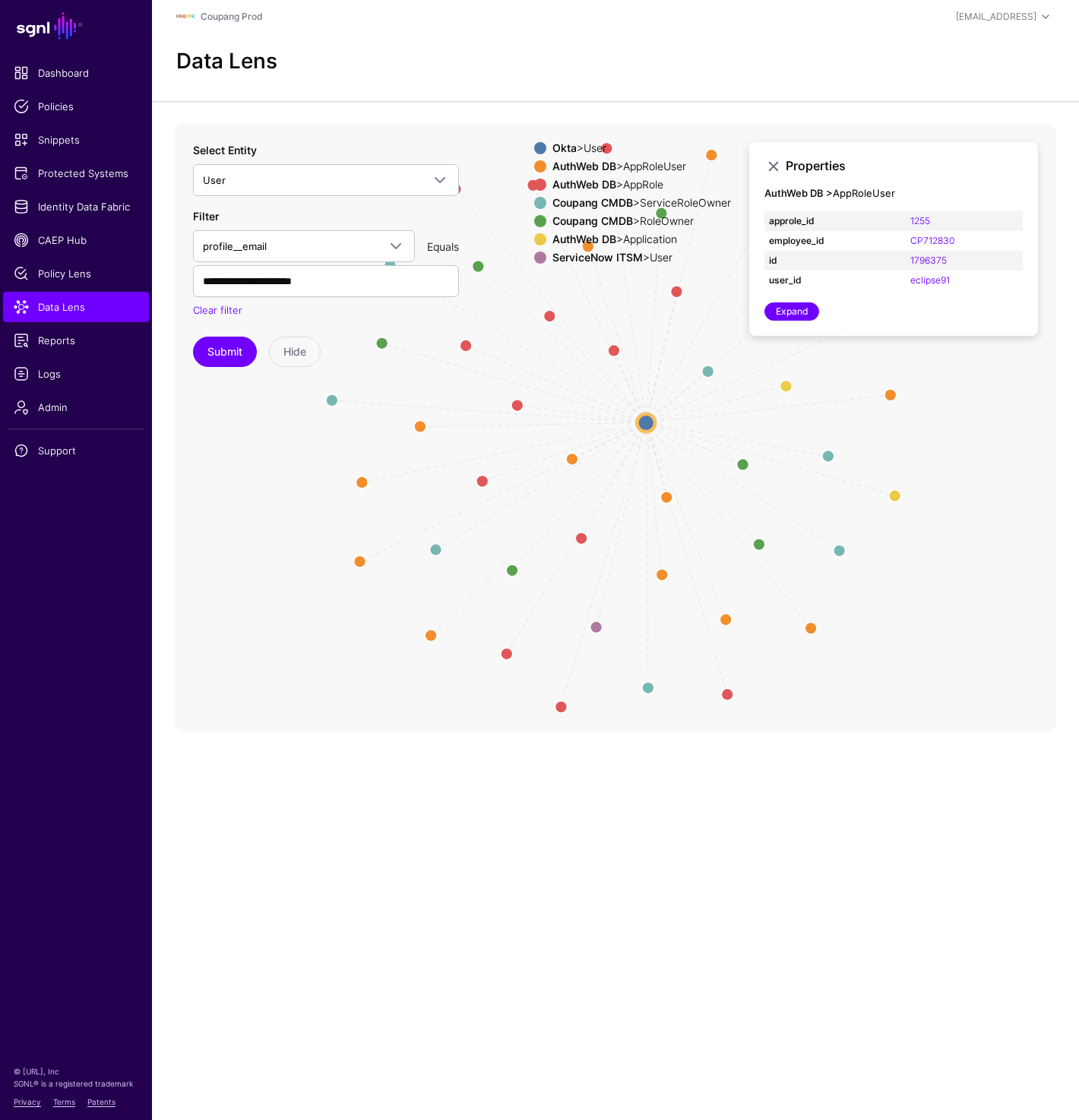
click at [644, 428] on circle at bounding box center [646, 422] width 19 height 19
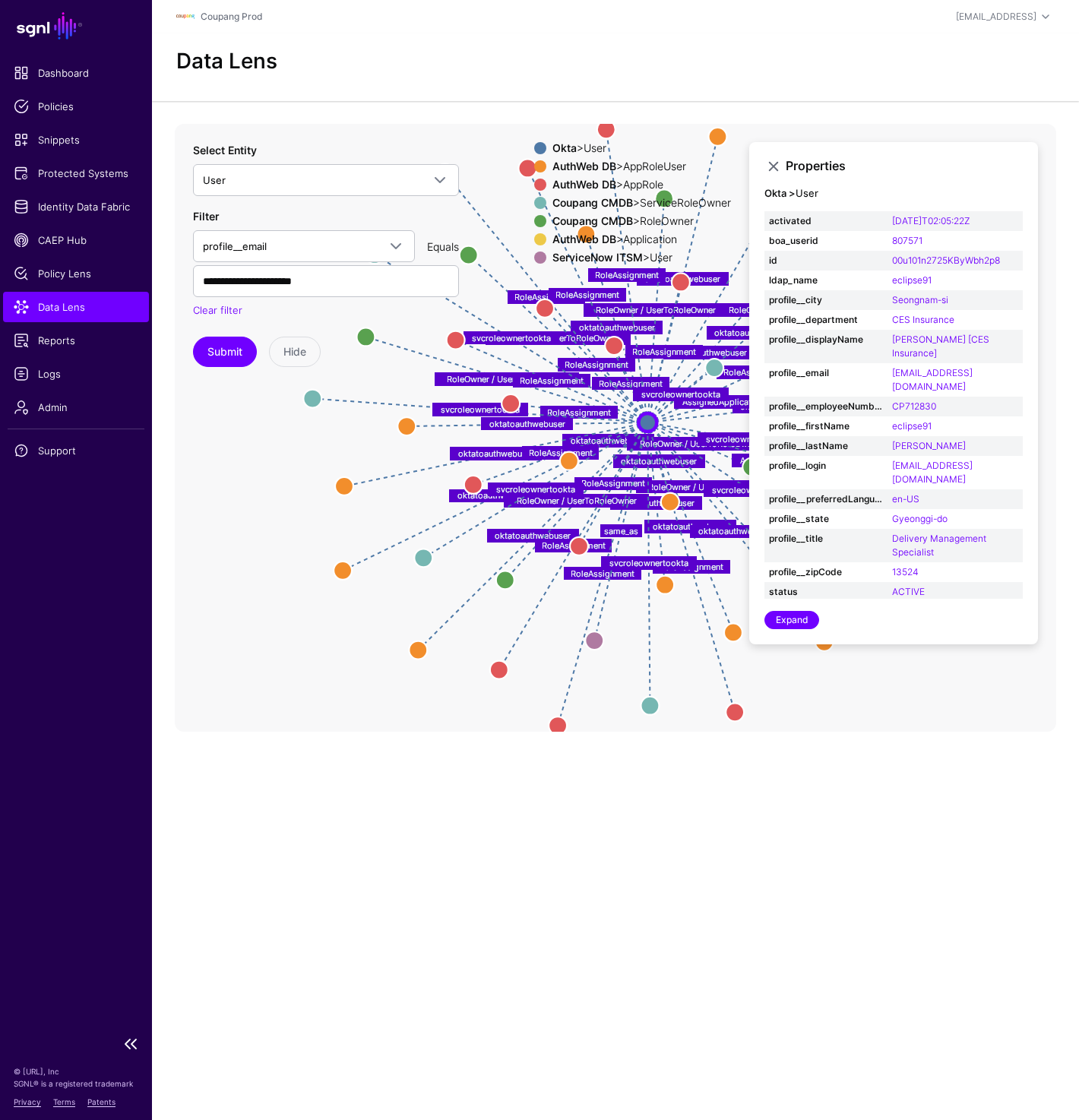
click at [41, 310] on span "Data Lens" at bounding box center [76, 306] width 125 height 15
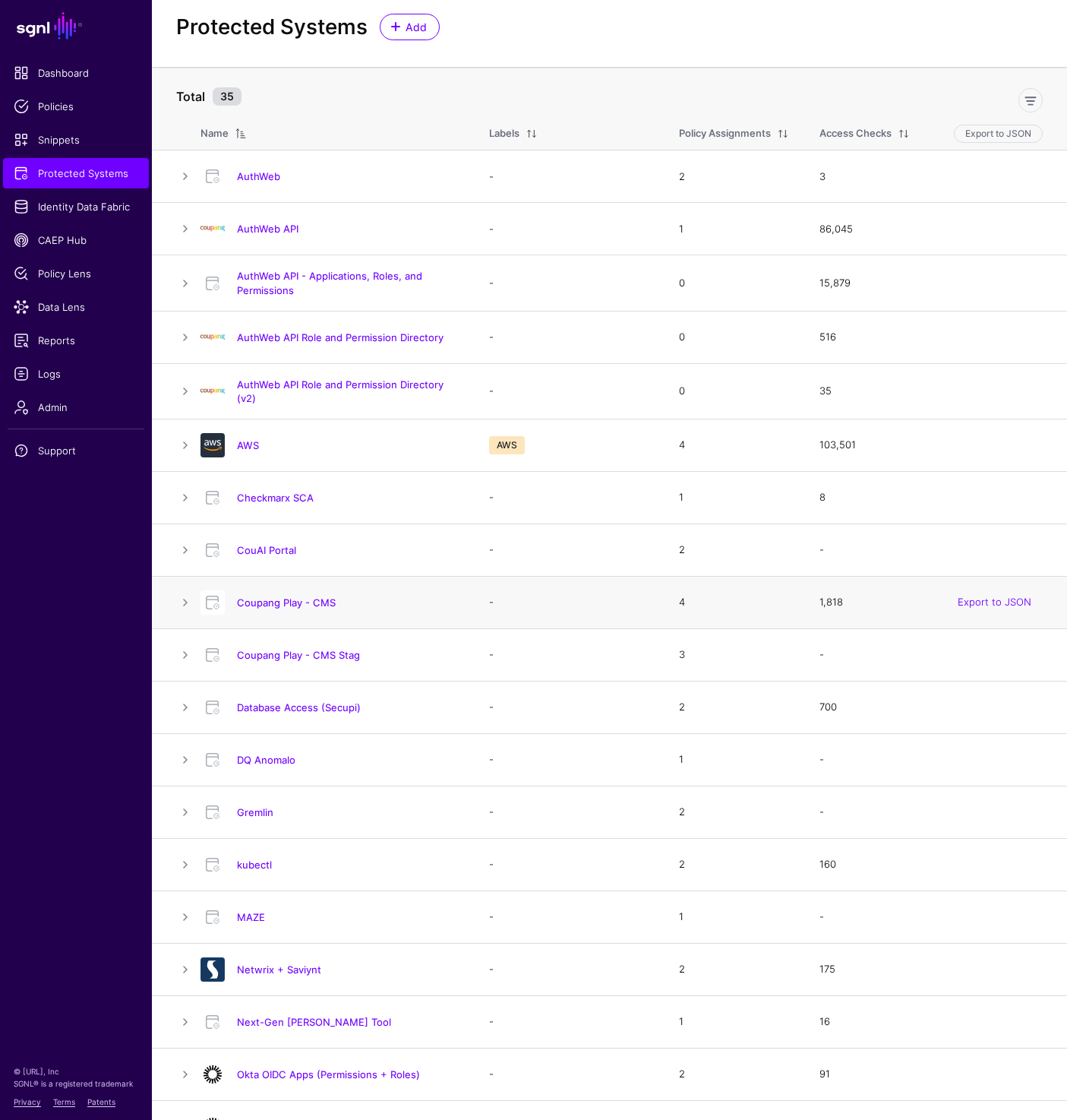
scroll to position [33, 0]
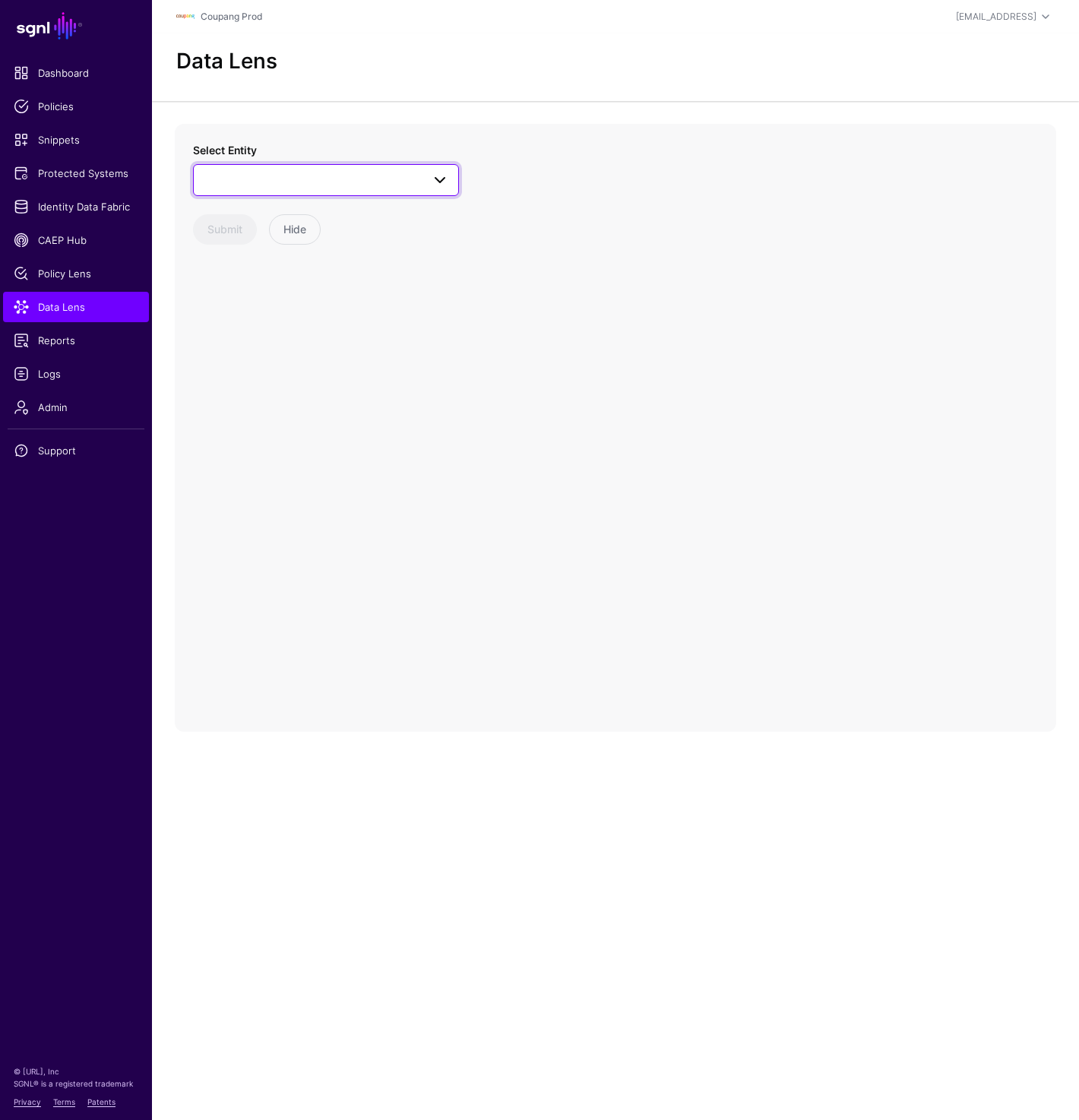
click at [389, 185] on span at bounding box center [326, 180] width 246 height 19
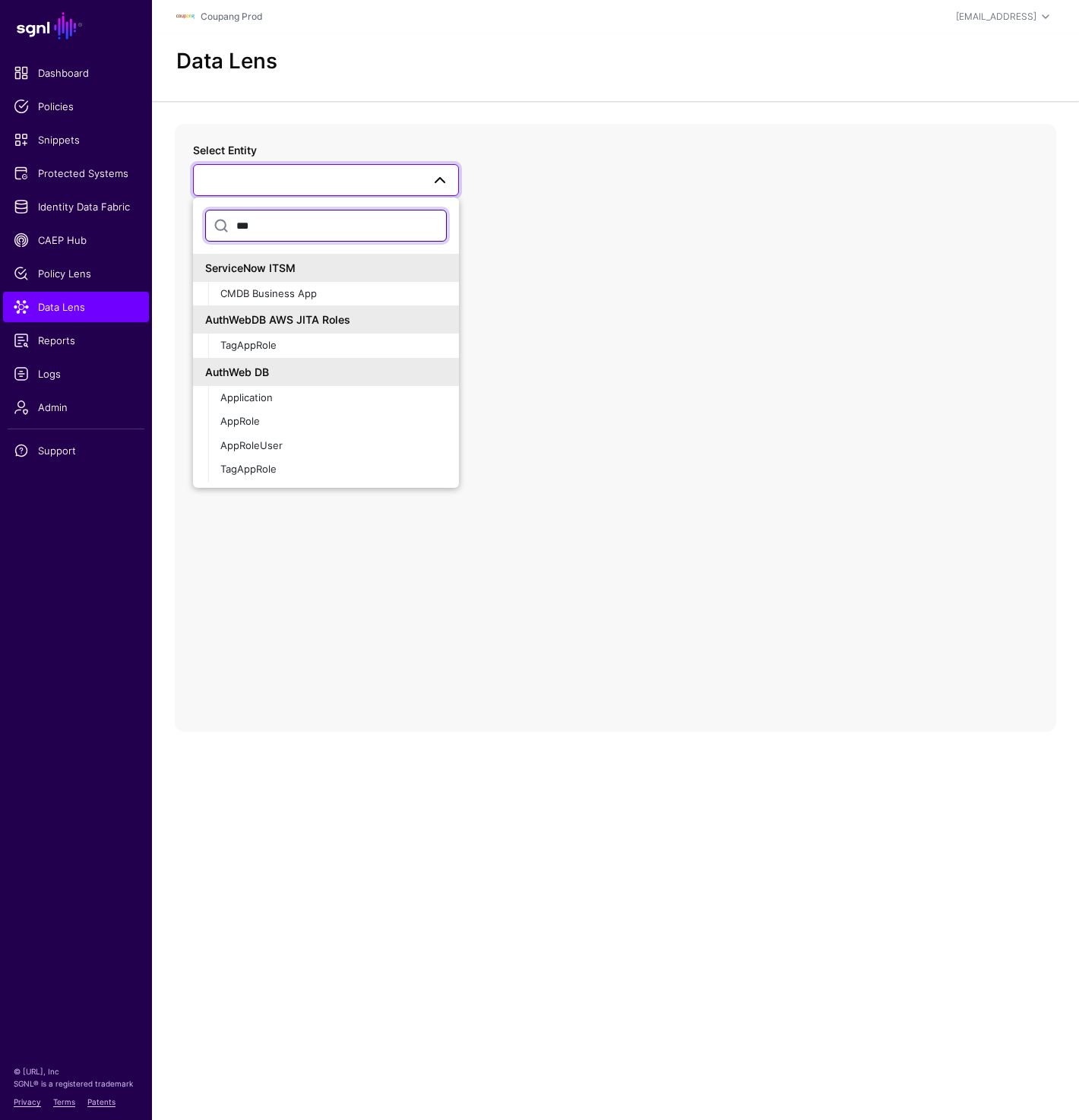
type input "***"
click at [208, 386] on button "Application" at bounding box center [333, 398] width 250 height 24
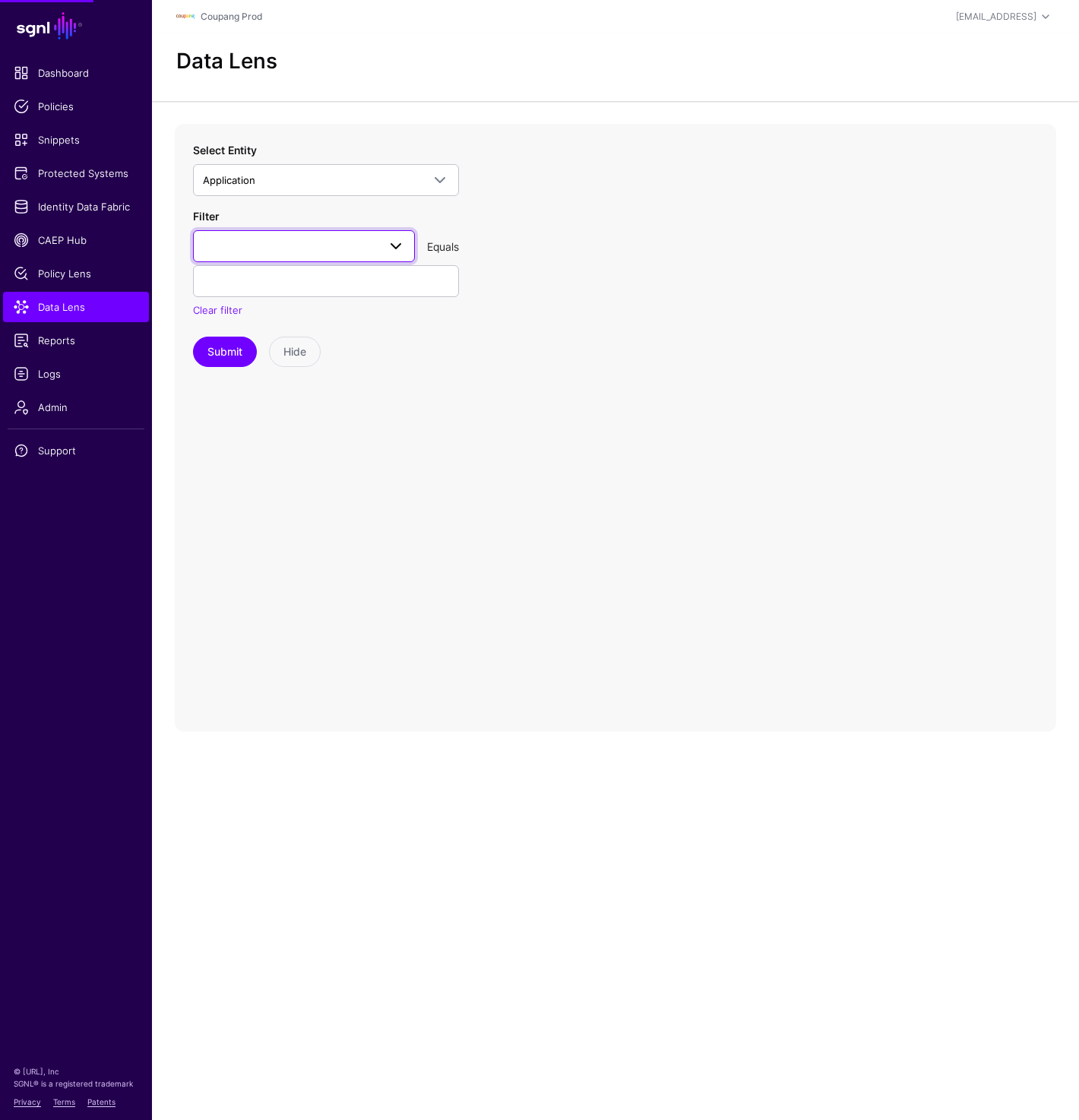
click at [242, 233] on link at bounding box center [304, 246] width 222 height 32
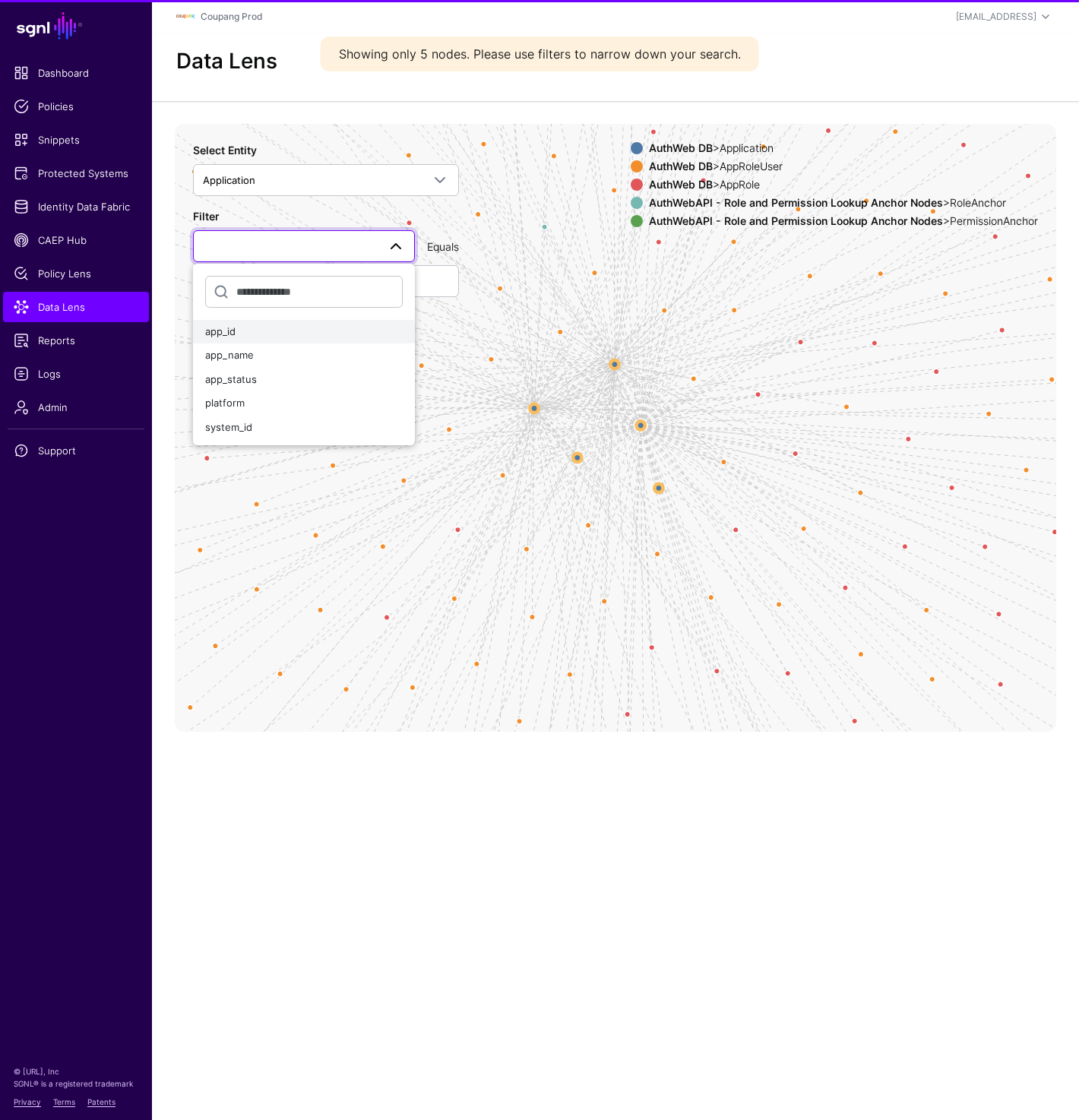
click at [250, 330] on div "app_id" at bounding box center [304, 331] width 198 height 15
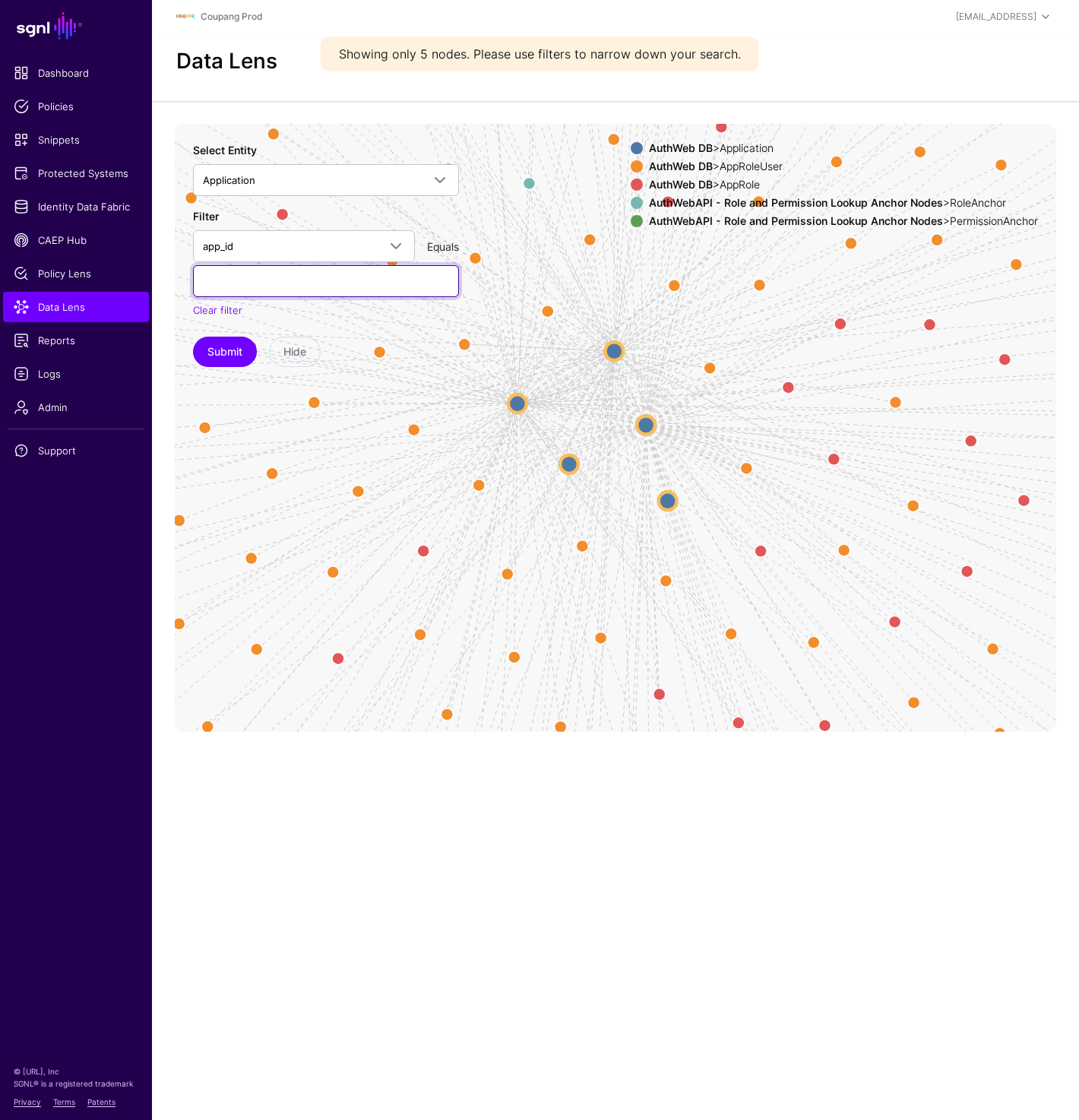
click at [345, 280] on input "text" at bounding box center [326, 280] width 266 height 32
paste input "***"
click at [221, 356] on button "Submit" at bounding box center [225, 352] width 64 height 31
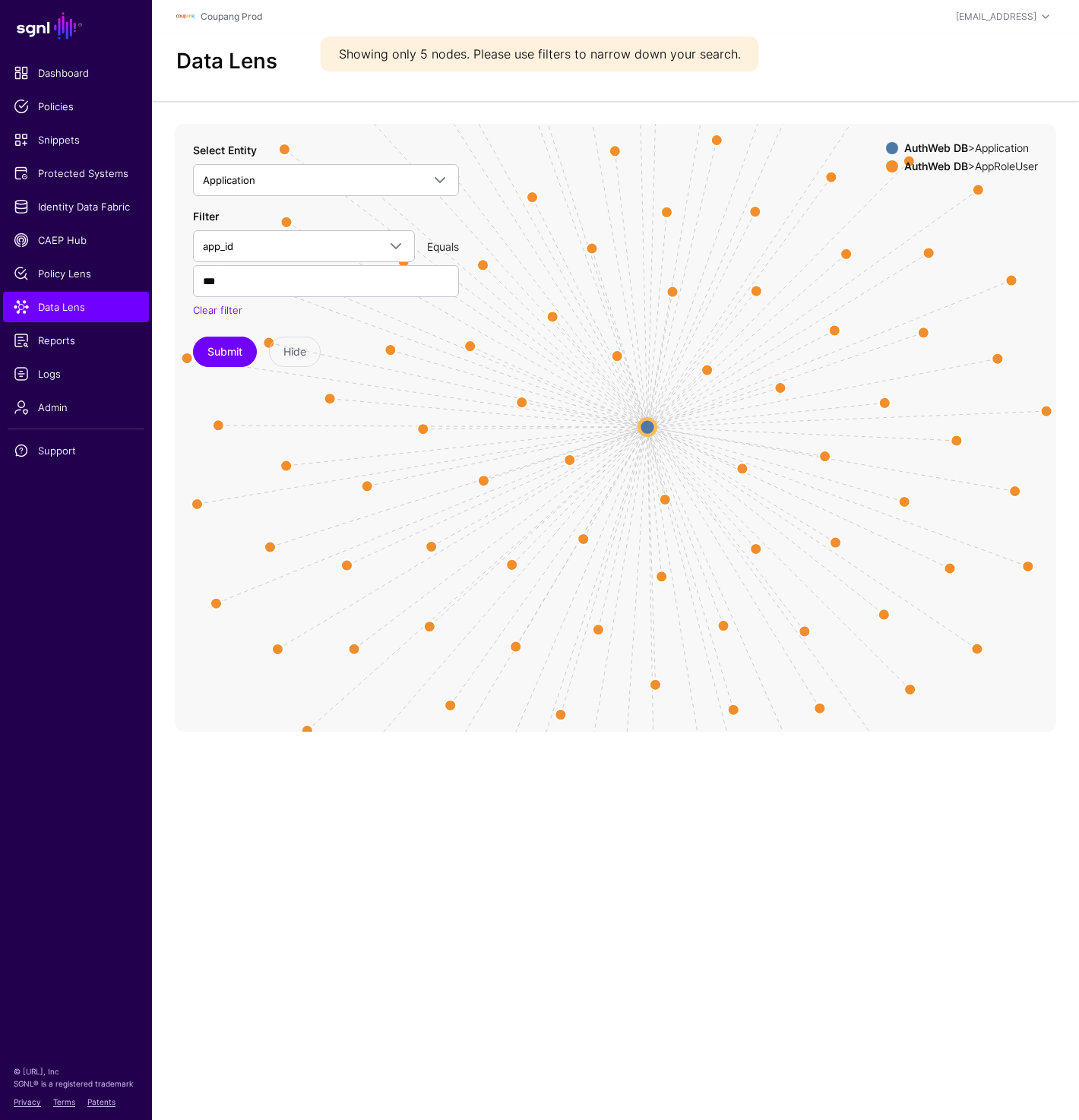
click at [649, 423] on circle at bounding box center [648, 427] width 17 height 17
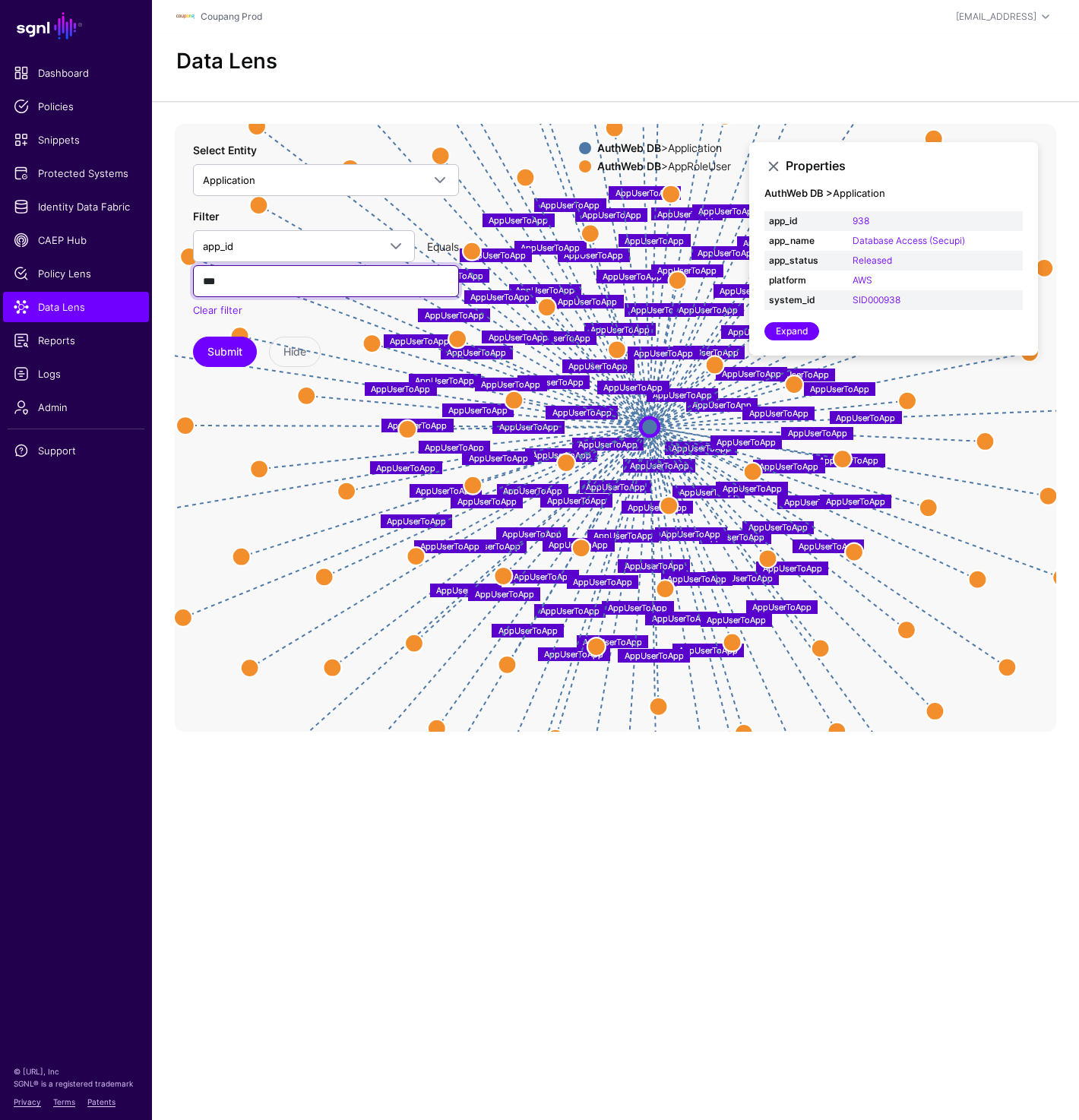
click at [231, 284] on input "***" at bounding box center [326, 280] width 266 height 32
paste input "*"
type input "****"
click at [220, 347] on button "Submit" at bounding box center [225, 352] width 64 height 31
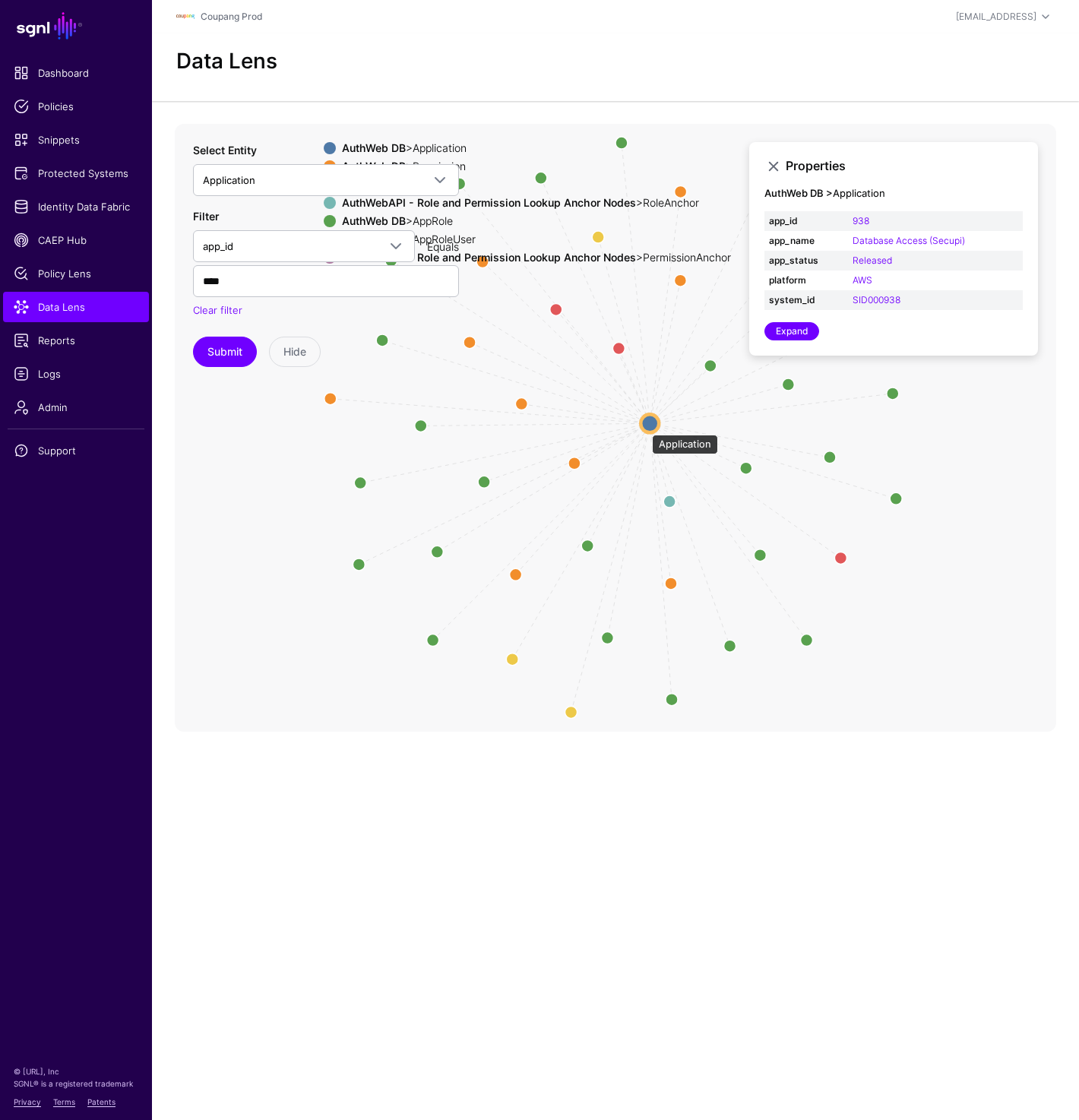
click at [644, 427] on circle at bounding box center [649, 423] width 19 height 19
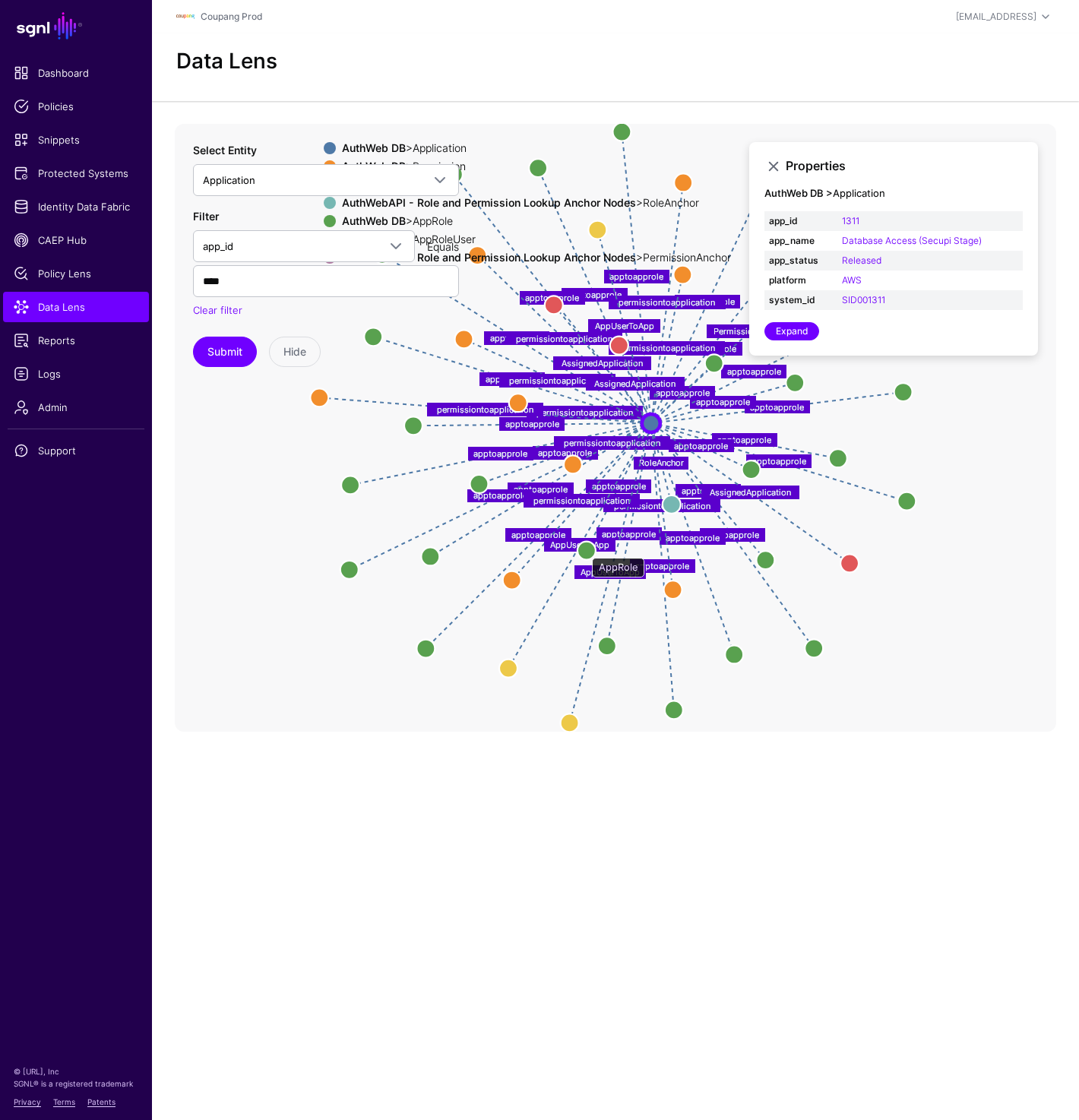
click at [584, 550] on circle at bounding box center [587, 550] width 19 height 19
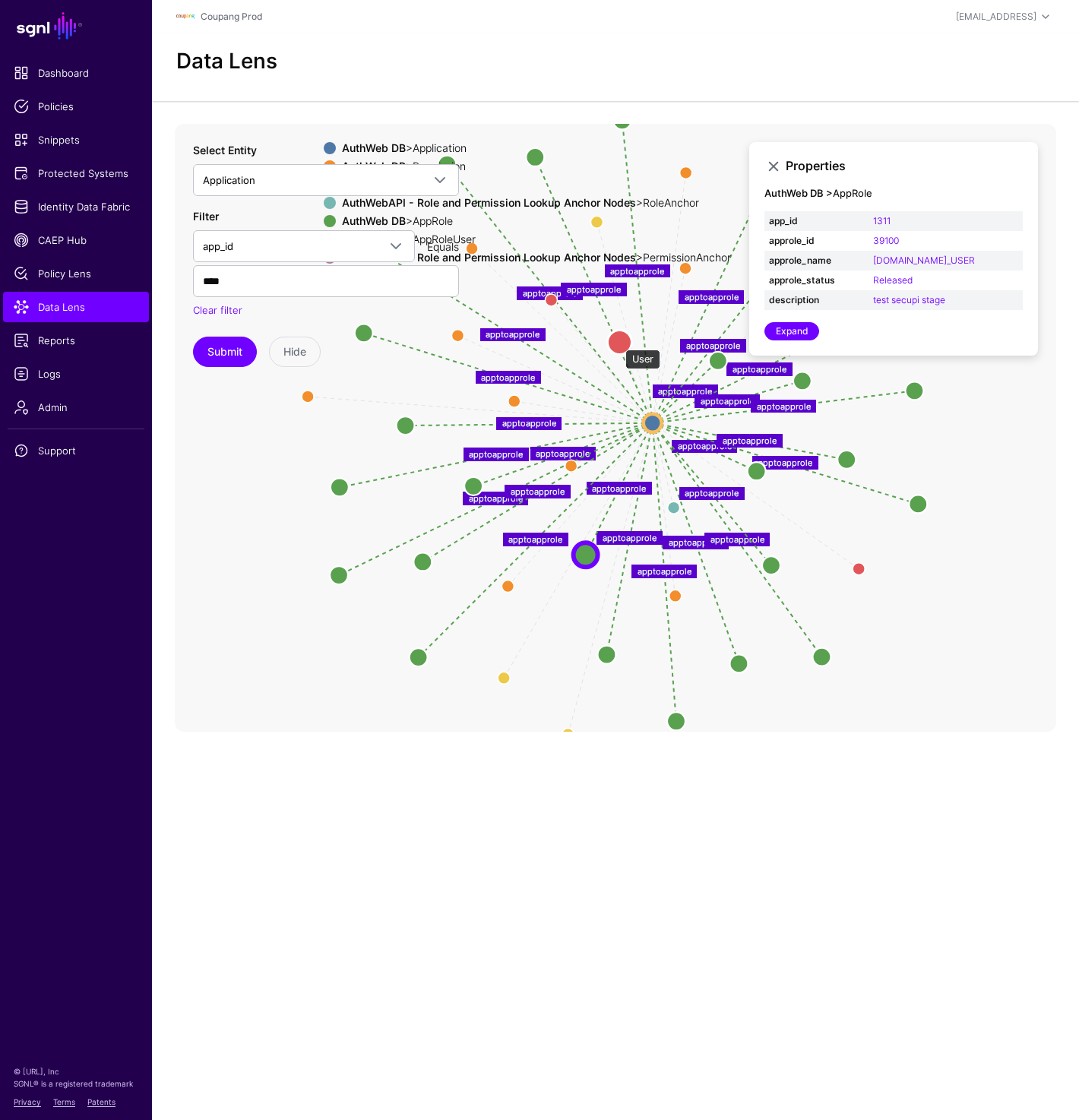
click at [618, 342] on circle at bounding box center [619, 342] width 24 height 24
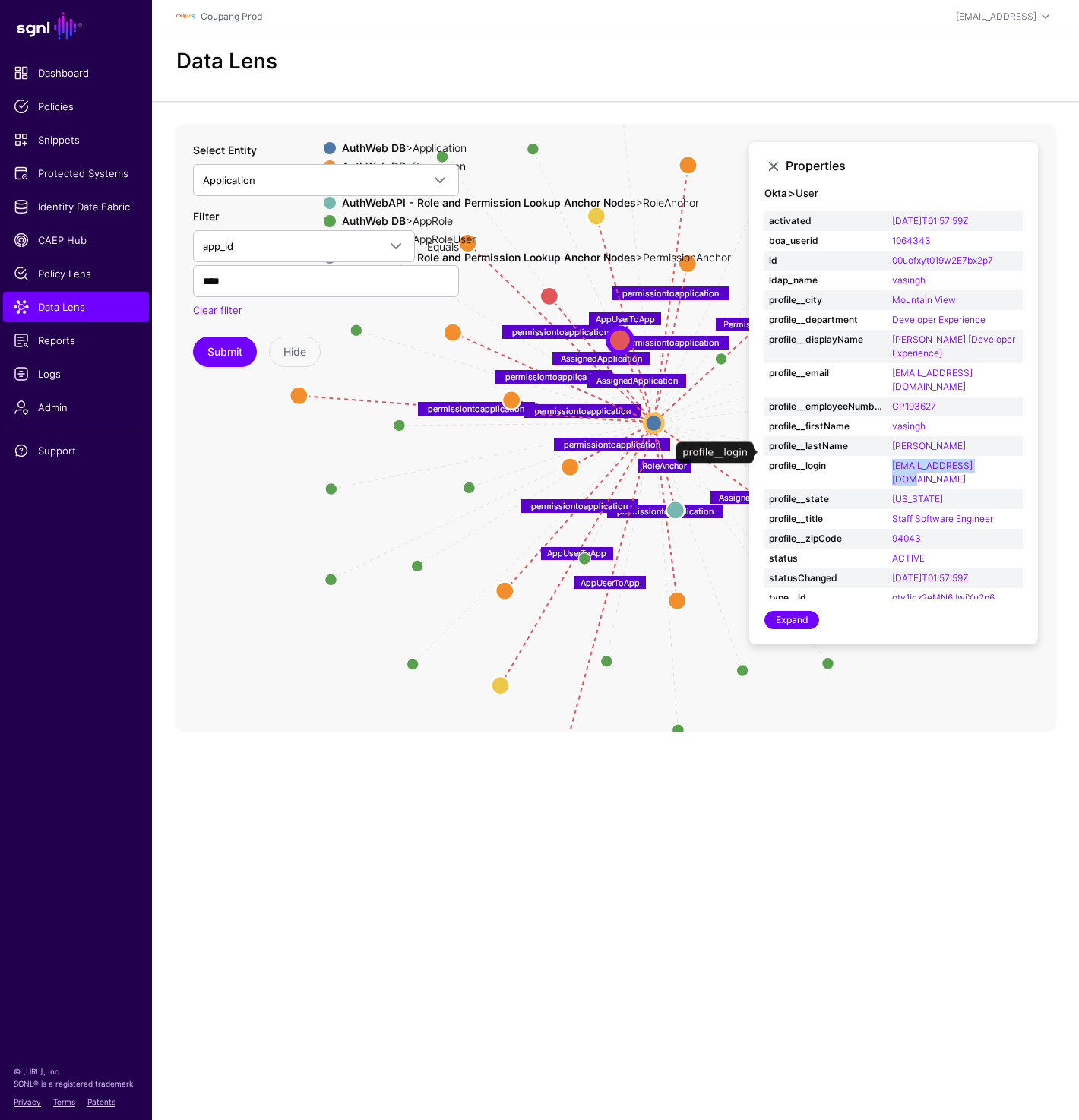
drag, startPoint x: 891, startPoint y: 453, endPoint x: 996, endPoint y: 452, distance: 105.0
click at [996, 456] on td "vasingh@coupang.com" at bounding box center [955, 472] width 135 height 33
copy link "vasingh@coupang.com"
click at [546, 34] on div "Data Lens" at bounding box center [616, 66] width 927 height 67
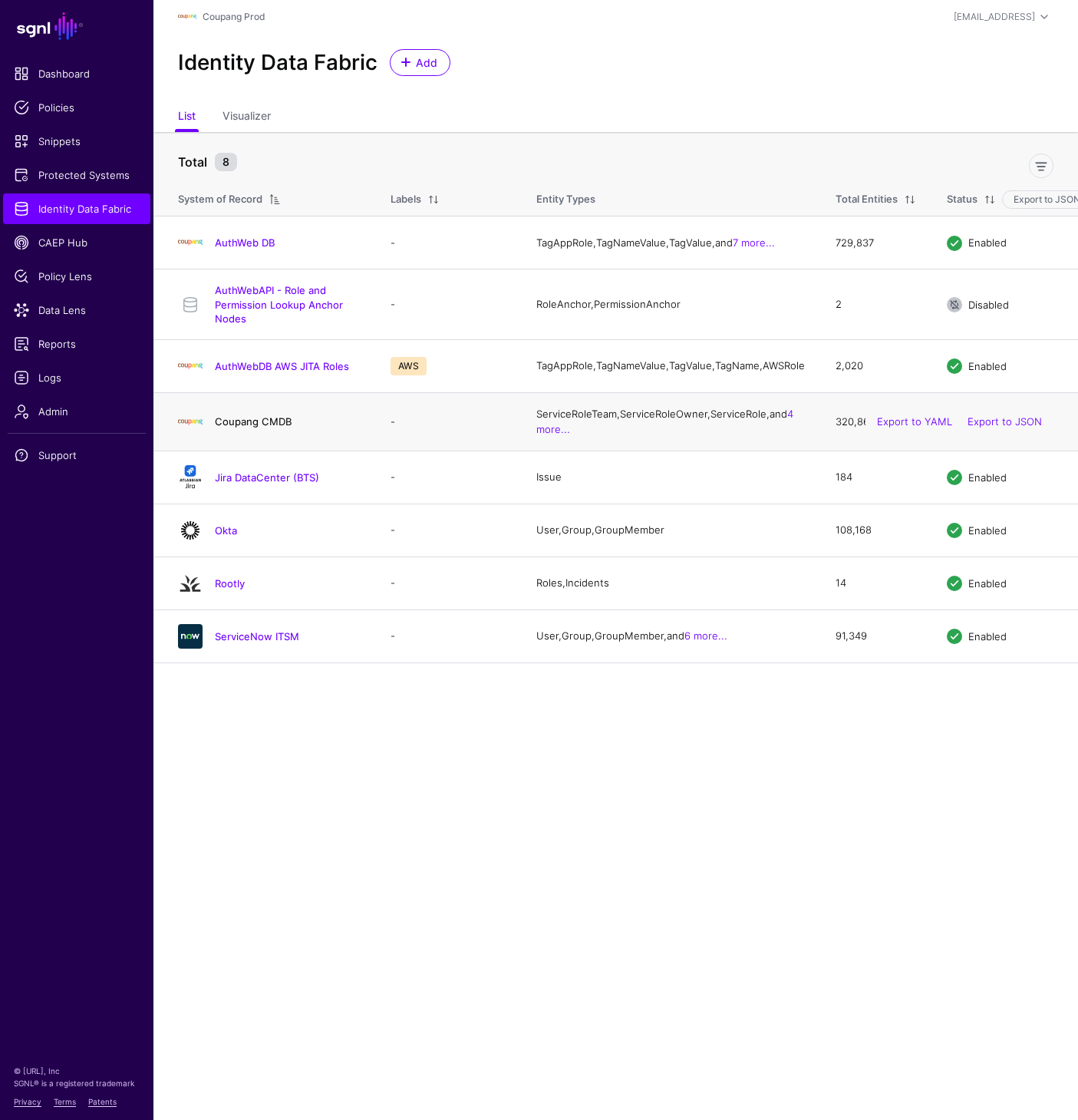
click at [244, 422] on link "Coupang CMDB" at bounding box center [254, 421] width 77 height 12
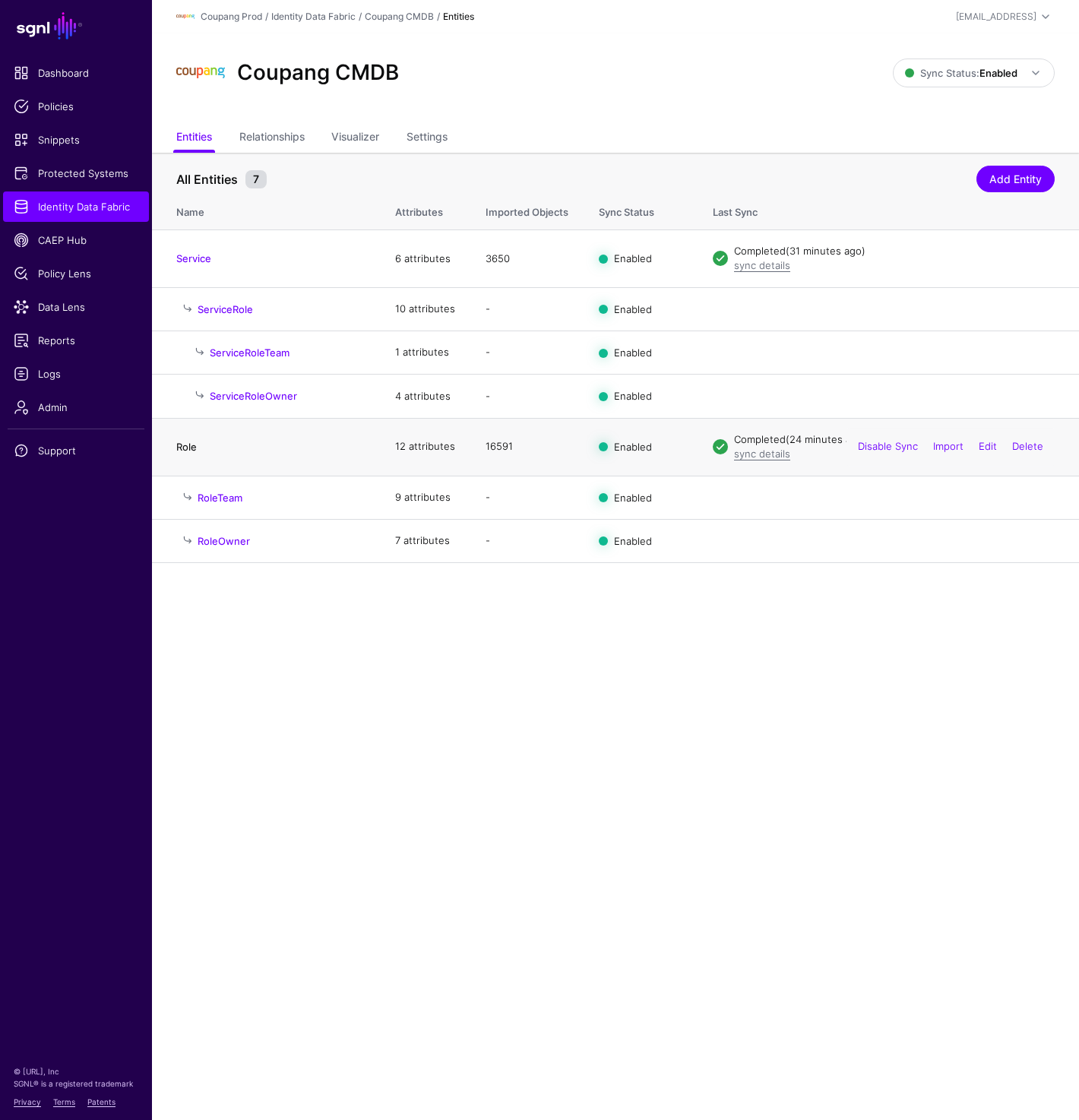
click at [192, 450] on link "Role" at bounding box center [186, 447] width 20 height 12
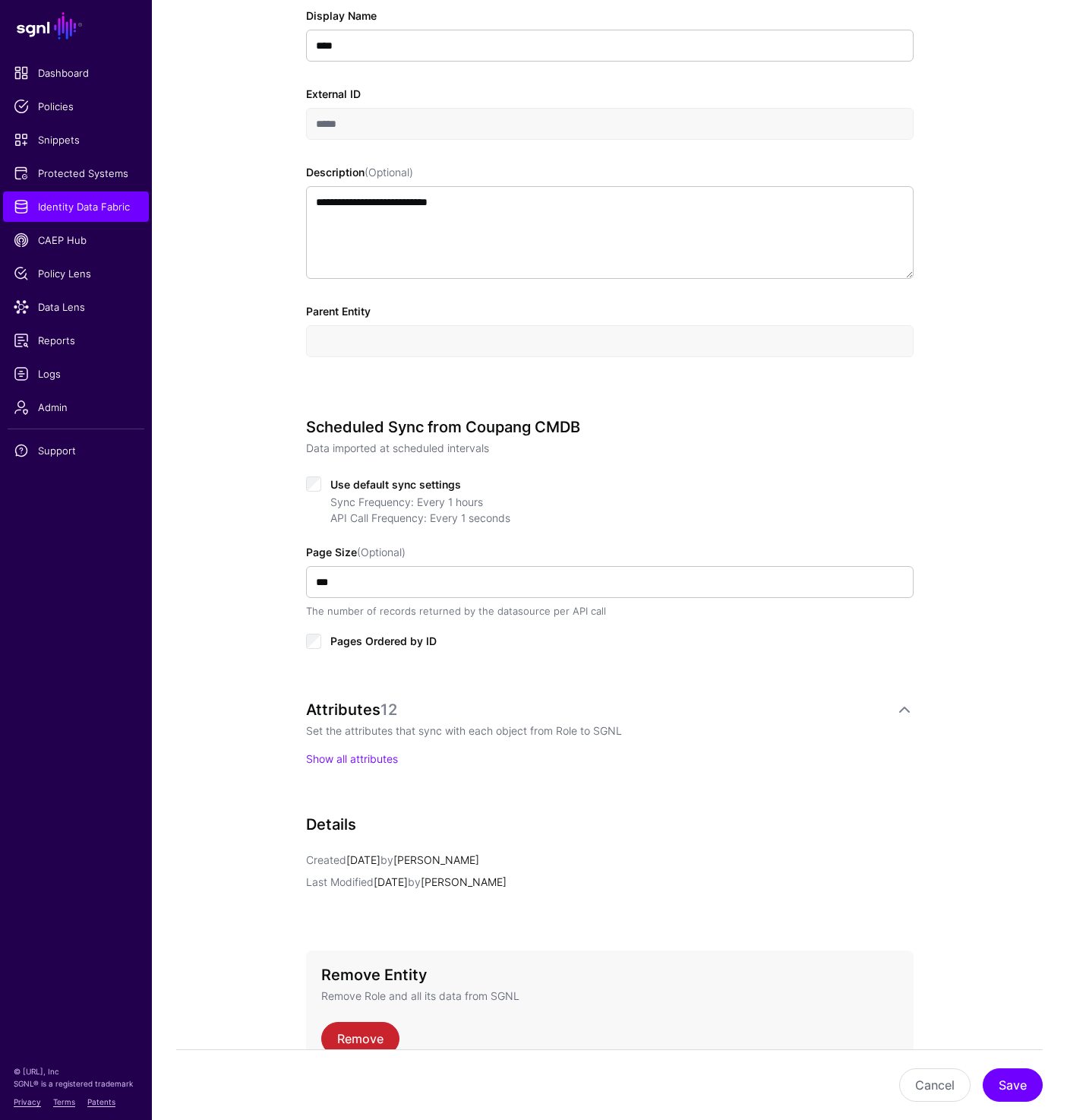
scroll to position [453, 0]
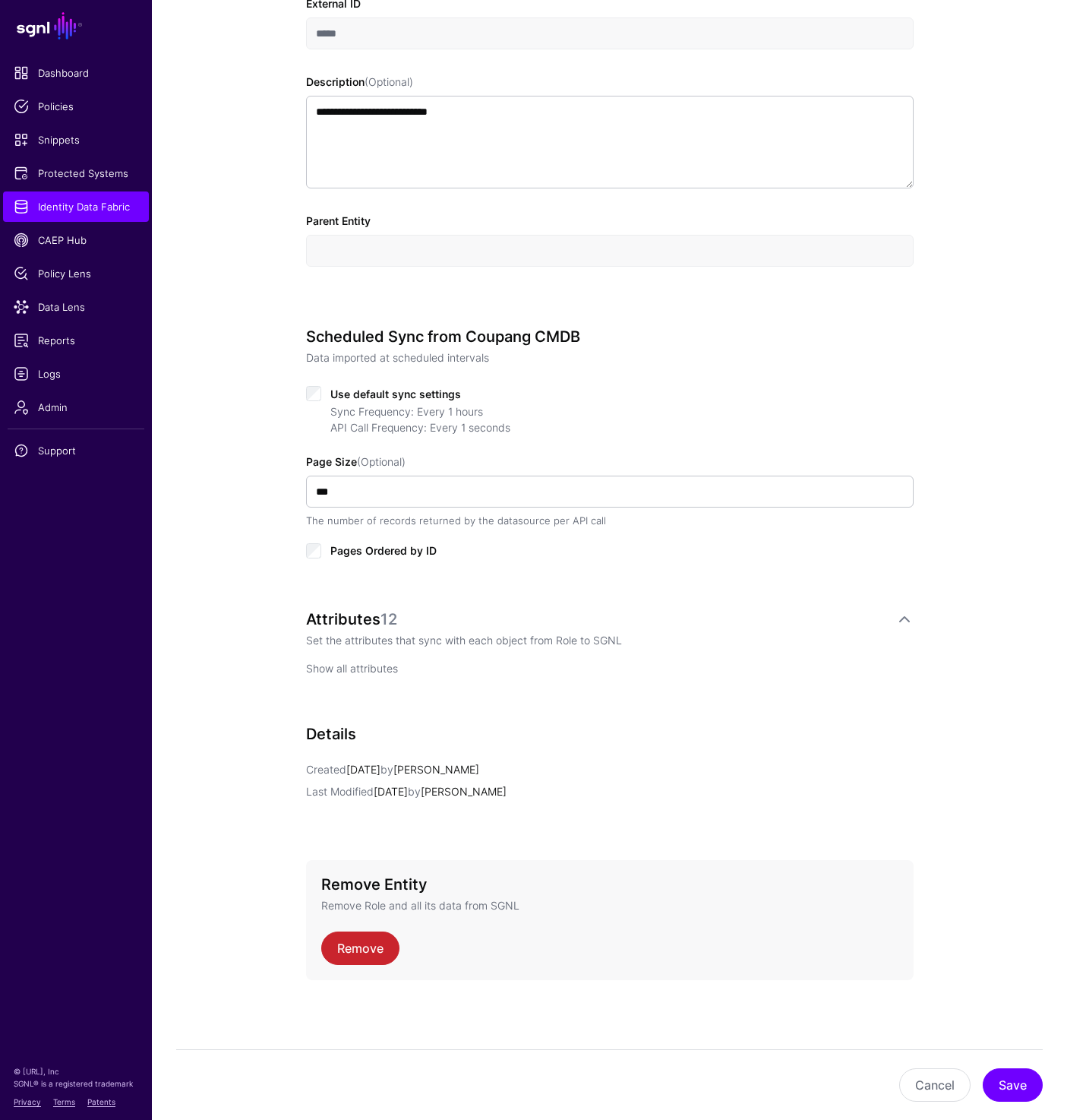
click at [324, 664] on link "Show all attributes" at bounding box center [352, 669] width 92 height 13
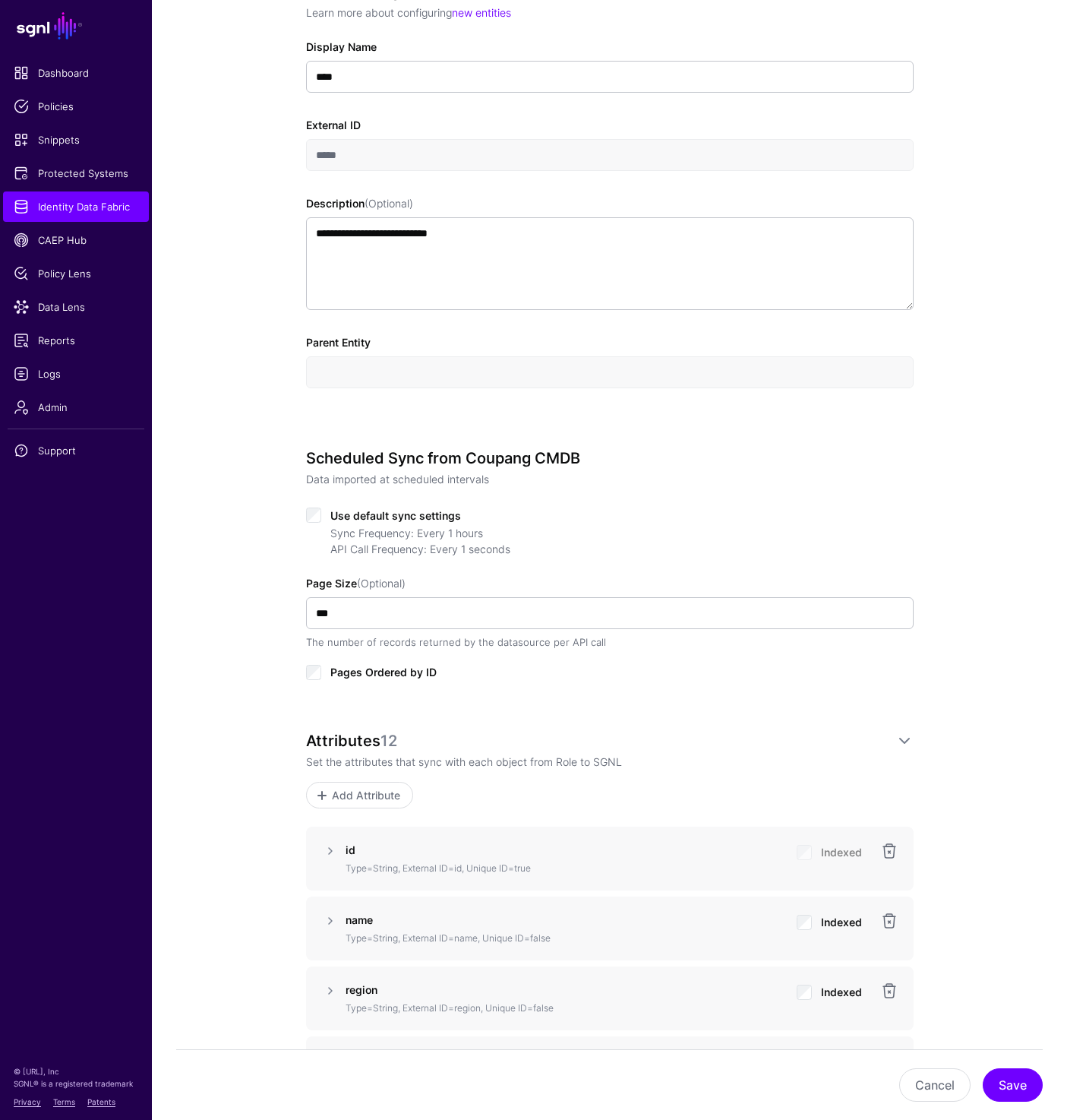
scroll to position [0, 0]
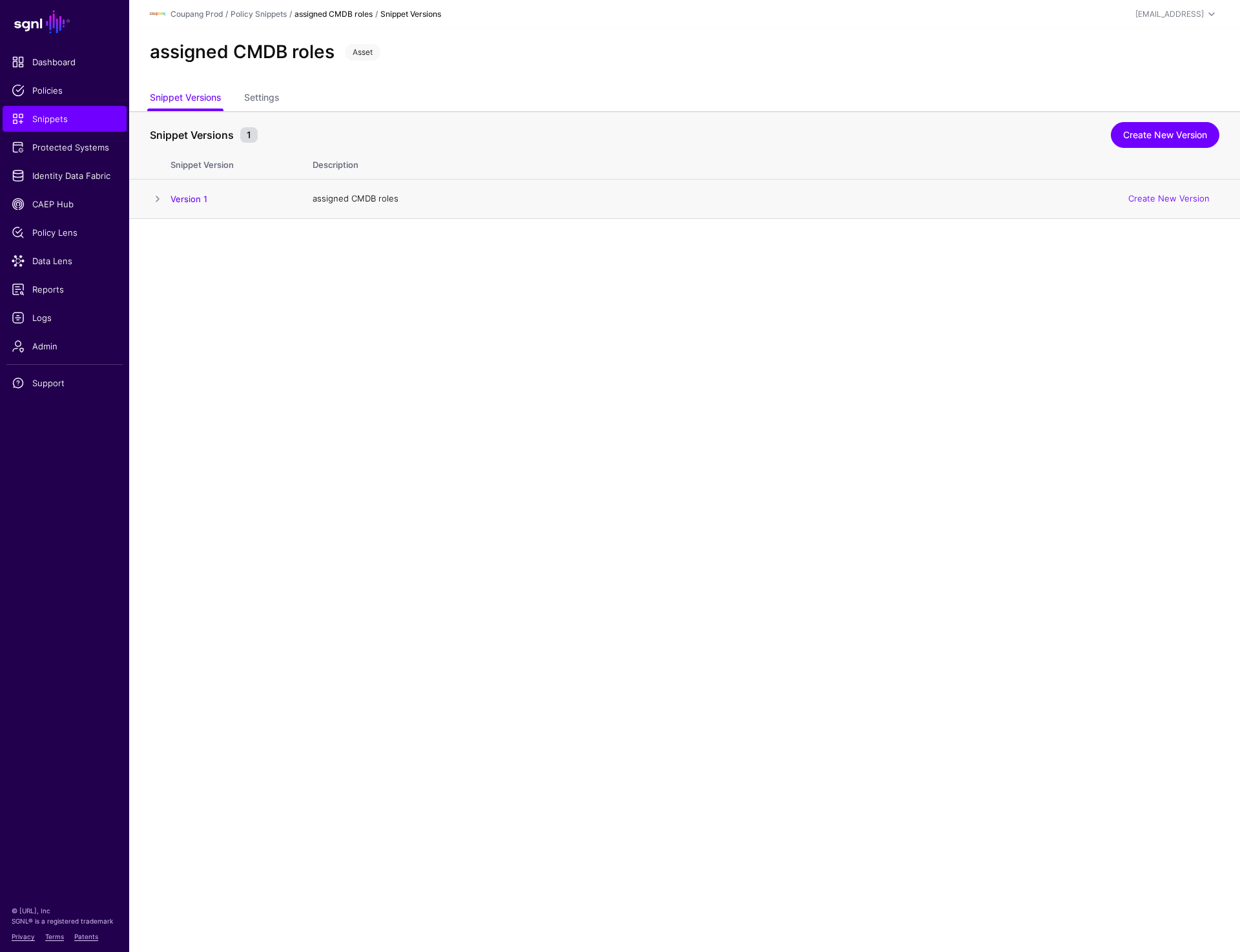
click at [166, 194] on td at bounding box center [150, 199] width 41 height 39
click at [158, 199] on span at bounding box center [158, 199] width 16 height 16
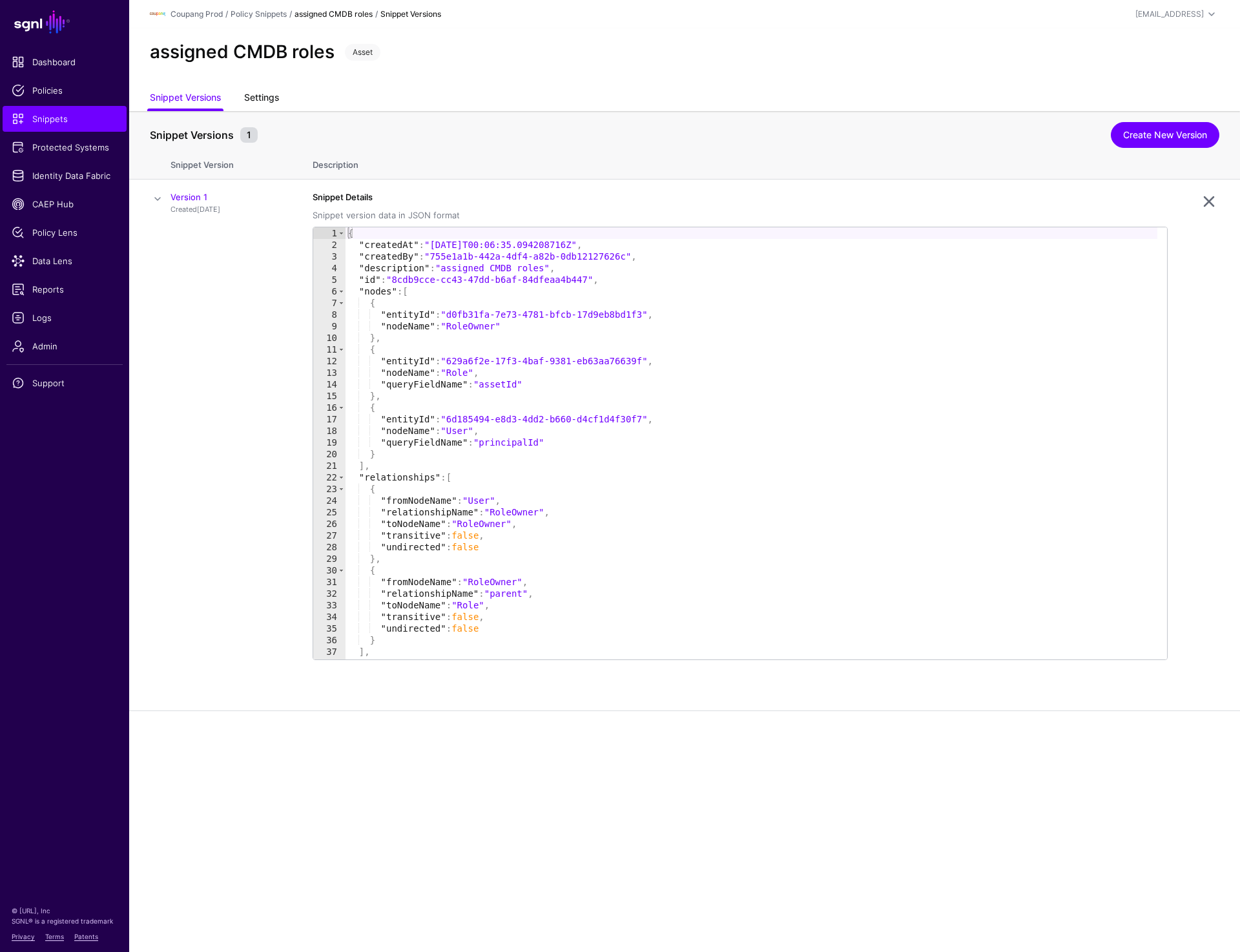
click at [257, 98] on link "Settings" at bounding box center [261, 99] width 35 height 25
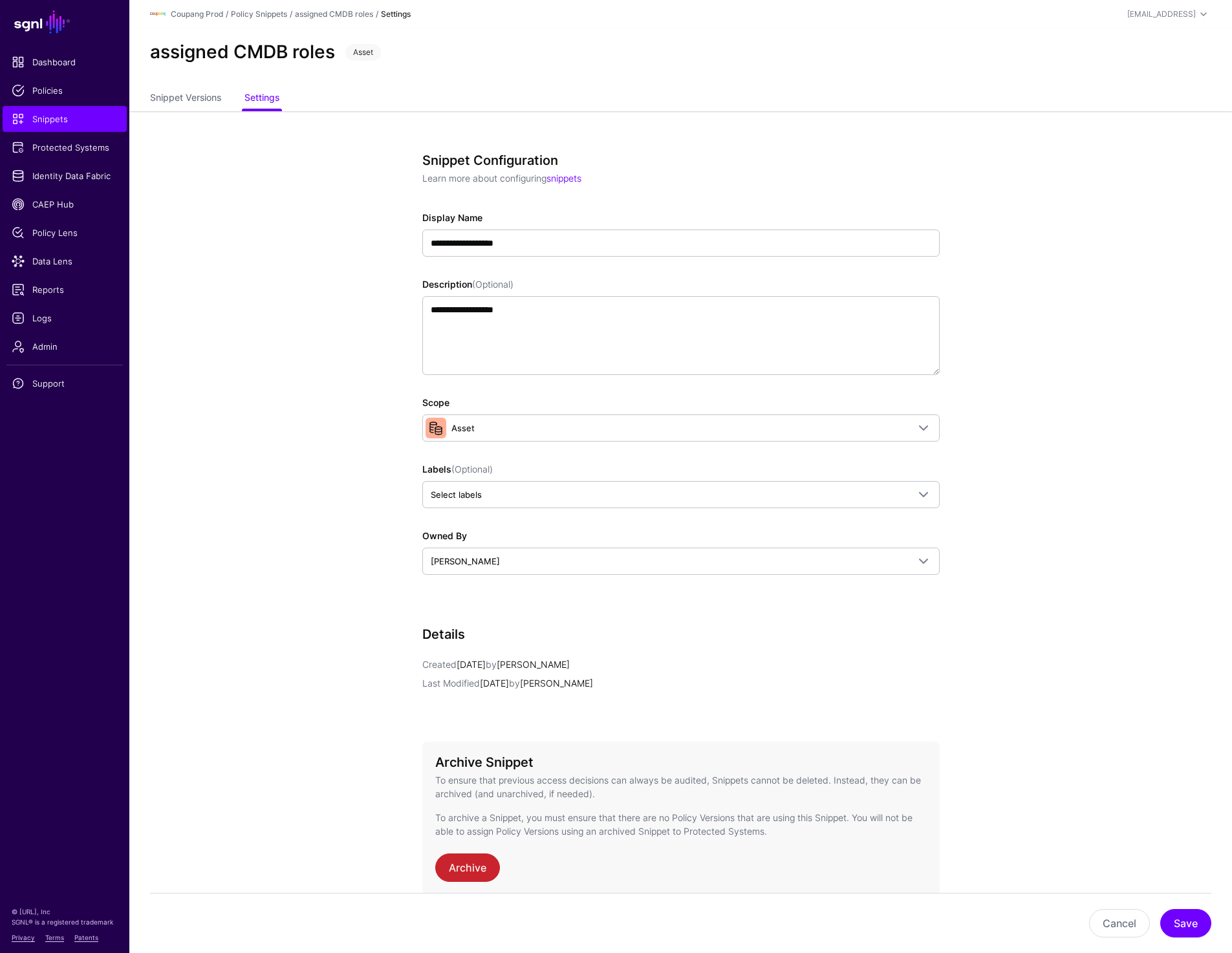
click at [388, 12] on strong "Settings" at bounding box center [395, 14] width 30 height 10
click at [352, 12] on link "assigned CMDB roles" at bounding box center [334, 14] width 78 height 10
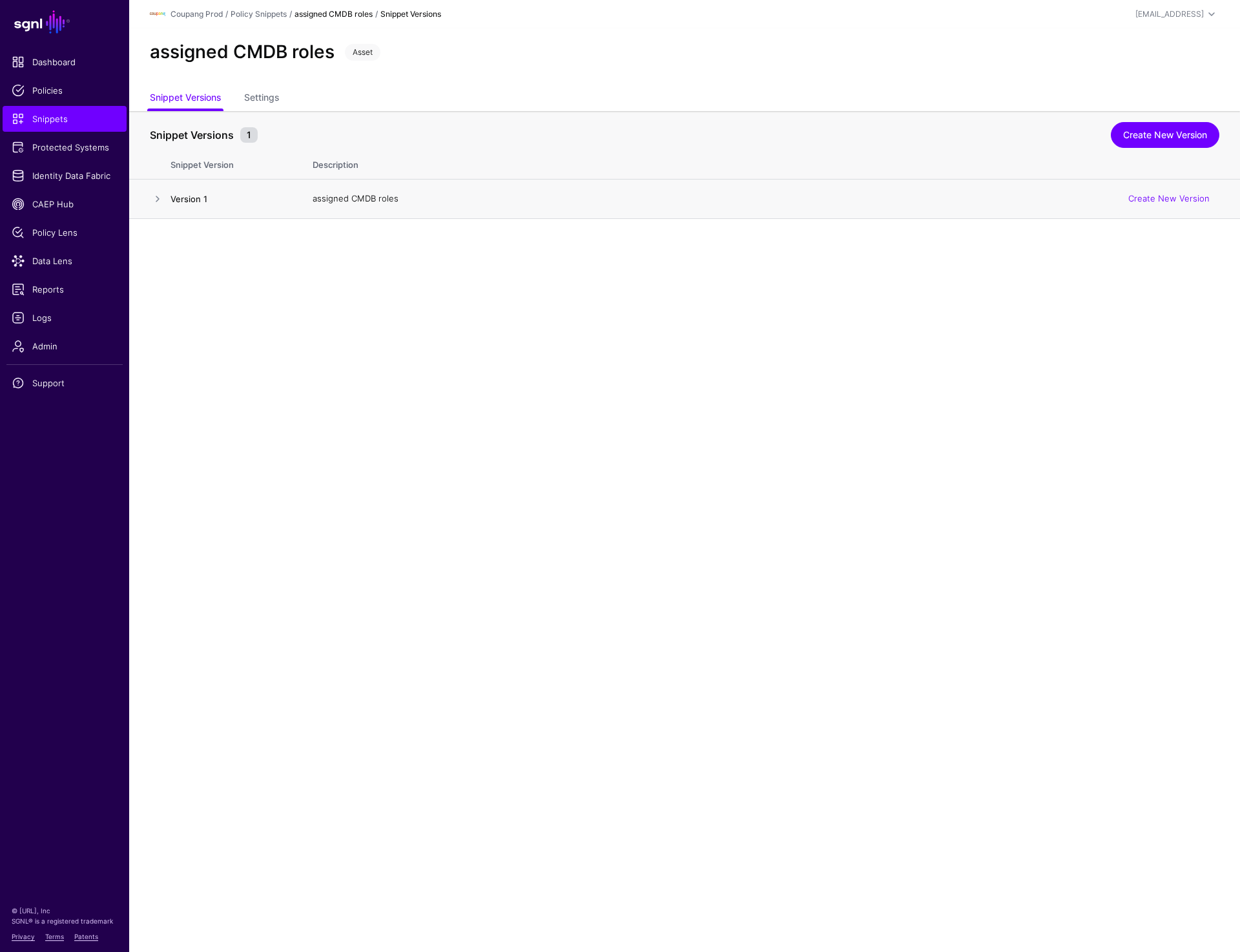
click at [171, 199] on link "Version 1" at bounding box center [189, 198] width 37 height 10
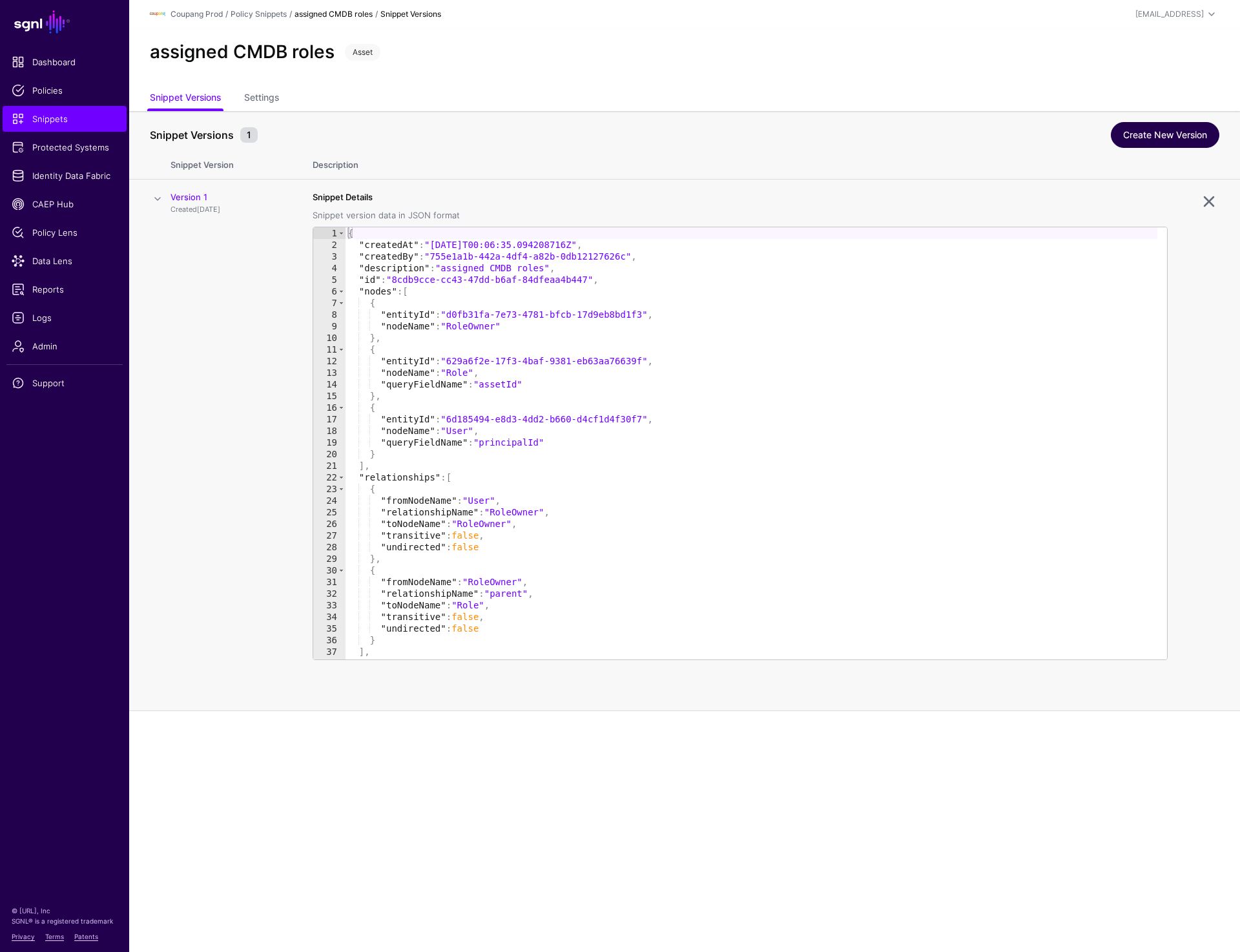
click at [1136, 136] on link "Create New Version" at bounding box center [1166, 135] width 109 height 26
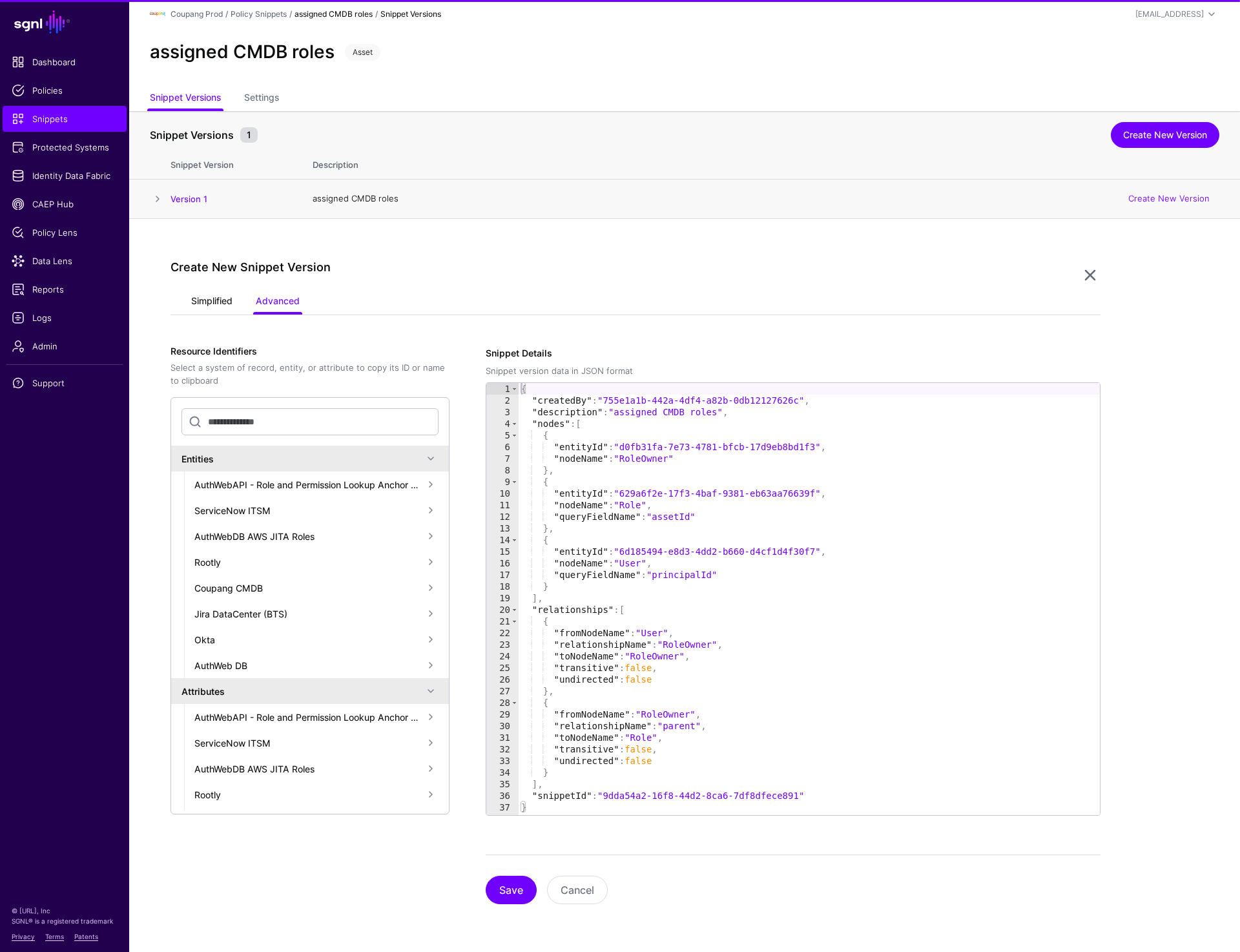
click at [205, 298] on link "Simplified" at bounding box center [212, 302] width 41 height 25
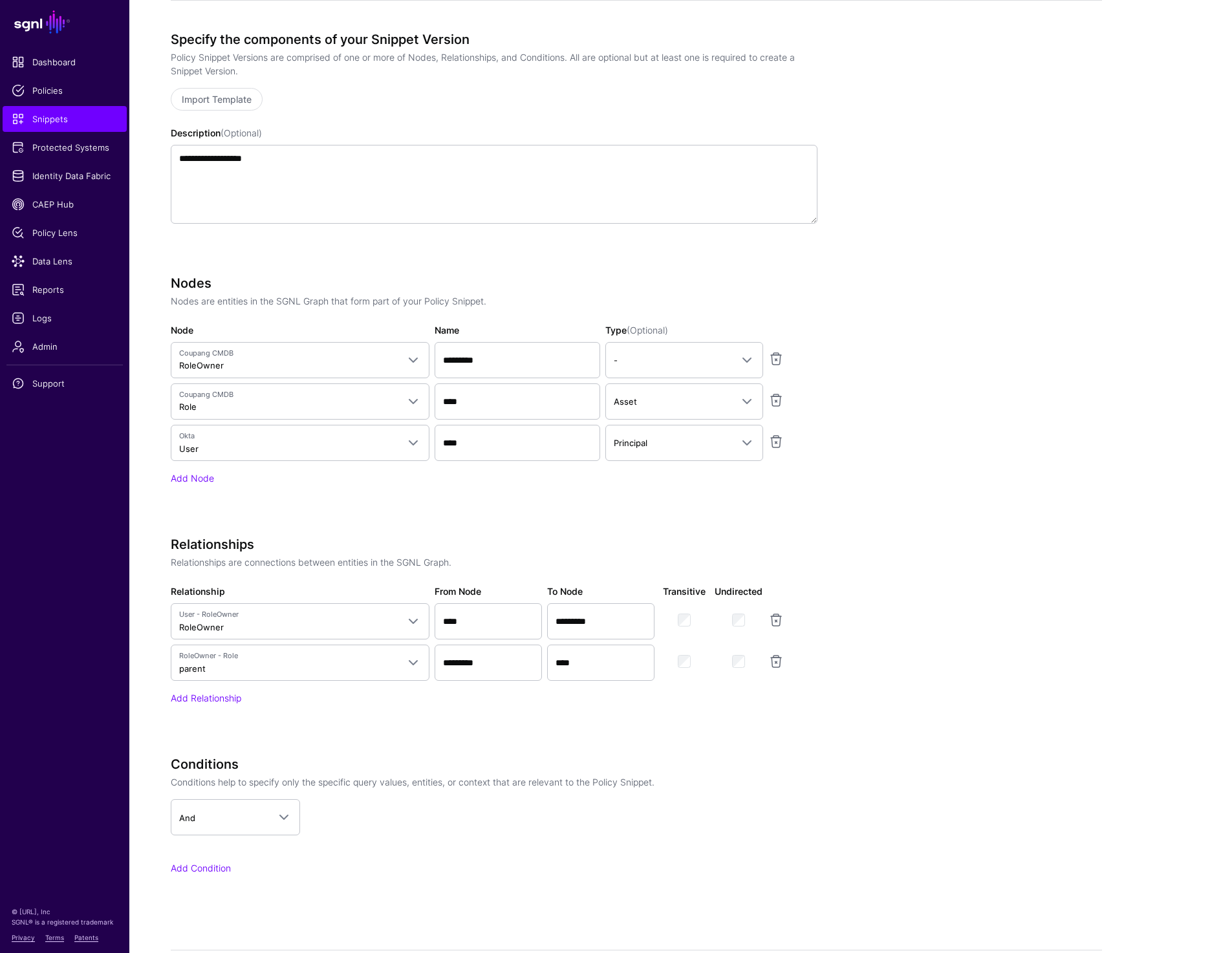
scroll to position [314, 0]
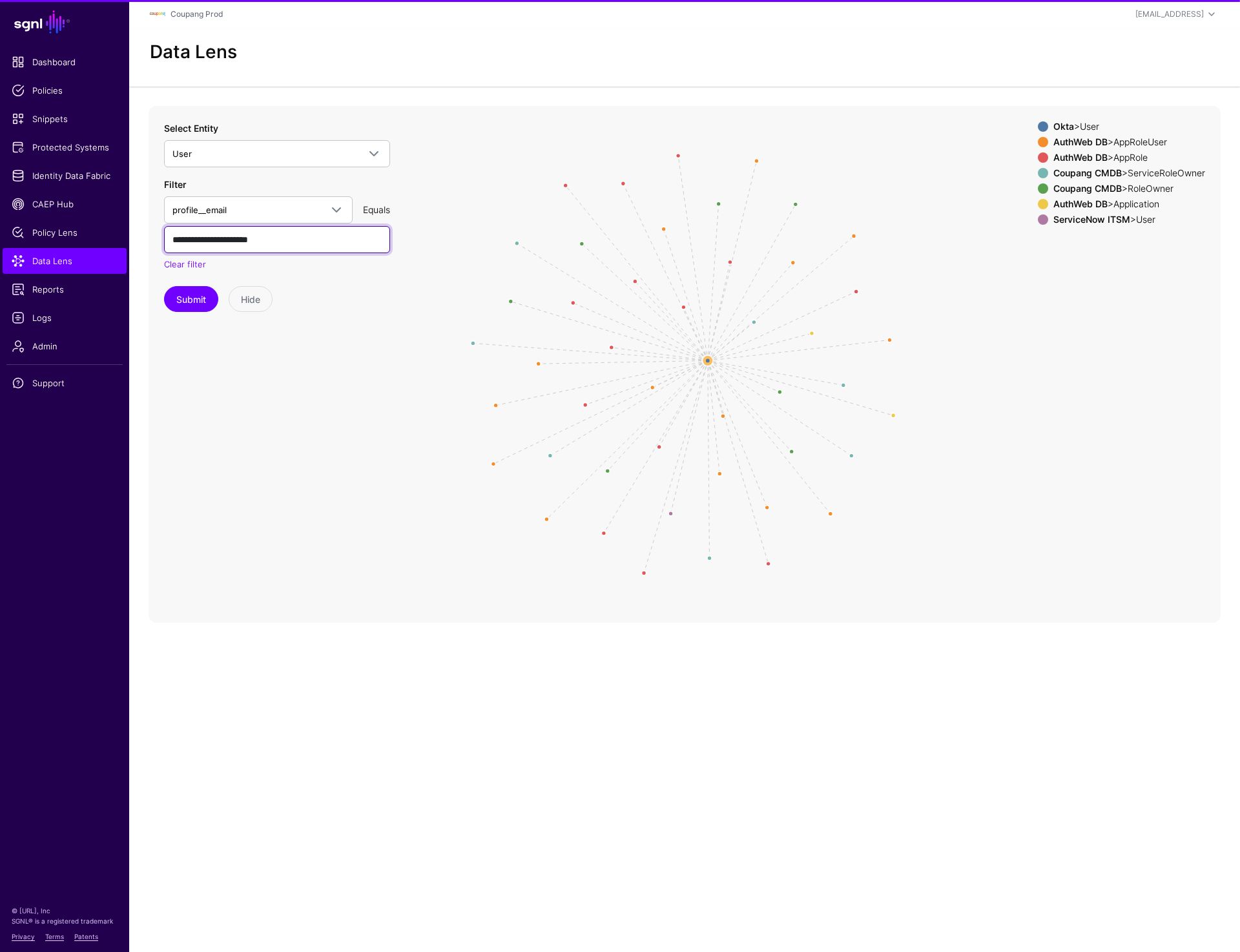
click at [289, 238] on input "**********" at bounding box center [277, 239] width 226 height 27
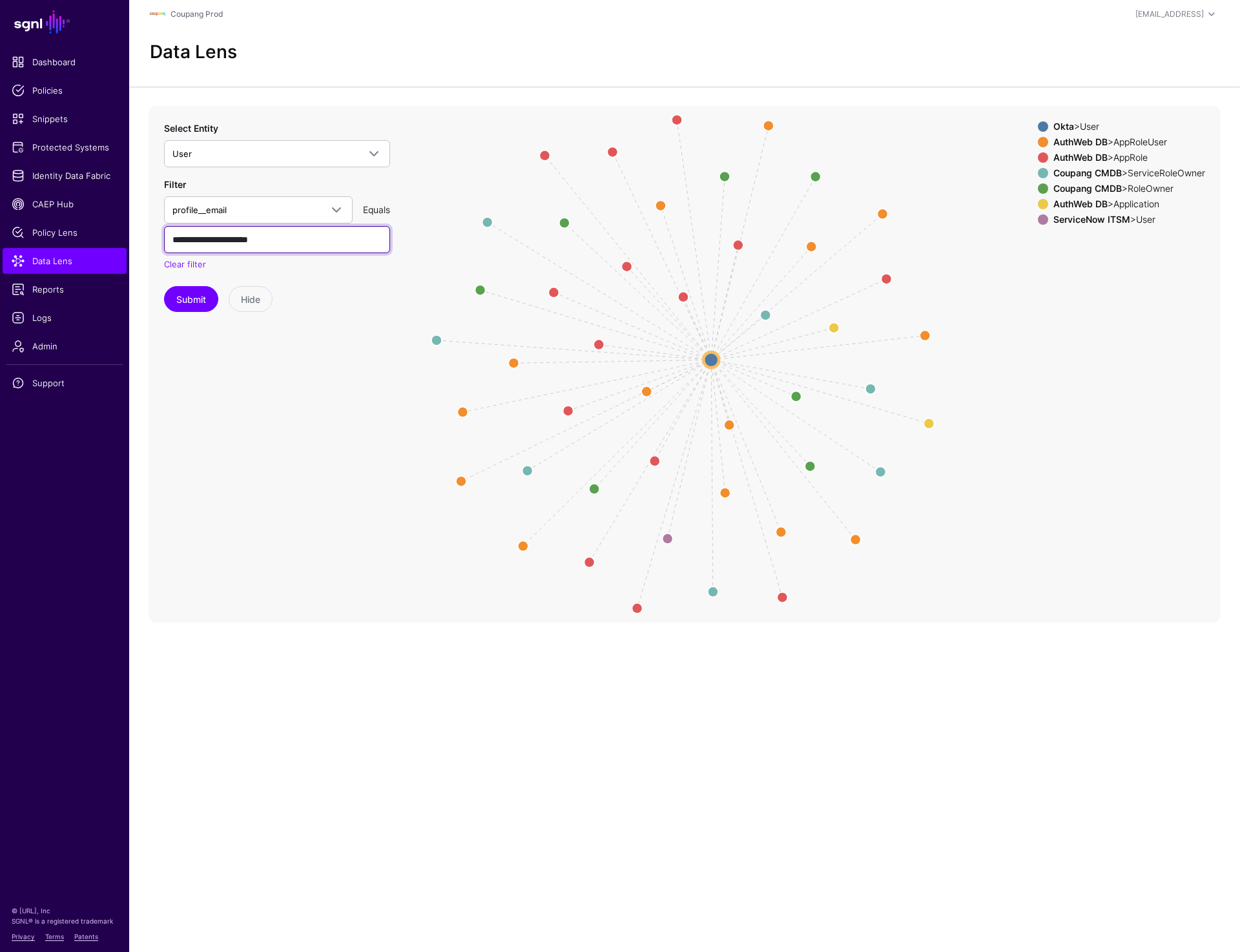
paste input "text"
type input "**********"
click at [185, 299] on button "Submit" at bounding box center [191, 299] width 54 height 26
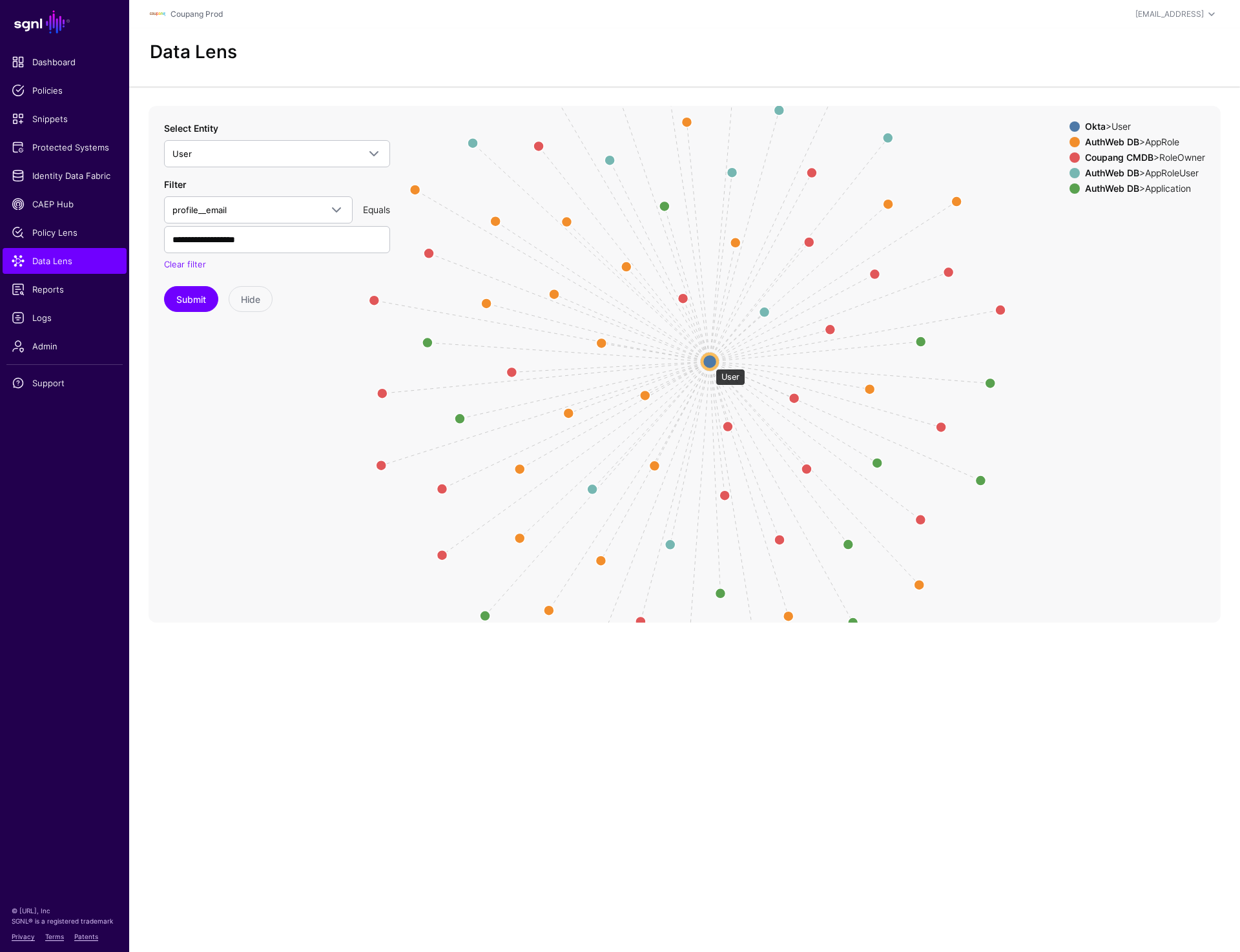
click at [709, 362] on circle at bounding box center [710, 362] width 16 height 16
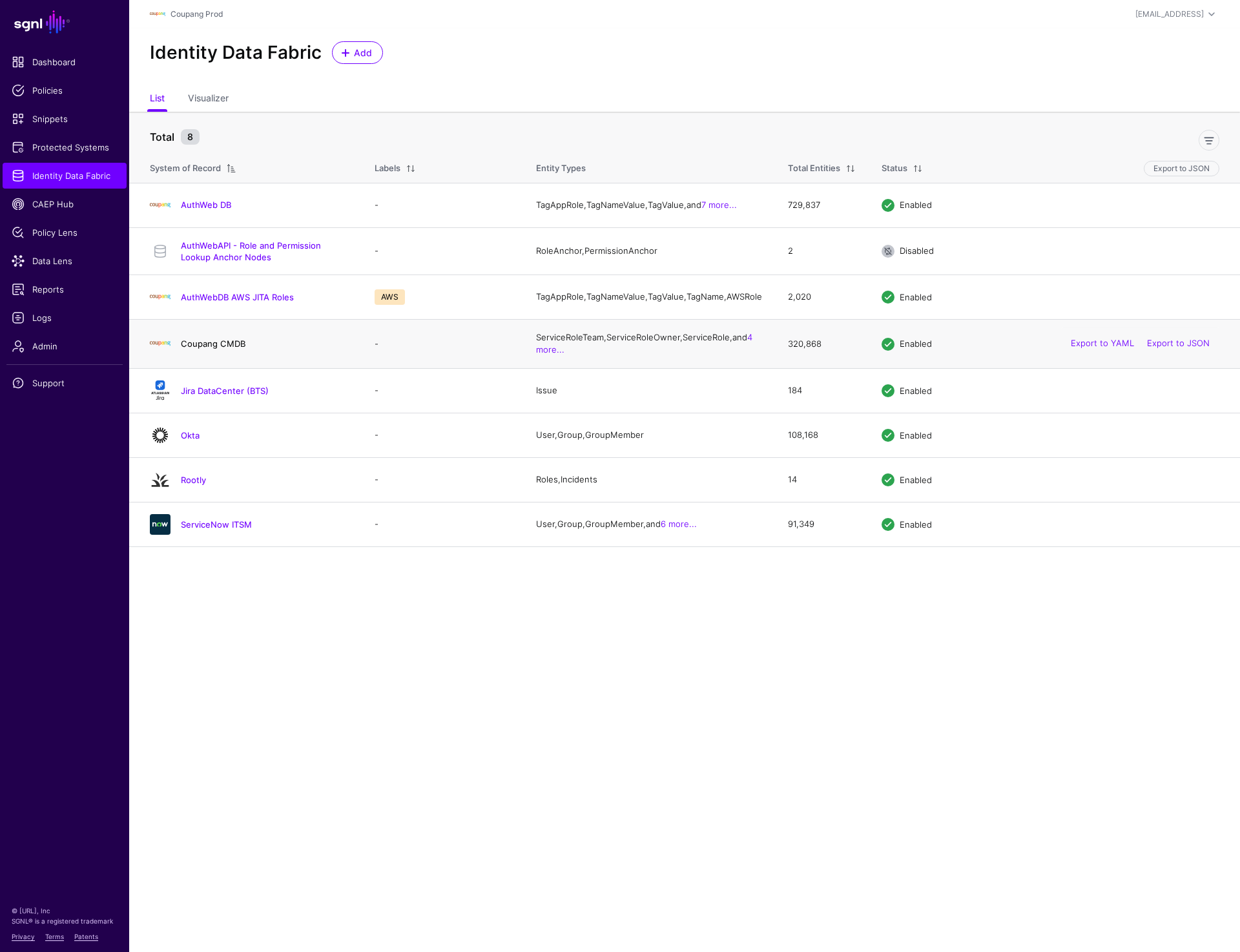
click at [209, 349] on link "Coupang CMDB" at bounding box center [214, 343] width 65 height 10
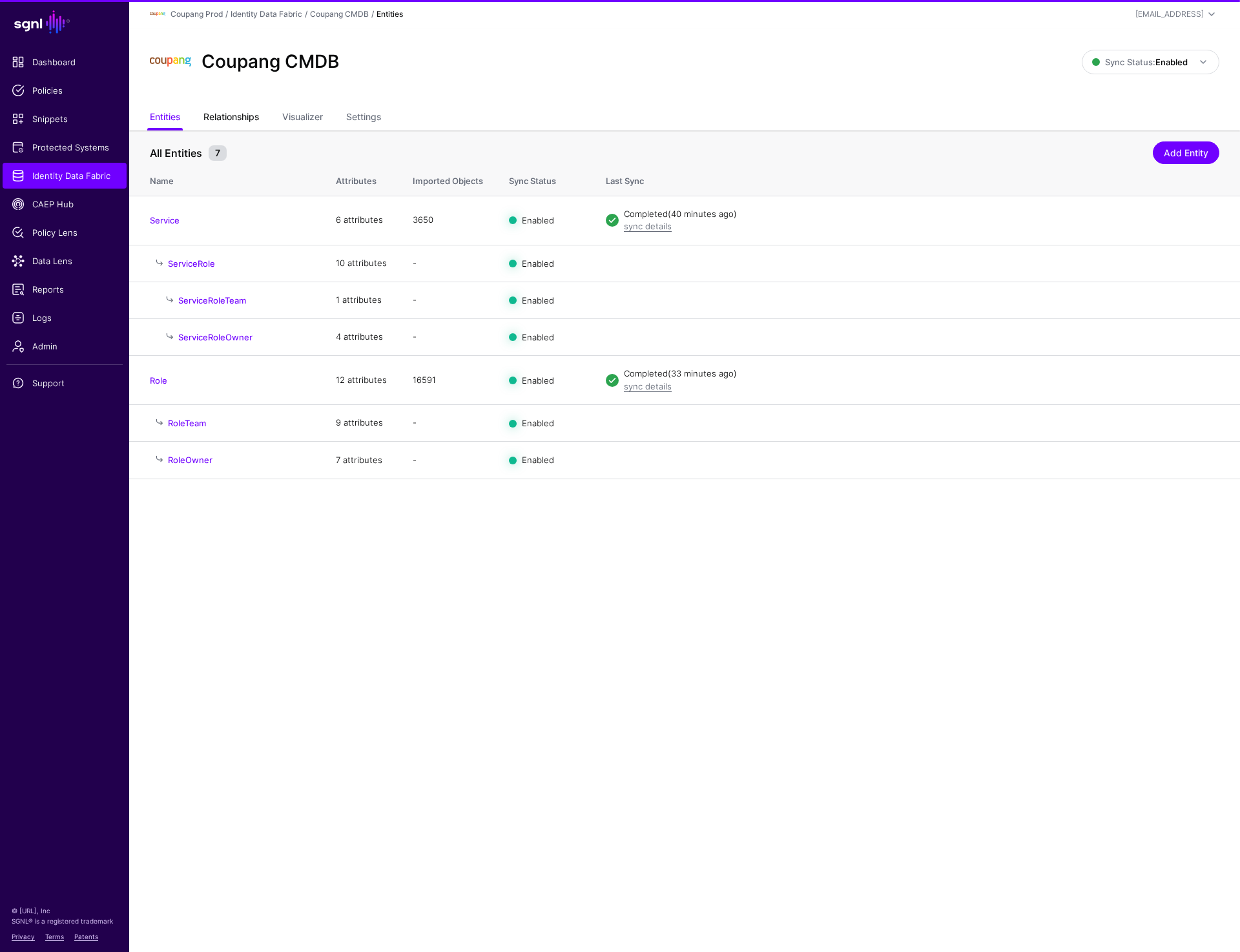
click at [236, 116] on link "Relationships" at bounding box center [231, 118] width 56 height 25
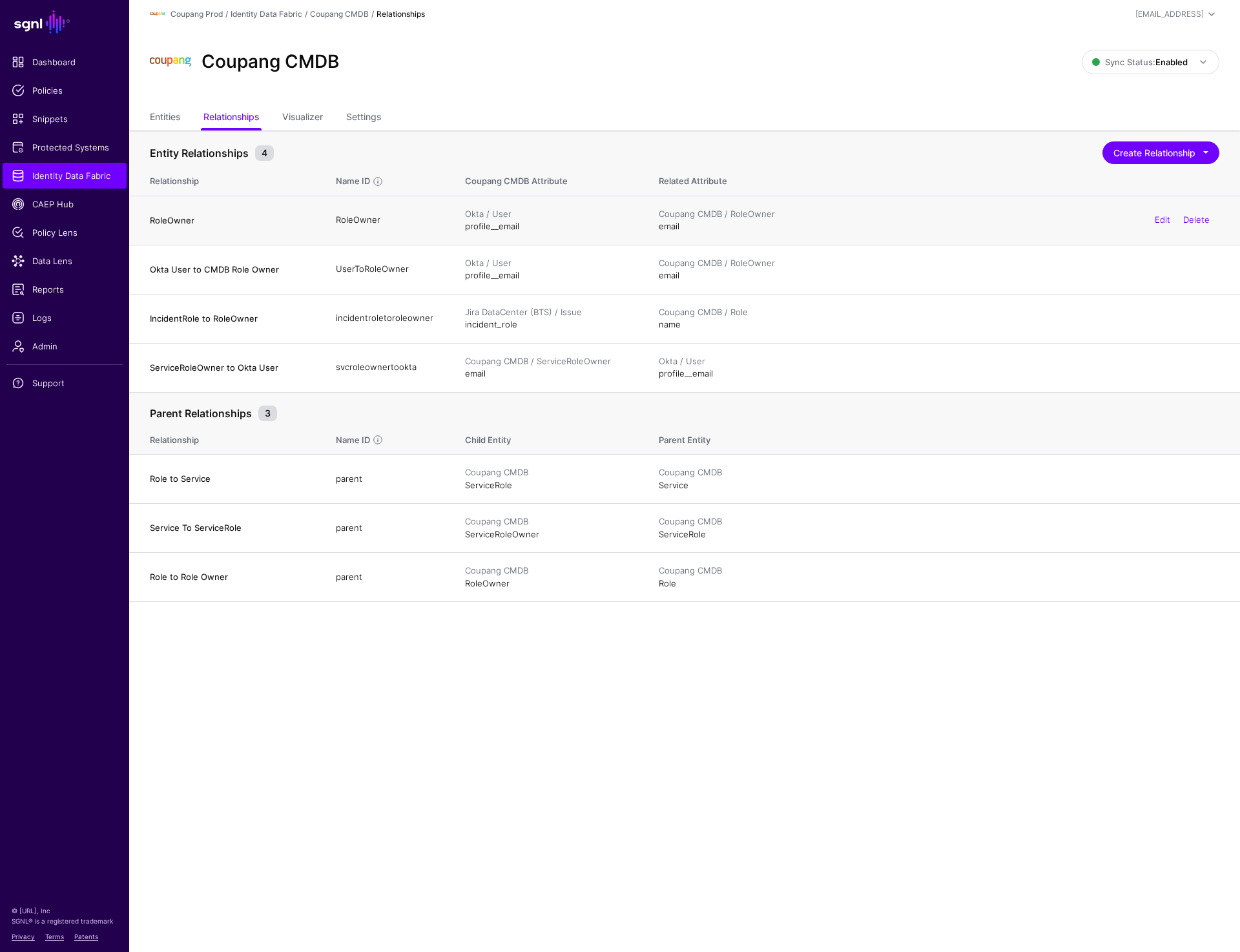
click at [663, 223] on div "Coupang CMDB / RoleOwner email Edit Delete" at bounding box center [939, 220] width 561 height 25
click at [368, 116] on link "Settings" at bounding box center [364, 118] width 35 height 25
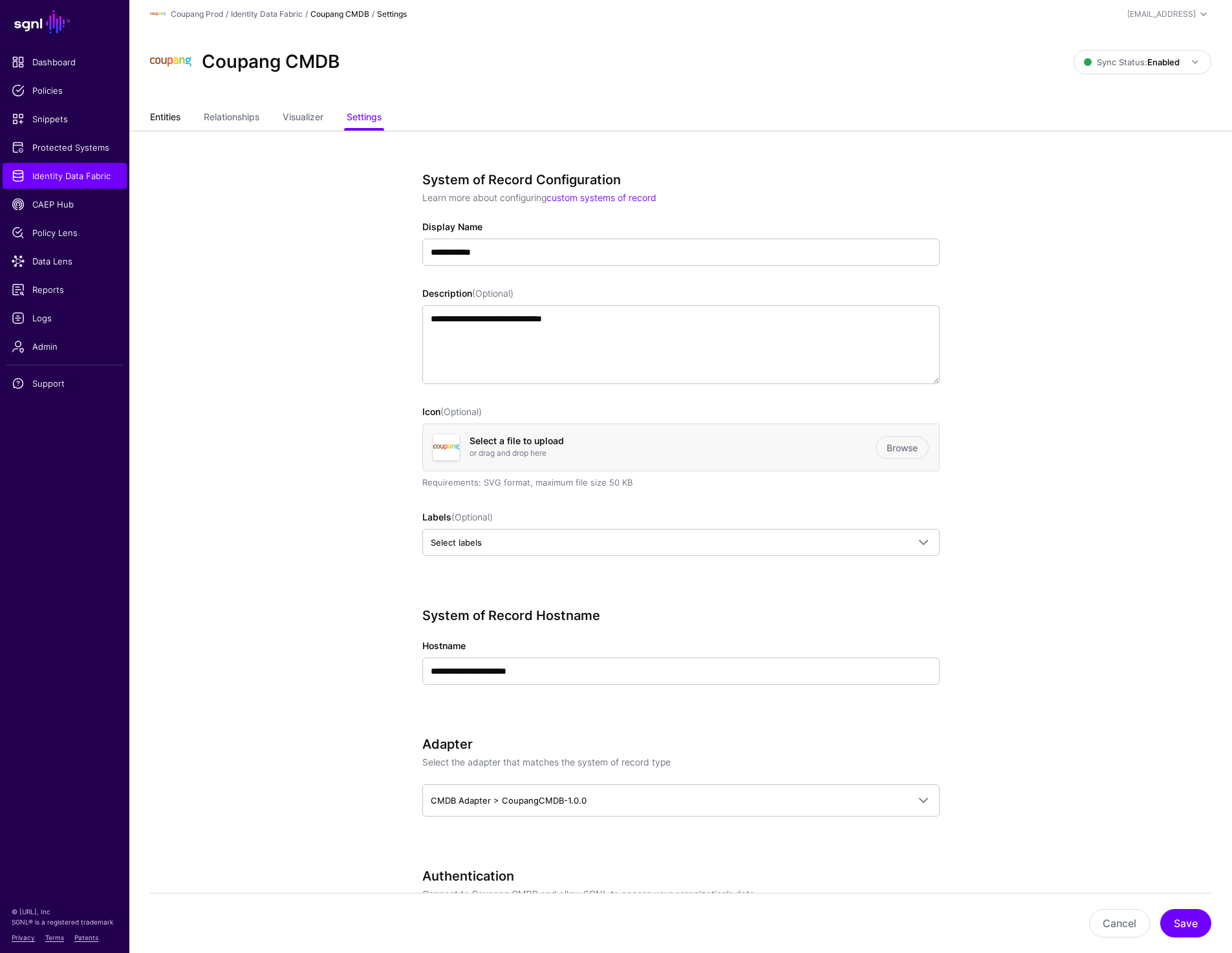
click at [163, 124] on link "Entities" at bounding box center [166, 119] width 30 height 25
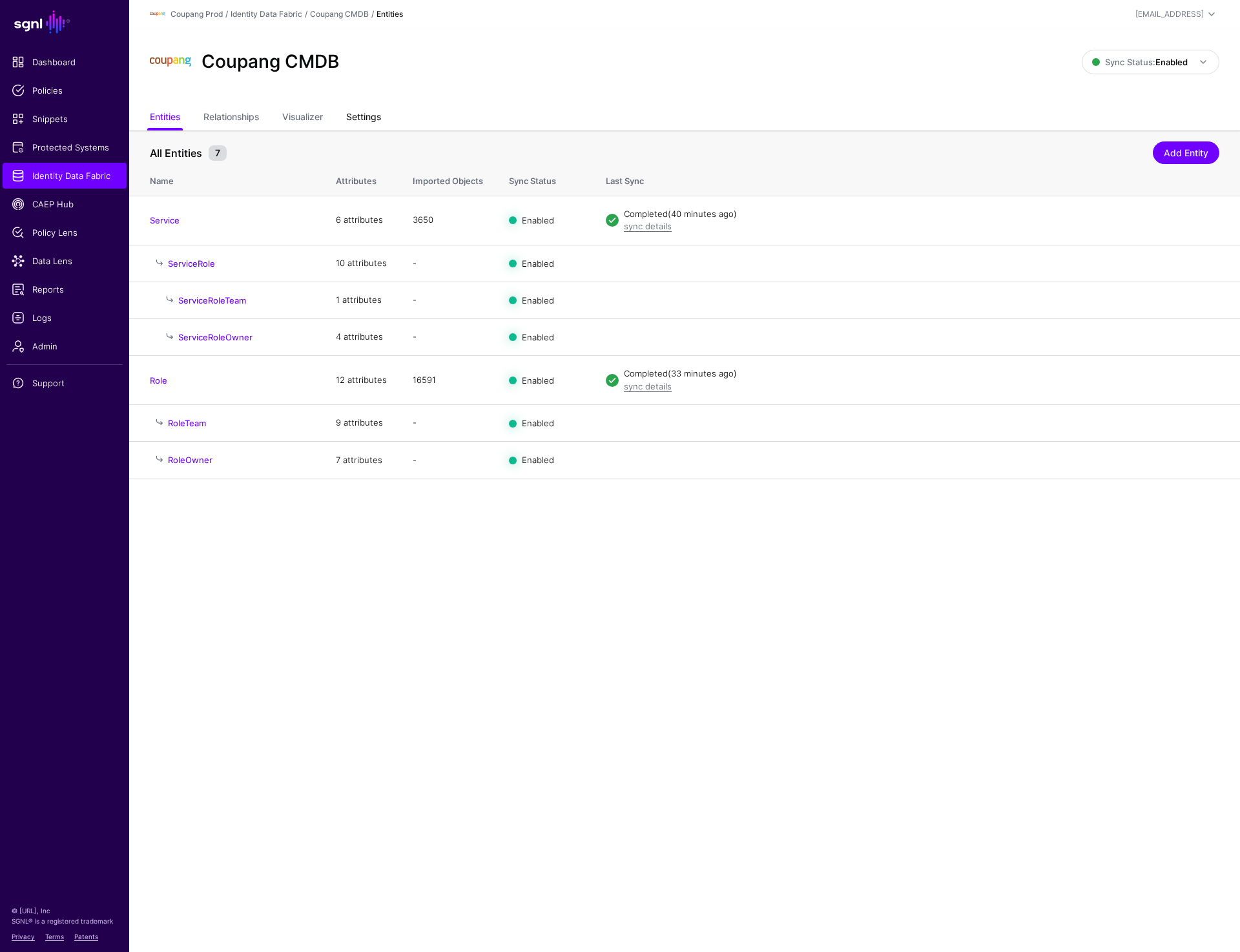
click at [353, 106] on link "Settings" at bounding box center [364, 118] width 35 height 25
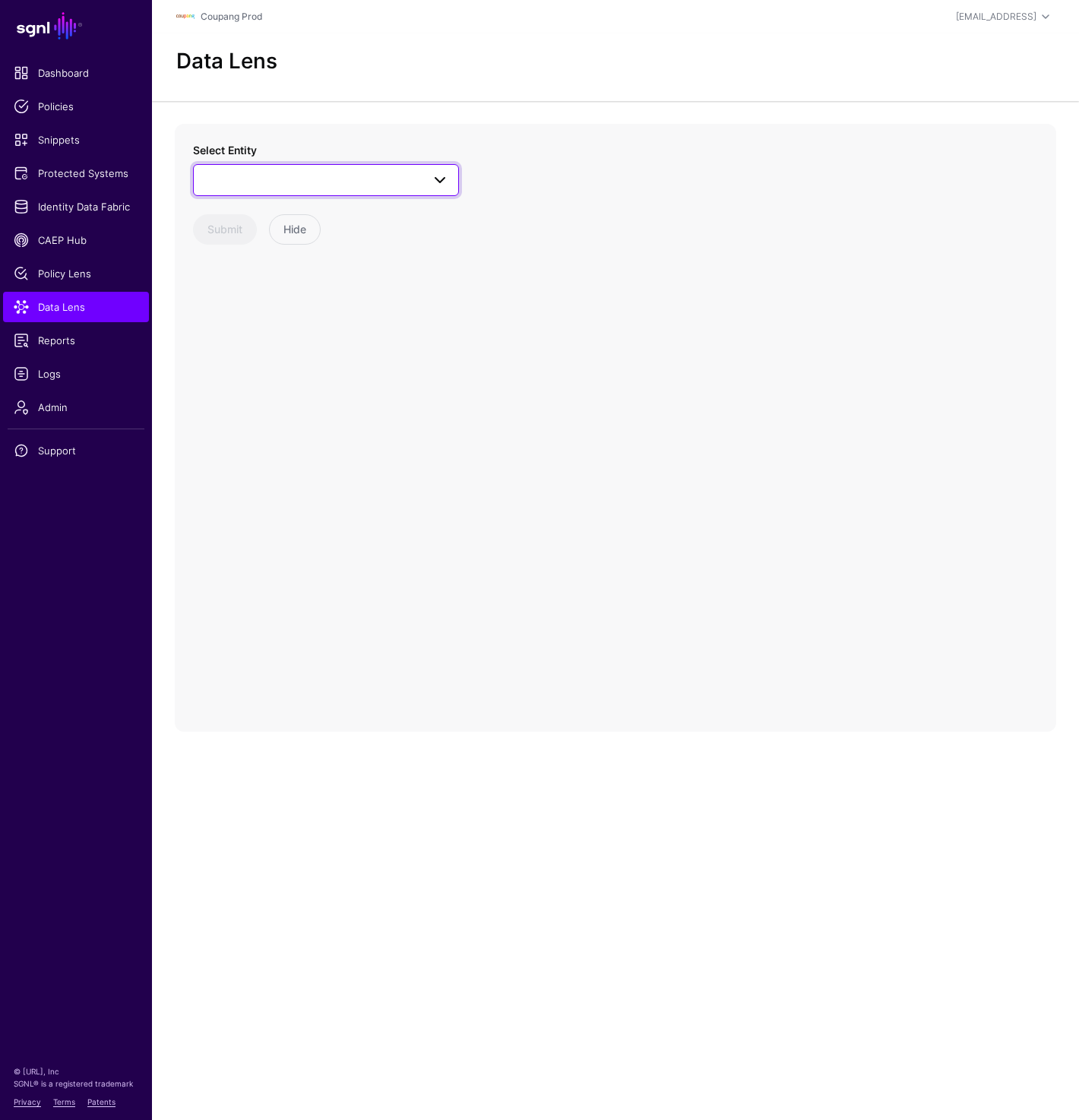
click at [273, 177] on span at bounding box center [326, 180] width 246 height 19
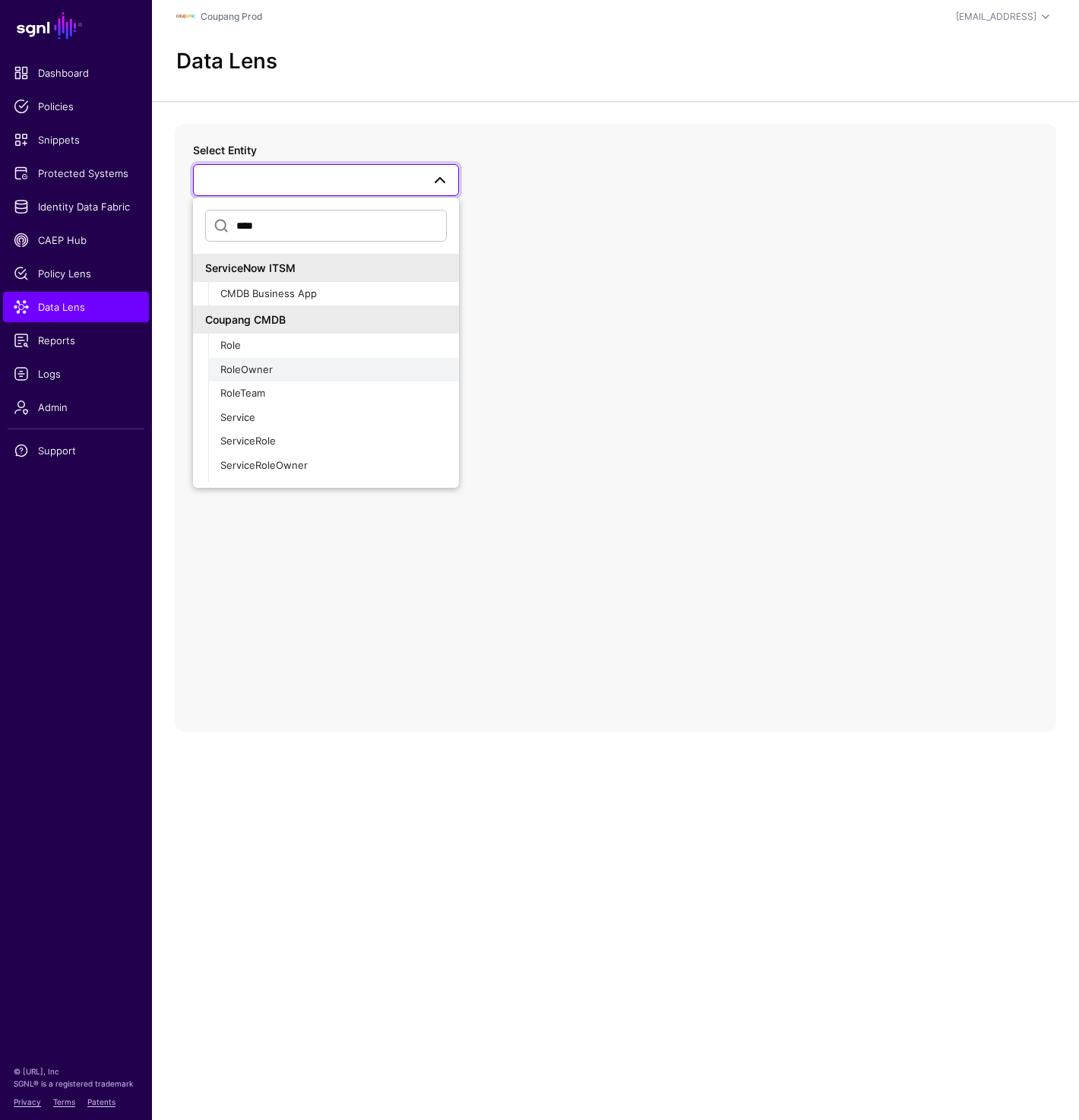
type input "****"
click at [249, 373] on span "RoleOwner" at bounding box center [246, 369] width 53 height 12
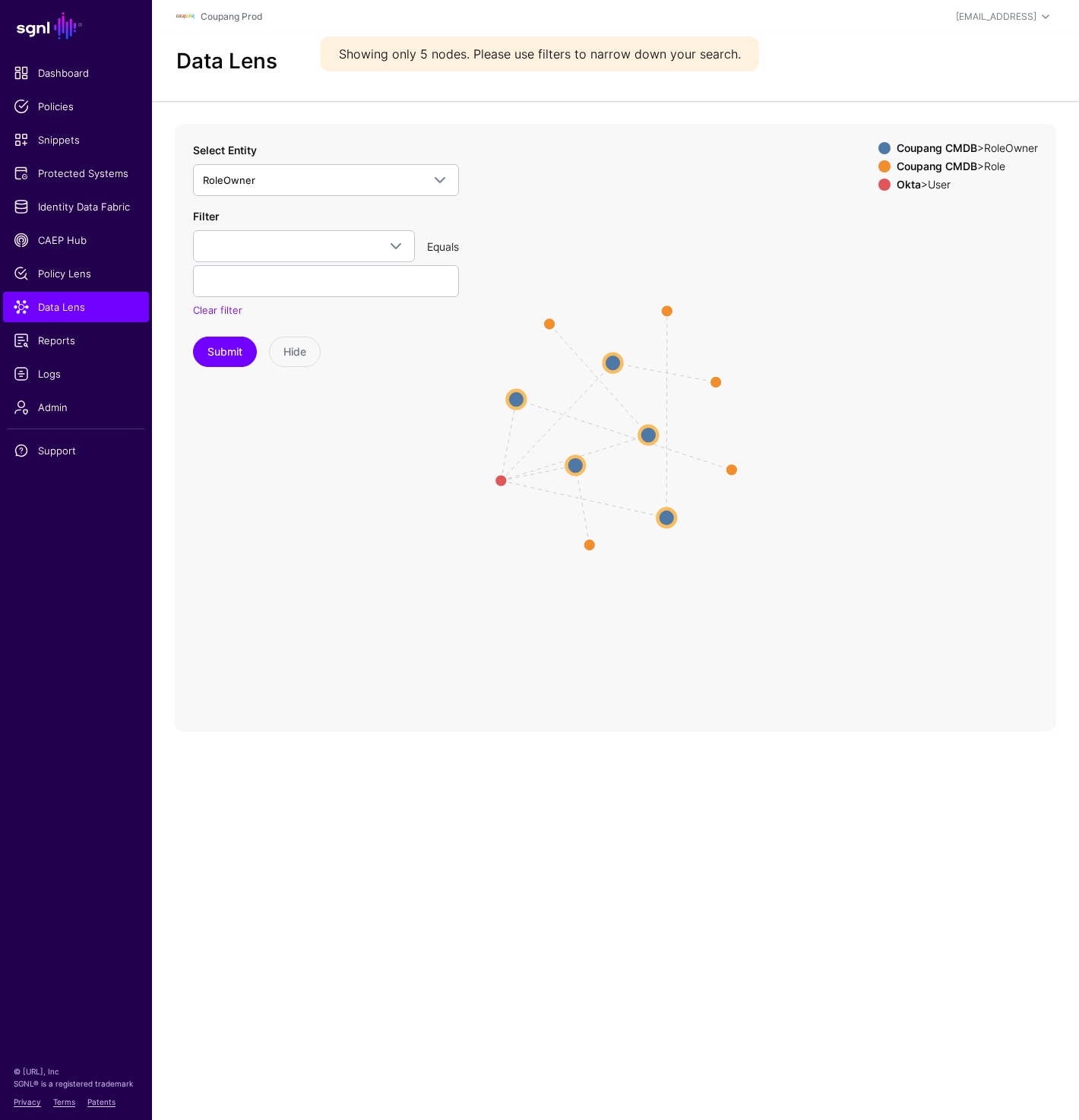
click at [644, 430] on circle at bounding box center [649, 434] width 19 height 19
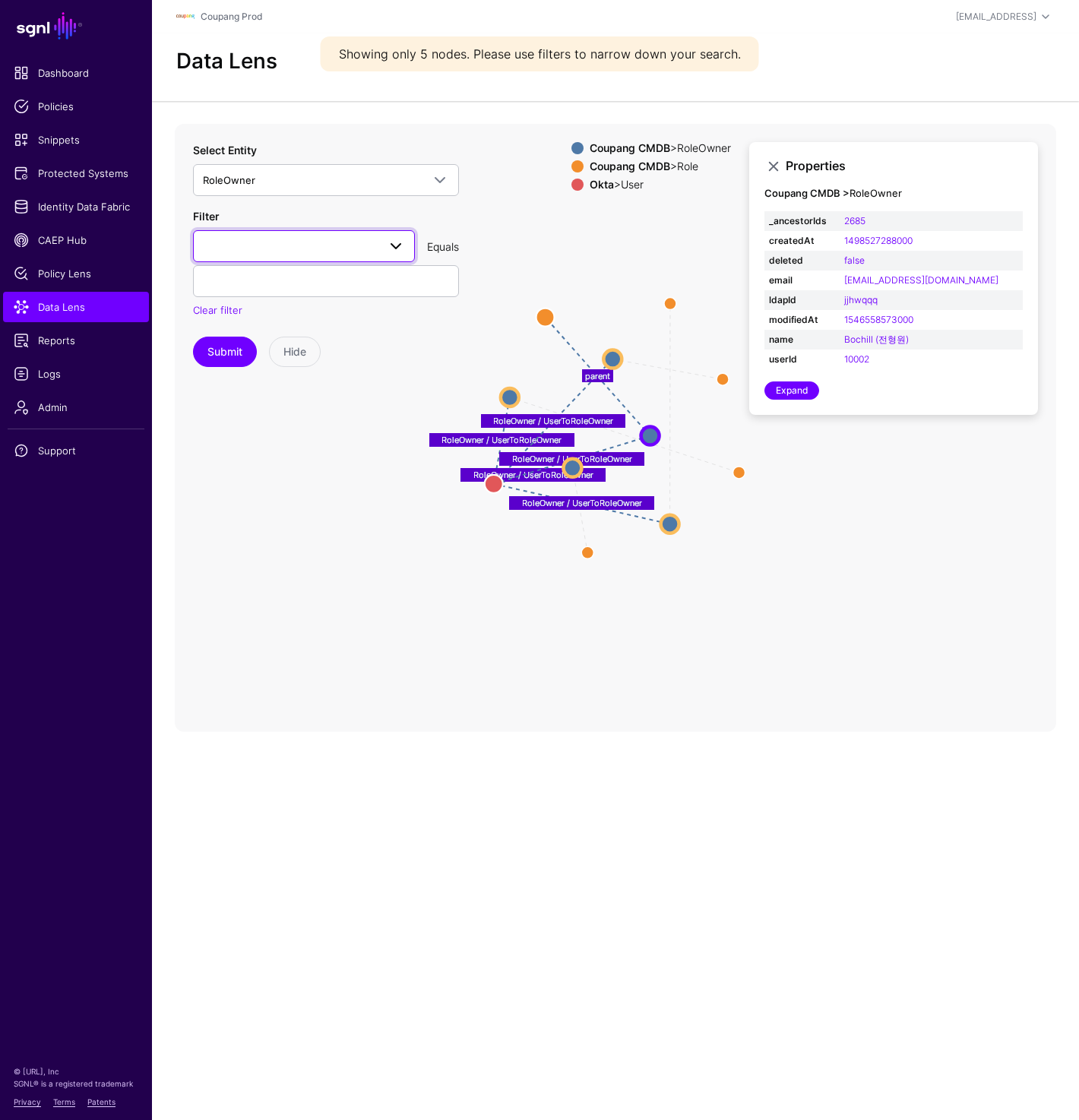
click at [315, 250] on span at bounding box center [303, 246] width 202 height 19
click at [273, 372] on div "email" at bounding box center [304, 379] width 198 height 15
click at [285, 289] on input "text" at bounding box center [326, 280] width 266 height 32
paste input "**********"
click at [208, 344] on button "Submit" at bounding box center [225, 352] width 64 height 31
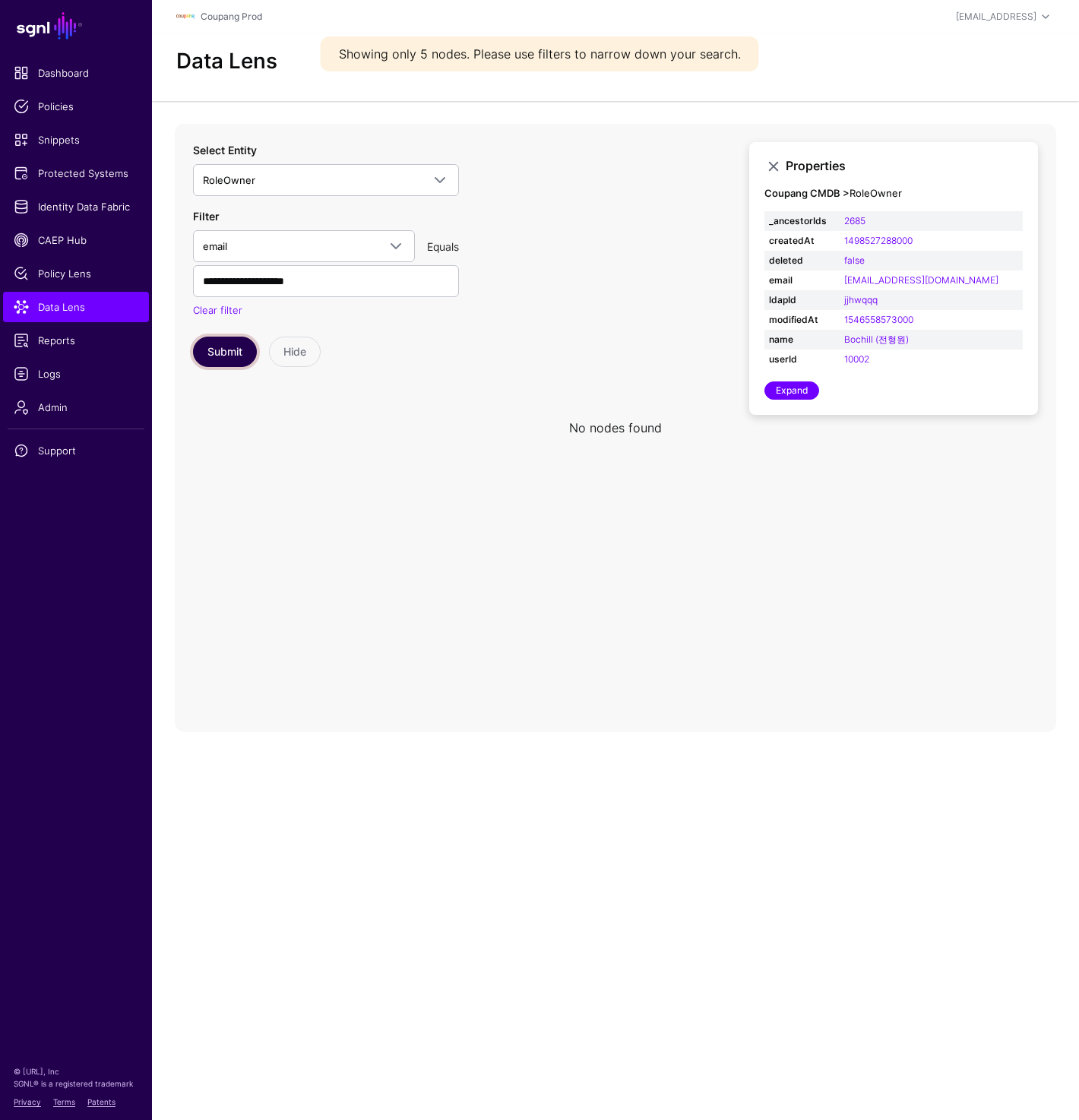
click at [217, 344] on button "Submit" at bounding box center [225, 352] width 64 height 31
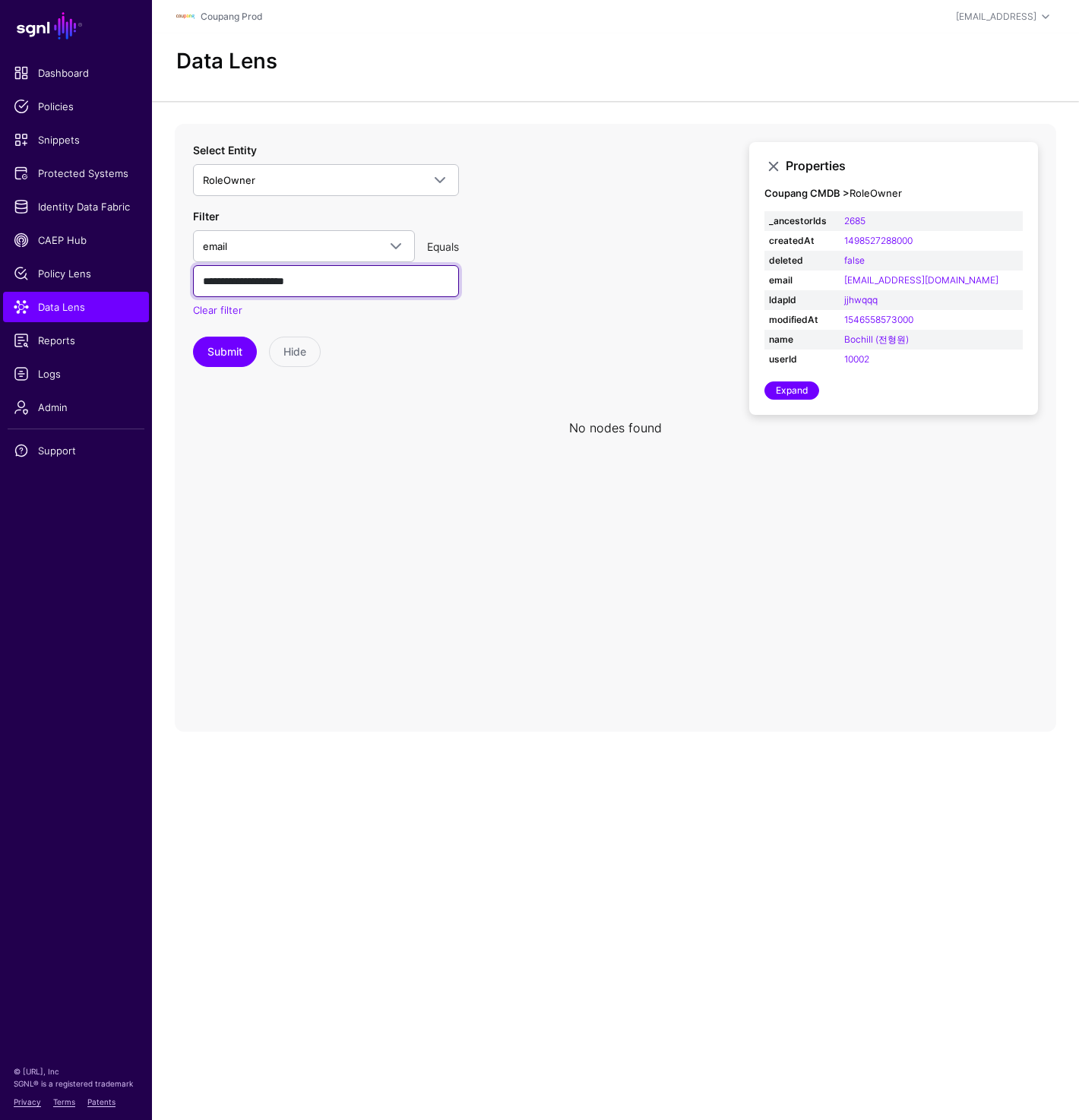
click at [357, 278] on input "**********" at bounding box center [326, 280] width 266 height 32
paste input "**"
click at [217, 350] on button "Submit" at bounding box center [225, 352] width 64 height 31
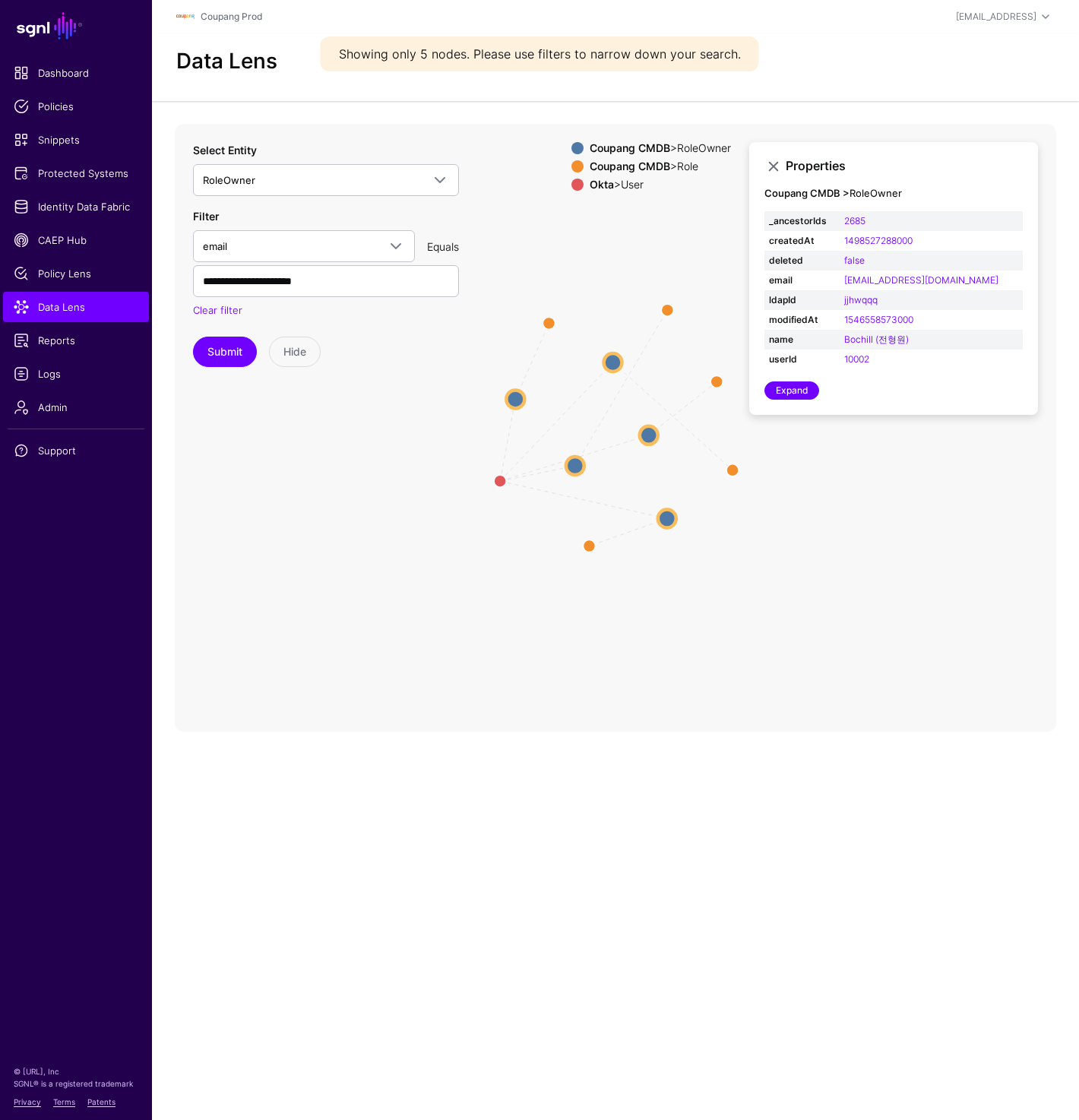
click at [580, 464] on circle at bounding box center [576, 465] width 19 height 19
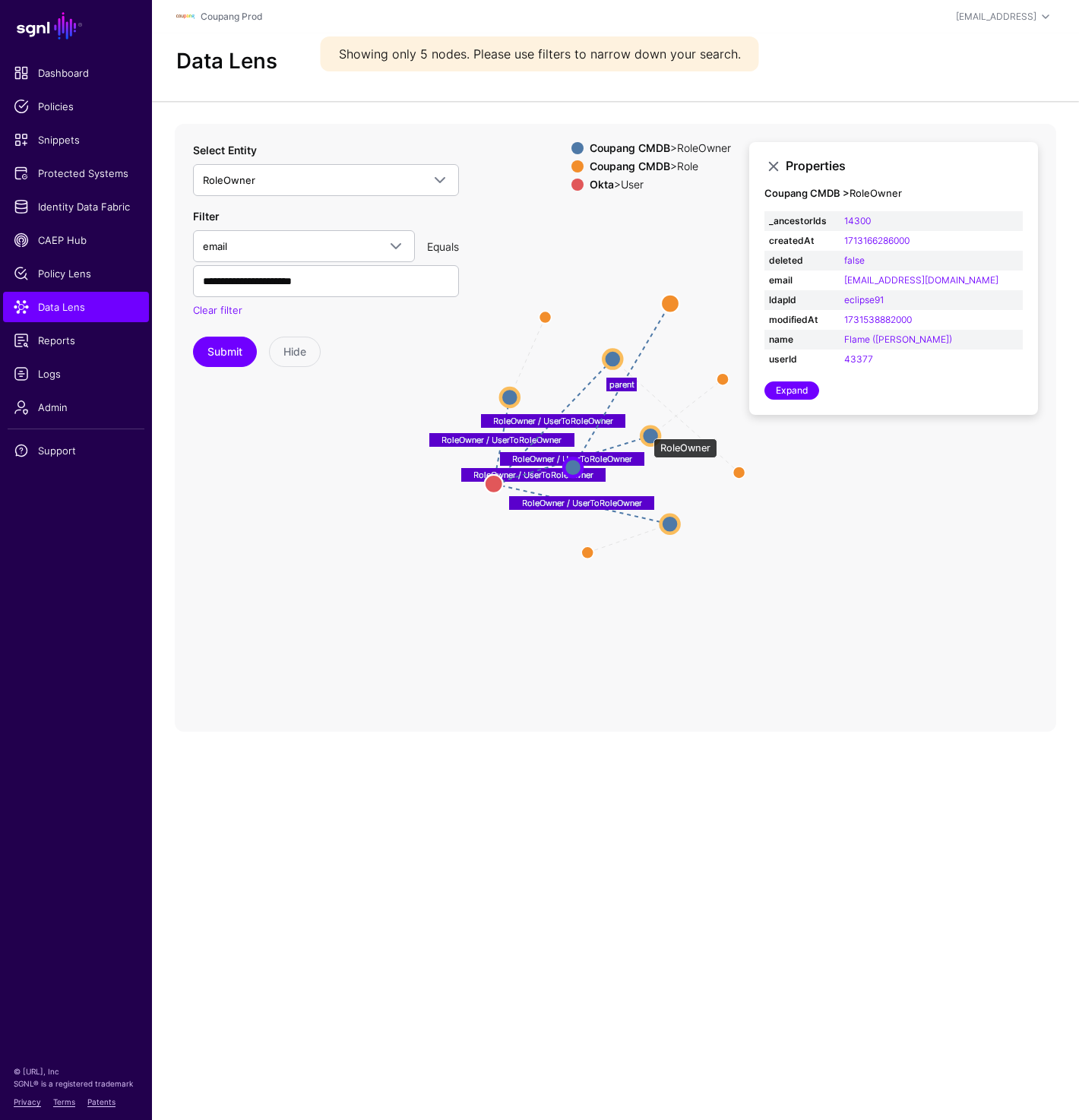
click at [646, 431] on circle at bounding box center [650, 435] width 19 height 19
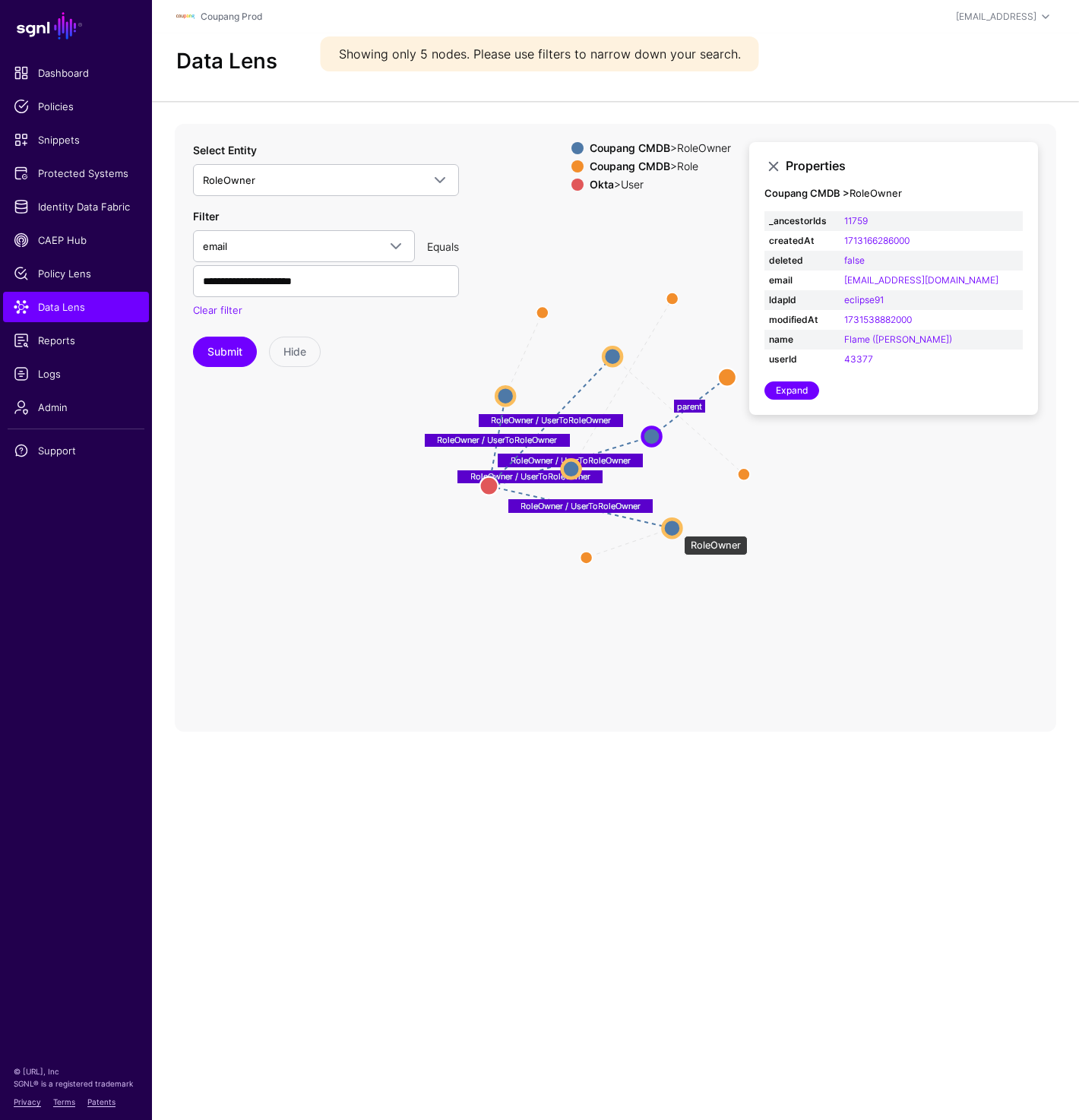
click at [676, 528] on circle at bounding box center [672, 528] width 19 height 19
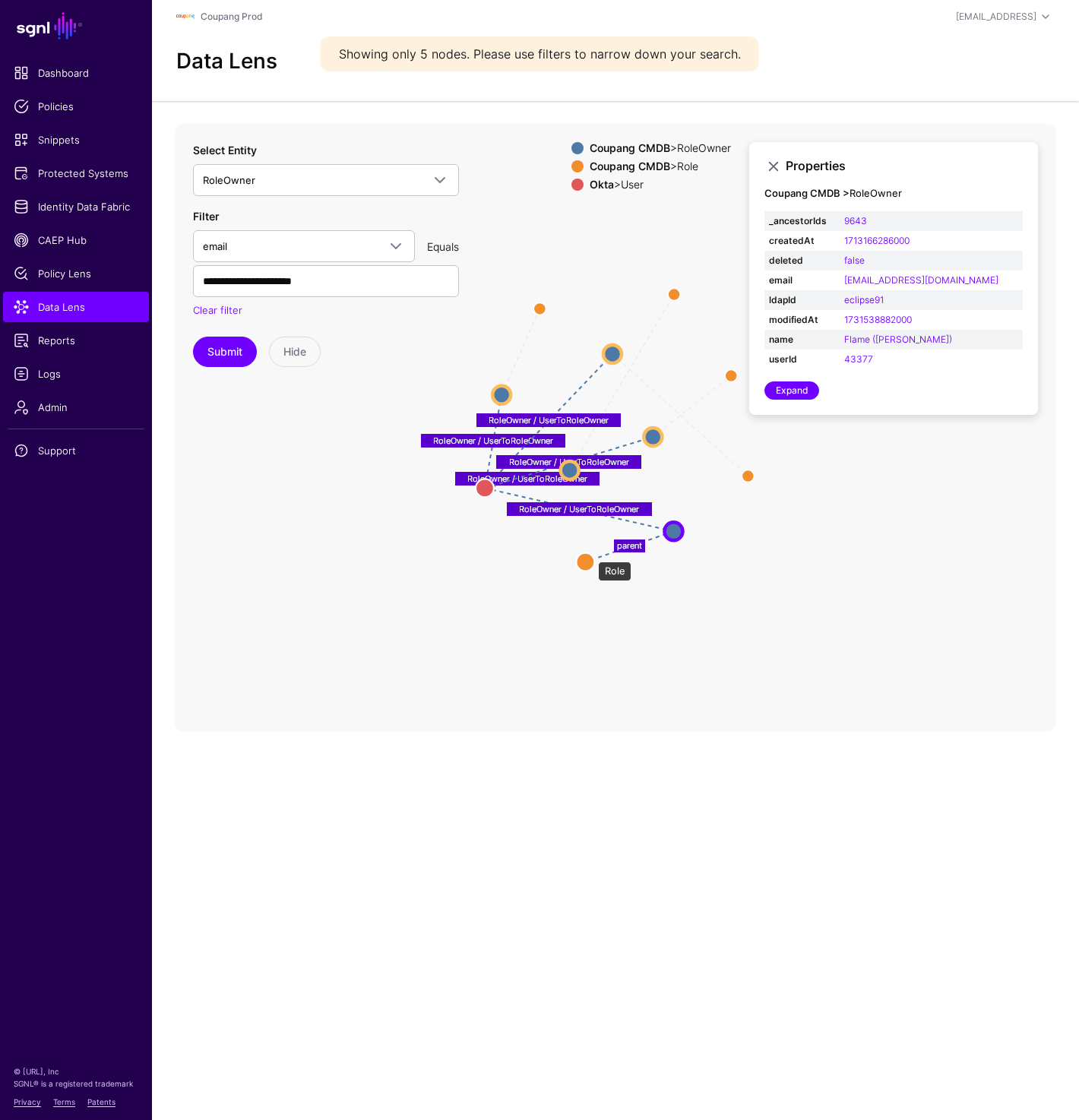
click at [591, 554] on circle at bounding box center [585, 562] width 19 height 19
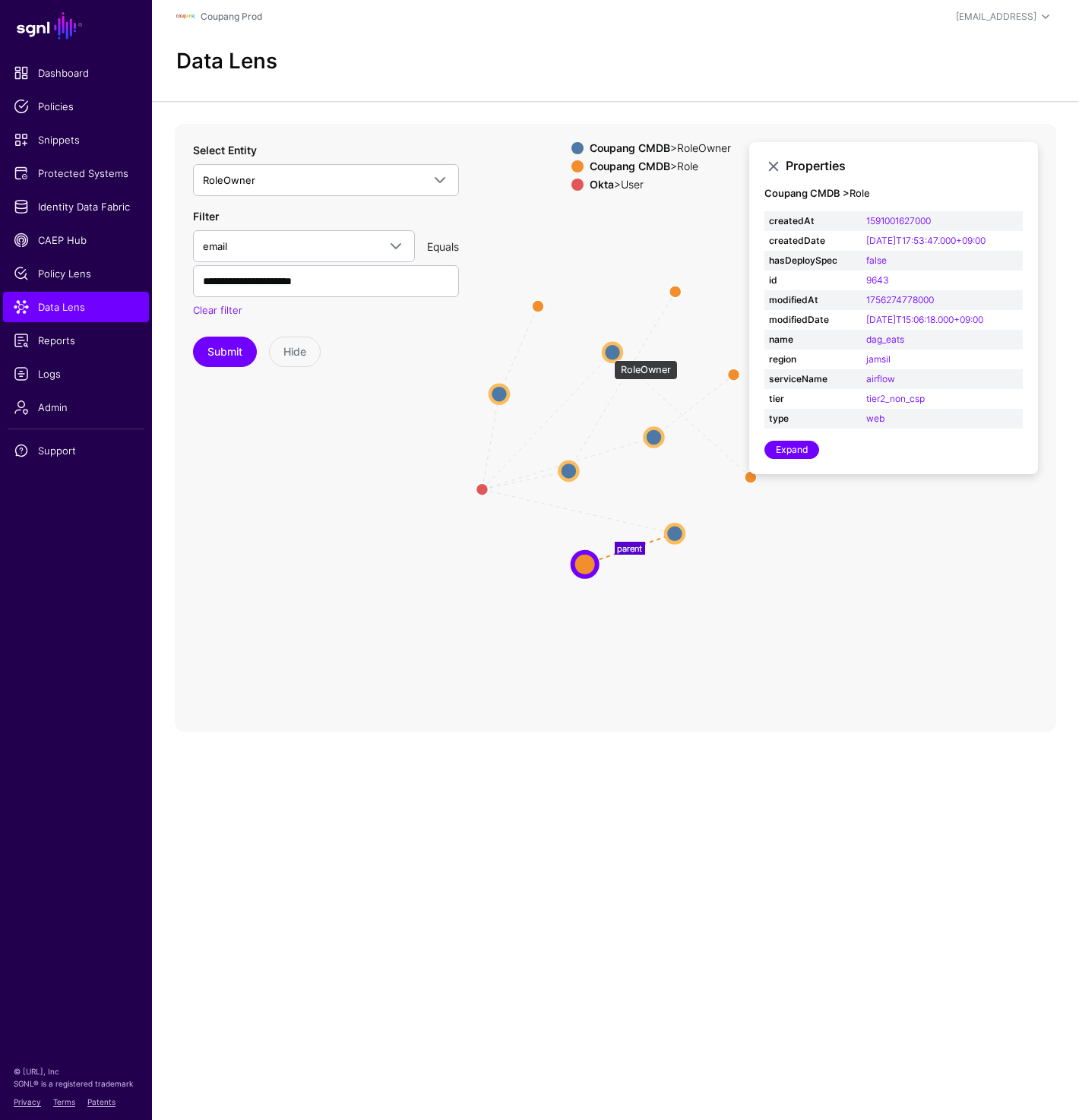
click at [606, 353] on circle at bounding box center [612, 352] width 19 height 19
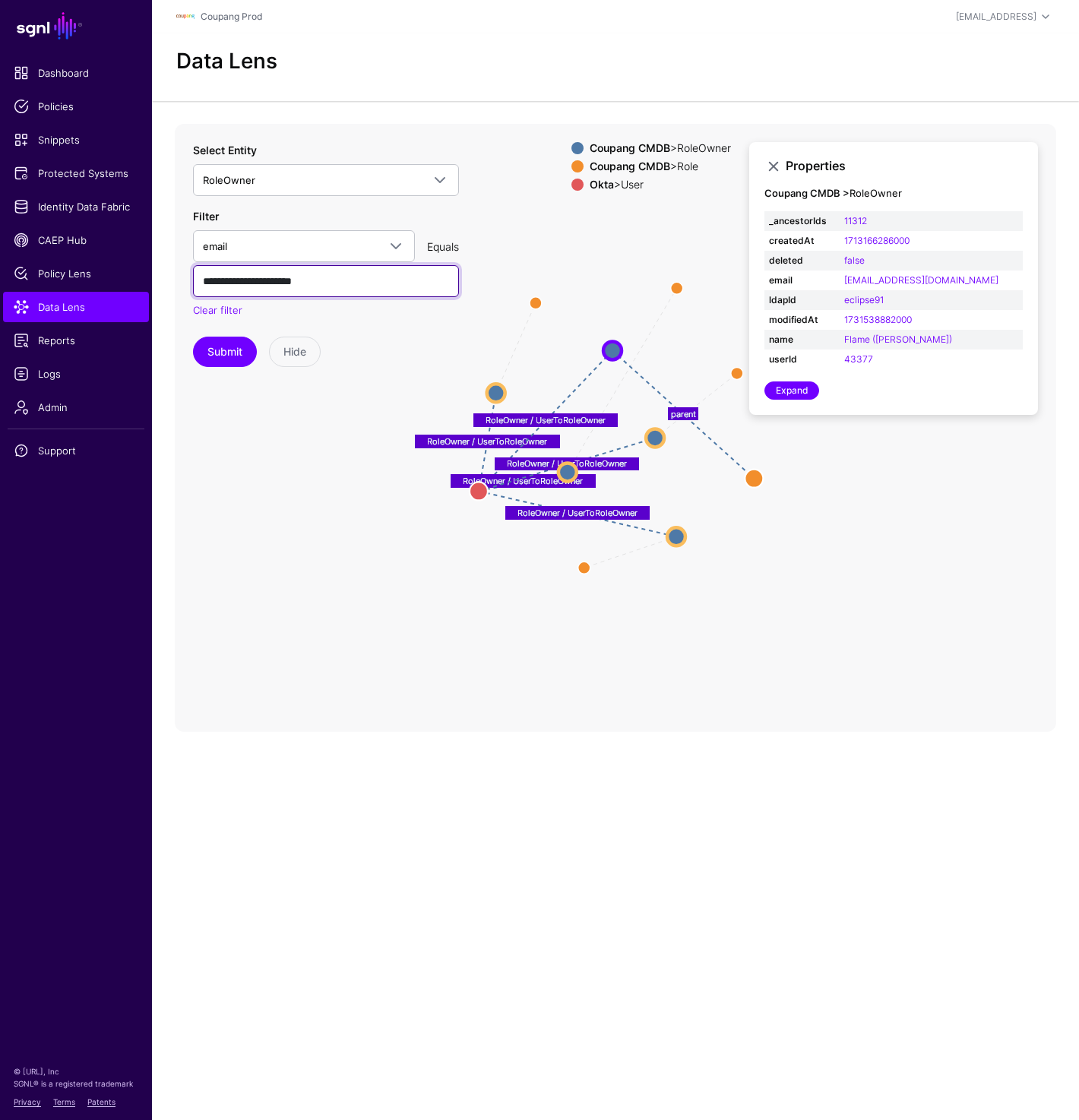
click at [370, 284] on input "**********" at bounding box center [326, 280] width 266 height 32
paste input "text"
type input "**********"
click at [229, 340] on button "Submit" at bounding box center [225, 352] width 64 height 31
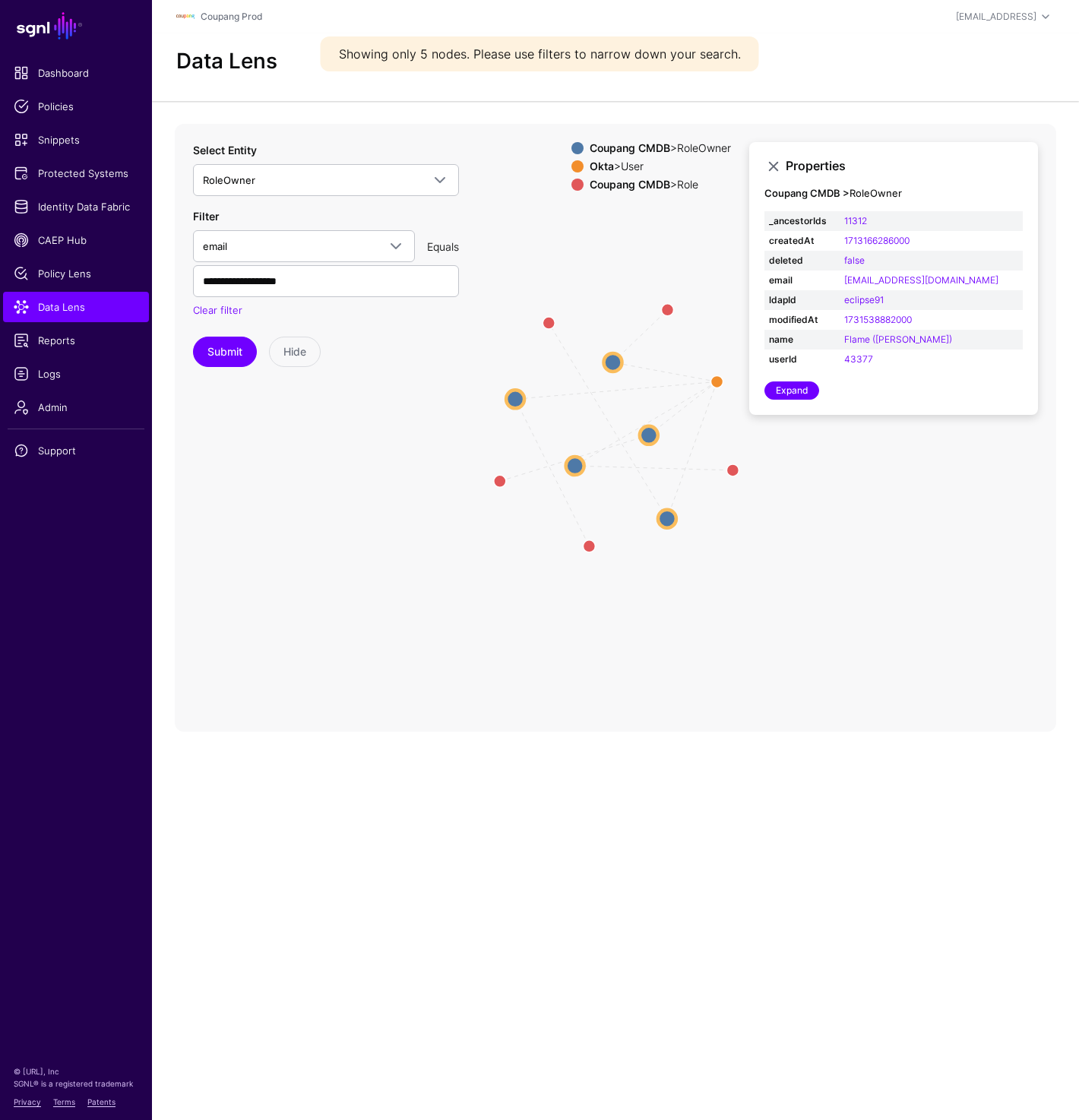
click at [570, 467] on circle at bounding box center [576, 465] width 19 height 19
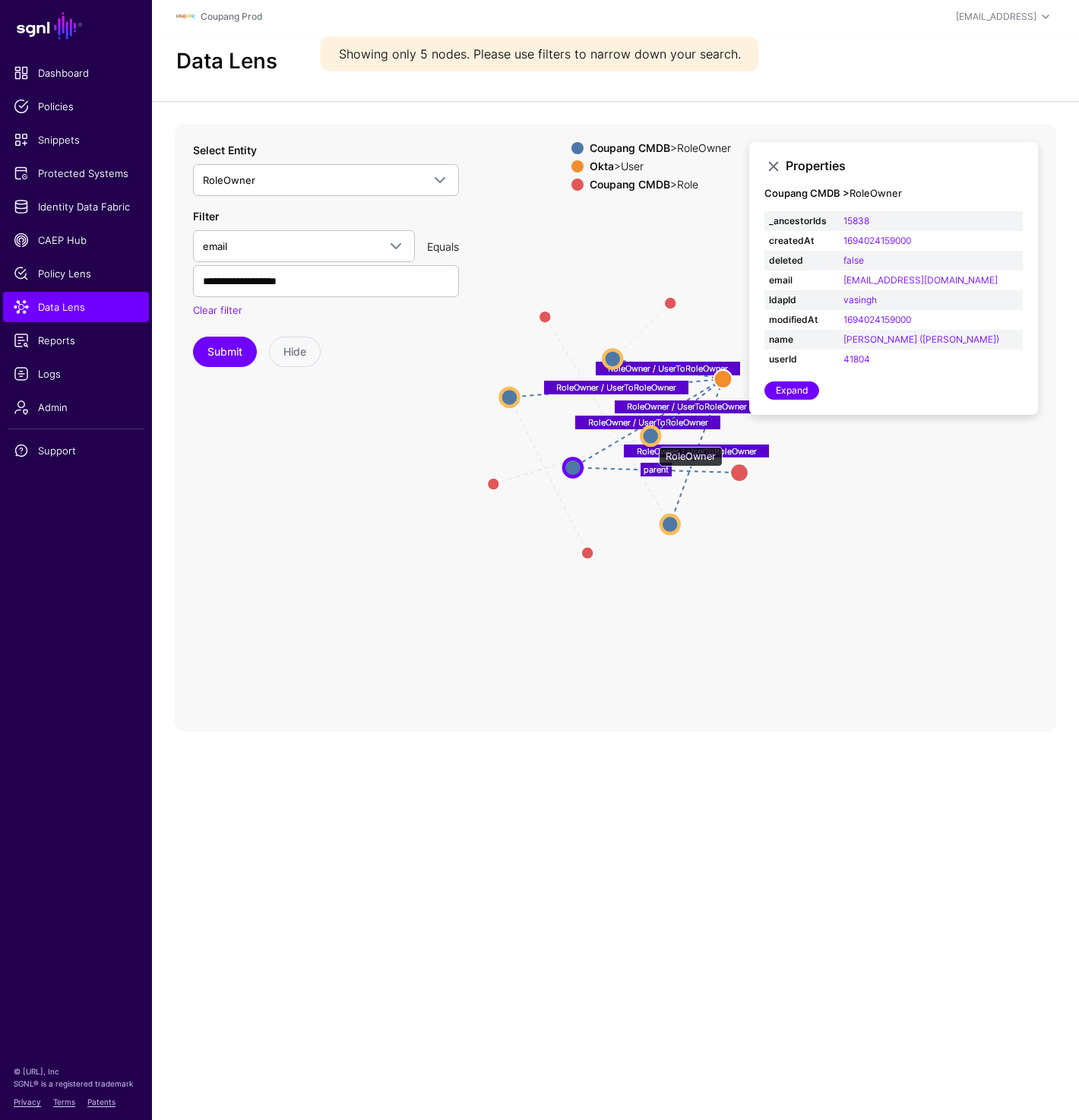
click at [652, 433] on circle at bounding box center [650, 436] width 19 height 19
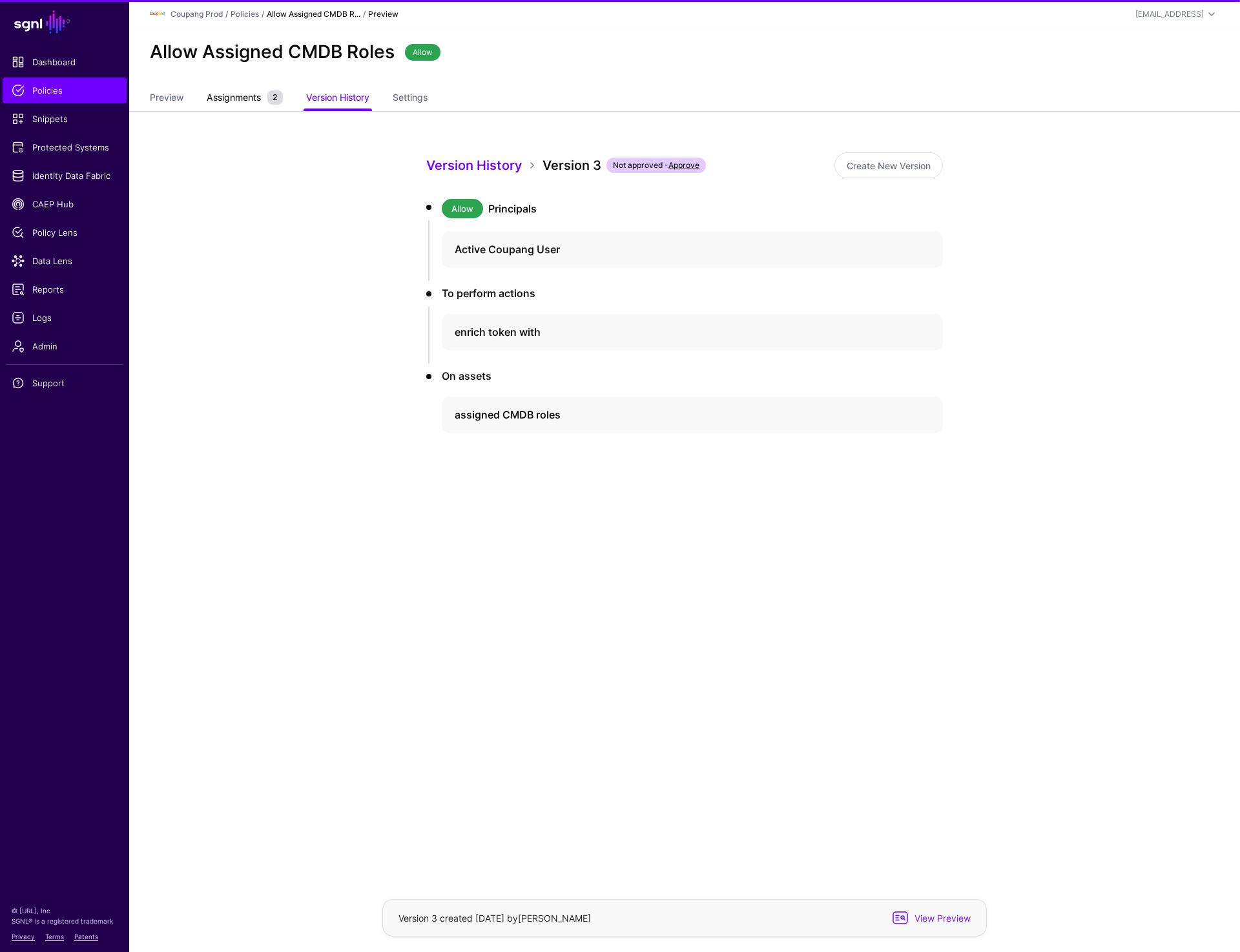
click at [247, 104] on link "Assignments 2" at bounding box center [245, 99] width 76 height 25
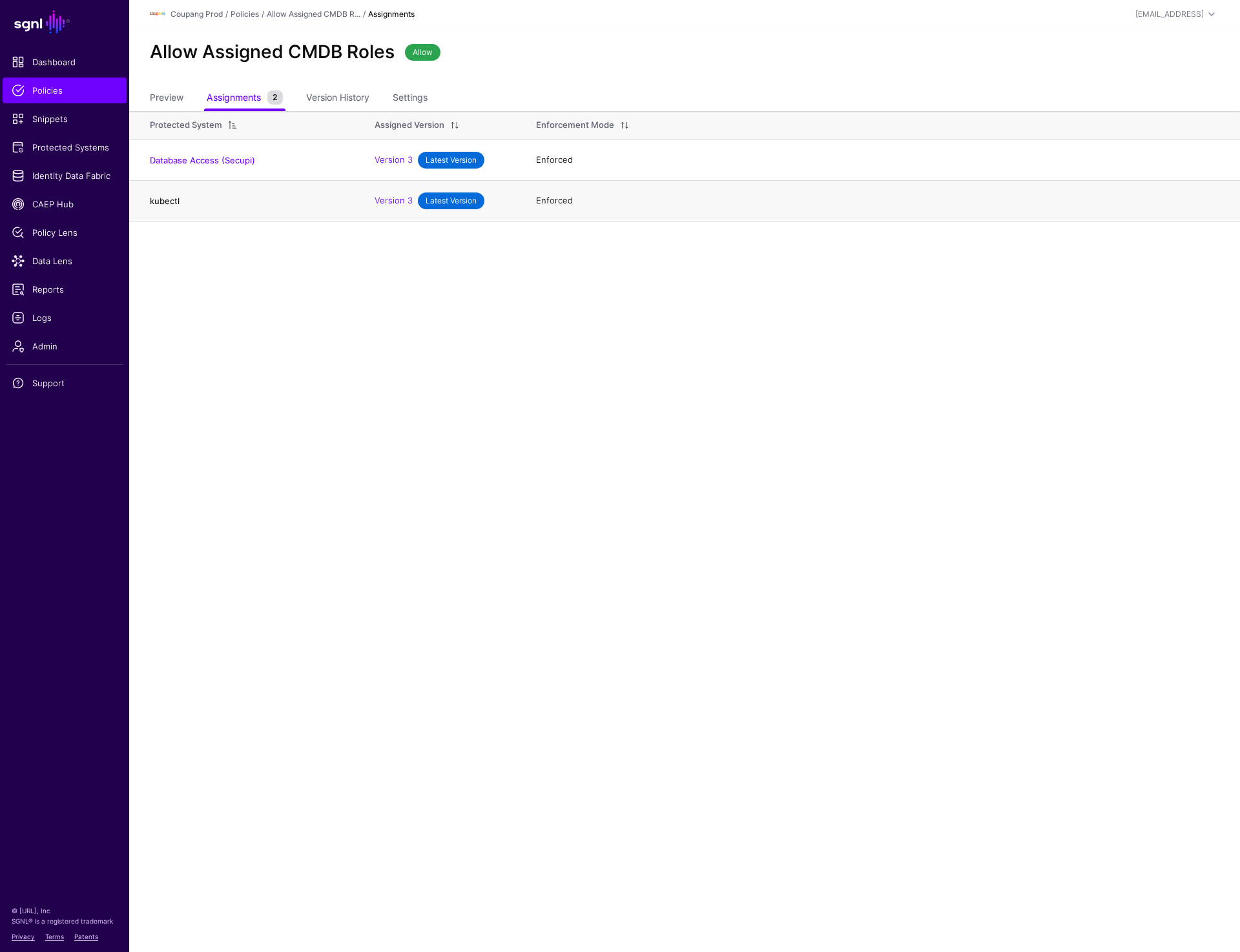
click at [158, 200] on link "kubectl" at bounding box center [165, 200] width 30 height 10
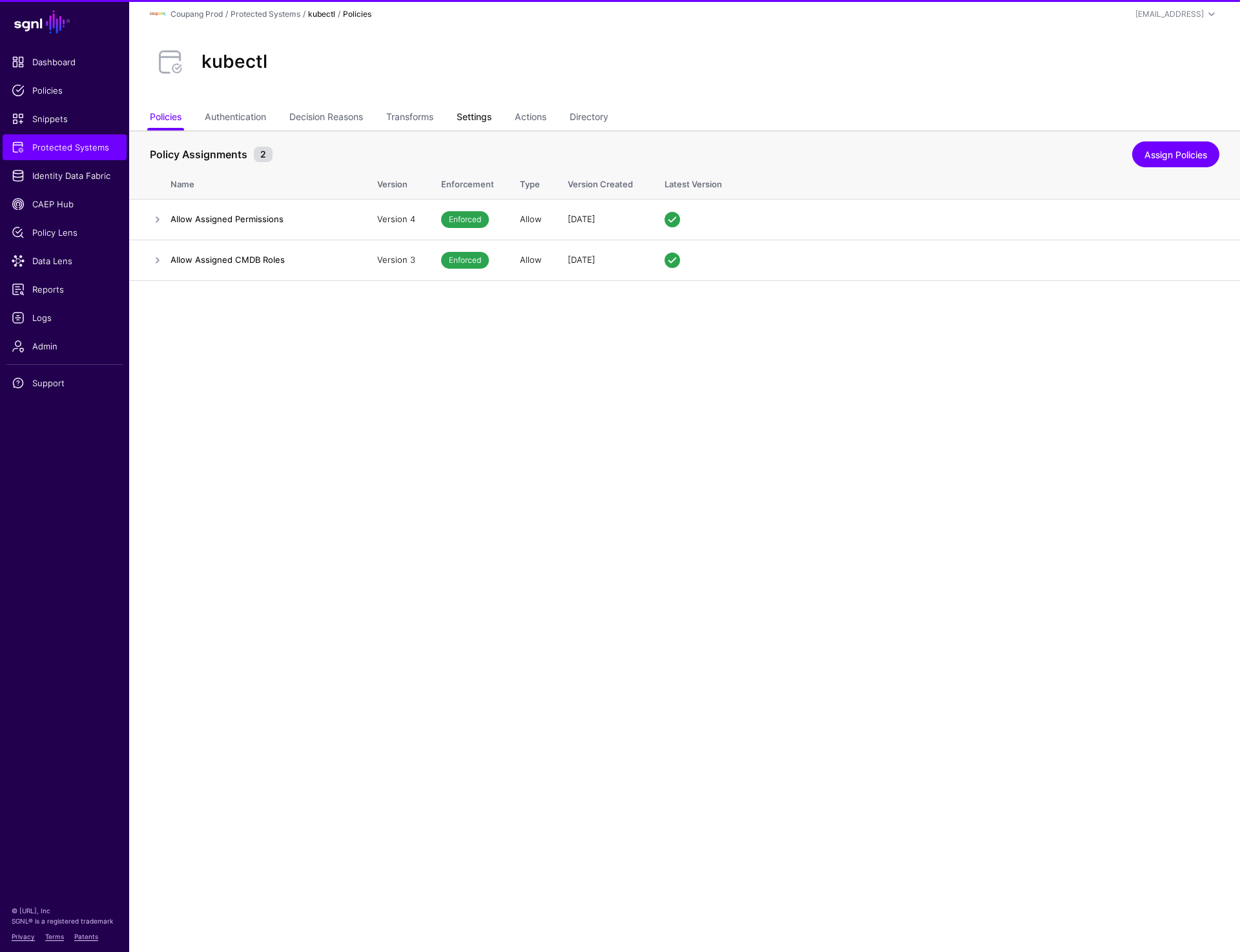
click at [488, 121] on link "Settings" at bounding box center [474, 118] width 35 height 25
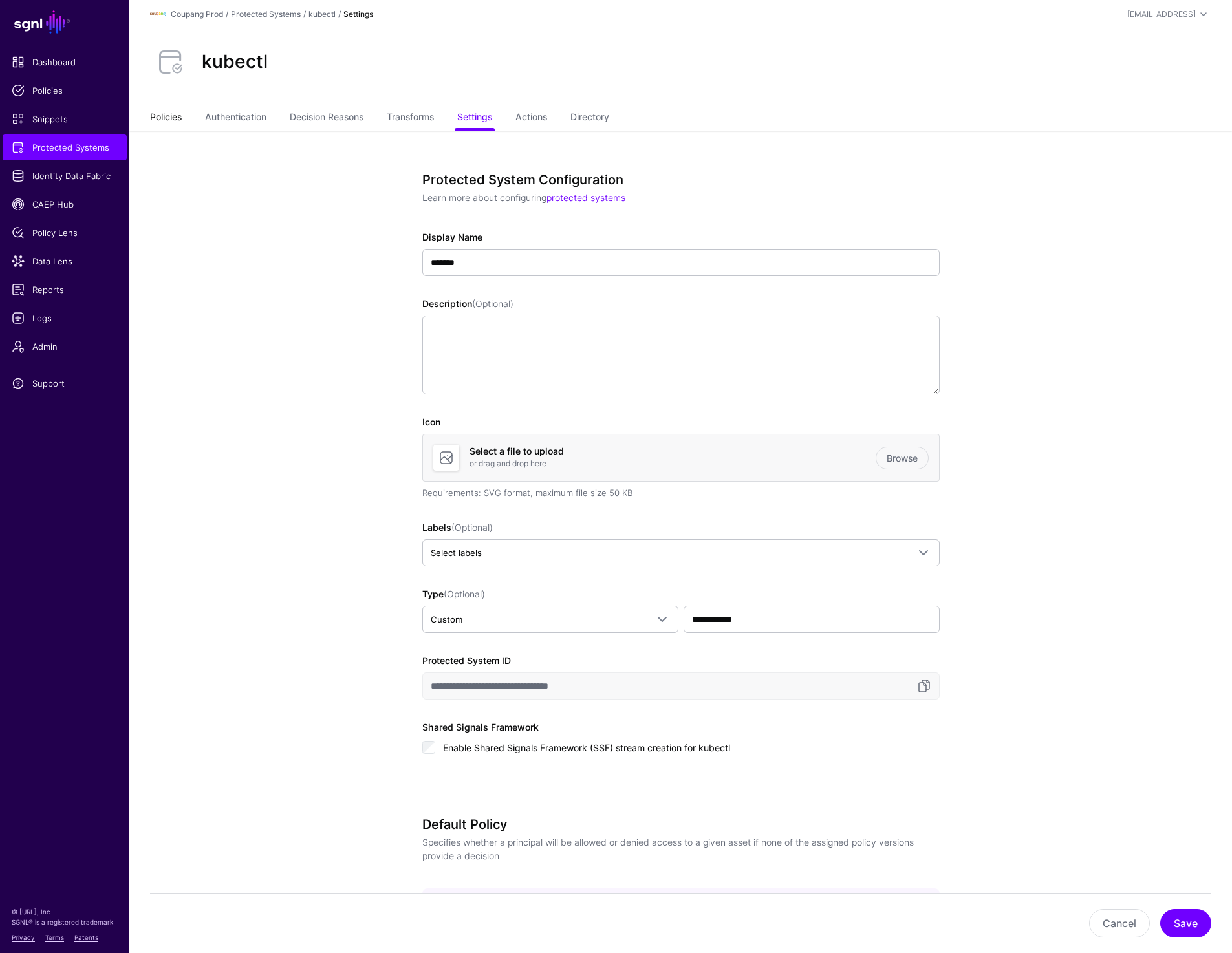
click at [164, 119] on link "Policies" at bounding box center [166, 119] width 32 height 25
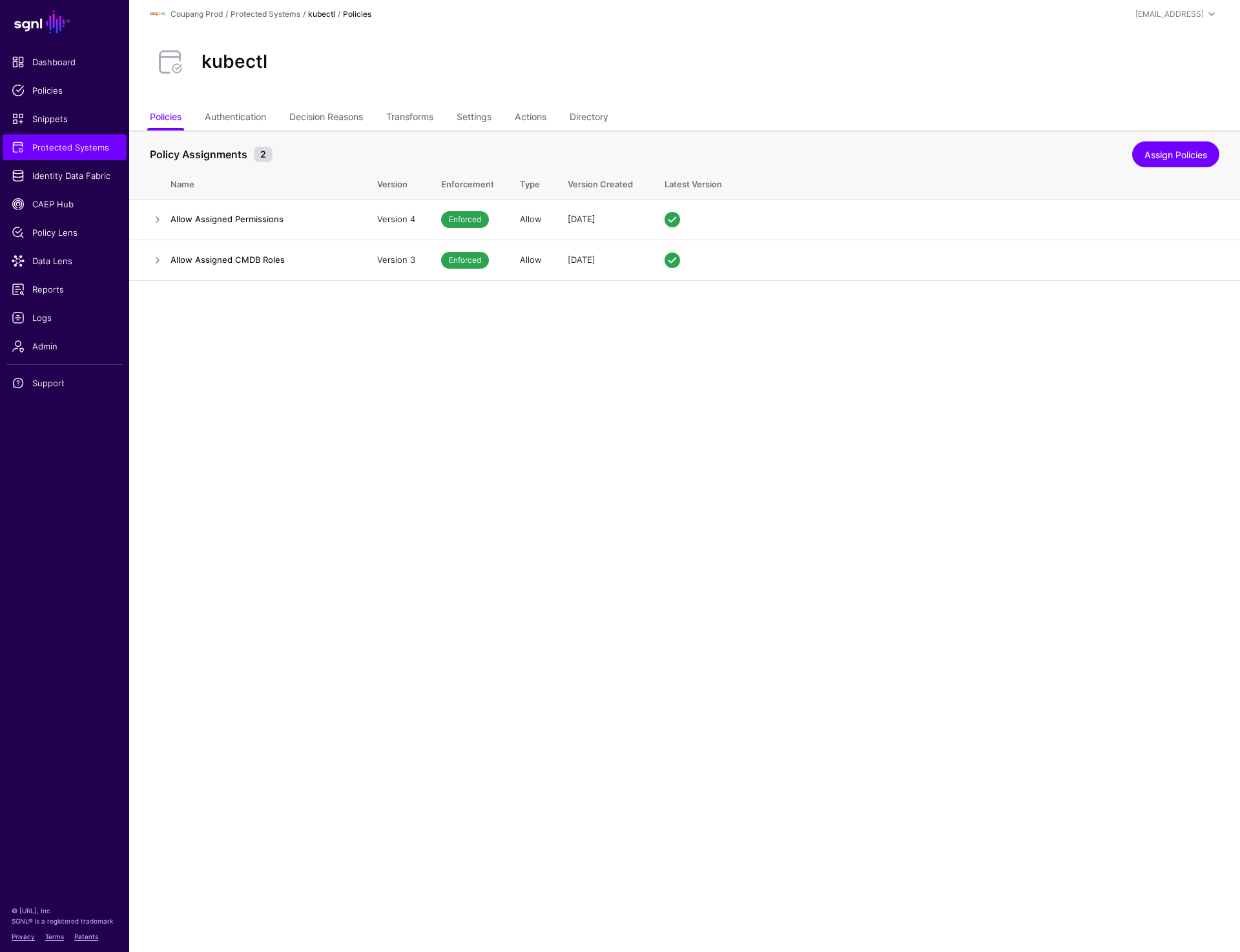
click at [348, 41] on div "kubectl" at bounding box center [685, 62] width 1080 height 41
